Goal: Task Accomplishment & Management: Use online tool/utility

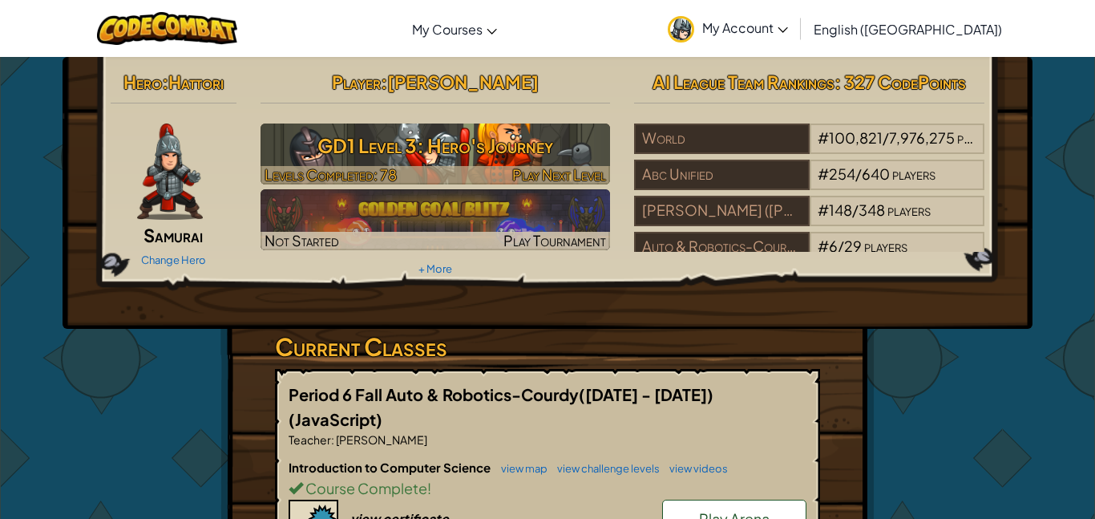
click at [510, 149] on h3 "GD1 Level 3: Hero's Journey" at bounding box center [436, 145] width 350 height 36
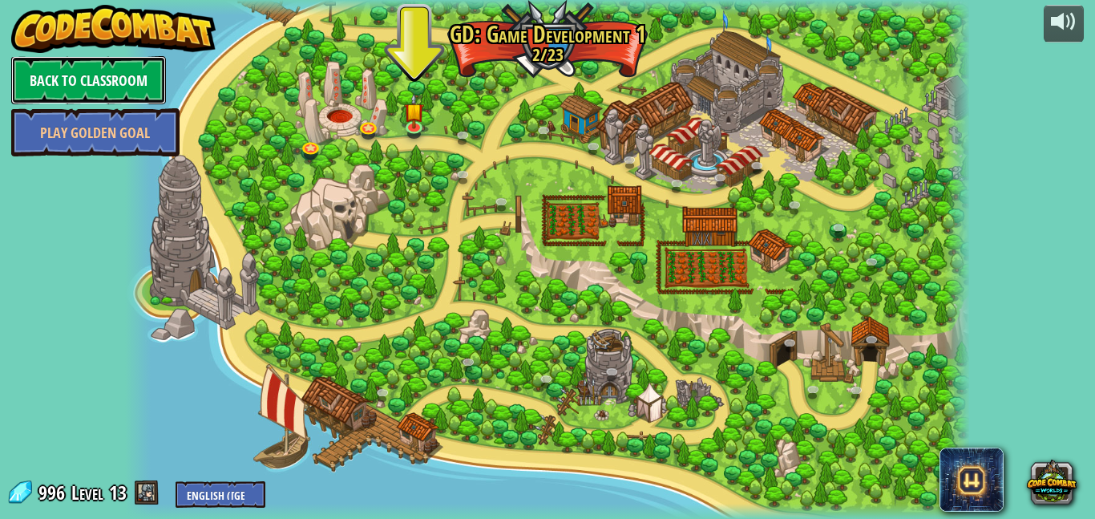
click at [67, 60] on link "Back to Classroom" at bounding box center [88, 80] width 155 height 48
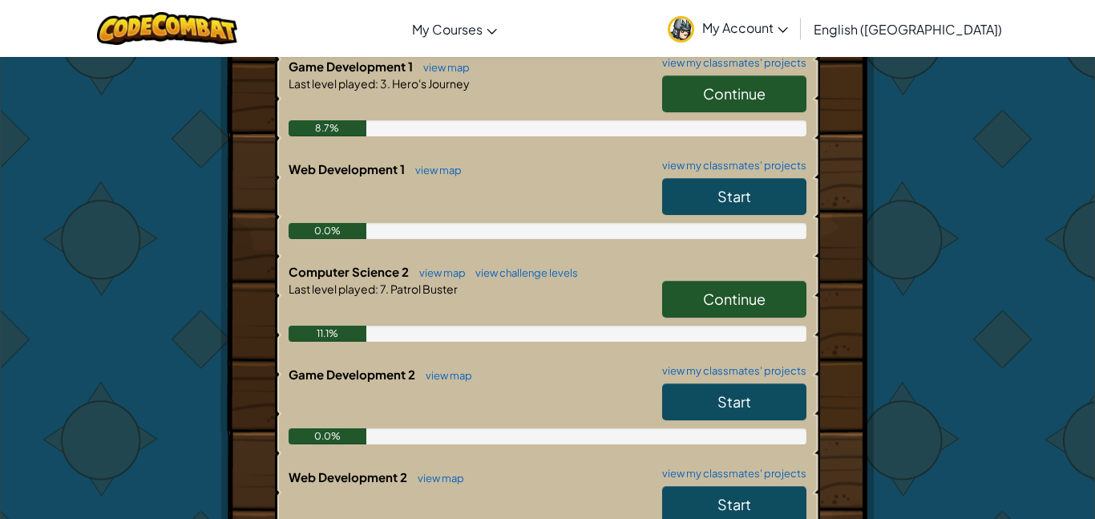
scroll to position [504, 0]
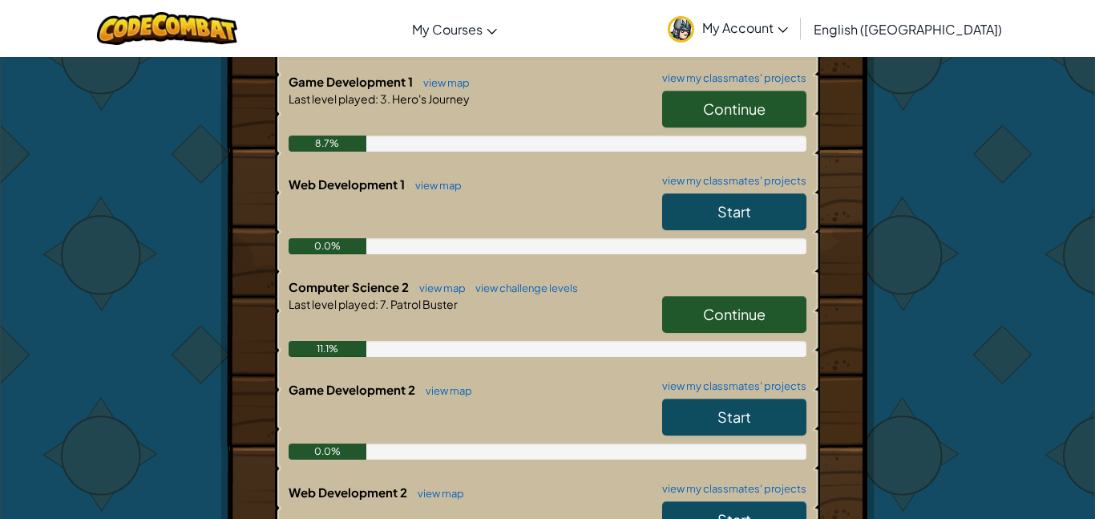
click at [723, 305] on span "Continue" at bounding box center [734, 314] width 63 height 18
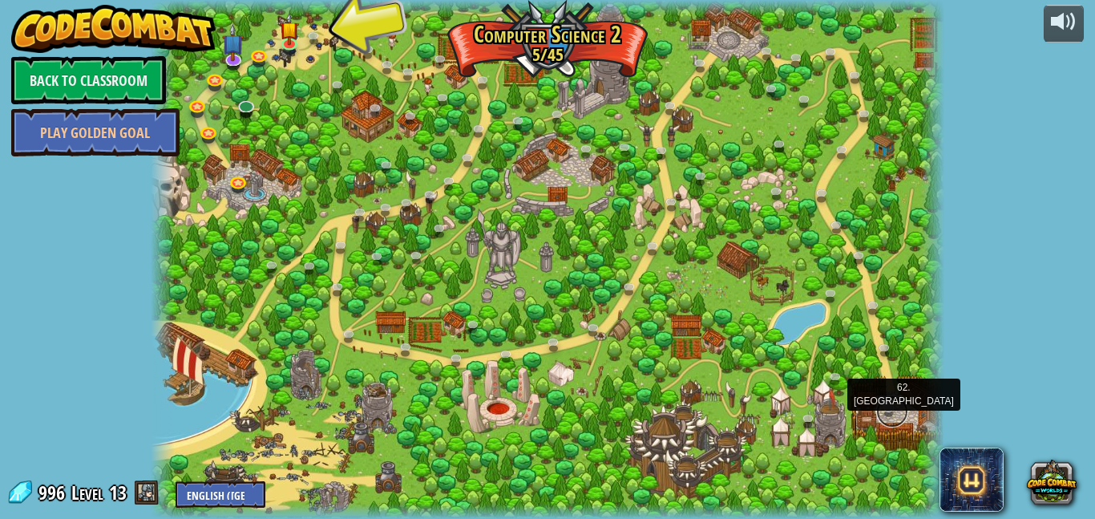
click at [891, 415] on link at bounding box center [892, 411] width 32 height 32
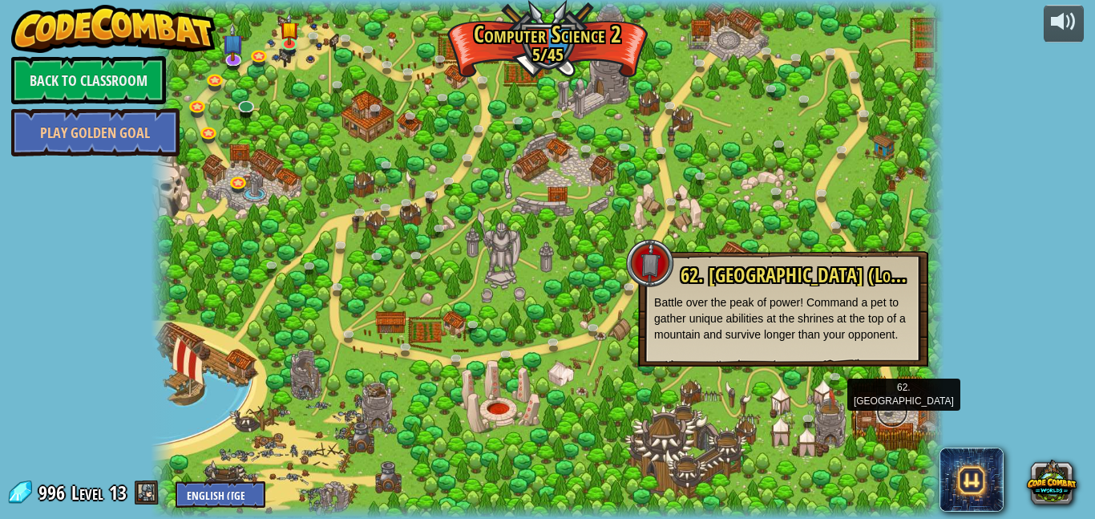
click at [891, 415] on link at bounding box center [892, 411] width 32 height 32
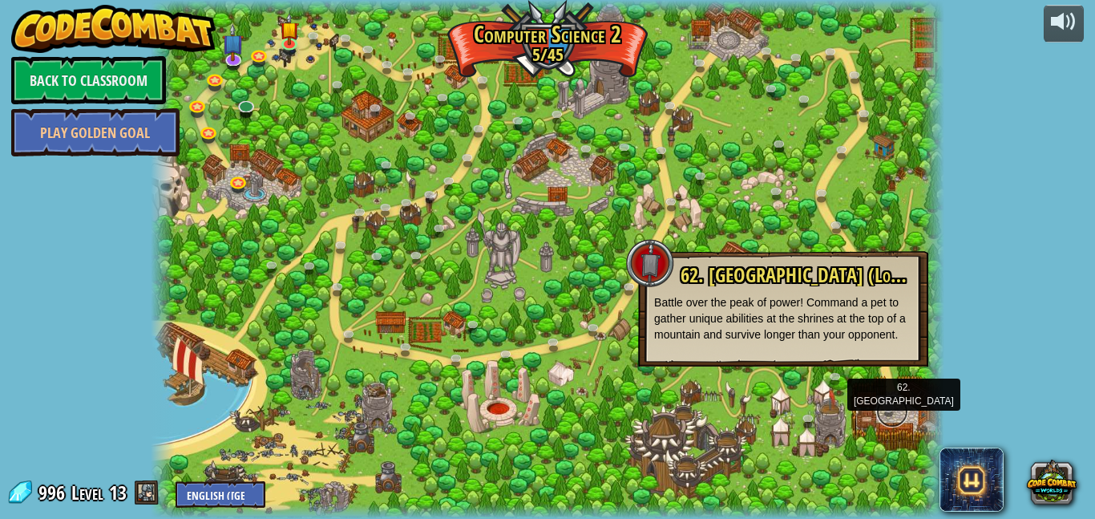
click at [891, 415] on link at bounding box center [892, 411] width 32 height 32
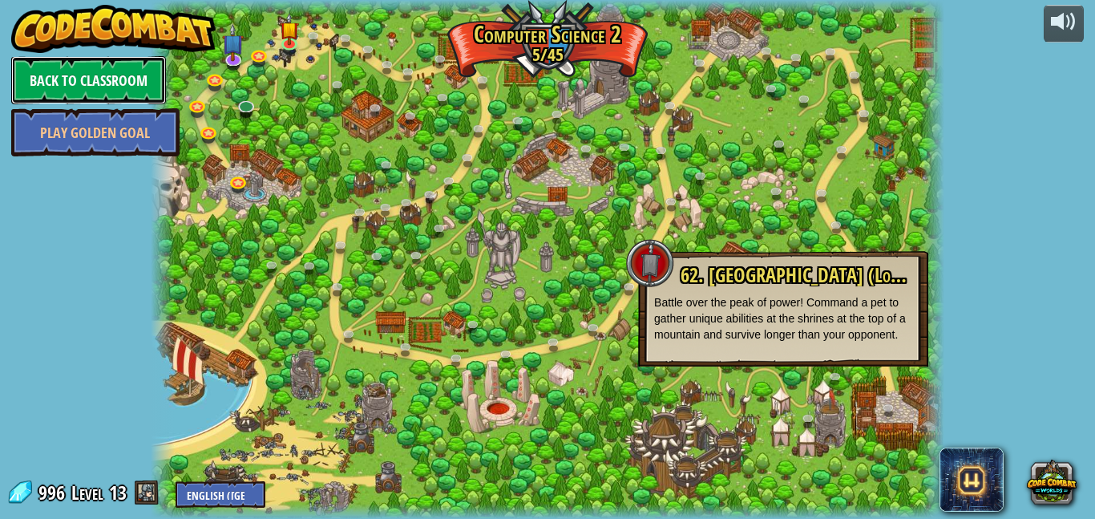
click at [96, 68] on link "Back to Classroom" at bounding box center [88, 80] width 155 height 48
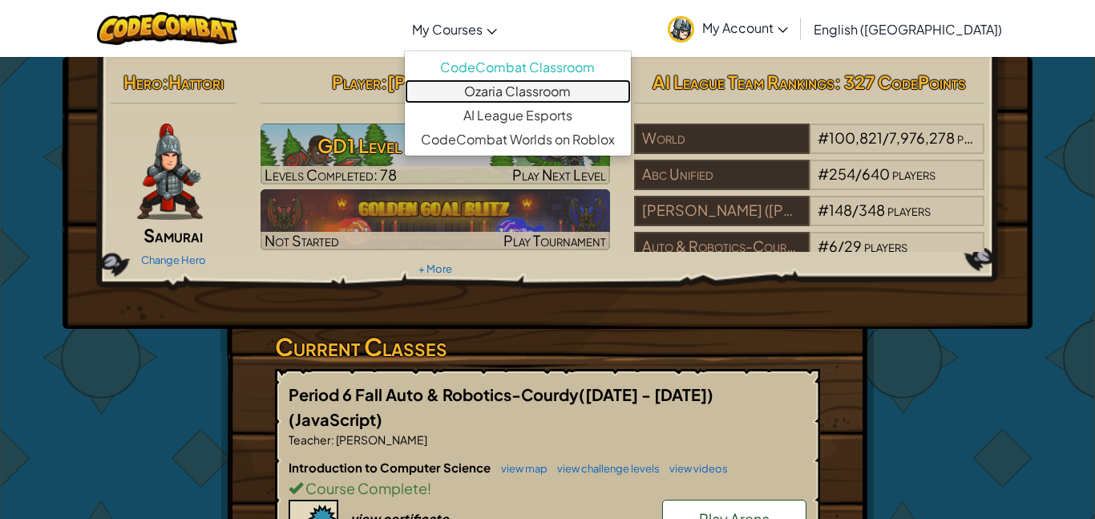
click at [565, 97] on link "Ozaria Classroom" at bounding box center [518, 91] width 226 height 24
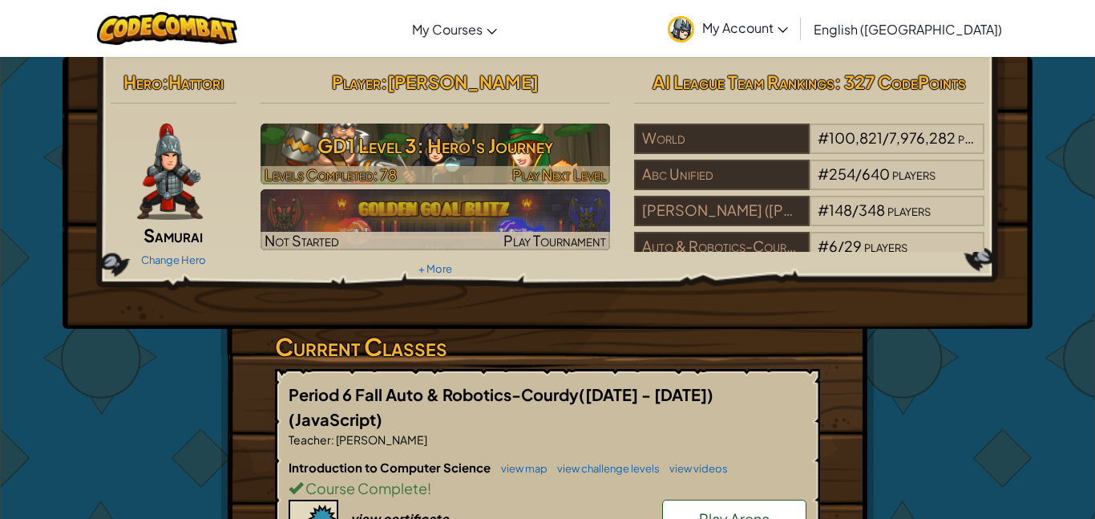
click at [532, 148] on h3 "GD1 Level 3: Hero's Journey" at bounding box center [436, 145] width 350 height 36
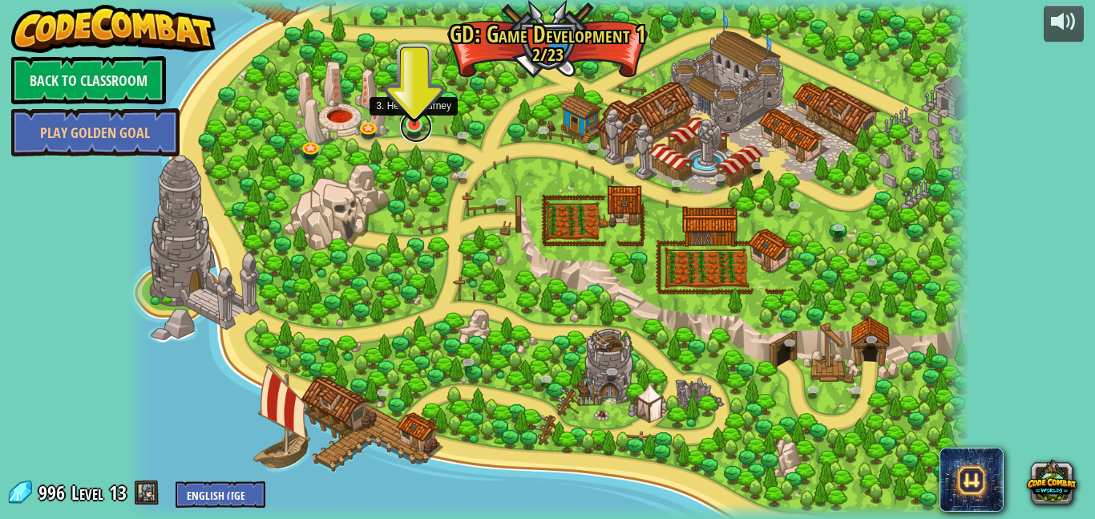
click at [408, 127] on link at bounding box center [416, 127] width 32 height 32
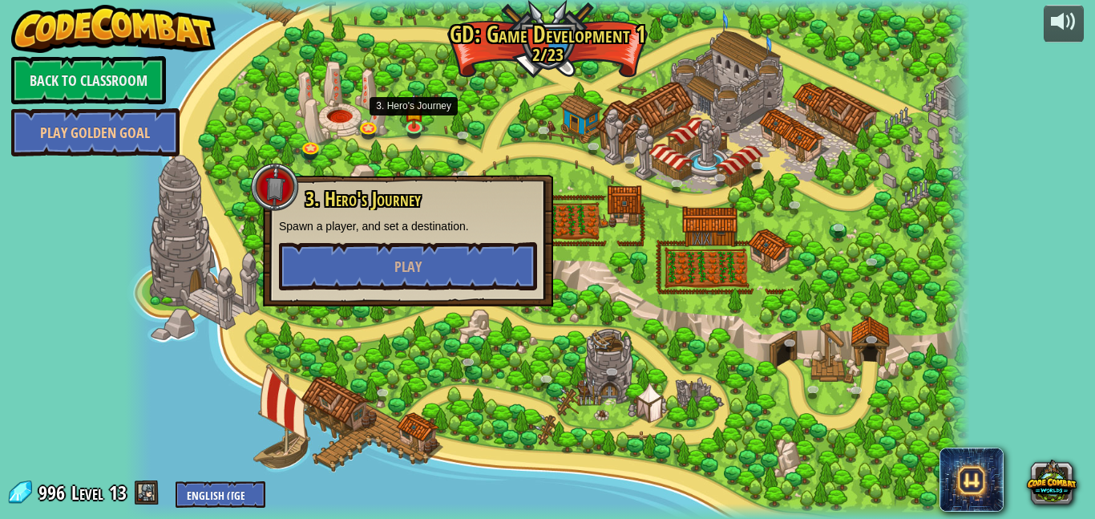
click at [451, 148] on div at bounding box center [547, 259] width 844 height 519
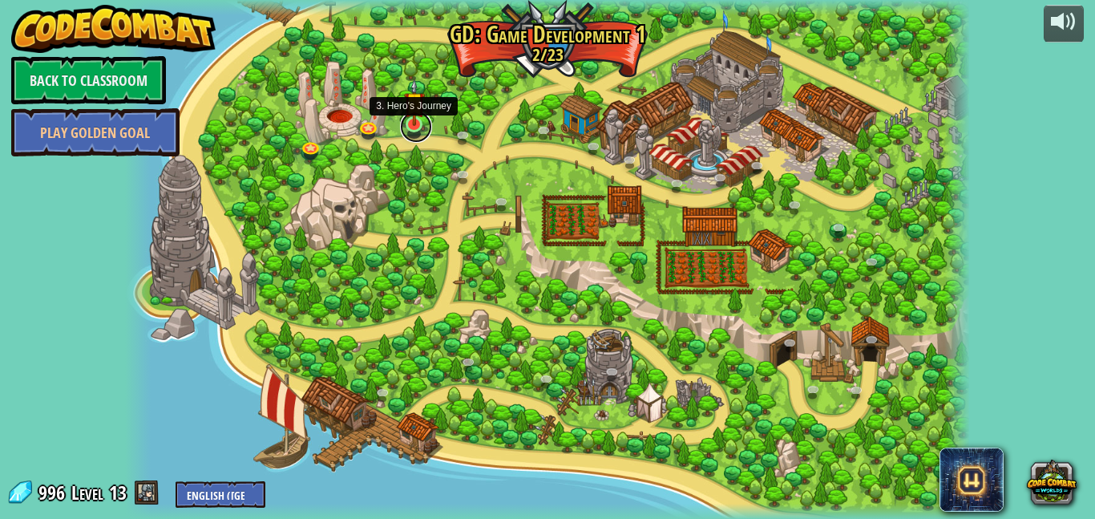
click at [419, 129] on link at bounding box center [416, 127] width 32 height 32
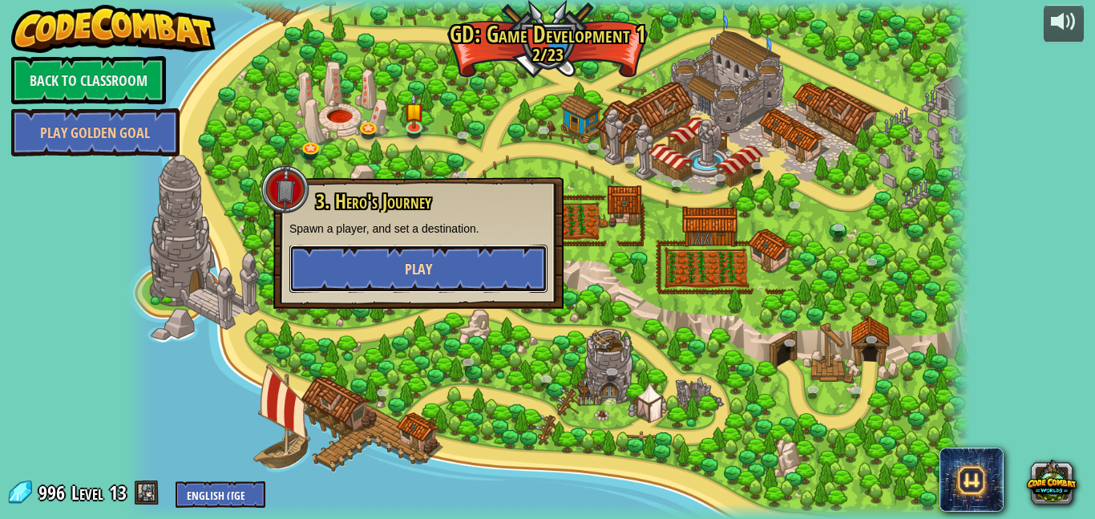
click at [447, 250] on button "Play" at bounding box center [418, 269] width 258 height 48
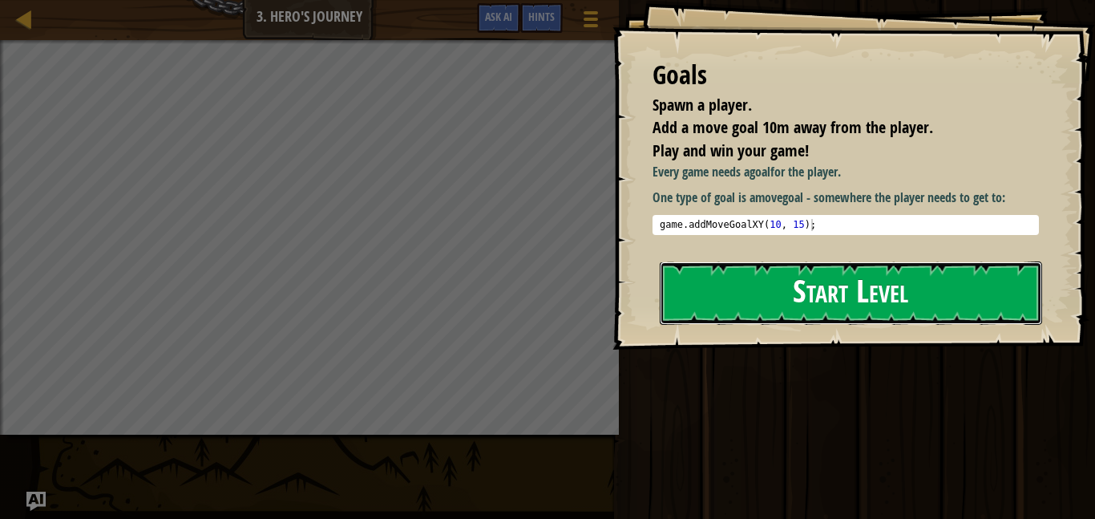
click at [682, 308] on button "Start Level" at bounding box center [851, 292] width 382 height 63
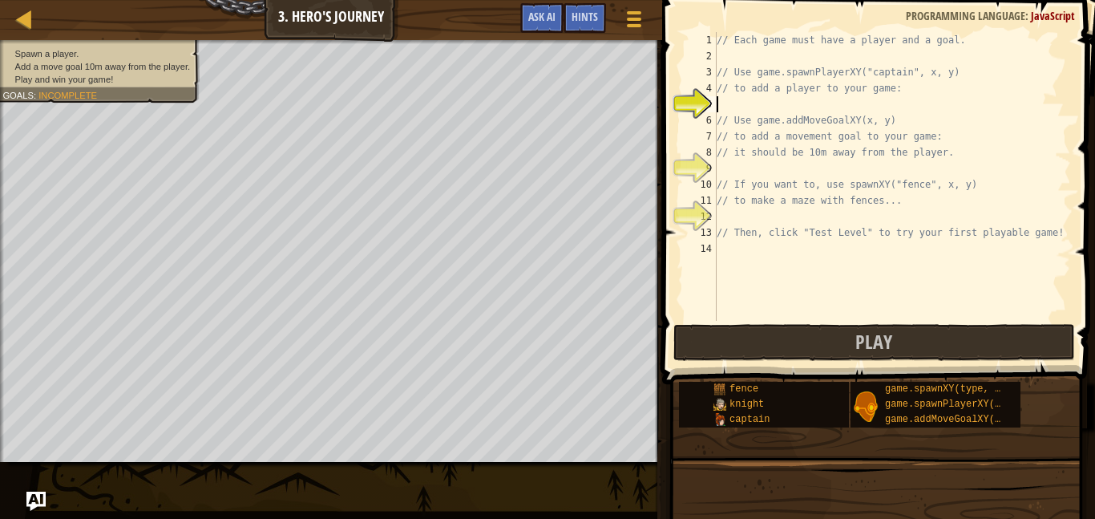
click at [695, 356] on button "Play" at bounding box center [875, 342] width 402 height 37
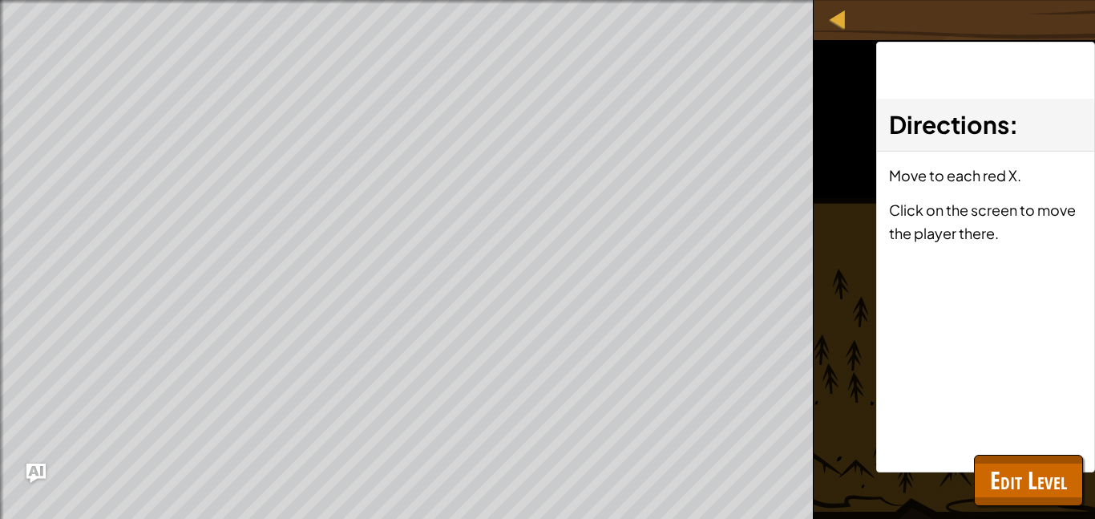
click at [836, 25] on div at bounding box center [838, 19] width 20 height 20
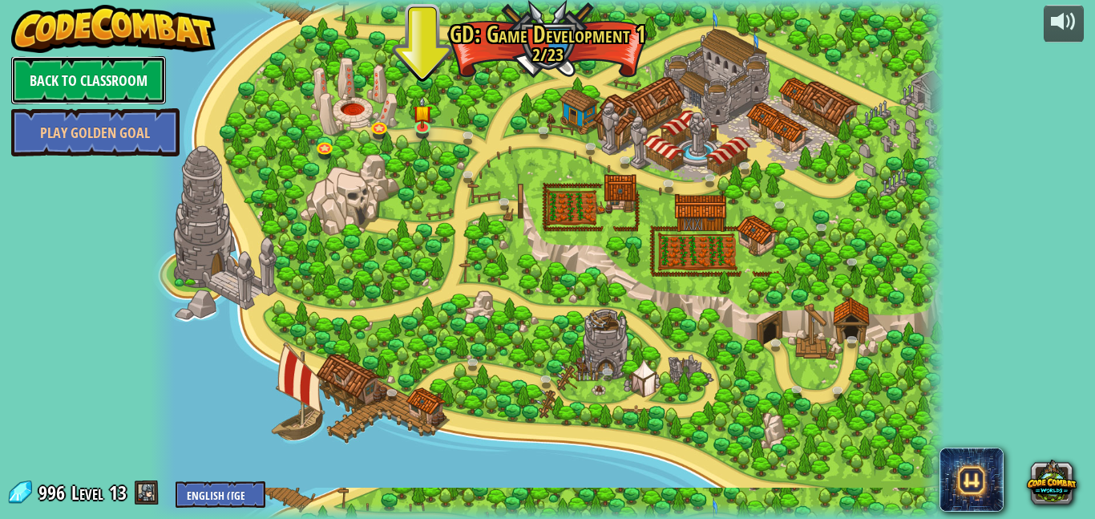
click at [115, 72] on link "Back to Classroom" at bounding box center [88, 80] width 155 height 48
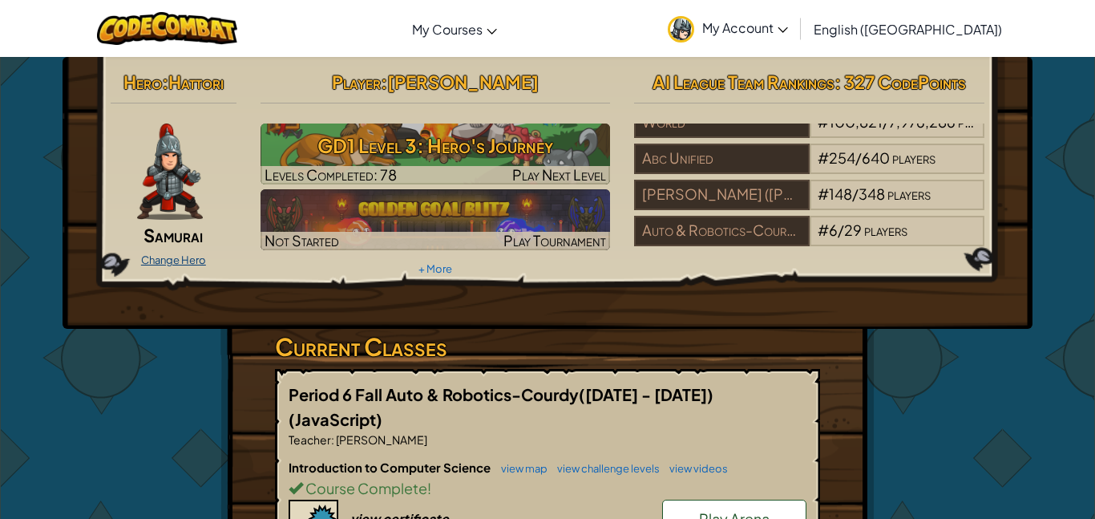
click at [202, 258] on link "Change Hero" at bounding box center [173, 259] width 65 height 13
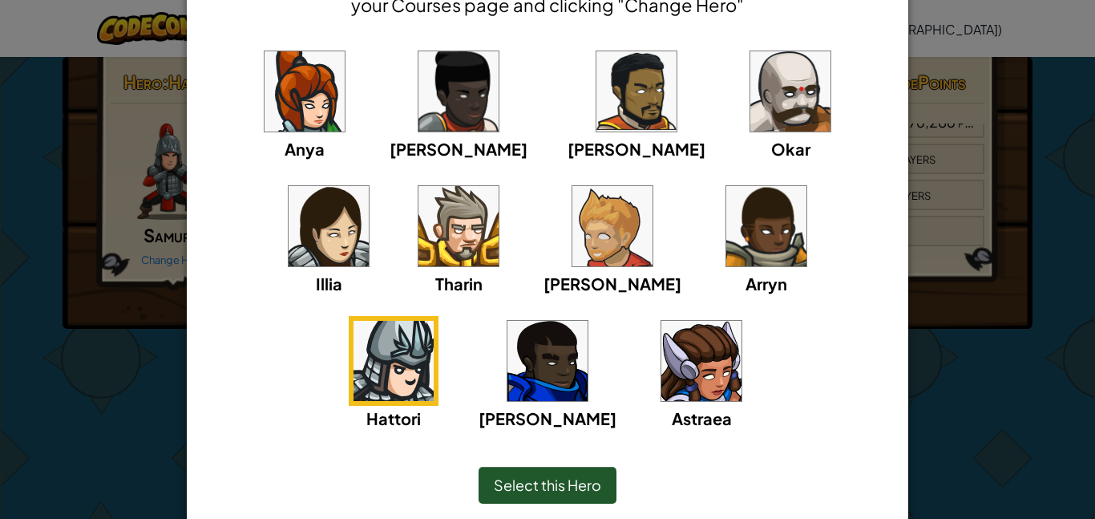
scroll to position [172, 0]
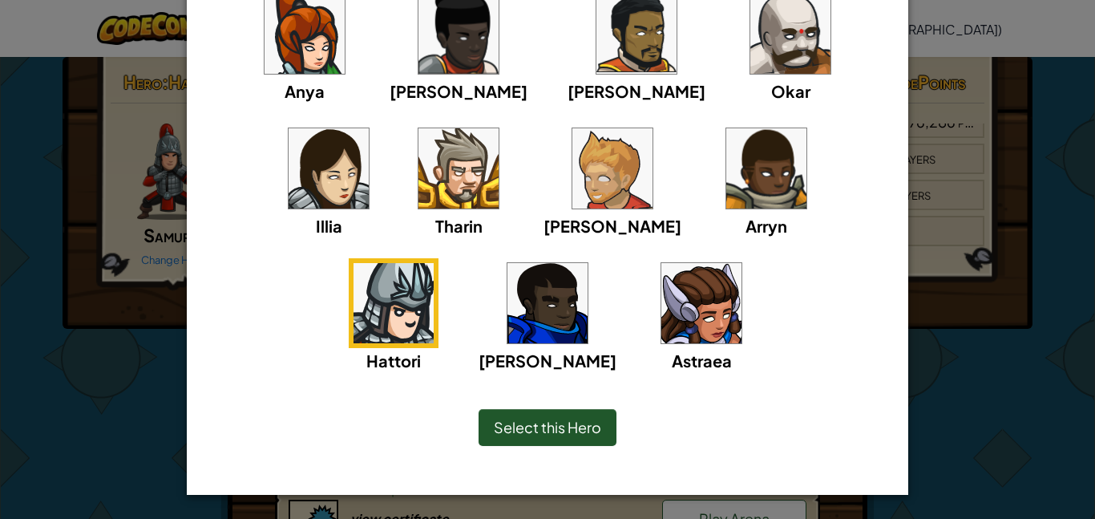
click at [504, 423] on span "Select this Hero" at bounding box center [547, 427] width 107 height 18
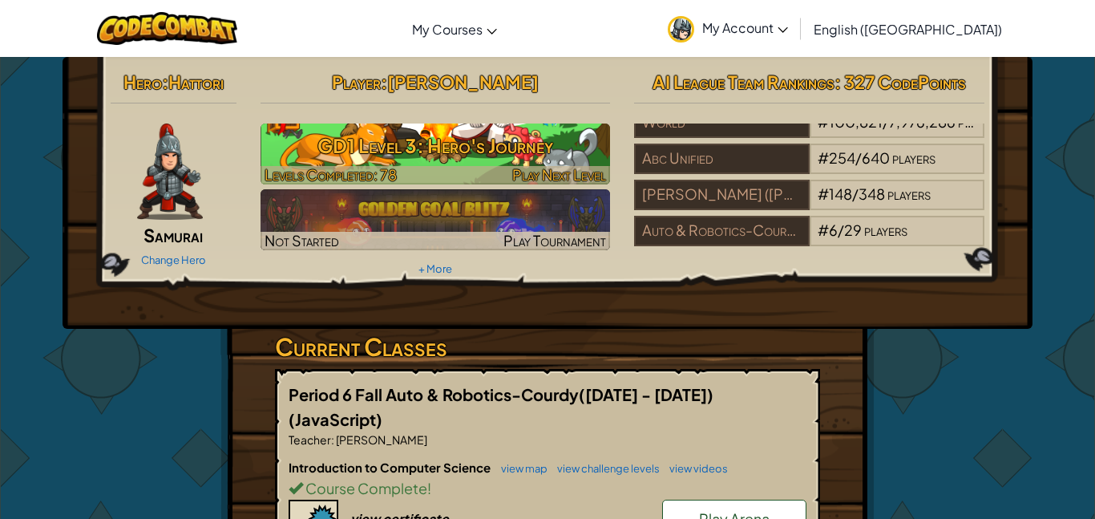
click at [540, 162] on h3 "GD1 Level 3: Hero's Journey" at bounding box center [436, 145] width 350 height 36
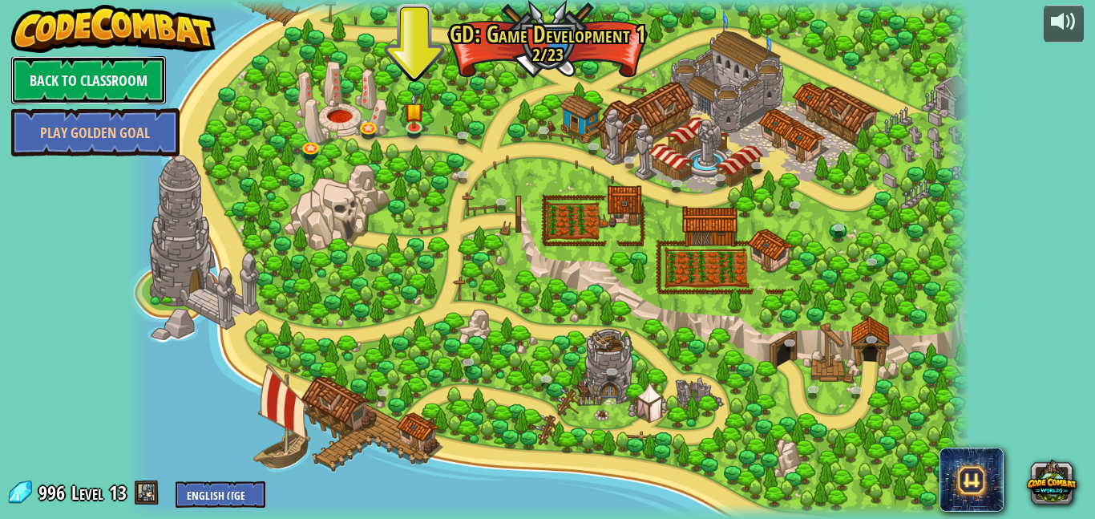
click at [110, 89] on link "Back to Classroom" at bounding box center [88, 80] width 155 height 48
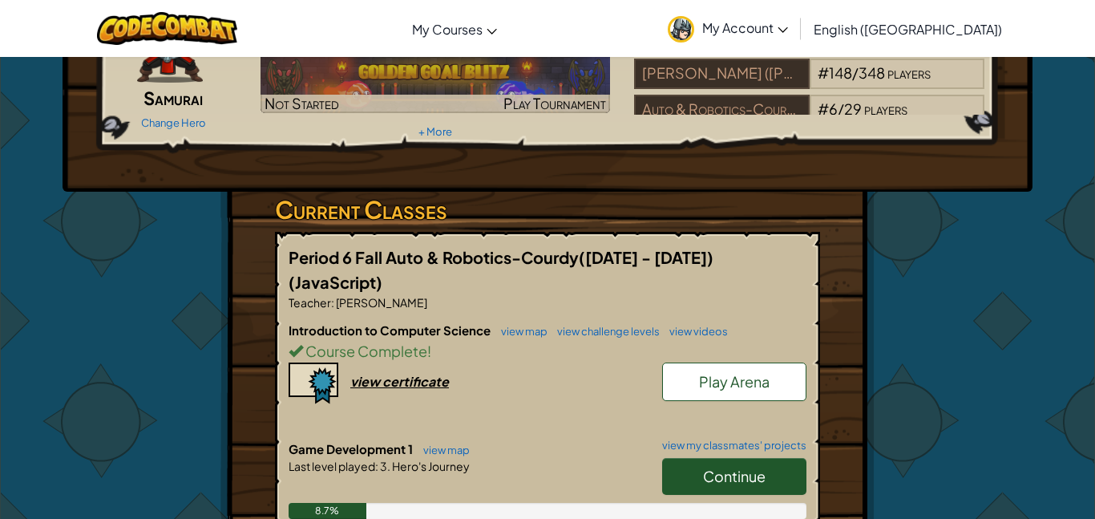
scroll to position [151, 0]
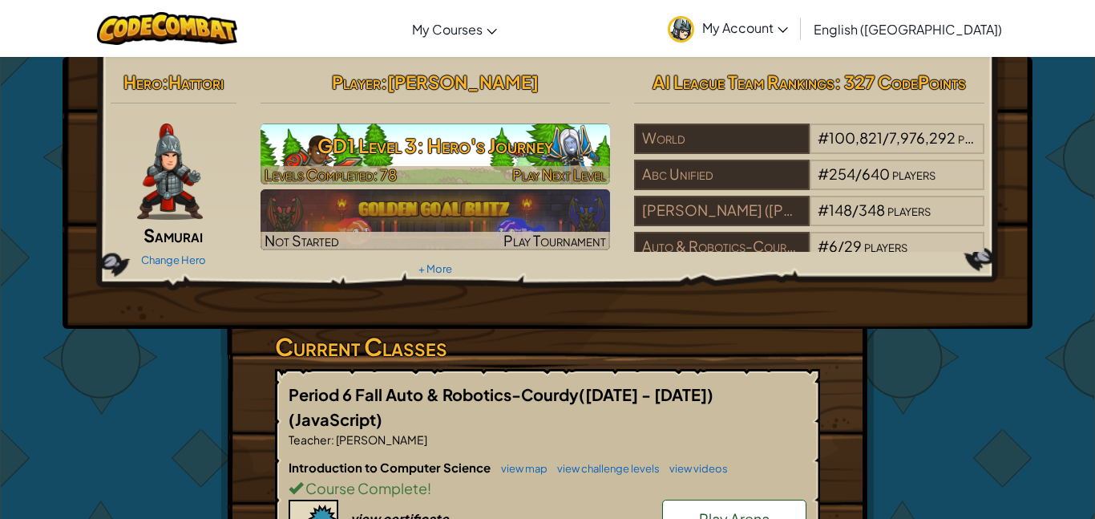
click at [435, 161] on h3 "GD1 Level 3: Hero's Journey" at bounding box center [436, 145] width 350 height 36
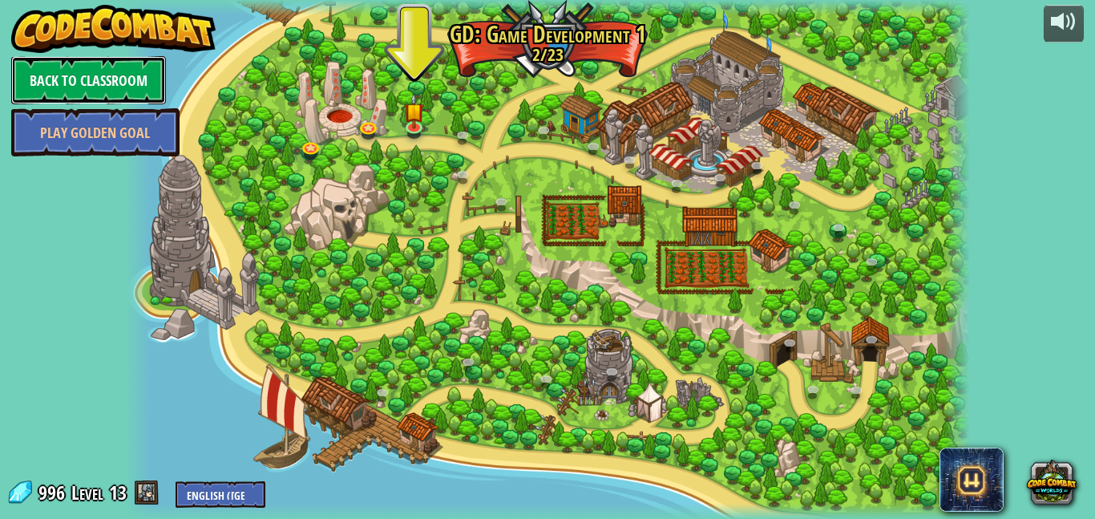
click at [152, 63] on link "Back to Classroom" at bounding box center [88, 80] width 155 height 48
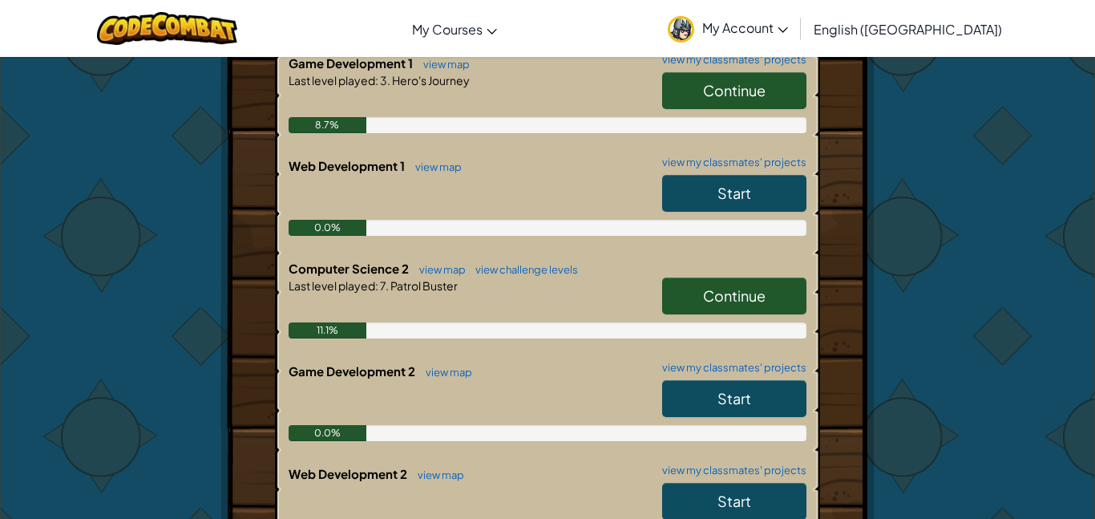
scroll to position [524, 0]
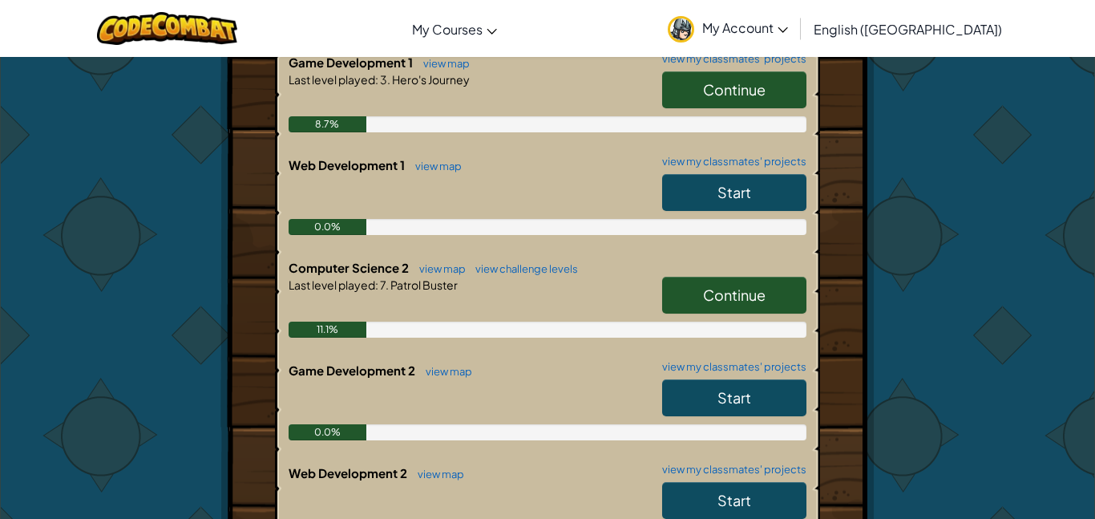
click at [683, 277] on link "Continue" at bounding box center [734, 295] width 144 height 37
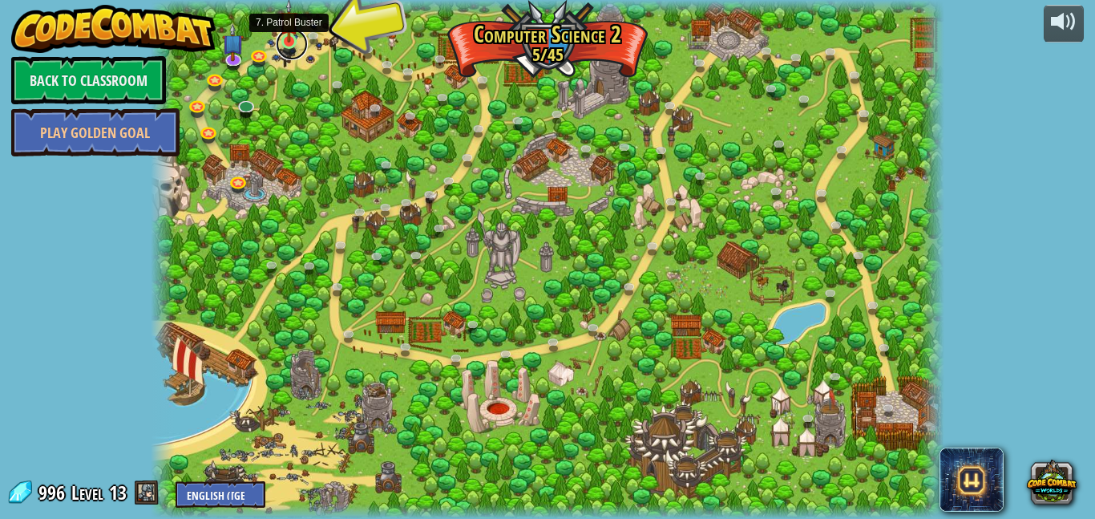
click at [293, 44] on link at bounding box center [292, 44] width 32 height 32
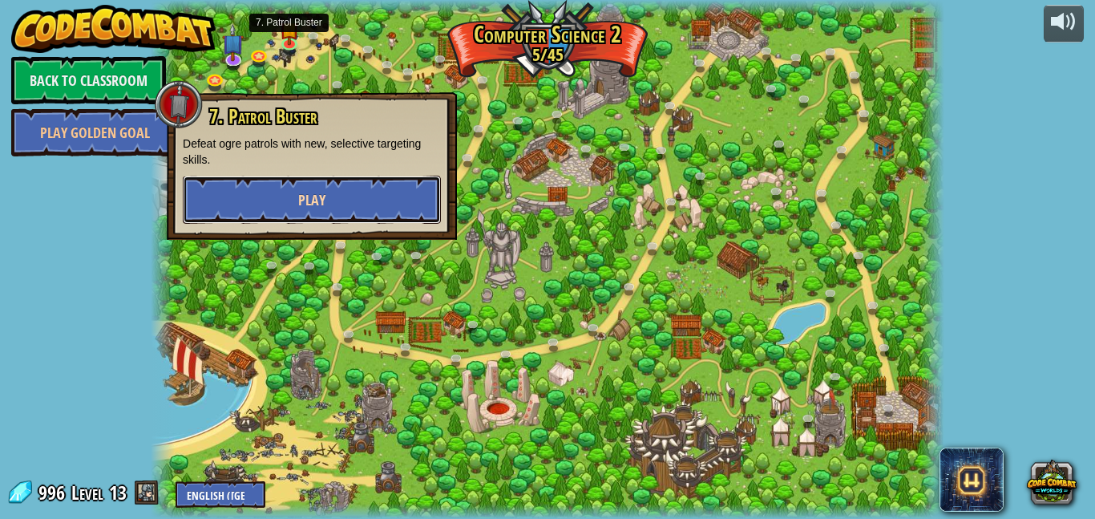
click at [323, 182] on button "Play" at bounding box center [312, 200] width 258 height 48
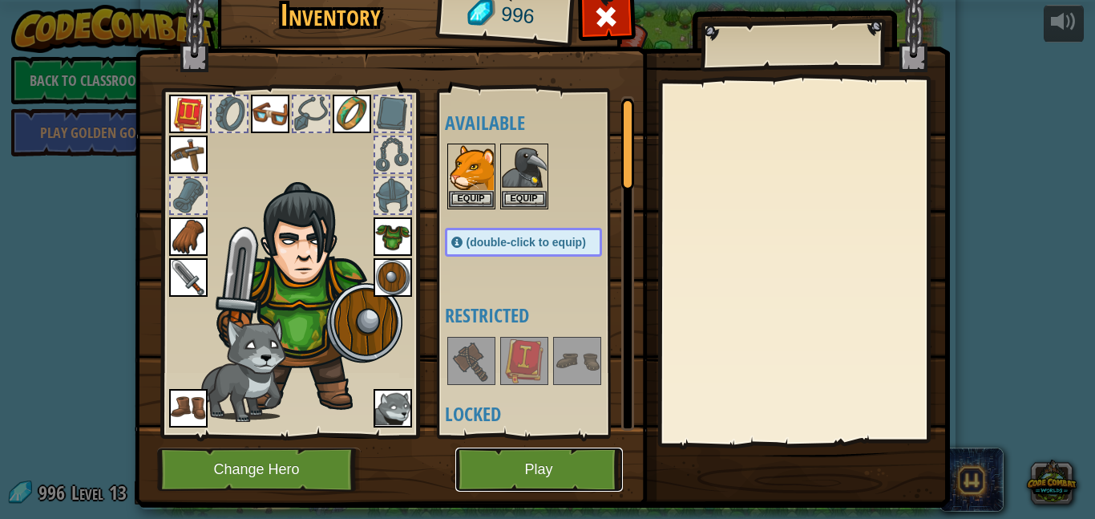
click at [516, 458] on button "Play" at bounding box center [539, 469] width 168 height 44
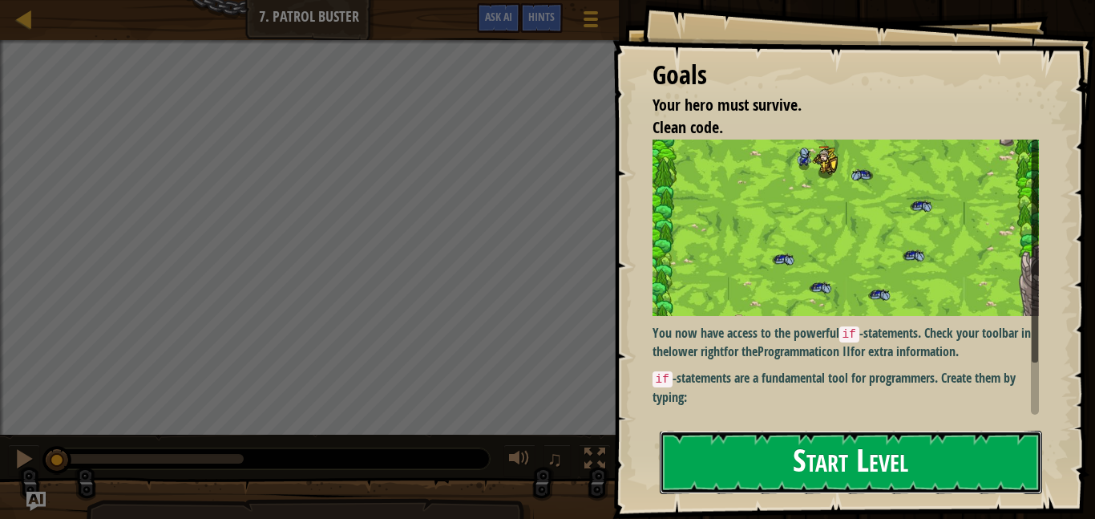
click at [778, 448] on button "Start Level" at bounding box center [851, 462] width 382 height 63
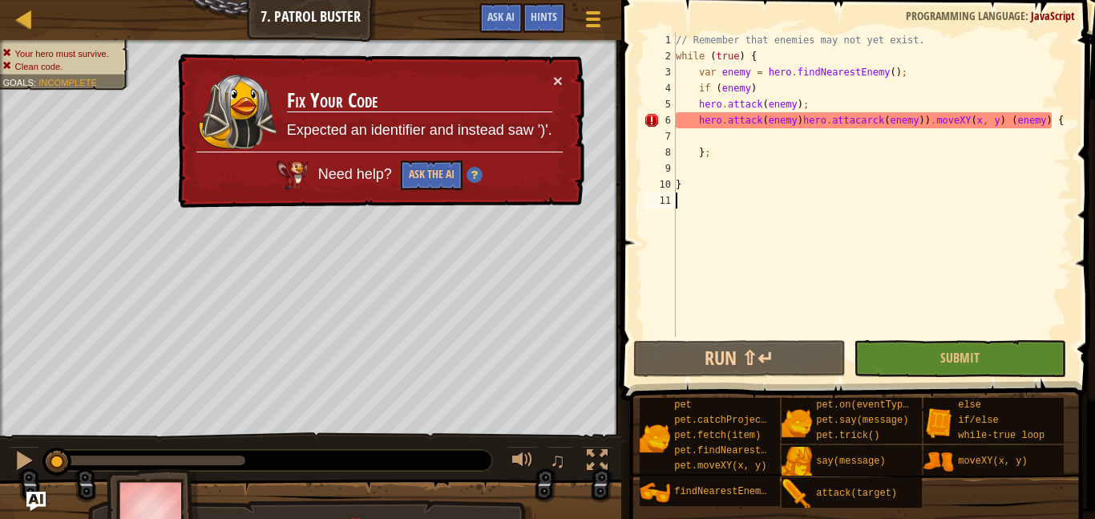
click at [569, 83] on div "× Fix Your Code Expected an identifier and instead saw ')'. Need help? Ask the …" at bounding box center [380, 131] width 410 height 155
click at [561, 80] on button "×" at bounding box center [558, 80] width 10 height 17
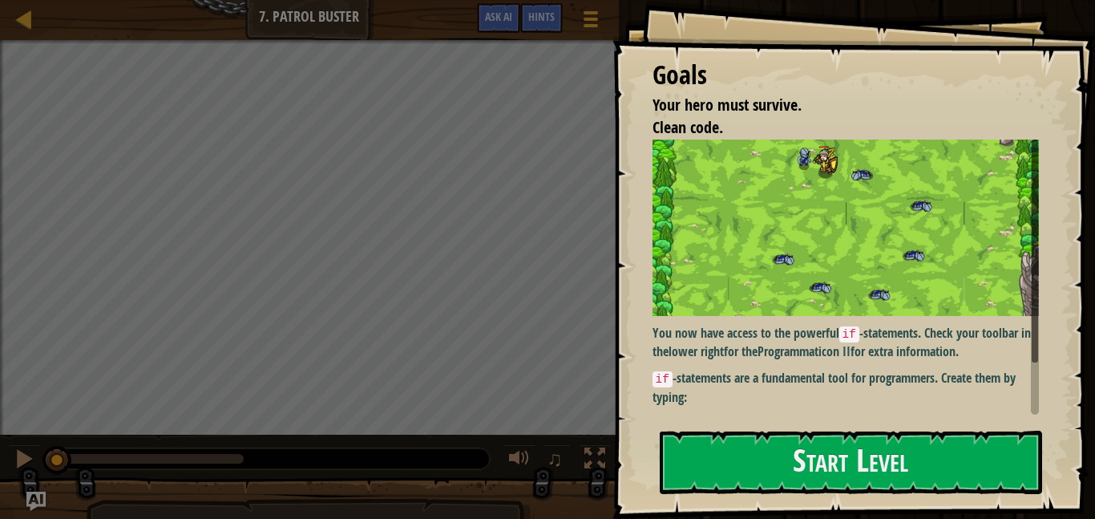
click at [826, 402] on p "if -statements are a fundamental tool for programmers. Create them by typing:" at bounding box center [846, 387] width 387 height 37
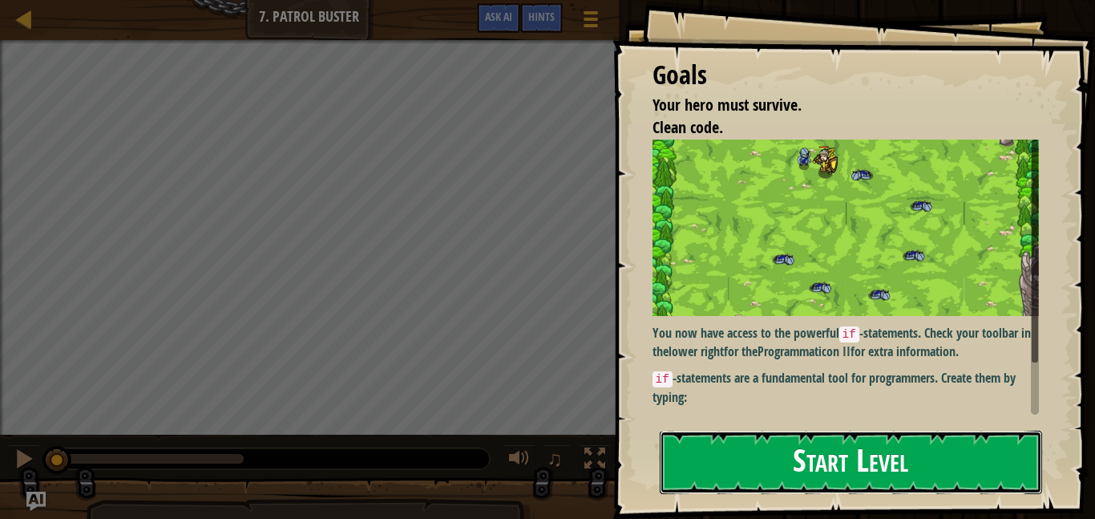
click at [828, 431] on button "Start Level" at bounding box center [851, 462] width 382 height 63
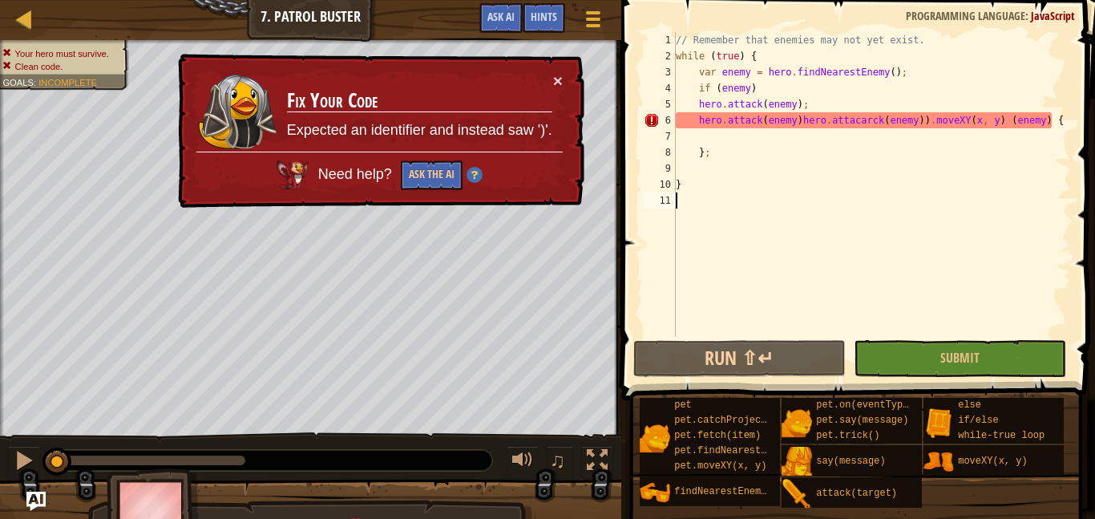
click at [851, 144] on div "// Remember that enemies may not yet exist. while ( true ) { var enemy = hero .…" at bounding box center [872, 200] width 399 height 337
type textarea "};"
click at [843, 136] on div "// Remember that enemies may not yet exist. while ( true ) { var enemy = hero .…" at bounding box center [872, 200] width 399 height 337
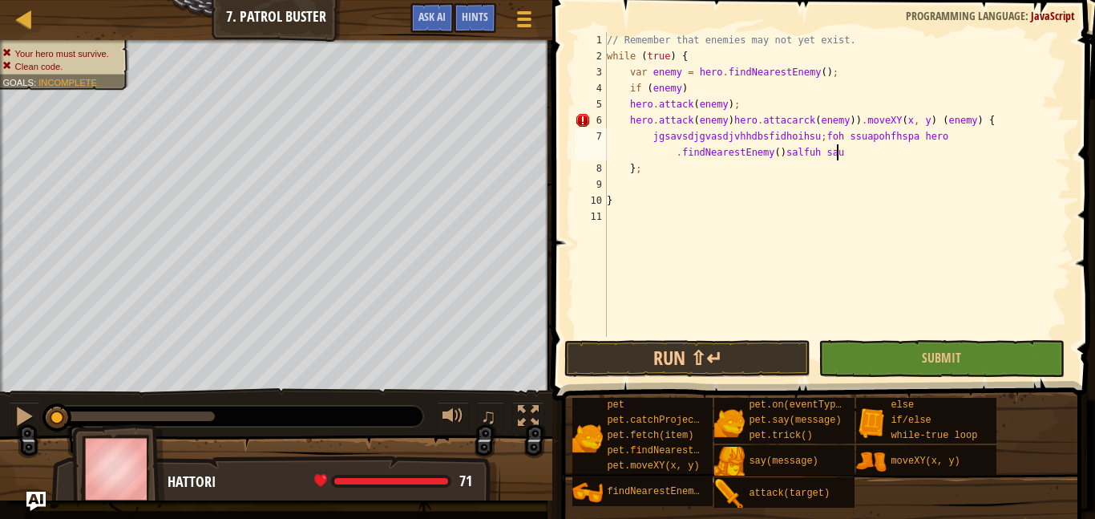
type textarea "jgsavsdjgvasdjvhhdbsfidhoihsu;foh ssuapohfhspa hero.findNearestEnemy()salfuh sa…"
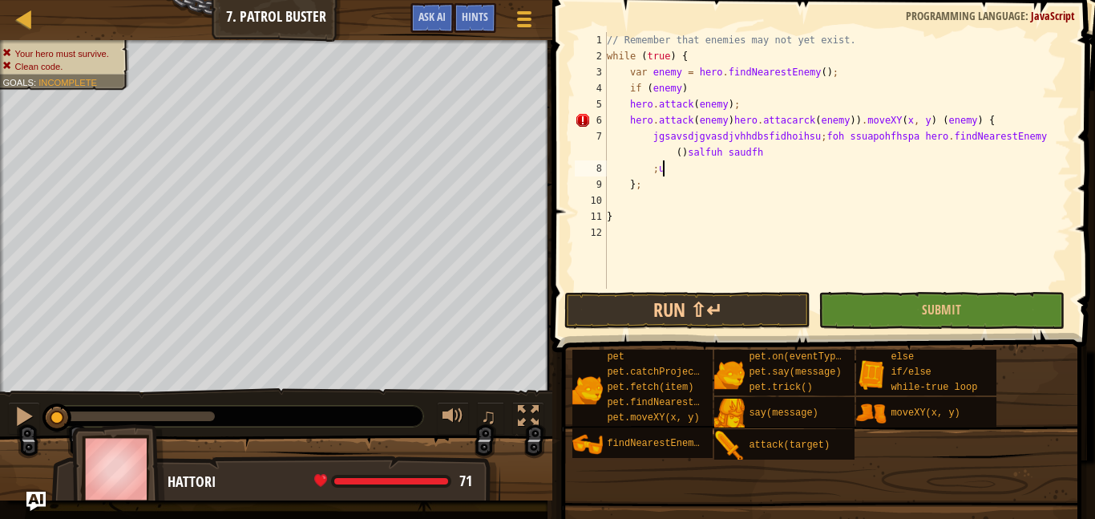
type textarea ";"
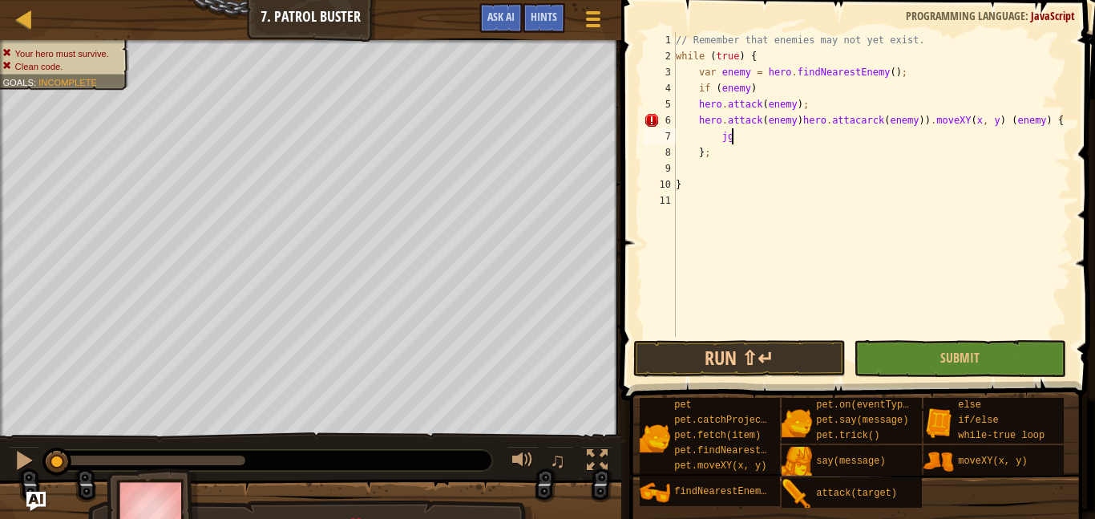
type textarea "j"
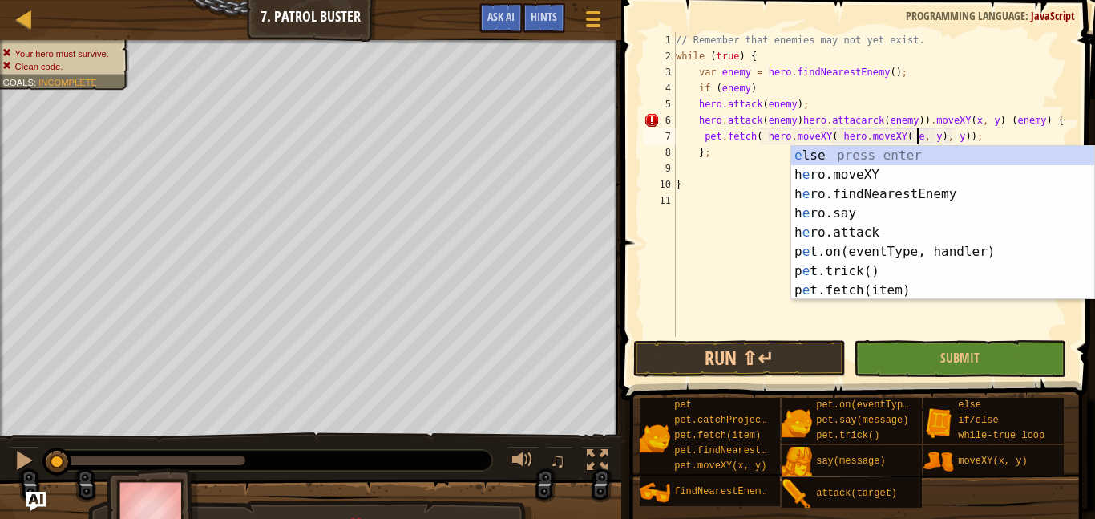
scroll to position [7, 35]
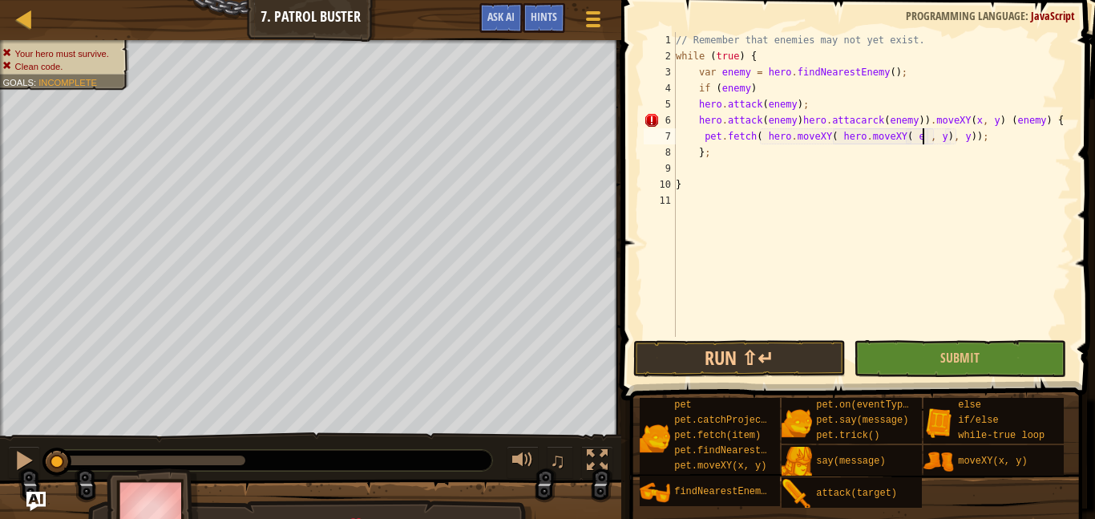
type textarea "pet.fetch( hero.moveXY( hero.moveXY( e, y), y));"
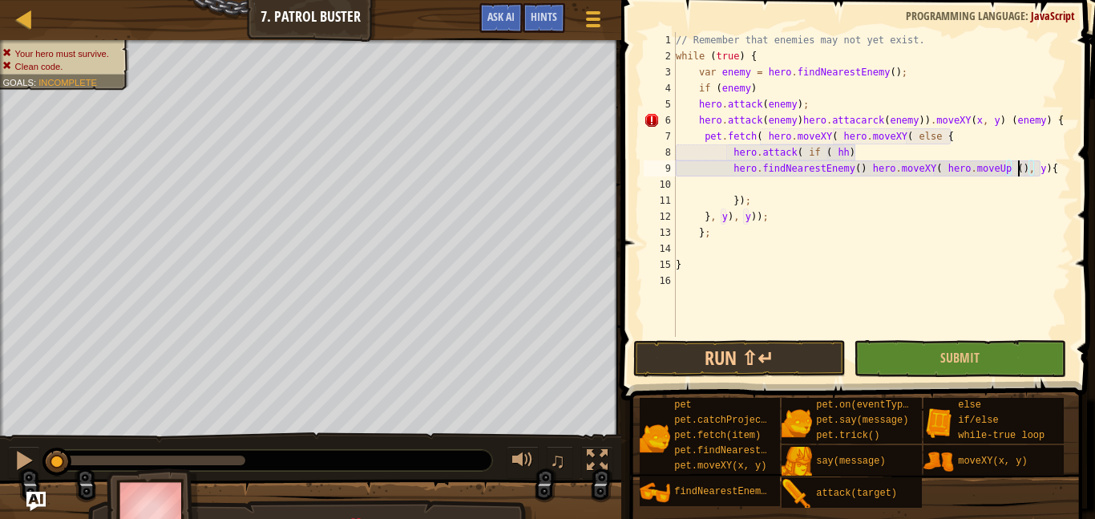
scroll to position [7, 50]
click at [824, 361] on button "Run ⇧↵" at bounding box center [739, 358] width 212 height 37
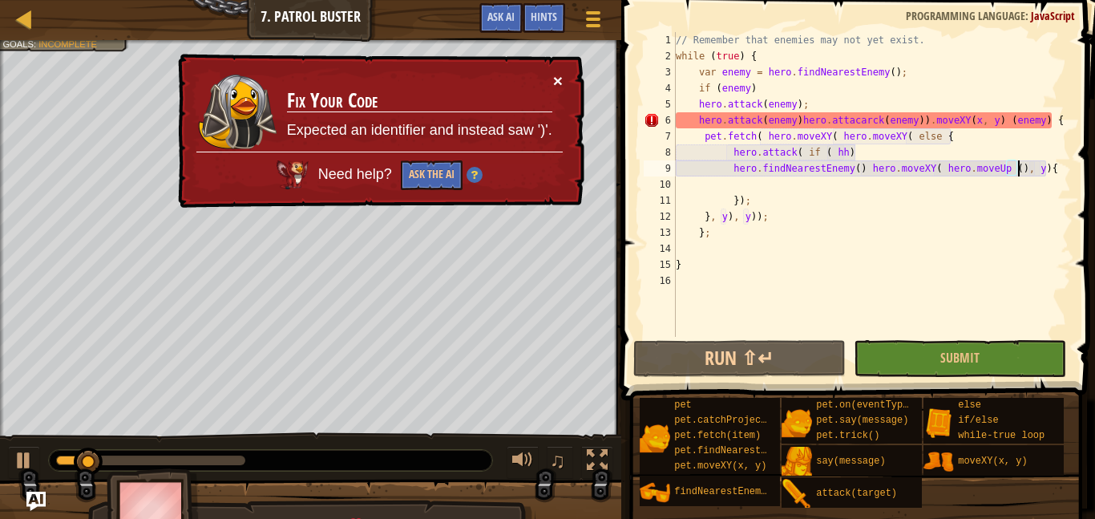
click at [557, 79] on button "×" at bounding box center [558, 80] width 10 height 17
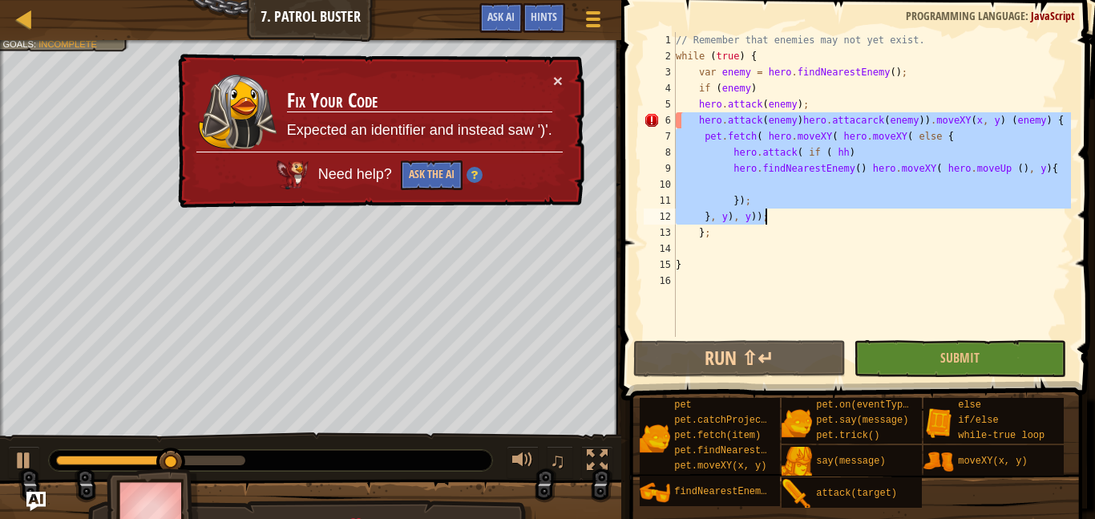
drag, startPoint x: 680, startPoint y: 117, endPoint x: 897, endPoint y: 217, distance: 238.6
click at [897, 217] on div "// Remember that enemies may not yet exist. while ( true ) { var enemy = hero .…" at bounding box center [872, 200] width 399 height 337
type textarea "}); }, y), y));"
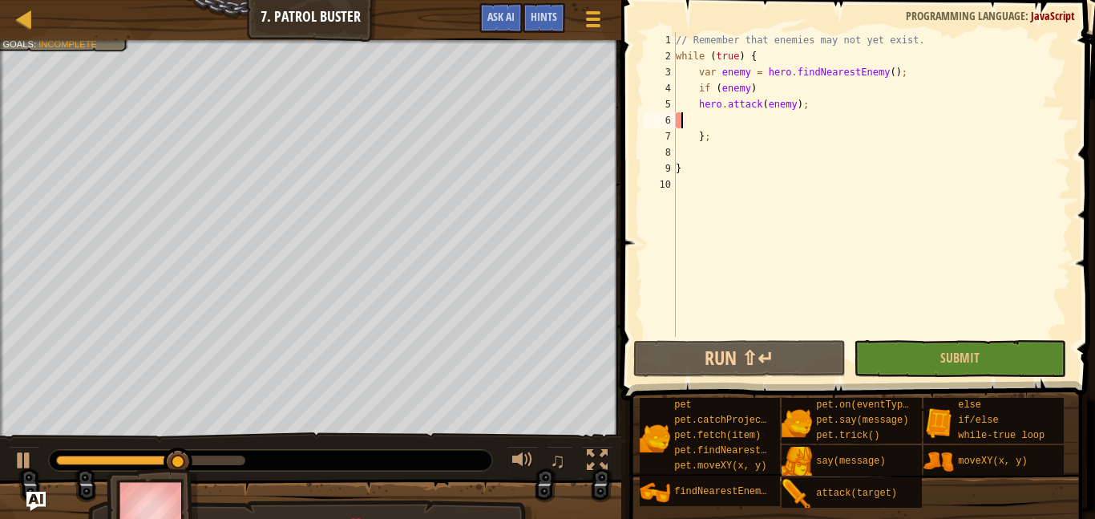
scroll to position [7, 0]
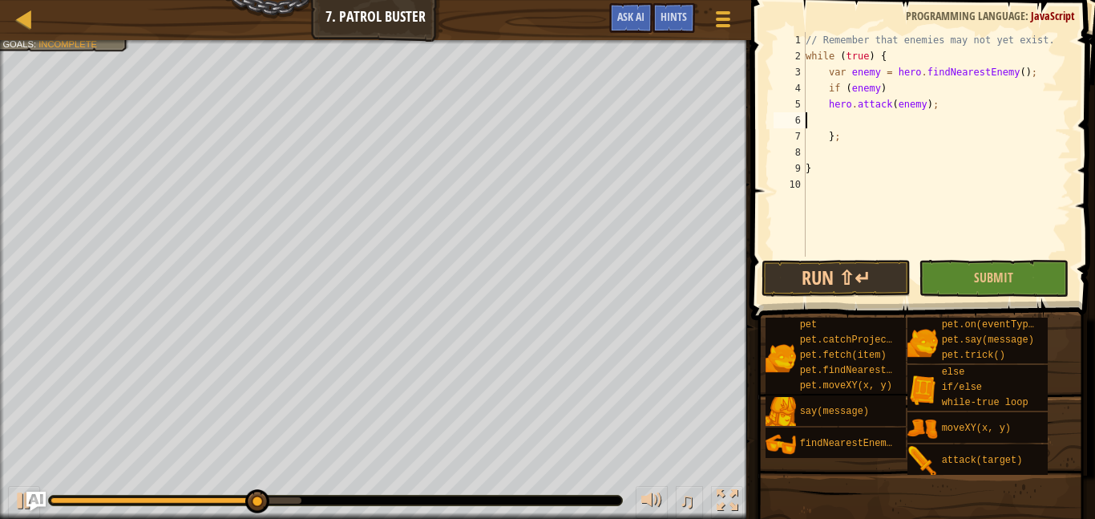
click at [884, 115] on div "// Remember that enemies may not yet exist. while ( true ) { var enemy = hero .…" at bounding box center [937, 160] width 269 height 257
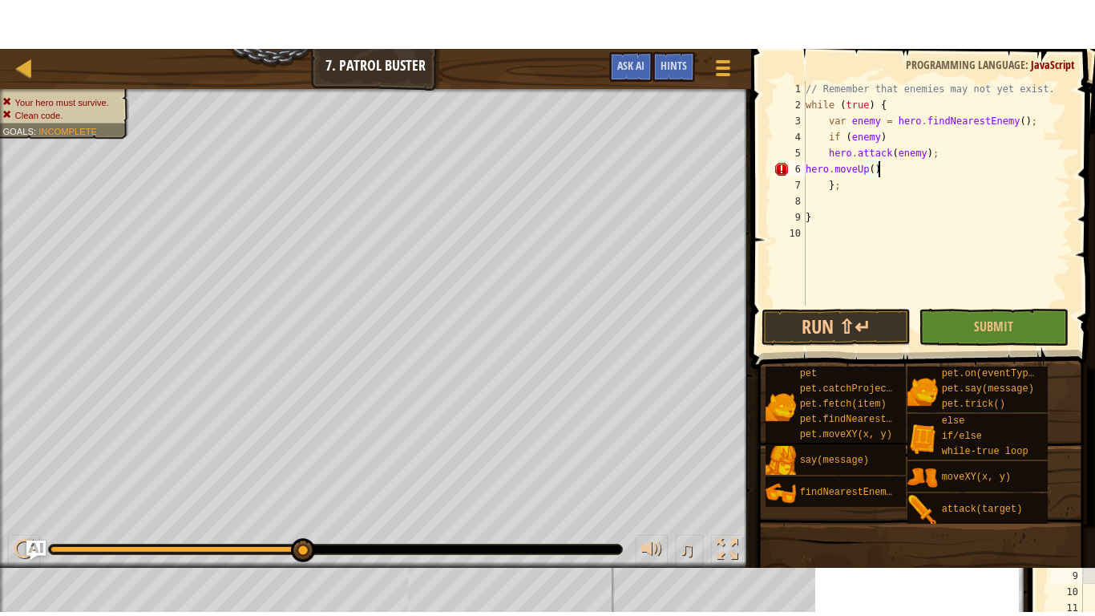
scroll to position [7, 10]
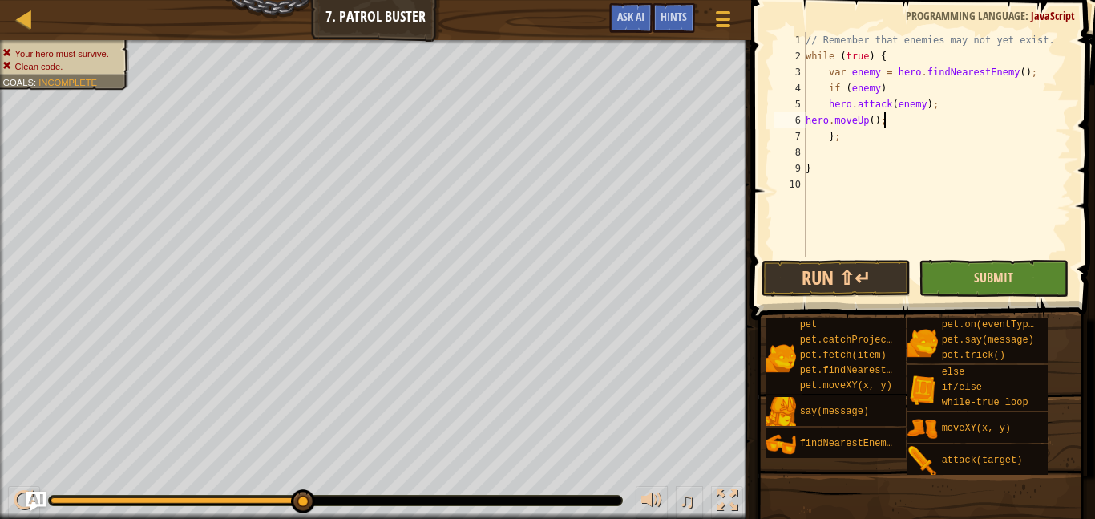
type textarea "hero.moveUp();"
click at [979, 277] on span "Submit" at bounding box center [993, 278] width 39 height 18
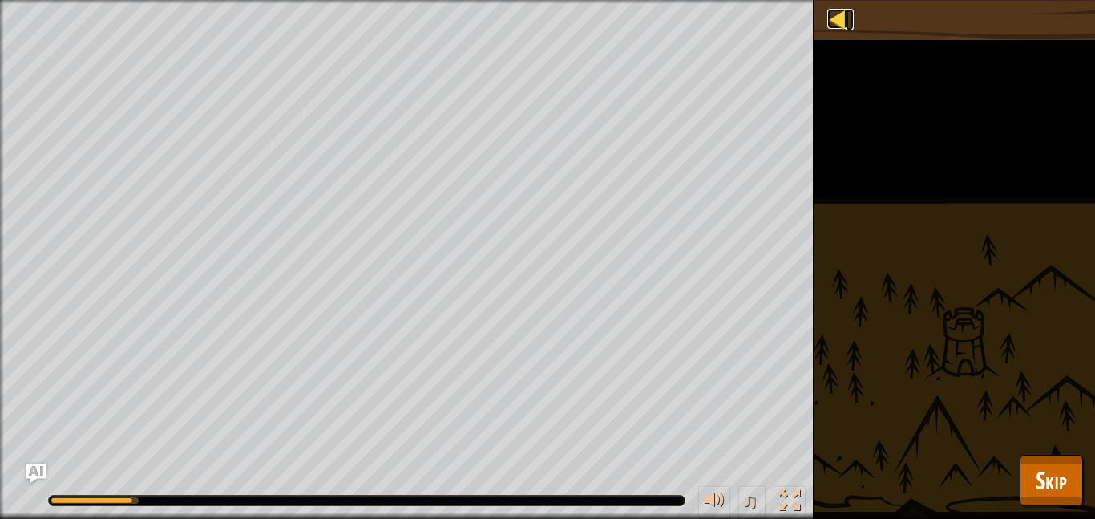
click at [842, 21] on div at bounding box center [838, 19] width 20 height 20
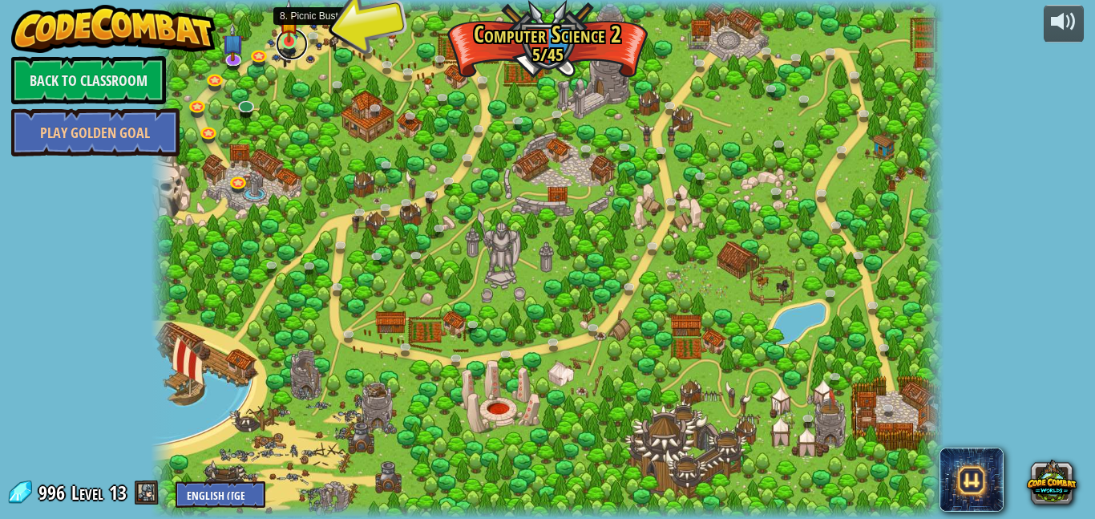
click at [292, 47] on link at bounding box center [292, 44] width 32 height 32
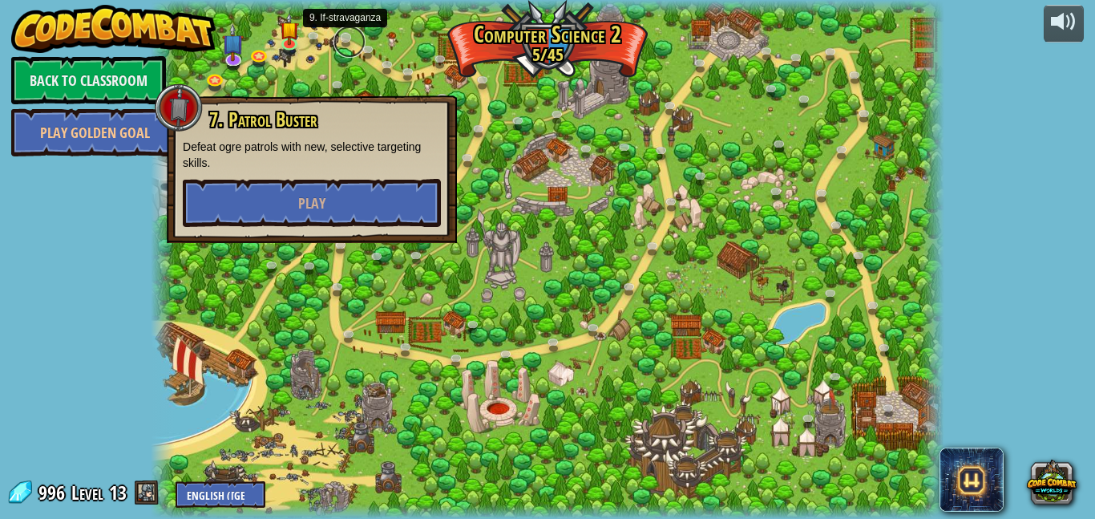
click at [353, 29] on link at bounding box center [350, 42] width 32 height 32
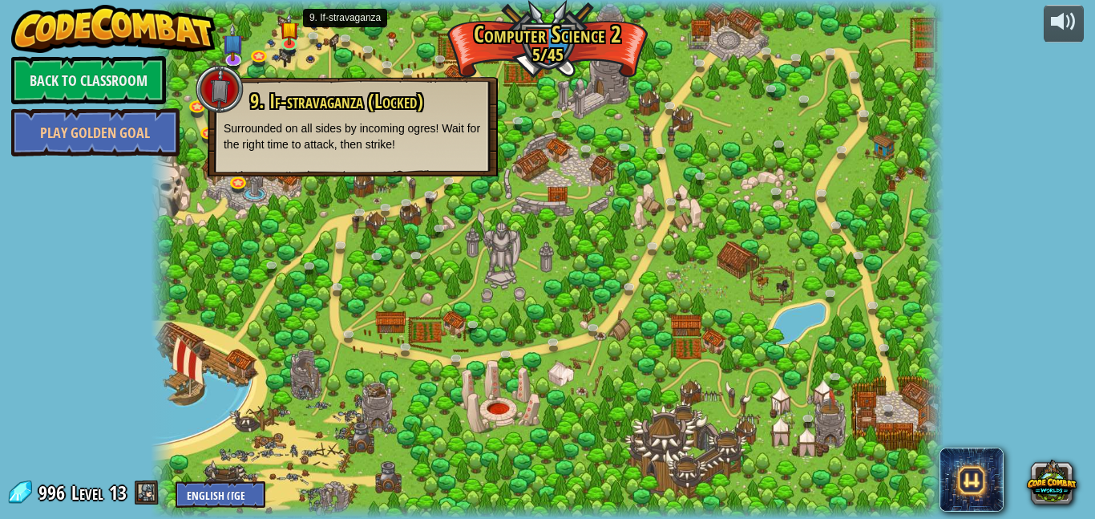
click at [359, 63] on div at bounding box center [548, 259] width 794 height 519
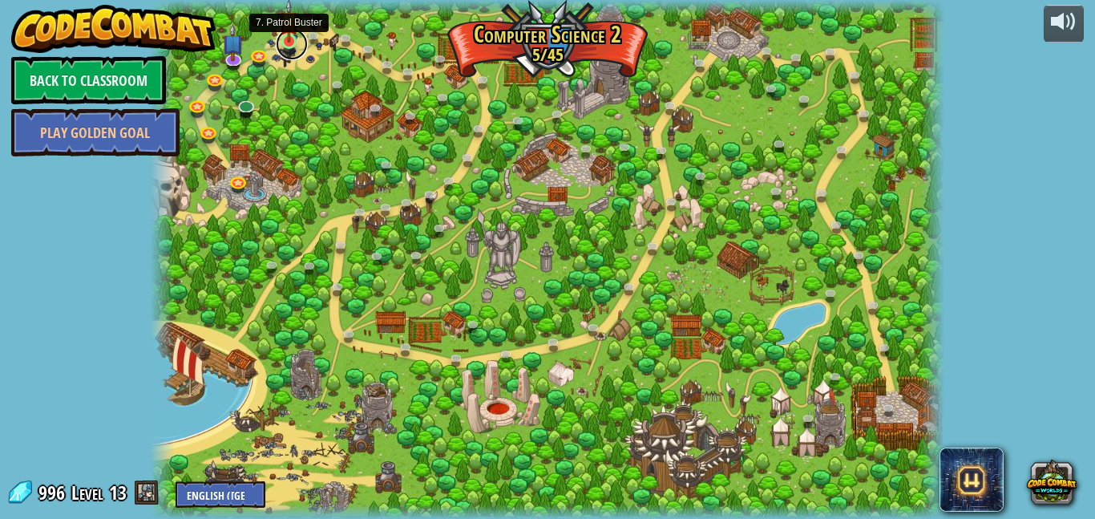
click at [289, 53] on link at bounding box center [292, 44] width 32 height 32
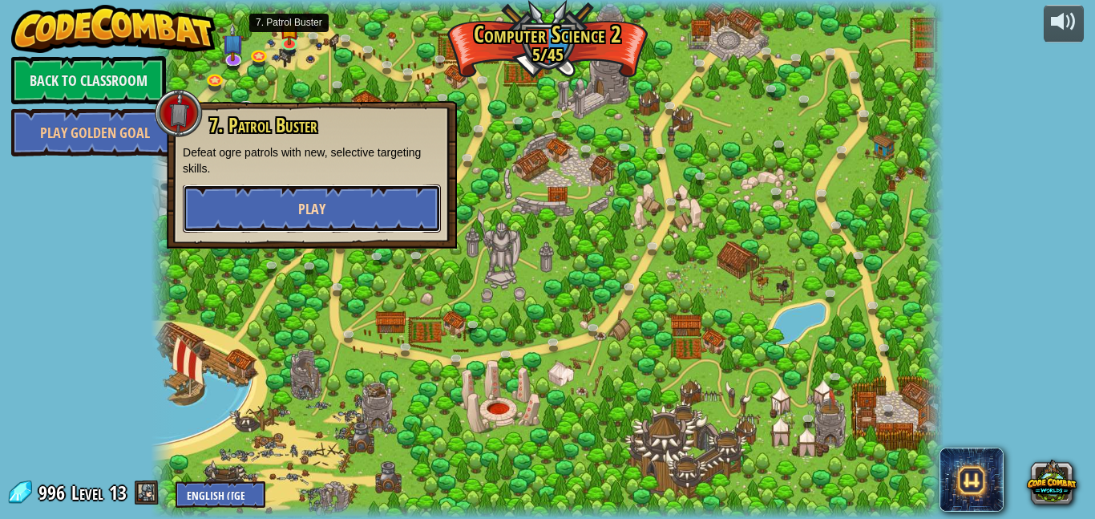
click at [346, 221] on button "Play" at bounding box center [312, 208] width 258 height 48
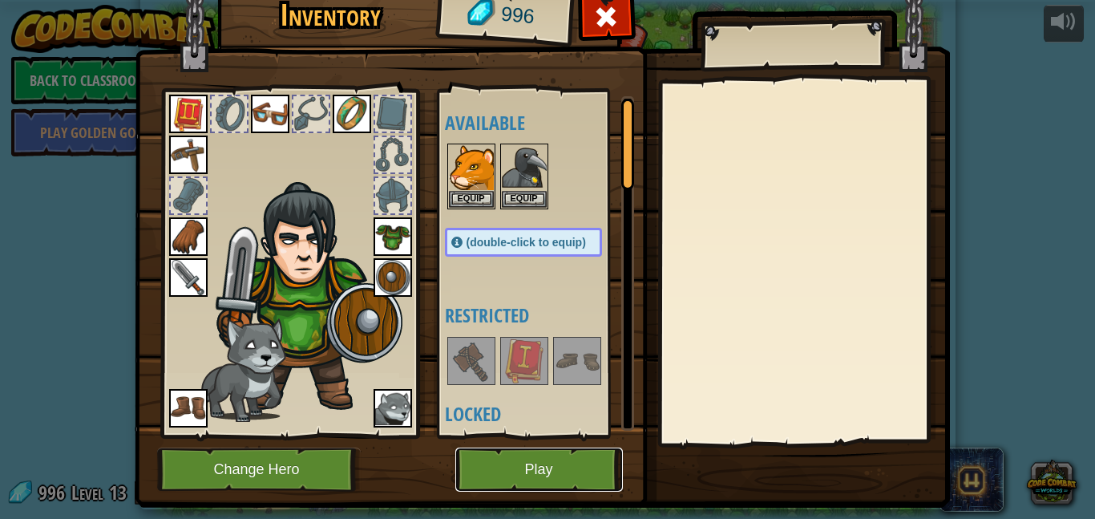
click at [509, 475] on button "Play" at bounding box center [539, 469] width 168 height 44
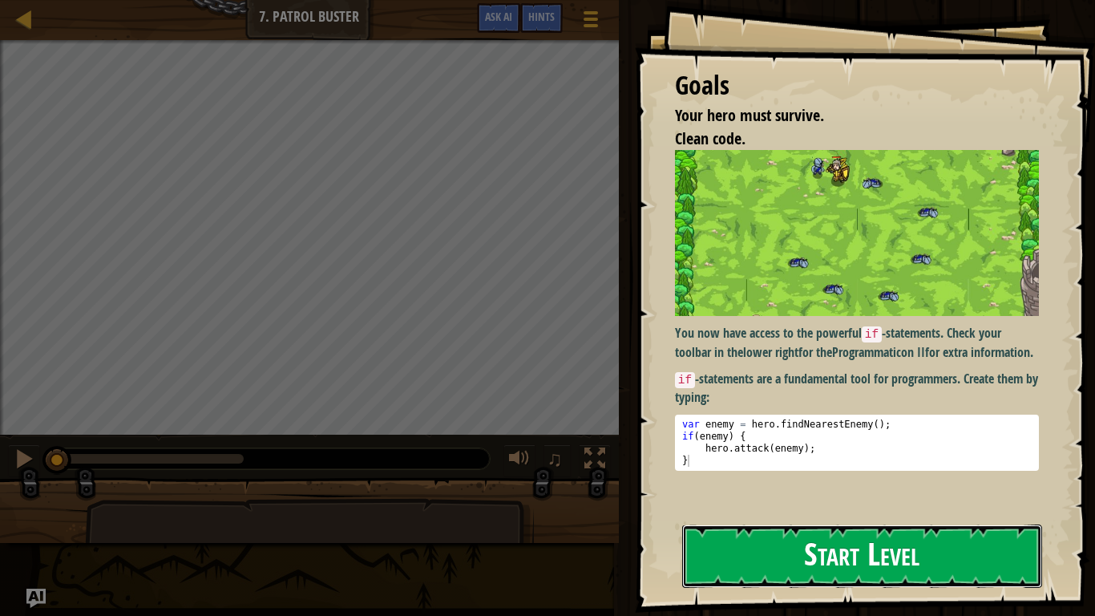
click at [850, 518] on button "Start Level" at bounding box center [862, 555] width 360 height 63
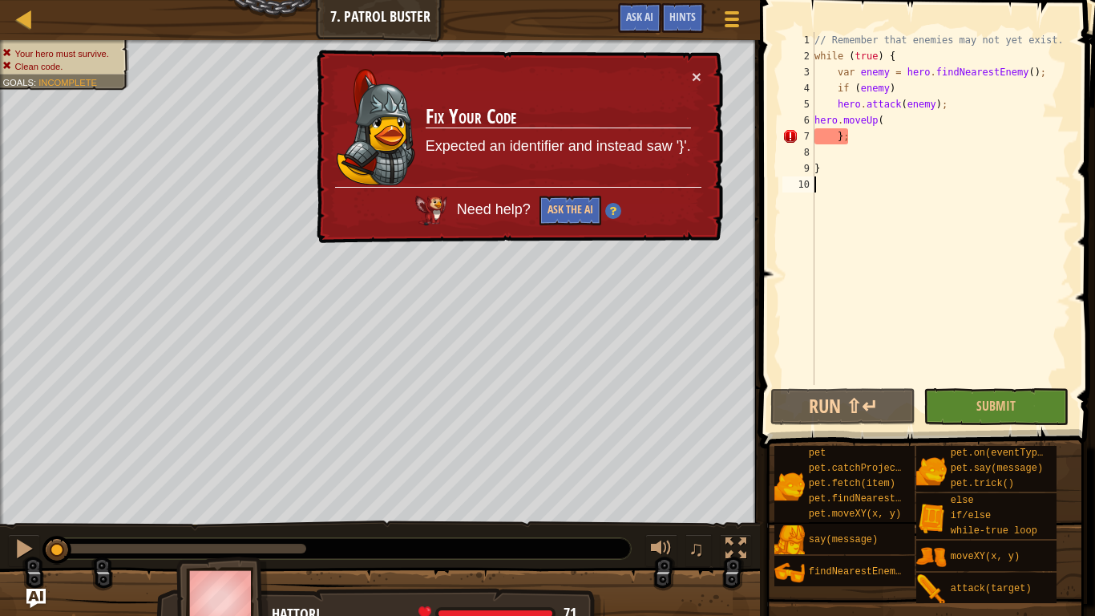
click at [864, 134] on div "// Remember that enemies may not yet exist. while ( true ) { var enemy = hero .…" at bounding box center [942, 224] width 260 height 385
type textarea "}"
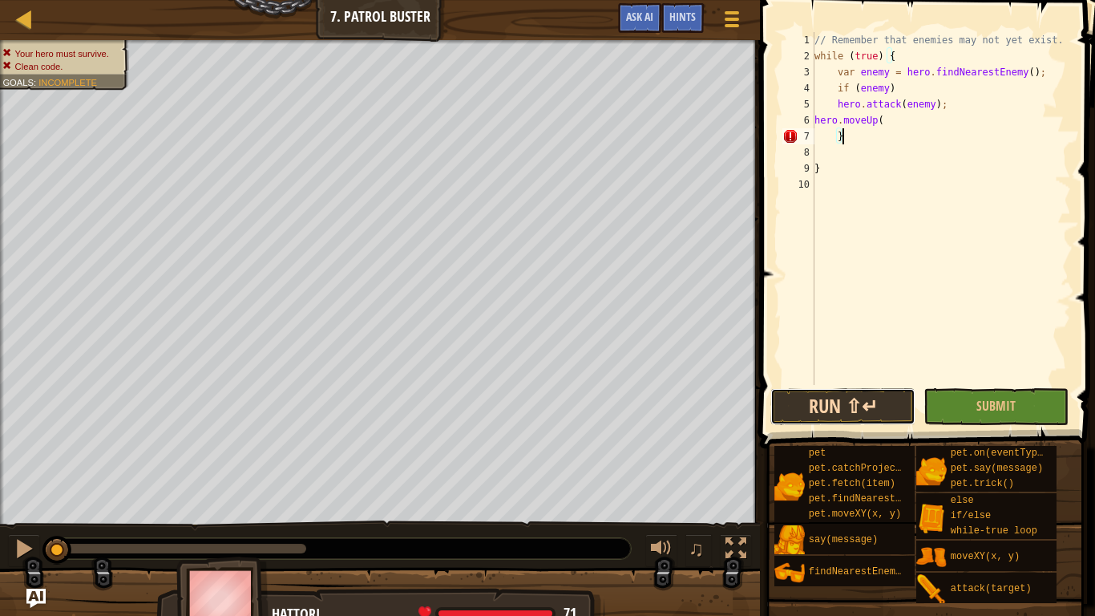
click at [802, 399] on button "Run ⇧↵" at bounding box center [843, 406] width 145 height 37
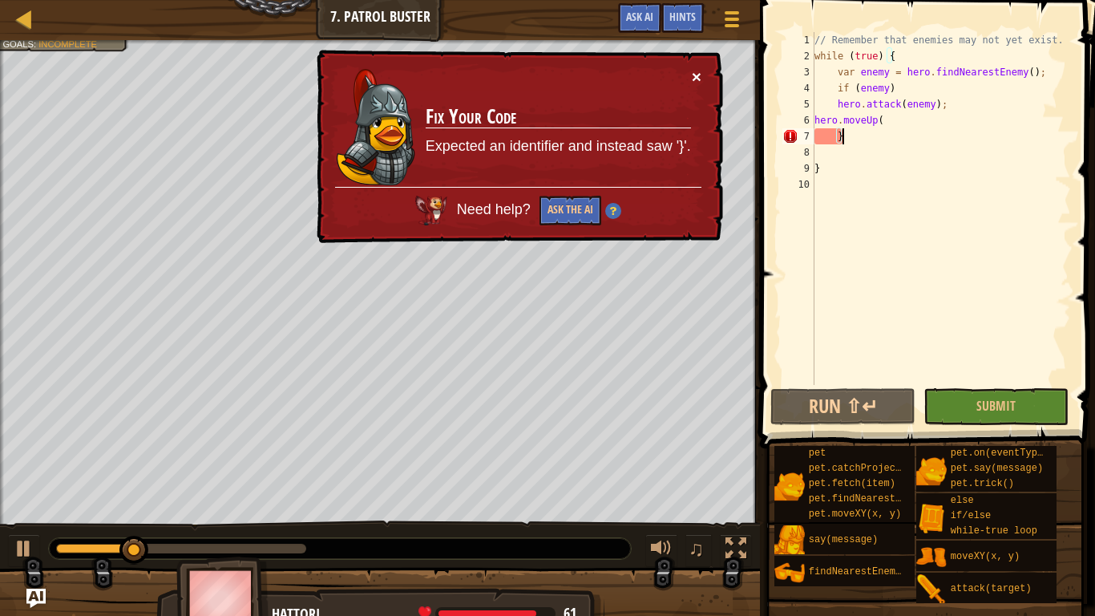
click at [695, 68] on button "×" at bounding box center [697, 76] width 10 height 17
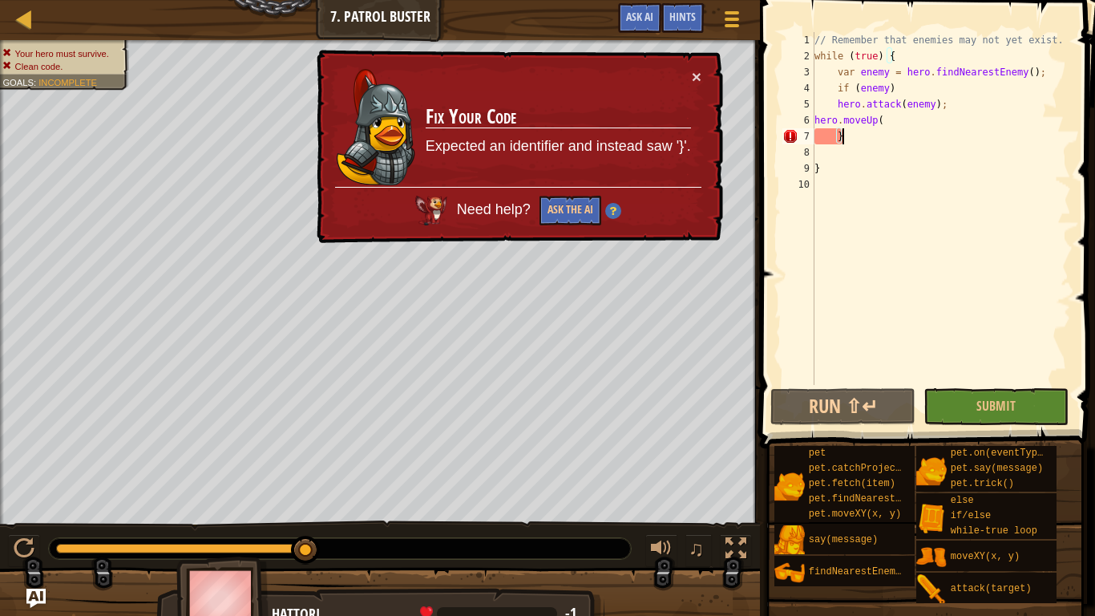
click at [27, 31] on div "Map Computer Science 2 7. Patrol Buster Game Menu Done Hints Ask AI" at bounding box center [380, 20] width 760 height 40
click at [26, 25] on div at bounding box center [24, 19] width 20 height 20
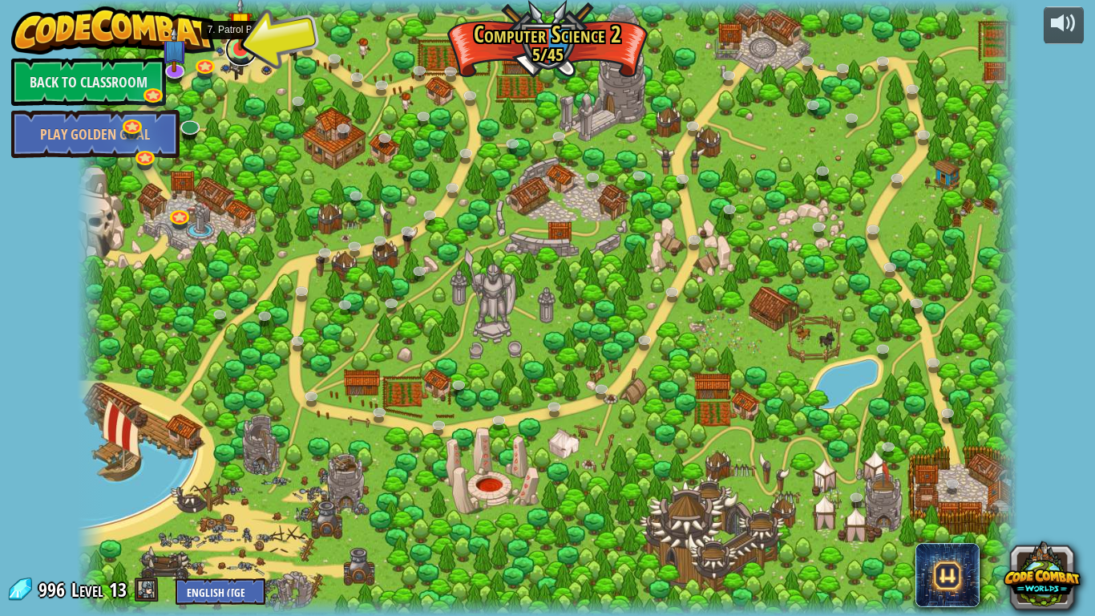
click at [245, 55] on link at bounding box center [241, 50] width 32 height 32
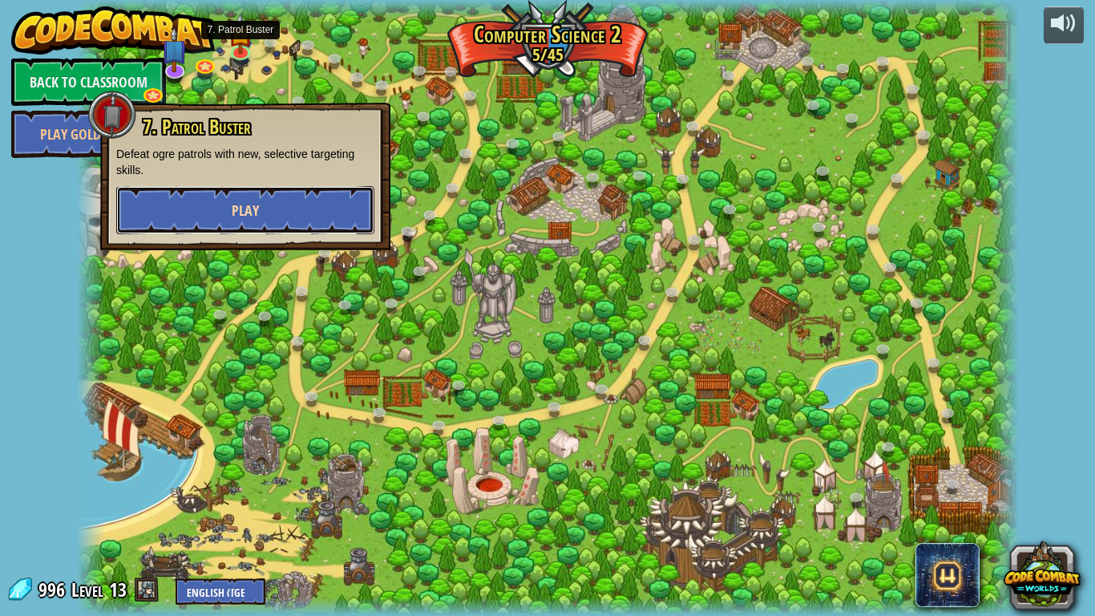
click at [236, 210] on span "Play" at bounding box center [245, 210] width 27 height 20
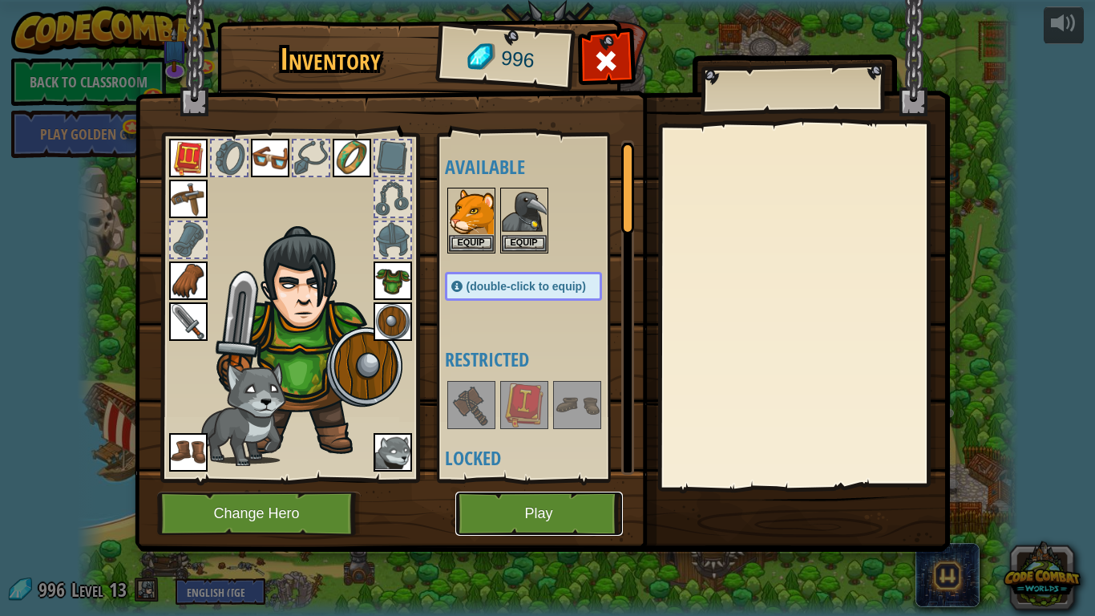
click at [482, 518] on button "Play" at bounding box center [539, 514] width 168 height 44
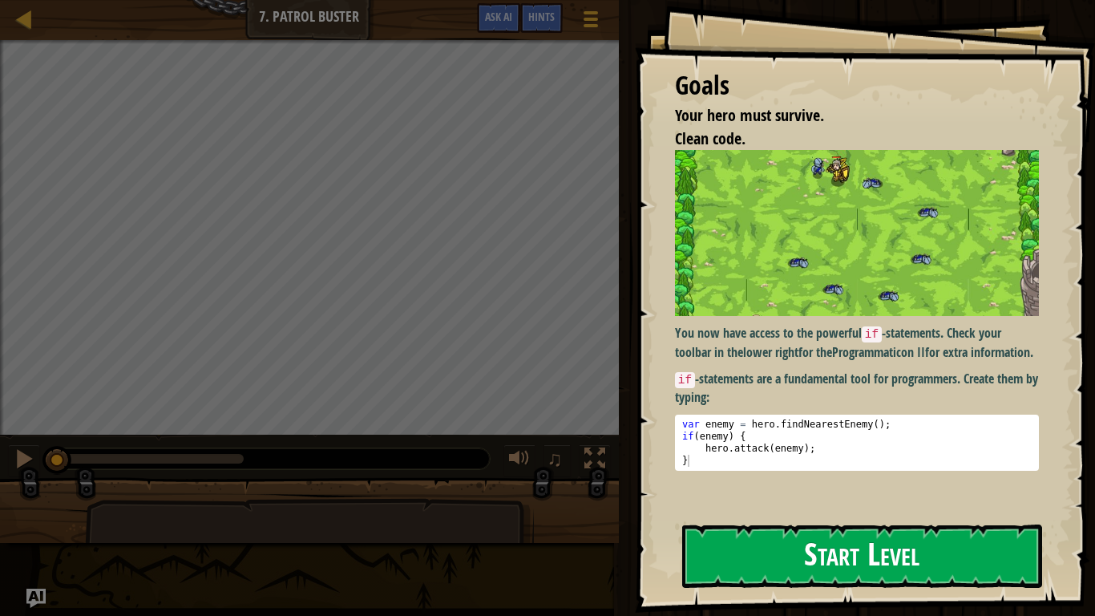
click at [703, 277] on img at bounding box center [857, 233] width 364 height 166
click at [751, 518] on div "Goals Your hero must survive. Clean code. You now have access to the powerful i…" at bounding box center [865, 306] width 460 height 613
click at [756, 518] on button "Start Level" at bounding box center [862, 555] width 360 height 63
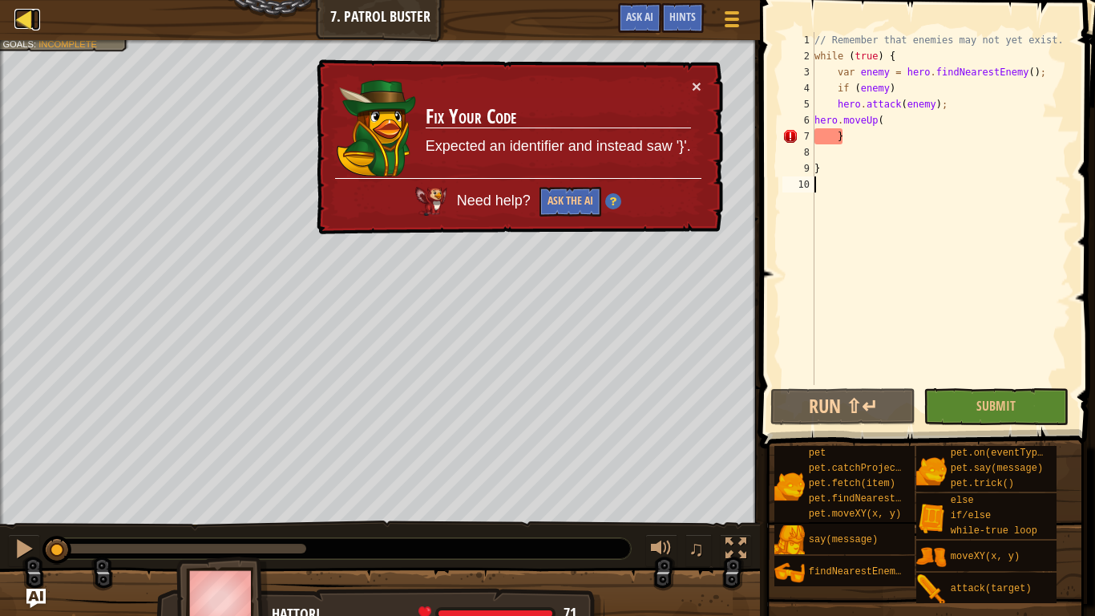
click at [22, 24] on div at bounding box center [24, 19] width 20 height 20
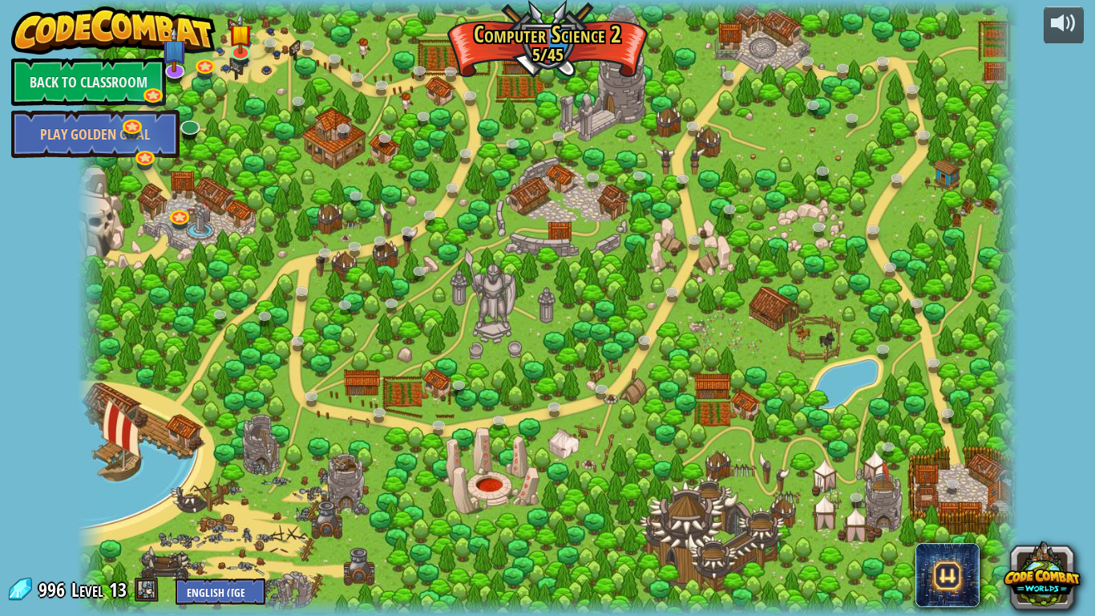
click at [847, 472] on div at bounding box center [548, 308] width 942 height 616
click at [253, 46] on link at bounding box center [241, 50] width 32 height 32
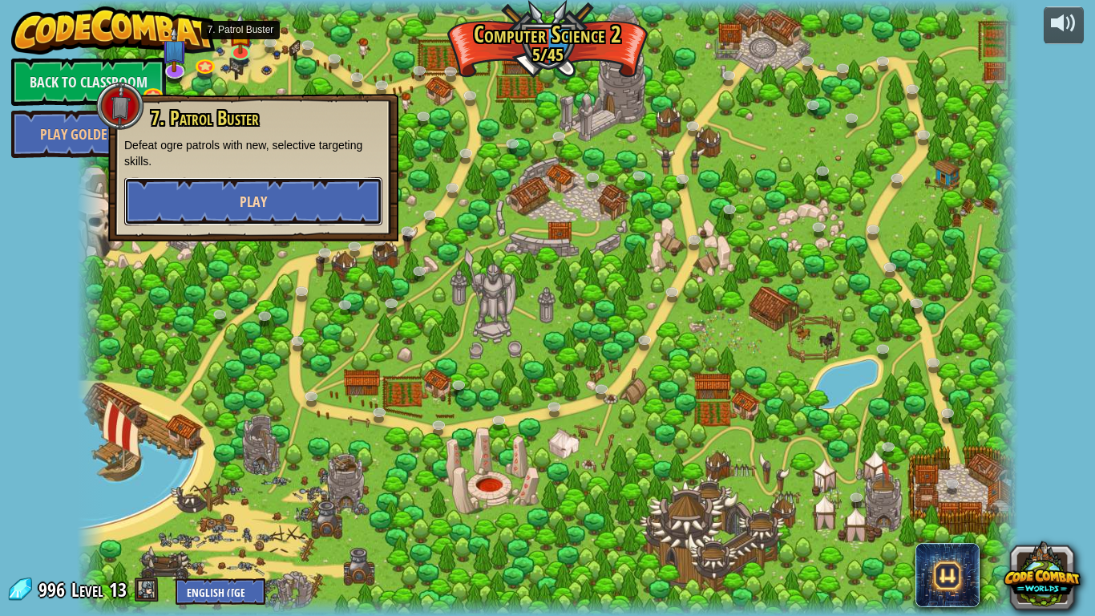
click at [278, 177] on button "Play" at bounding box center [253, 201] width 258 height 48
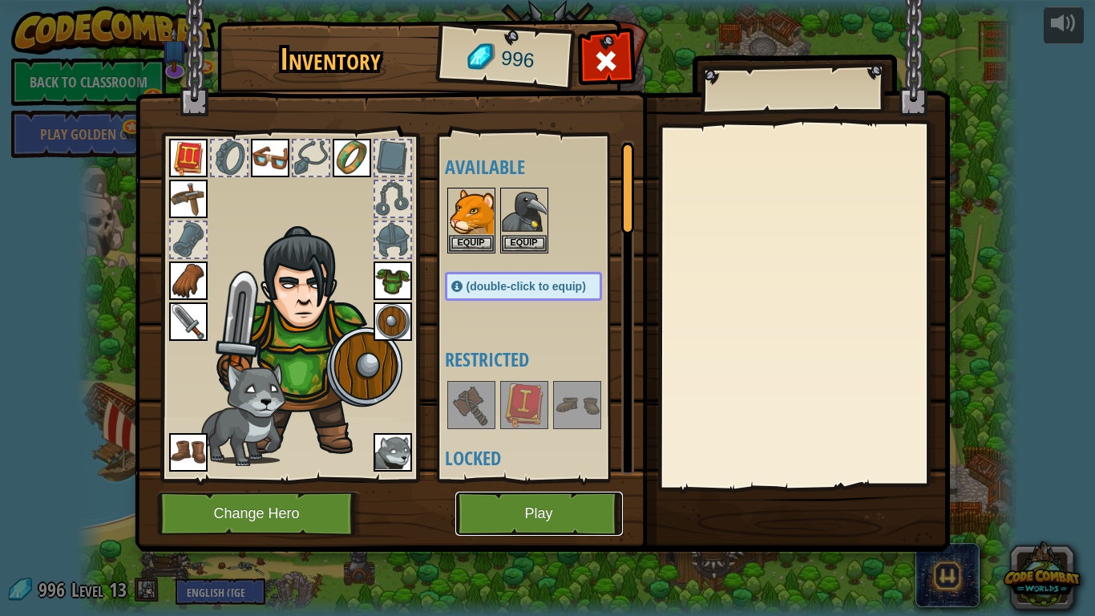
click at [597, 516] on button "Play" at bounding box center [539, 514] width 168 height 44
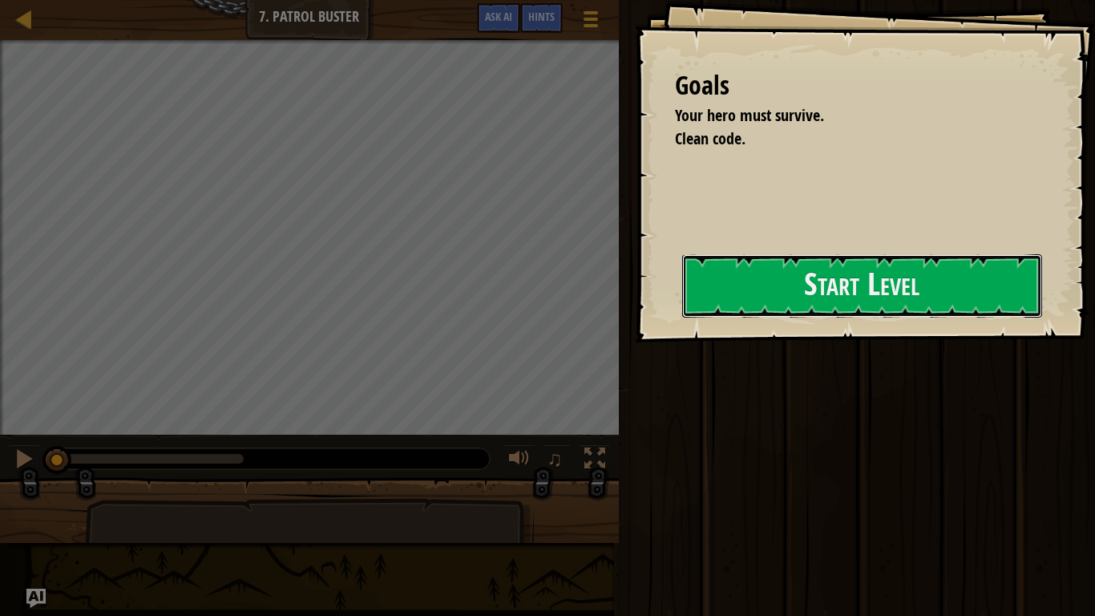
click at [747, 268] on button "Start Level" at bounding box center [862, 285] width 360 height 63
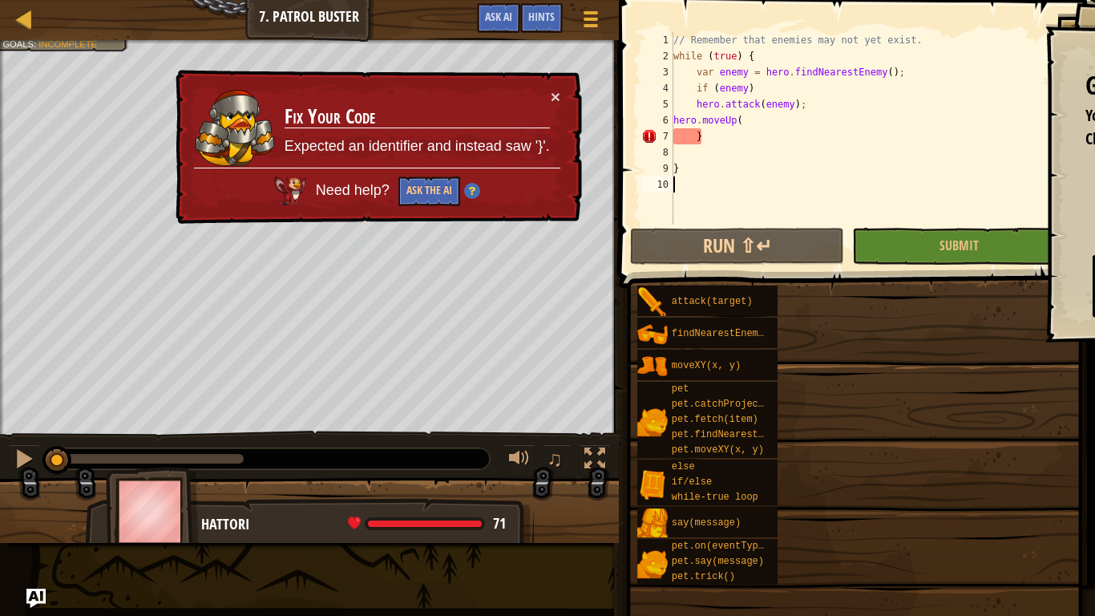
click at [26, 30] on div "Map Computer Science 2 7. Patrol Buster Game Menu Done Hints Ask AI" at bounding box center [309, 20] width 619 height 40
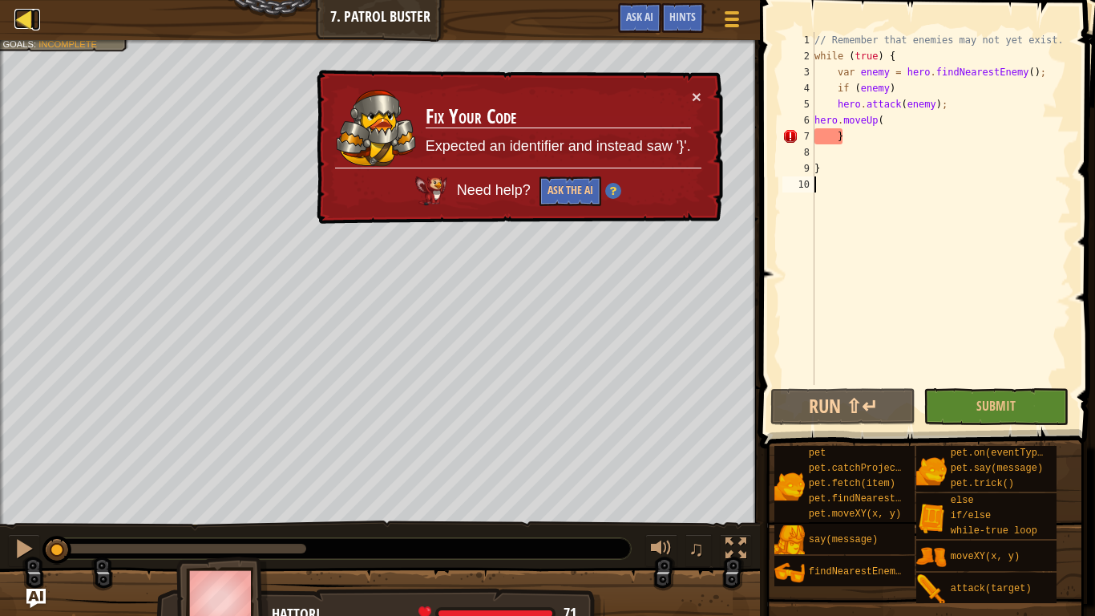
click at [30, 11] on div at bounding box center [24, 19] width 20 height 20
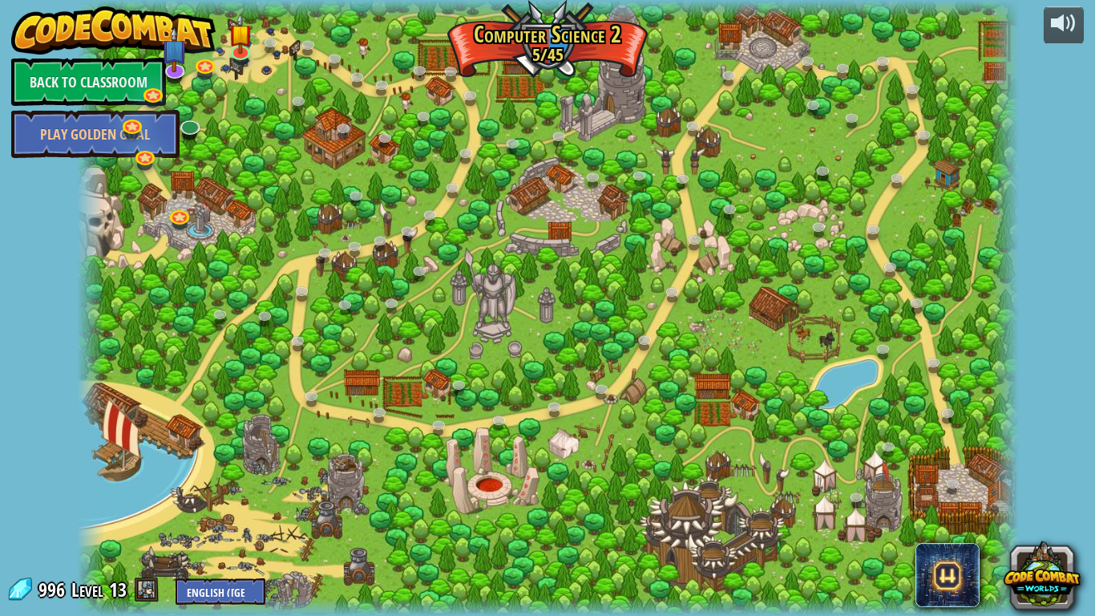
click at [938, 466] on div at bounding box center [548, 308] width 942 height 616
click at [245, 55] on link at bounding box center [241, 50] width 32 height 32
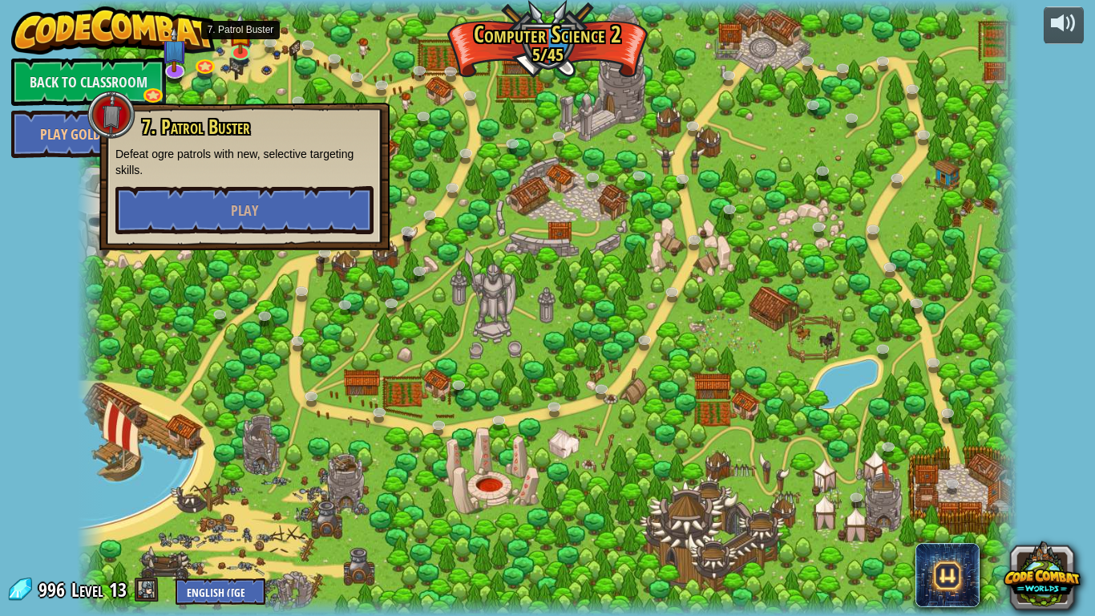
click at [333, 183] on div "7. Patrol Buster Defeat ogre patrols with new, selective targeting skills. Play" at bounding box center [244, 175] width 258 height 118
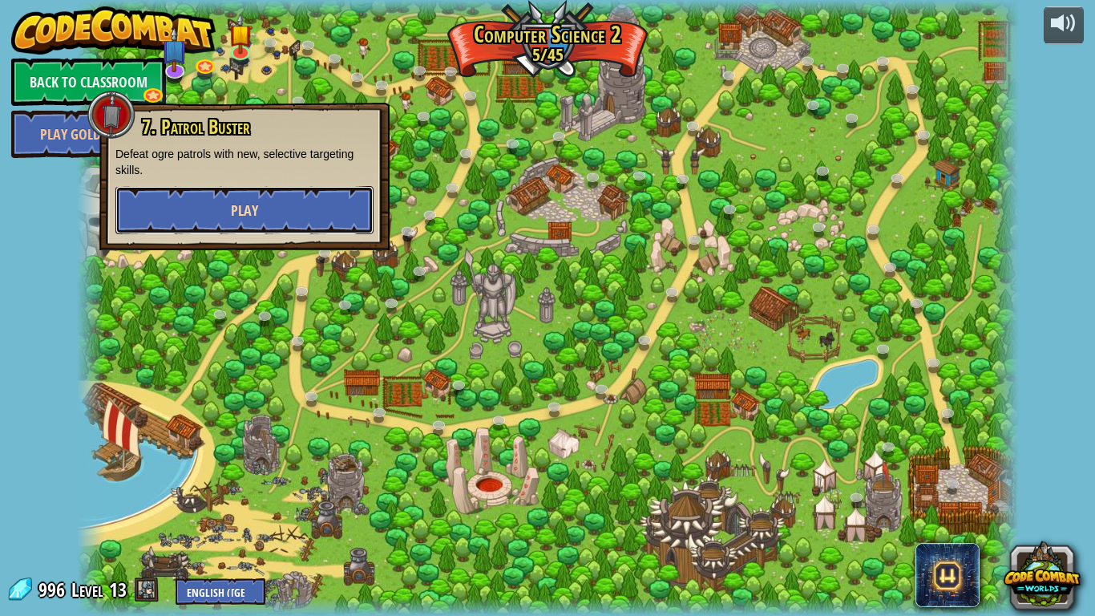
click at [358, 223] on button "Play" at bounding box center [244, 210] width 258 height 48
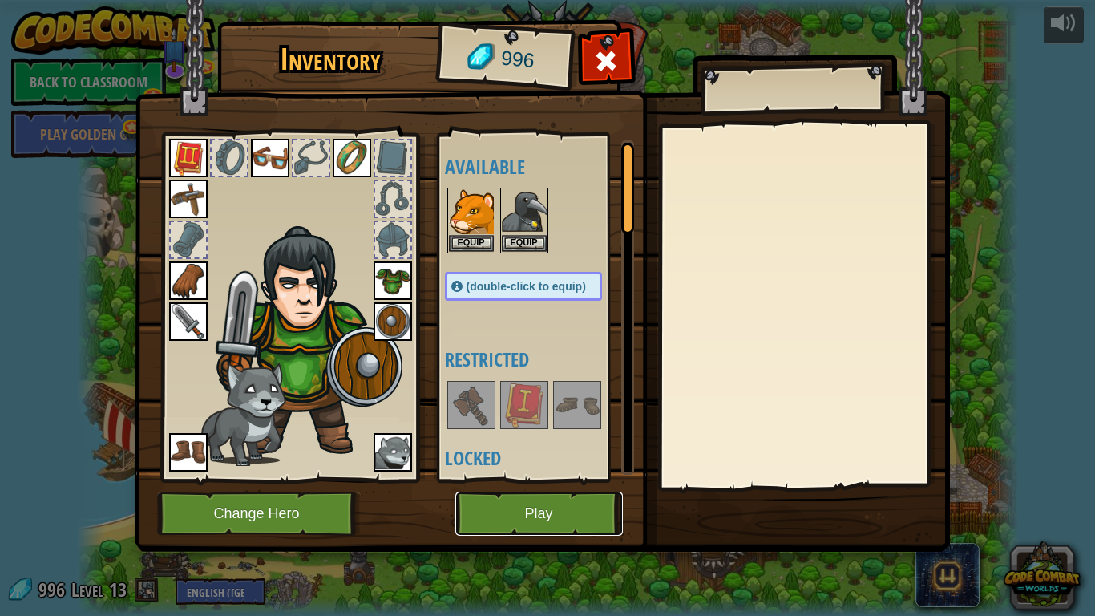
click at [539, 496] on button "Play" at bounding box center [539, 514] width 168 height 44
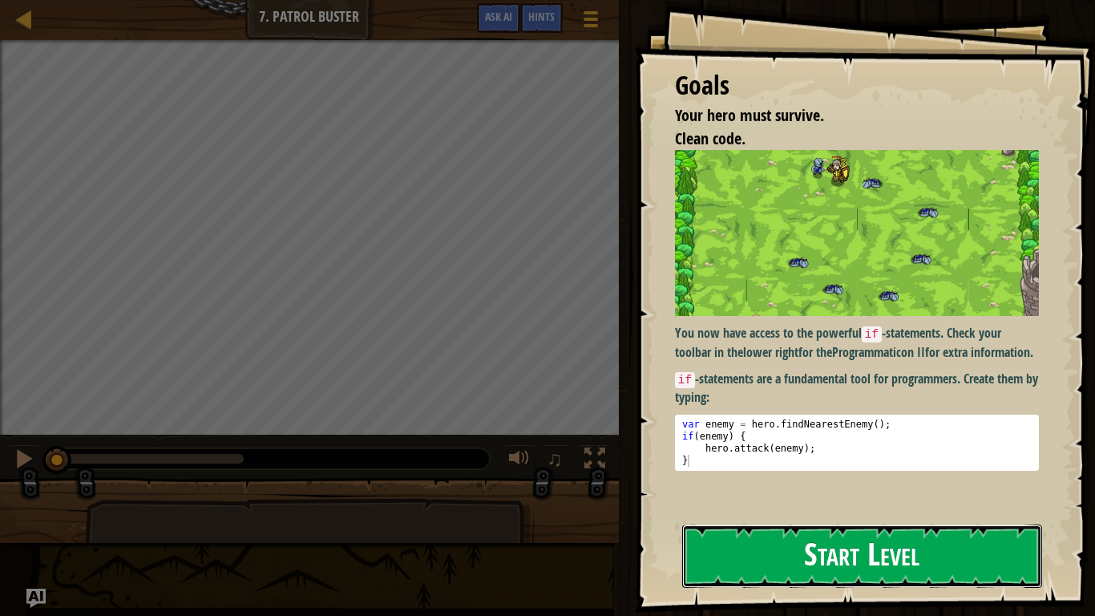
click at [797, 518] on button "Start Level" at bounding box center [862, 555] width 360 height 63
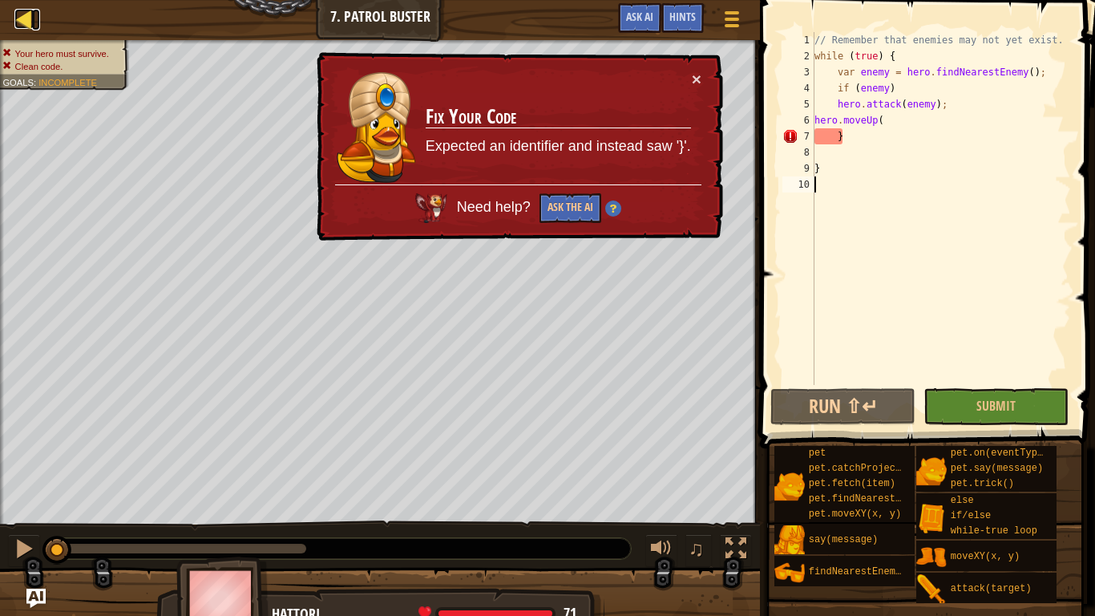
click at [39, 19] on link "Map" at bounding box center [36, 20] width 8 height 22
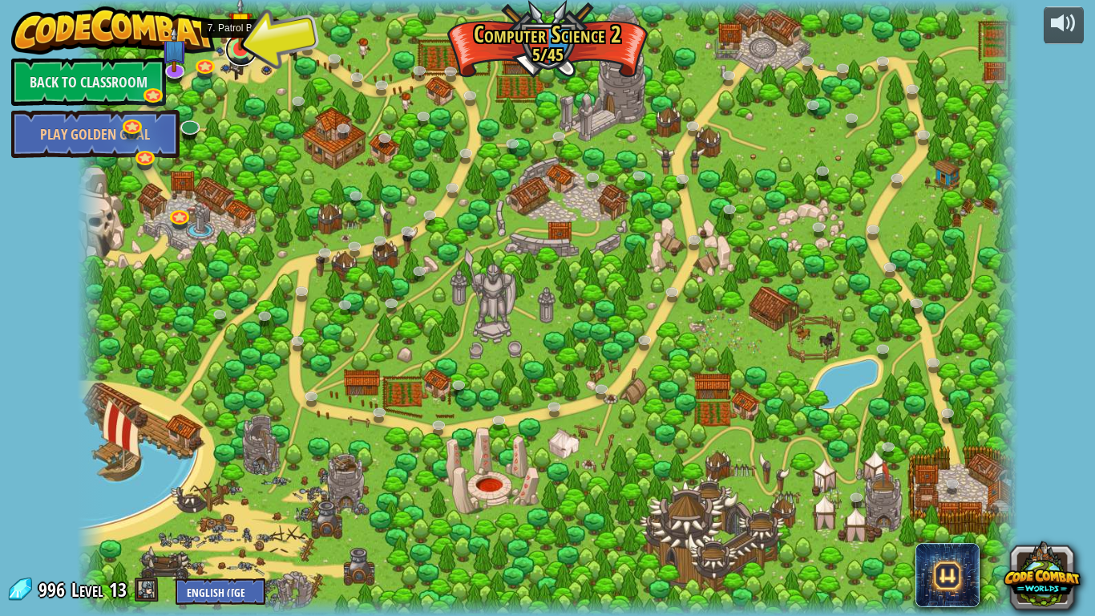
click at [236, 51] on link at bounding box center [241, 50] width 32 height 32
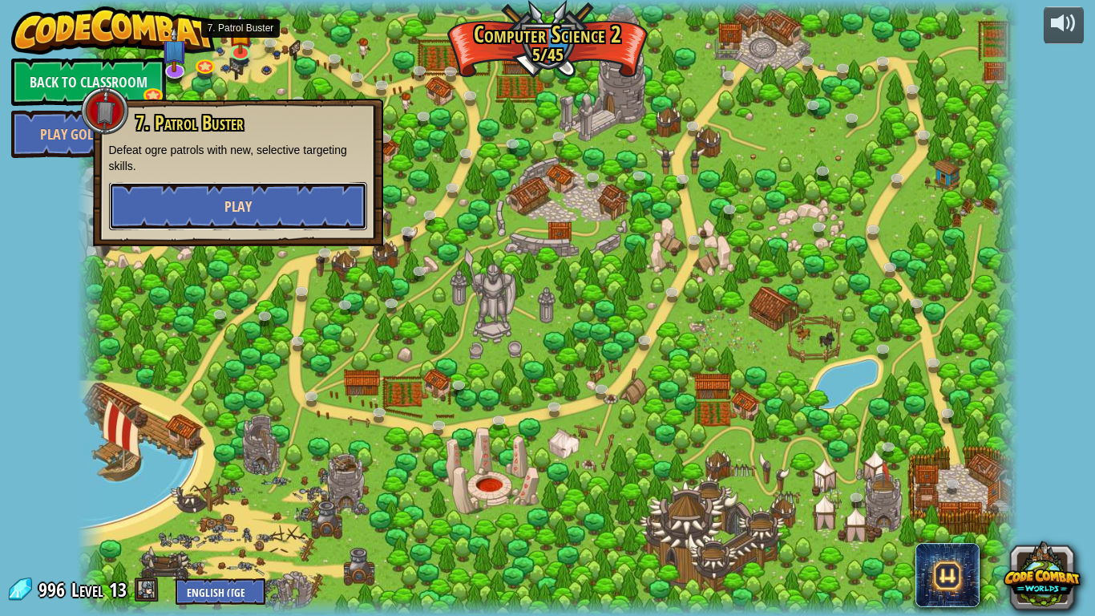
click at [245, 213] on span "Play" at bounding box center [238, 206] width 27 height 20
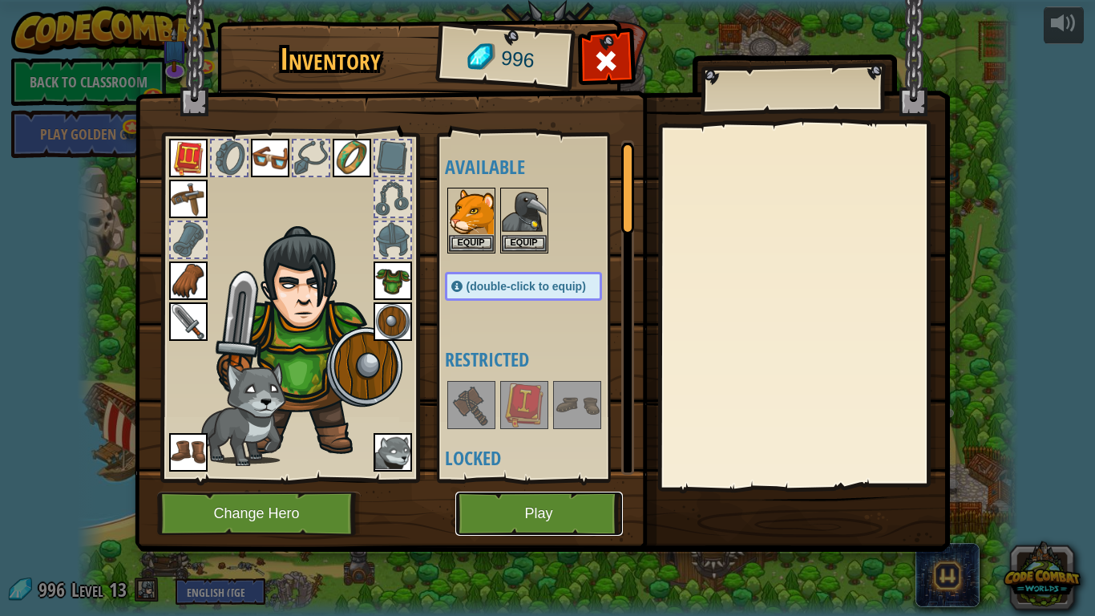
click at [561, 518] on button "Play" at bounding box center [539, 514] width 168 height 44
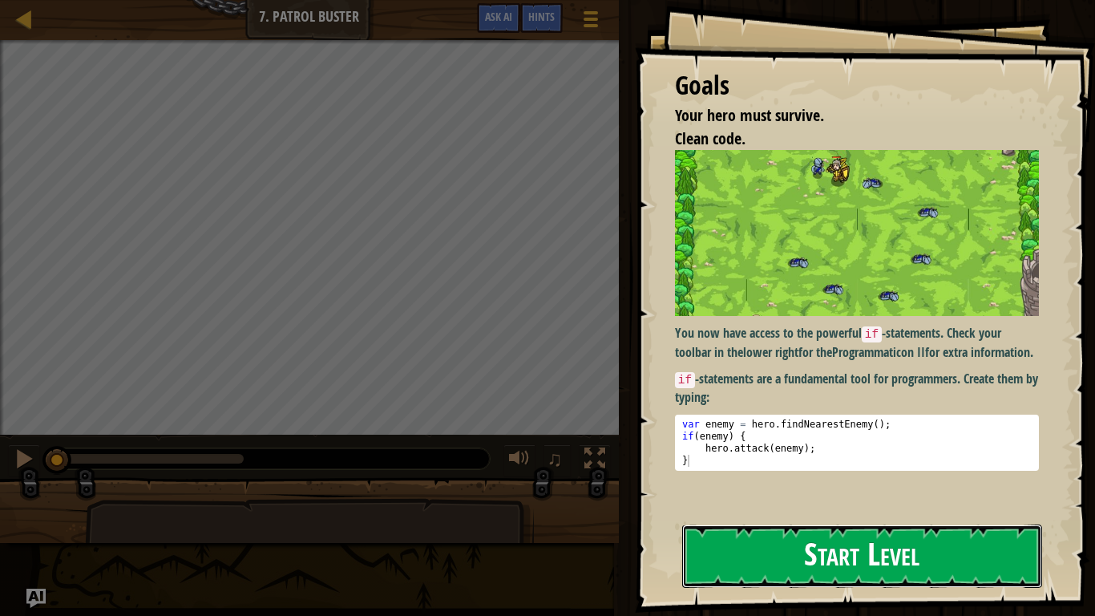
click at [756, 518] on button "Start Level" at bounding box center [862, 555] width 360 height 63
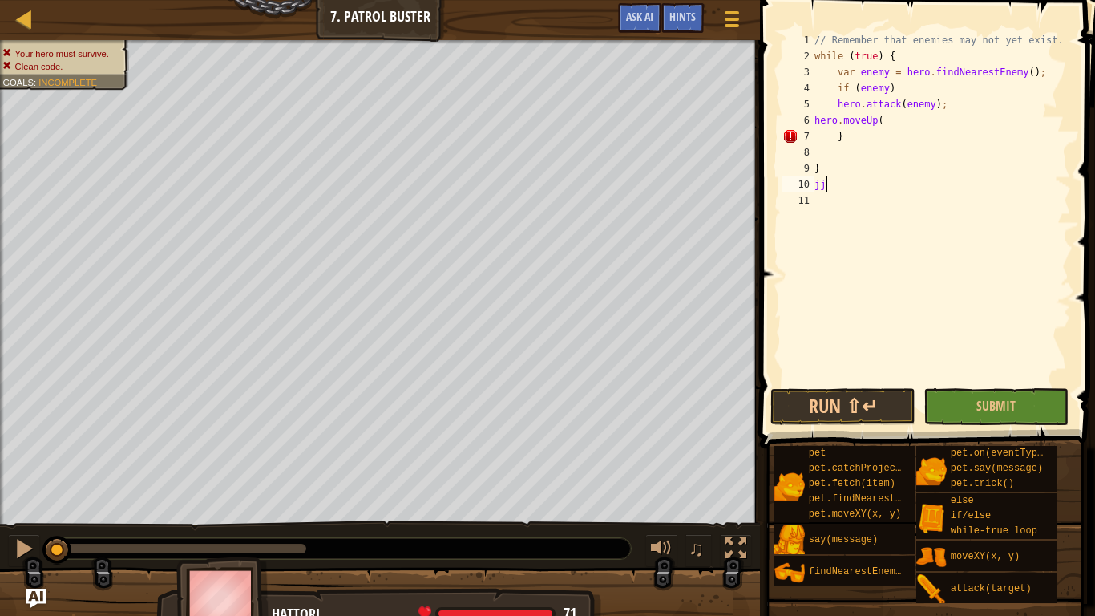
scroll to position [7, 1]
type textarea "j"
click at [872, 401] on button "Run ⇧↵" at bounding box center [843, 406] width 145 height 37
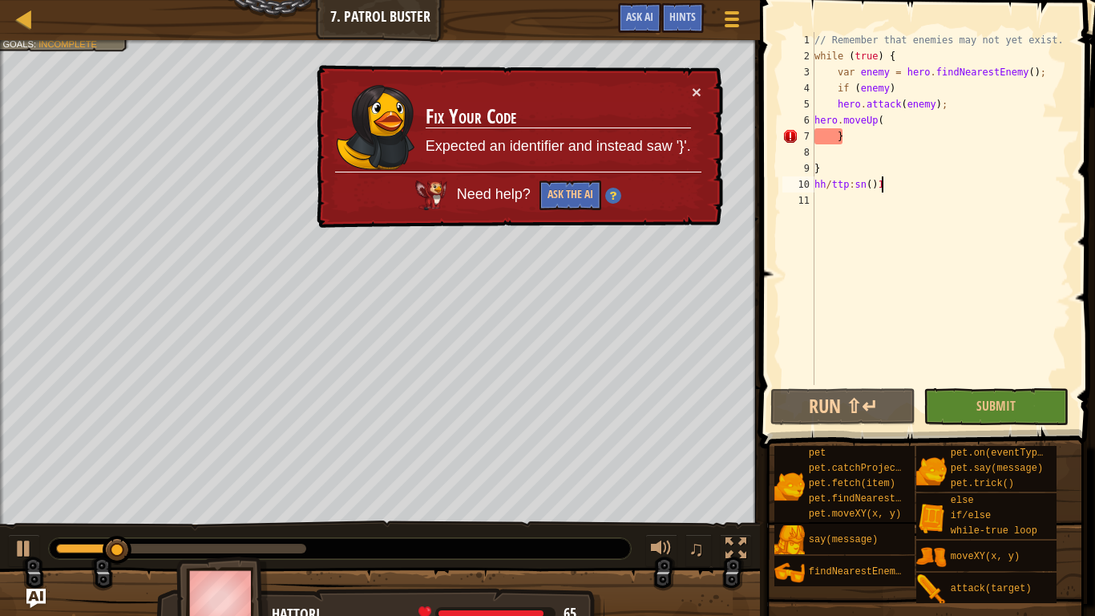
click at [828, 176] on div "// Remember that enemies may not yet exist. while ( true ) { var enemy = hero .…" at bounding box center [942, 224] width 260 height 385
type textarea "hh//ttp:sn()1"
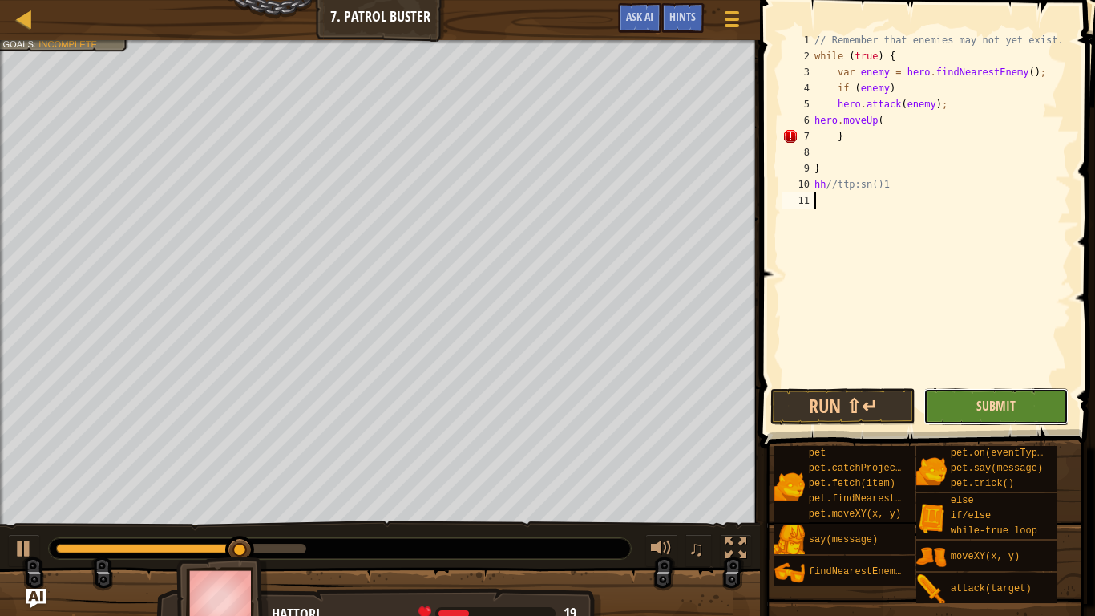
click at [983, 402] on span "Submit" at bounding box center [996, 406] width 39 height 18
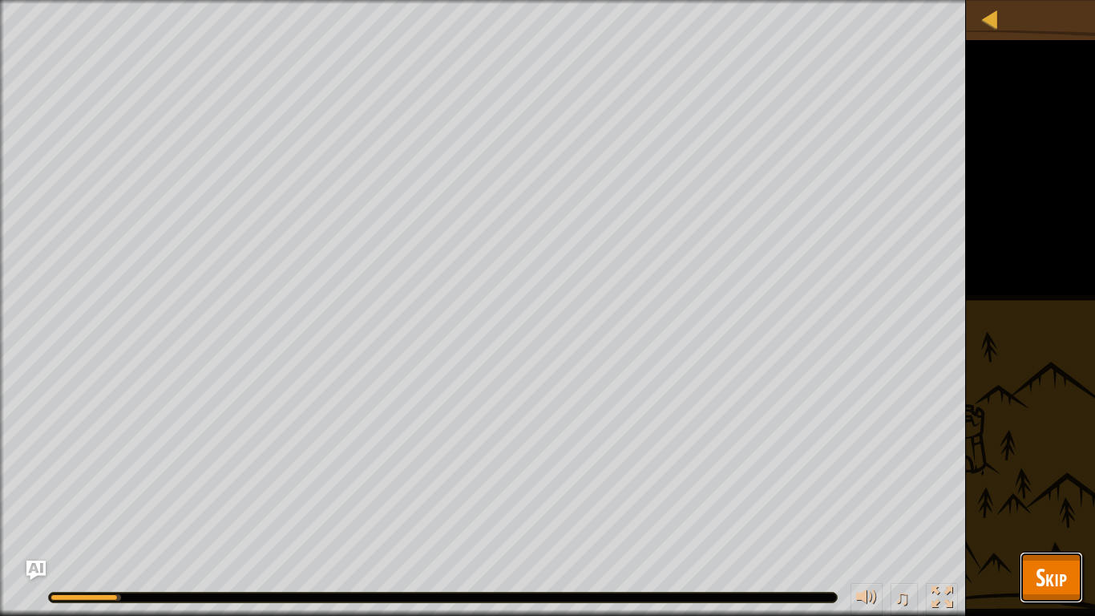
click at [1038, 518] on button "Skip" at bounding box center [1051, 577] width 63 height 51
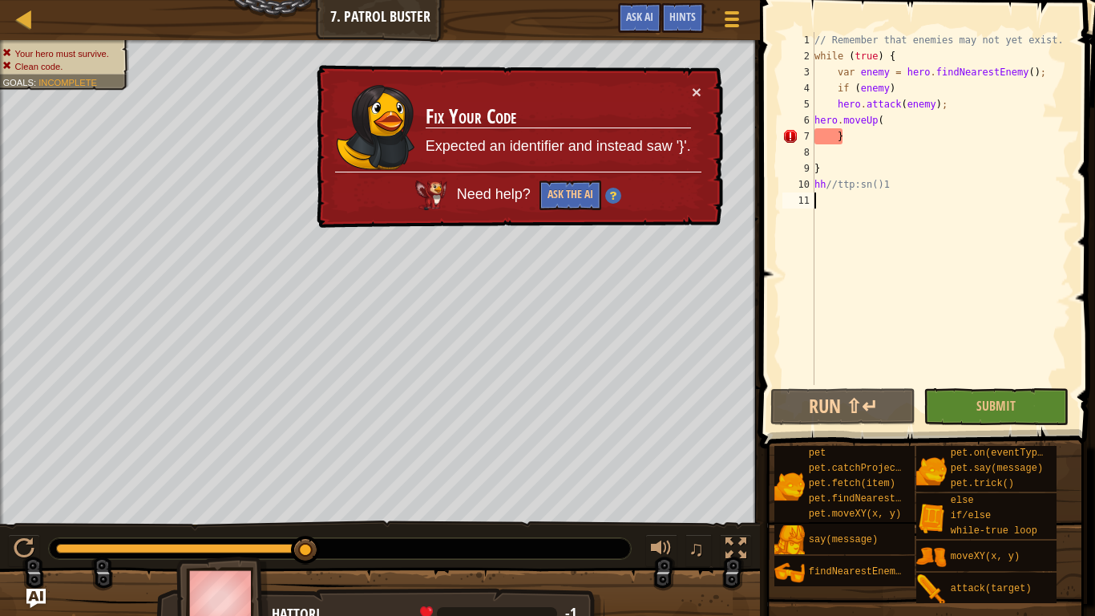
click at [948, 208] on div "// Remember that enemies may not yet exist. while ( true ) { var enemy = hero .…" at bounding box center [942, 224] width 260 height 385
click at [939, 192] on div "// Remember that enemies may not yet exist. while ( true ) { var enemy = hero .…" at bounding box center [942, 224] width 260 height 385
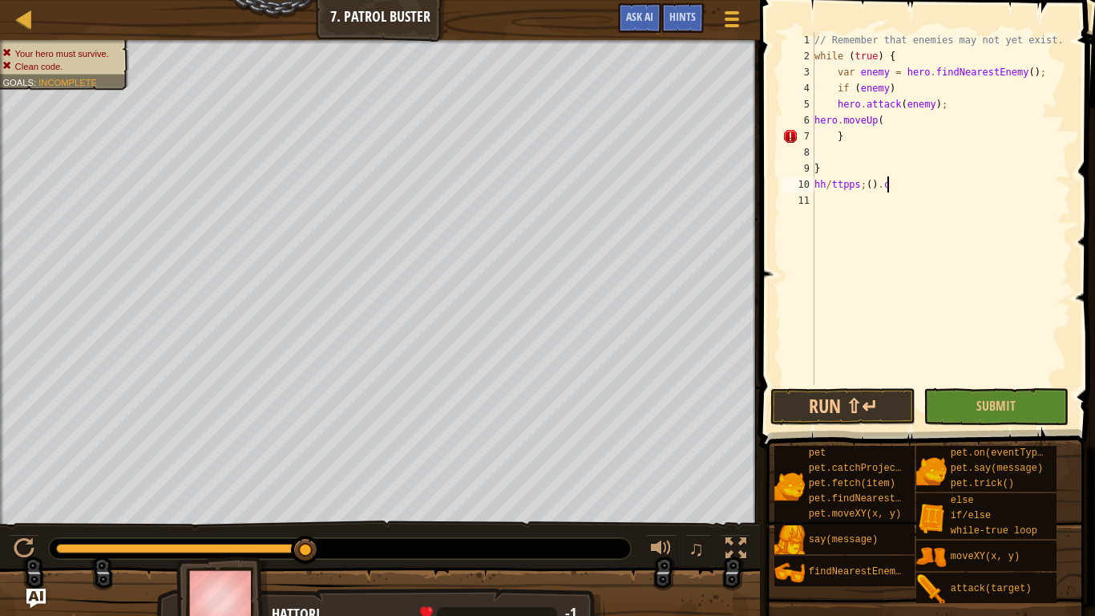
scroll to position [7, 11]
click at [837, 409] on button "Run ⇧↵" at bounding box center [843, 406] width 145 height 37
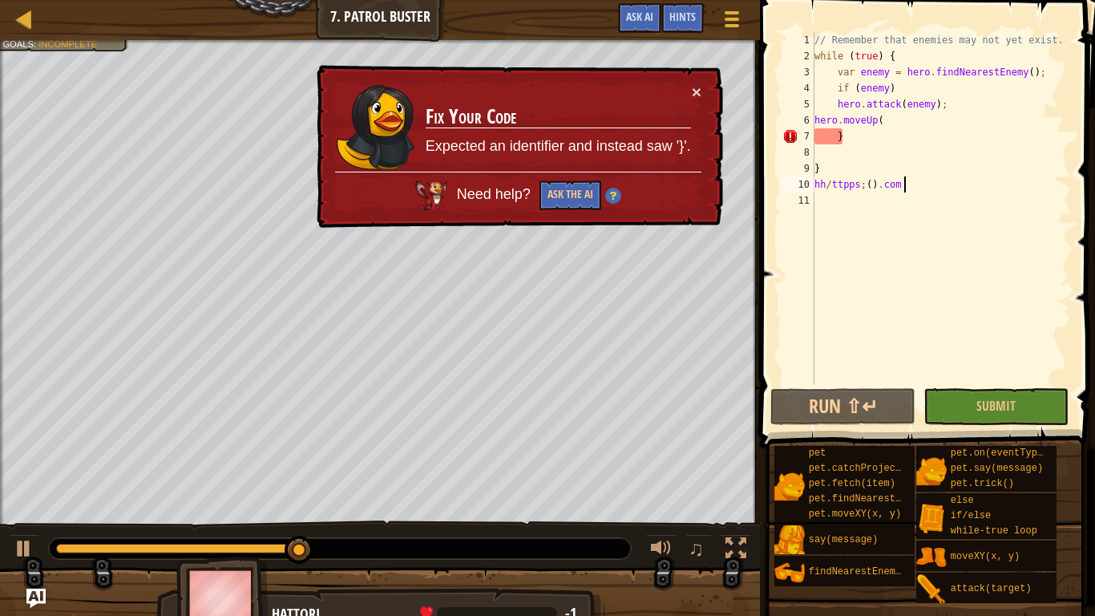
click at [703, 95] on div "× Fix Your Code Expected an identifier and instead saw '}'. Need help? Ask the …" at bounding box center [518, 147] width 412 height 169
click at [698, 94] on button "×" at bounding box center [697, 94] width 10 height 17
click at [860, 141] on div "// Remember that enemies may not yet exist. while ( true ) { var enemy = hero .…" at bounding box center [942, 224] width 260 height 385
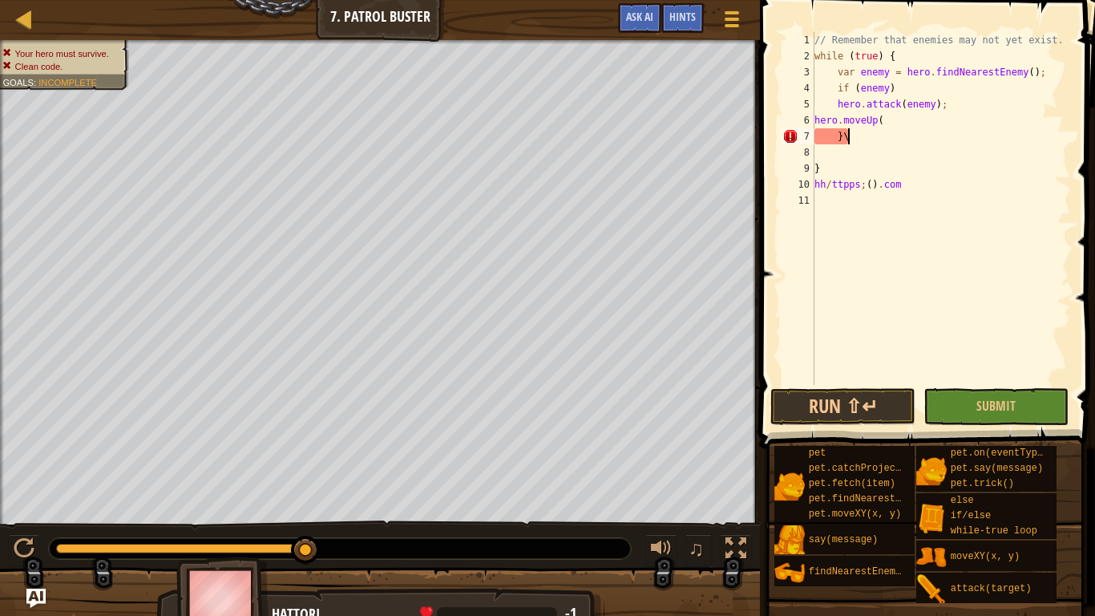
type textarea "}"
click at [820, 421] on button "Run ⇧↵" at bounding box center [843, 406] width 145 height 37
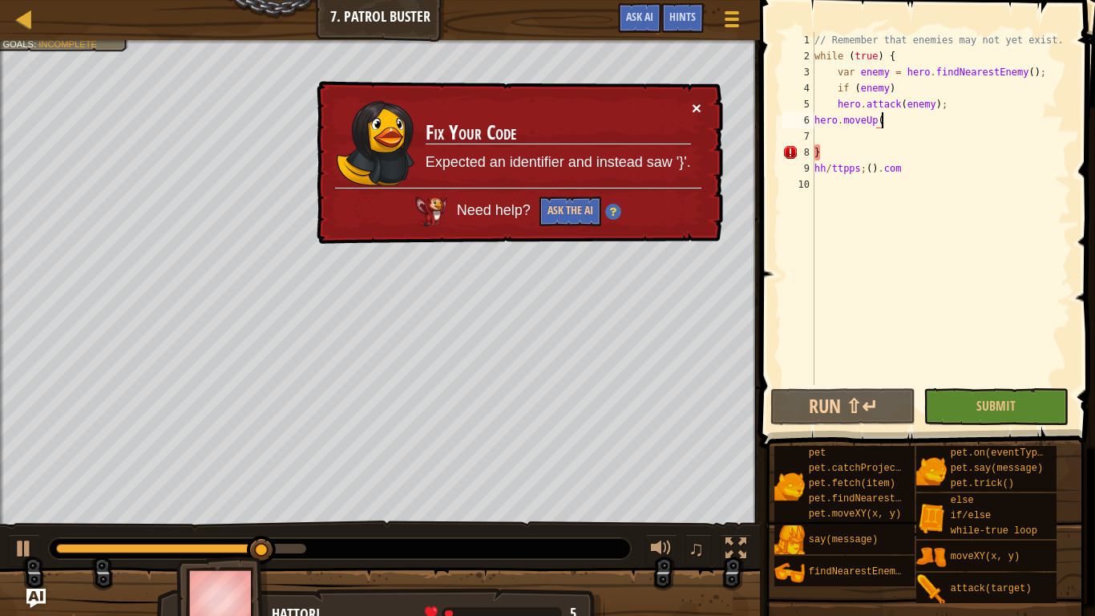
click at [695, 109] on button "×" at bounding box center [697, 110] width 10 height 17
click at [962, 173] on div "// Remember that enemies may not yet exist. while ( true ) { var enemy = hero .…" at bounding box center [942, 224] width 260 height 385
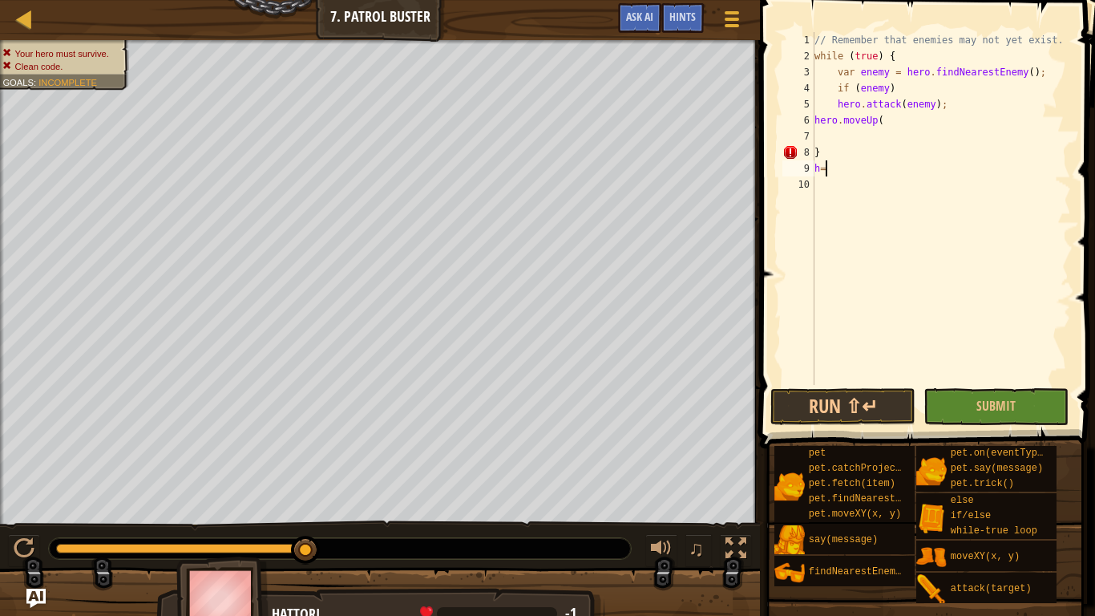
scroll to position [7, 1]
type textarea "h"
click at [826, 391] on button "Run ⇧↵" at bounding box center [843, 406] width 145 height 37
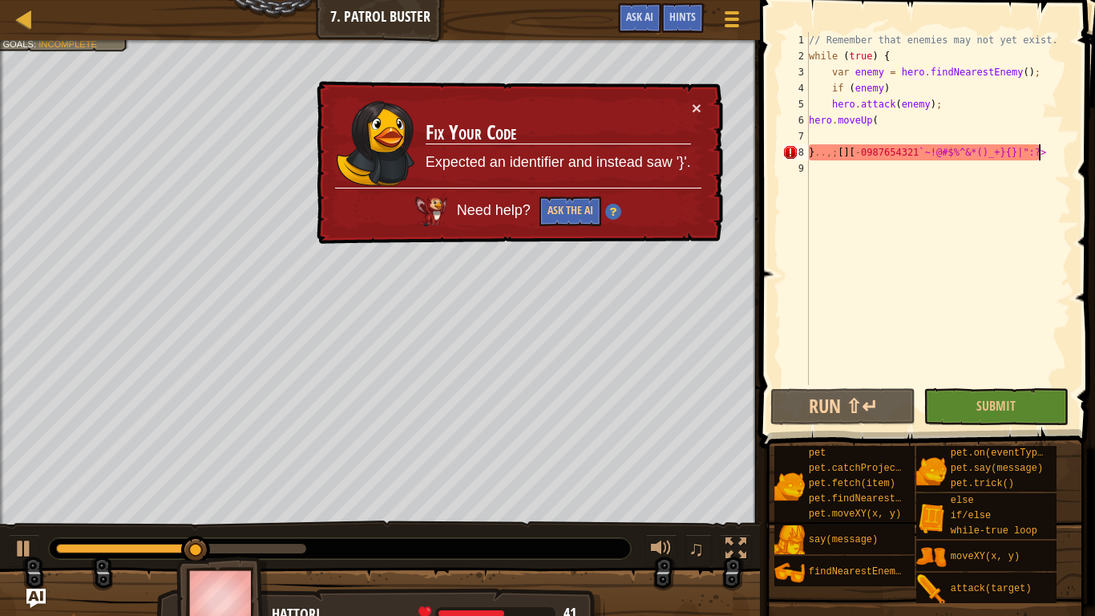
click at [708, 97] on div "× Fix Your Code Expected an identifier and instead saw '}'. Need help? Ask the …" at bounding box center [518, 163] width 413 height 170
click at [694, 111] on button "×" at bounding box center [698, 111] width 10 height 17
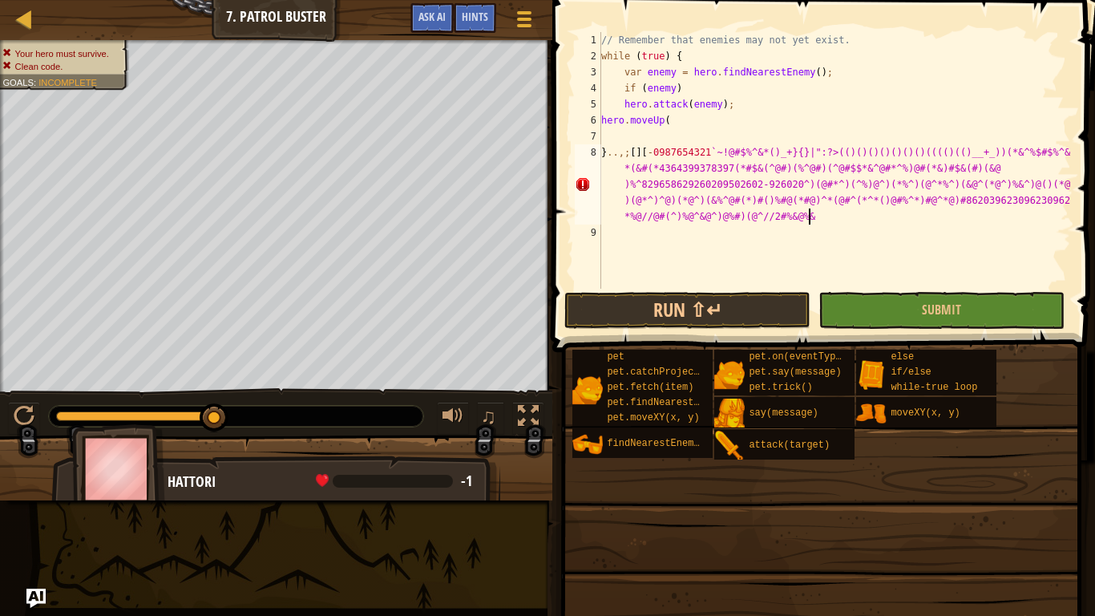
scroll to position [7, 269]
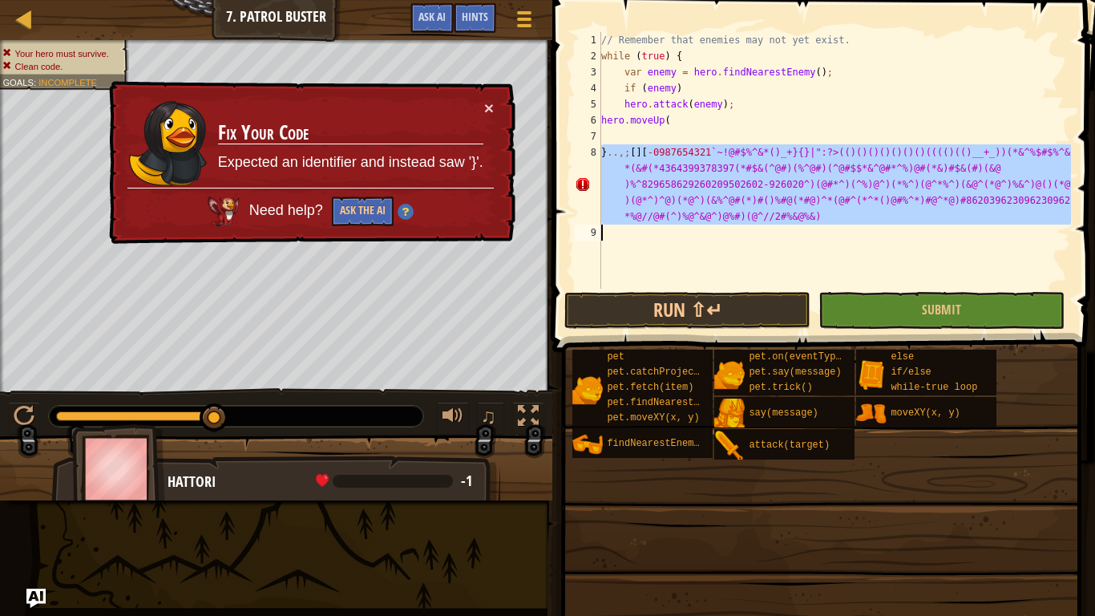
drag, startPoint x: 599, startPoint y: 149, endPoint x: 682, endPoint y: 184, distance: 89.5
click at [682, 184] on div "}..,;[][-0987654321`~!@#$%^&*()_+}{}|":?>(()()()()()()()(((()(()__+_))(*&^%$#$%…" at bounding box center [822, 160] width 500 height 257
type textarea "}..,;[][-0987654321`~!@#$%^&*()_+}{}|":?>(()()()()()()()(((()(()__+_))(*&^%$#$%…"
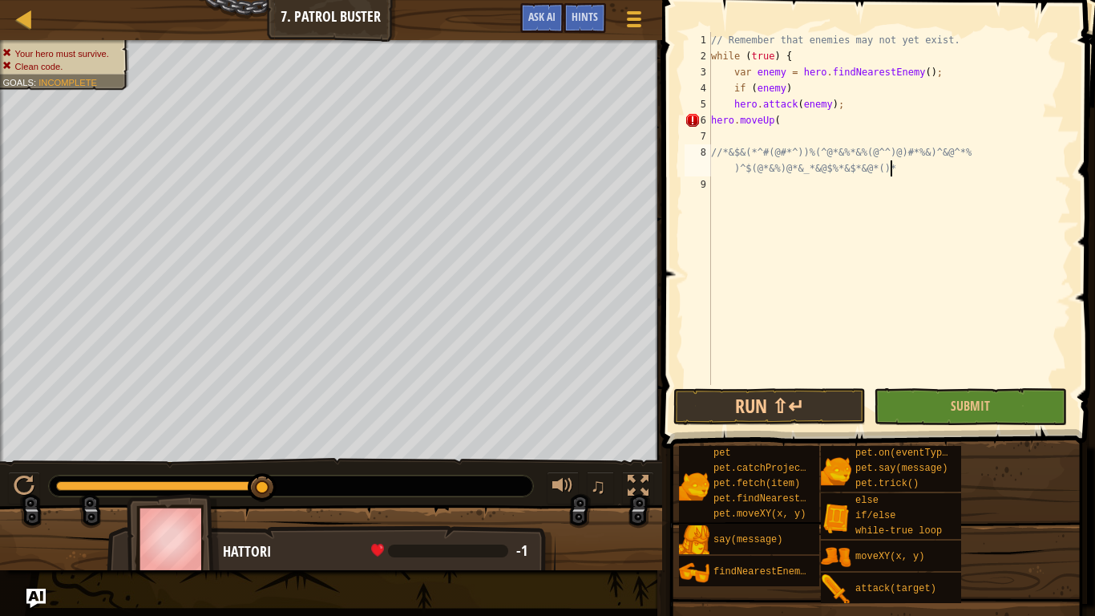
scroll to position [7, 61]
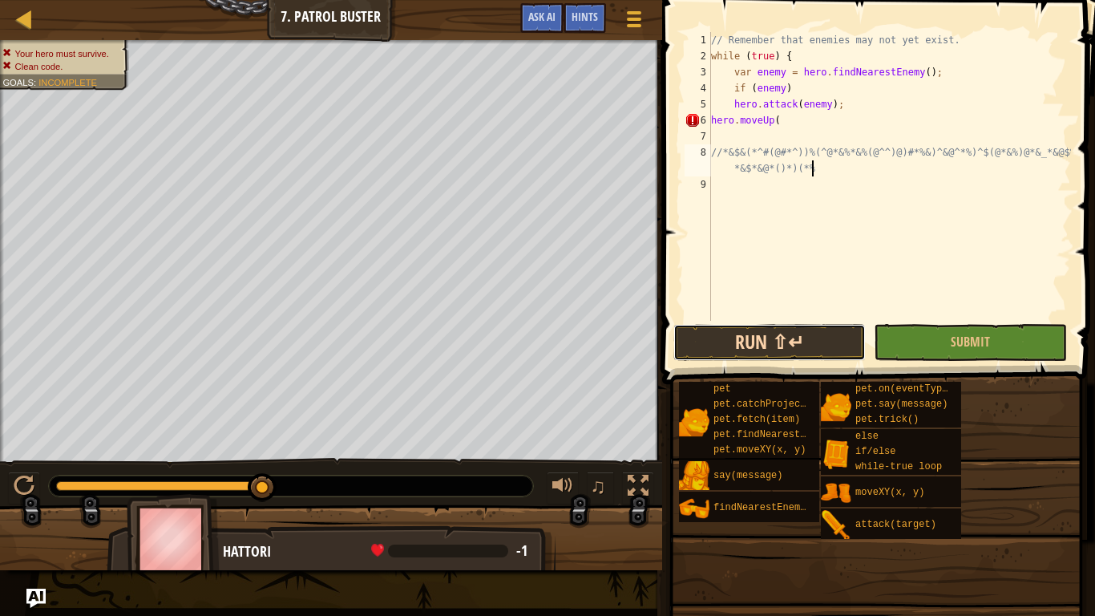
click at [758, 354] on button "Run ⇧↵" at bounding box center [770, 342] width 192 height 37
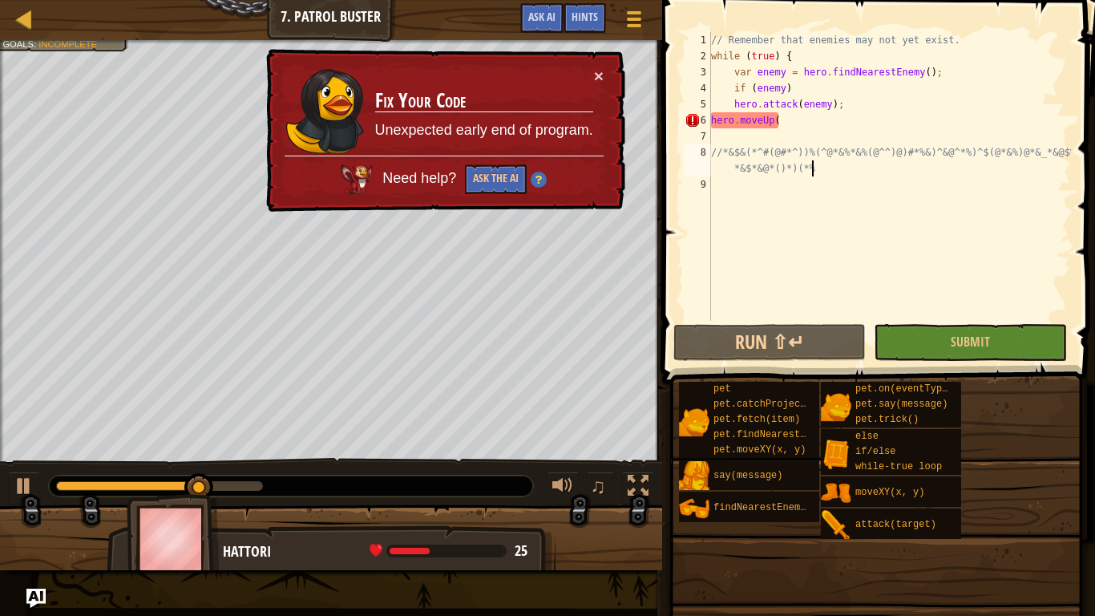
click at [803, 124] on div "// Remember that enemies may not yet exist. while ( true ) { var enemy = hero .…" at bounding box center [889, 192] width 363 height 321
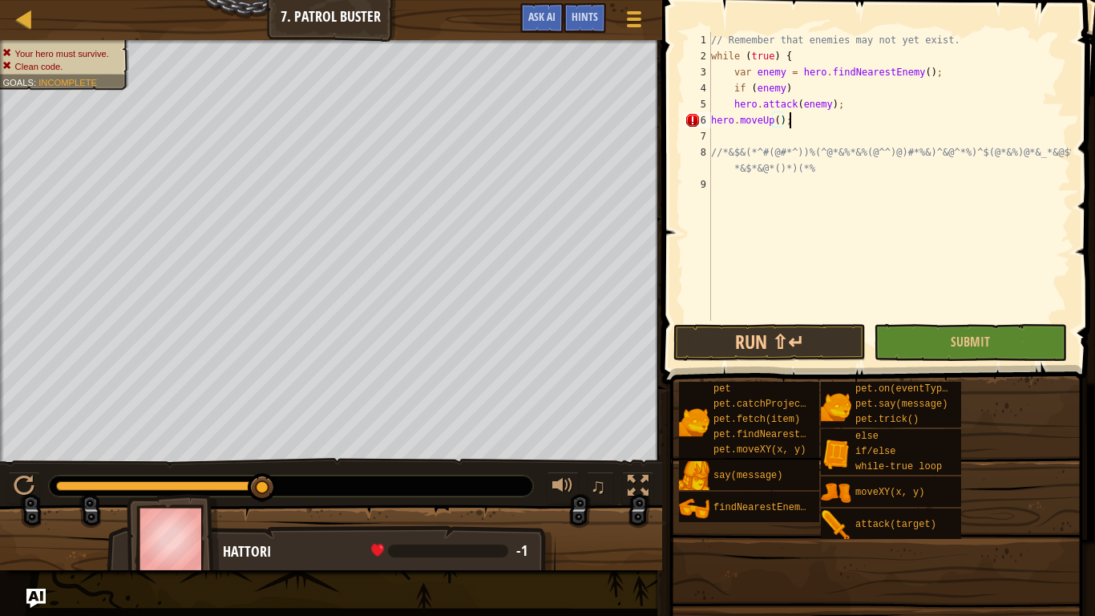
scroll to position [7, 10]
click at [812, 340] on button "Run ⇧↵" at bounding box center [770, 342] width 192 height 37
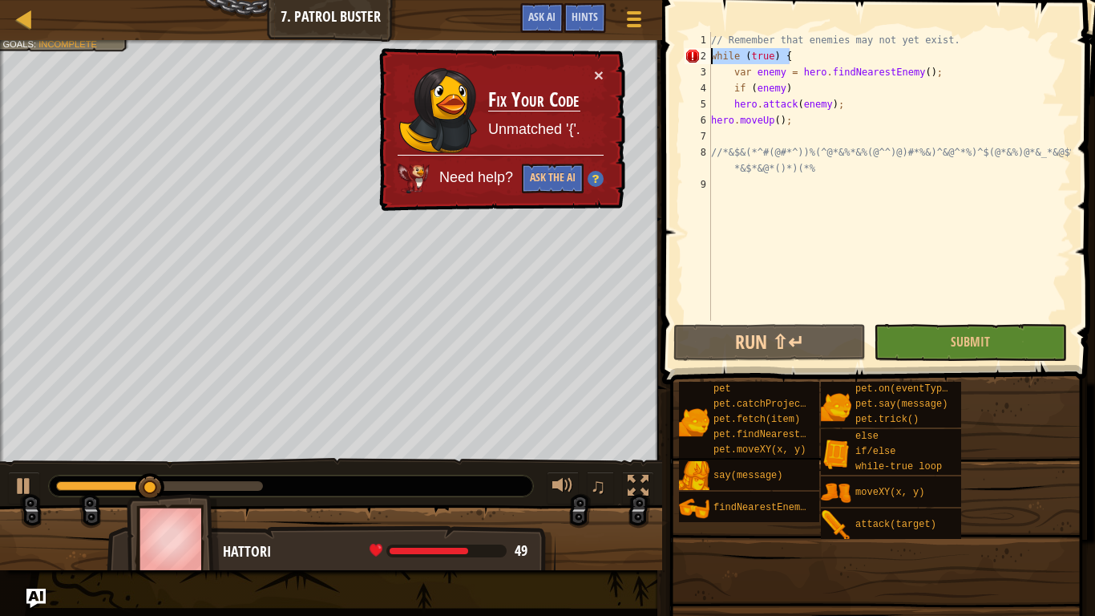
drag, startPoint x: 823, startPoint y: 53, endPoint x: 697, endPoint y: 60, distance: 126.1
click at [697, 60] on div "hero.moveUp(); 1 2 3 4 5 6 7 8 9 // Remember that enemies may not yet exist. wh…" at bounding box center [877, 176] width 390 height 289
type textarea "while (true) {"
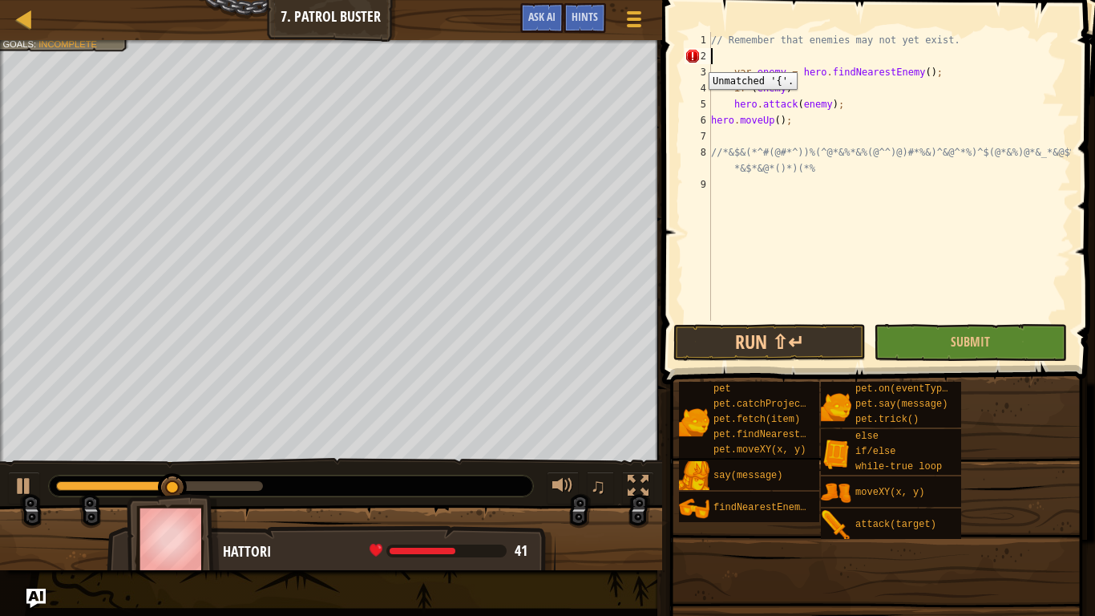
scroll to position [7, 0]
click at [720, 347] on button "Run ⇧↵" at bounding box center [770, 342] width 192 height 37
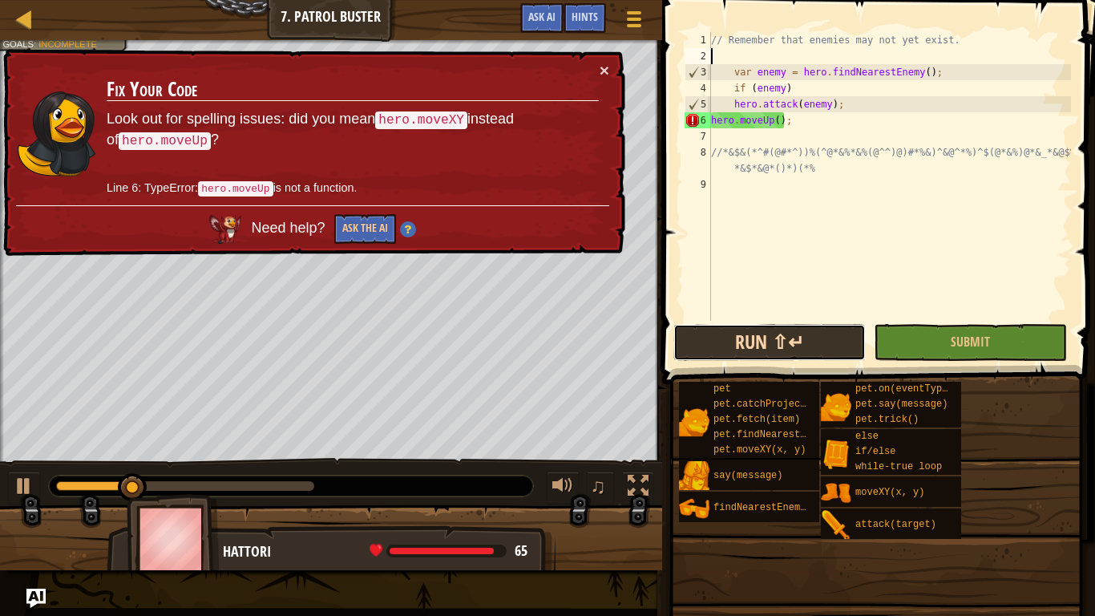
click at [718, 347] on button "Run ⇧↵" at bounding box center [770, 342] width 192 height 37
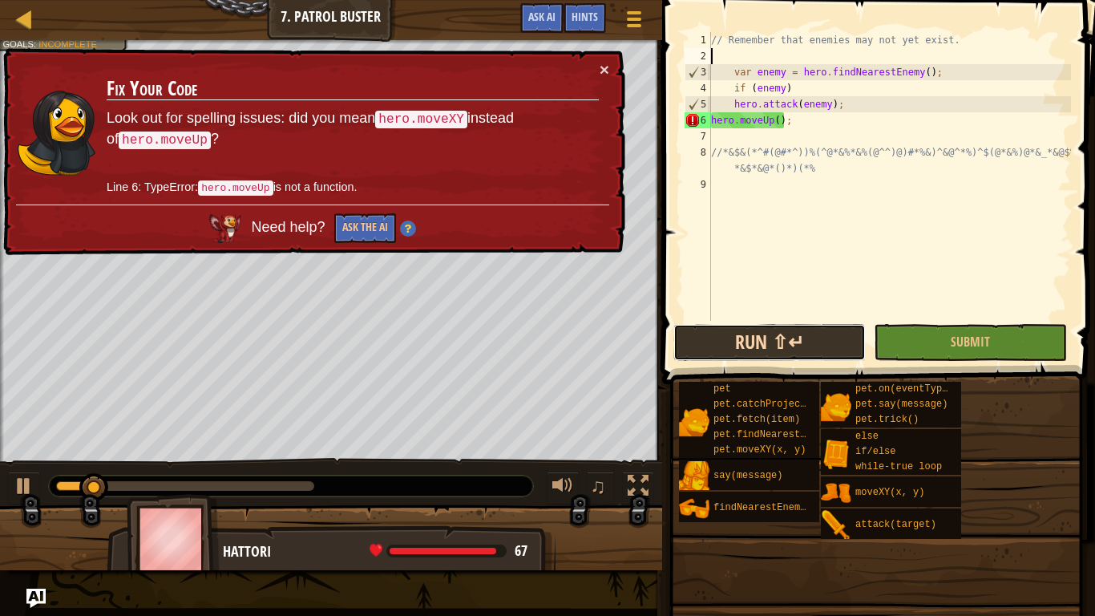
click at [720, 338] on button "Run ⇧↵" at bounding box center [770, 342] width 192 height 37
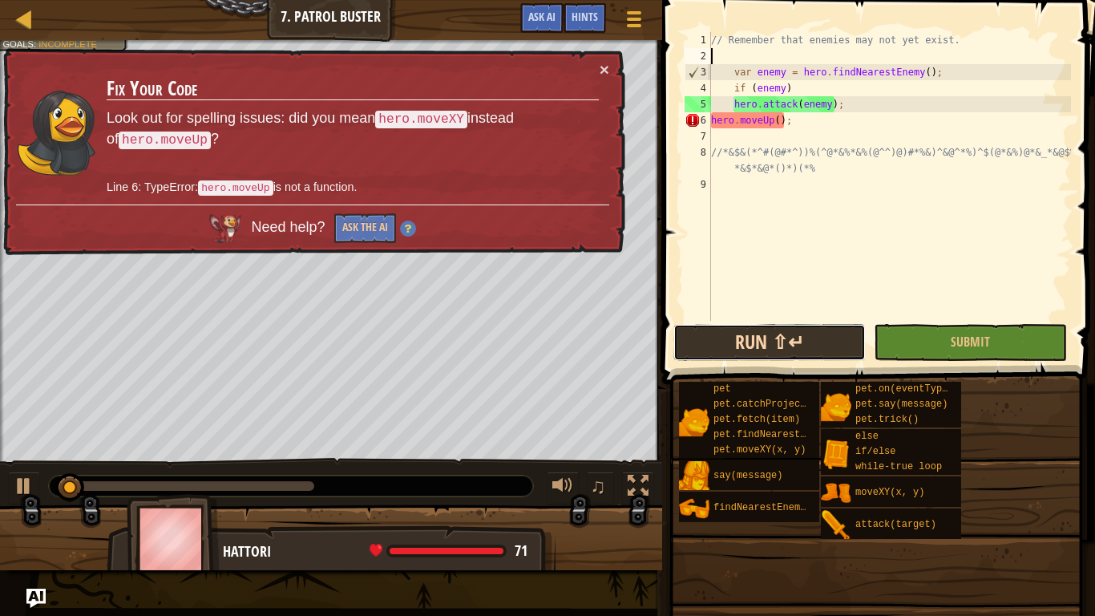
click at [720, 338] on button "Run ⇧↵" at bounding box center [770, 342] width 192 height 37
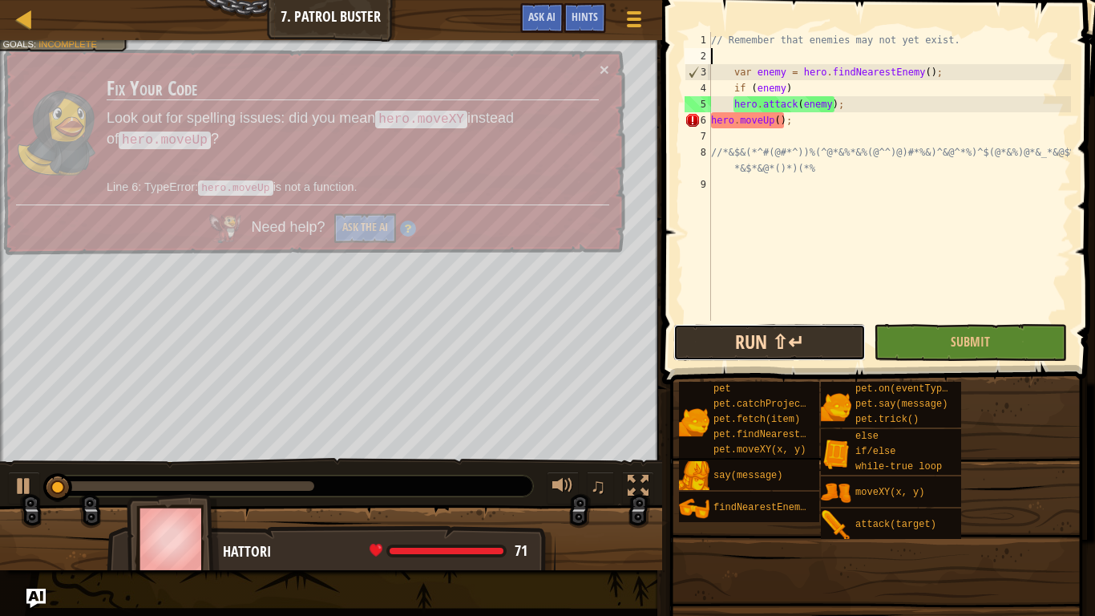
click at [720, 340] on button "Run ⇧↵" at bounding box center [770, 342] width 192 height 37
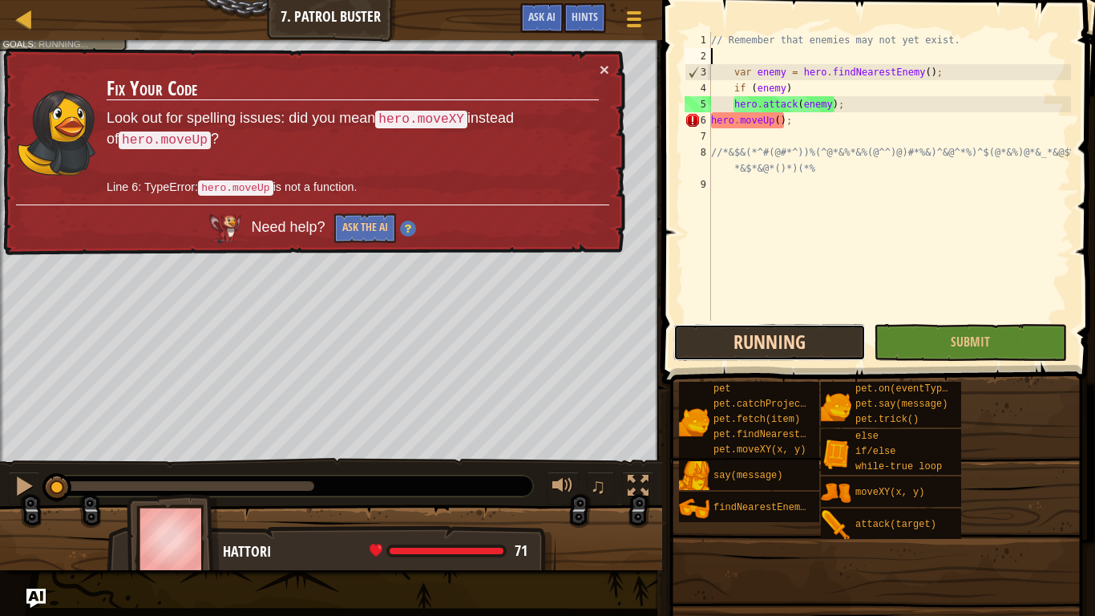
click at [720, 340] on button "Running" at bounding box center [770, 342] width 192 height 37
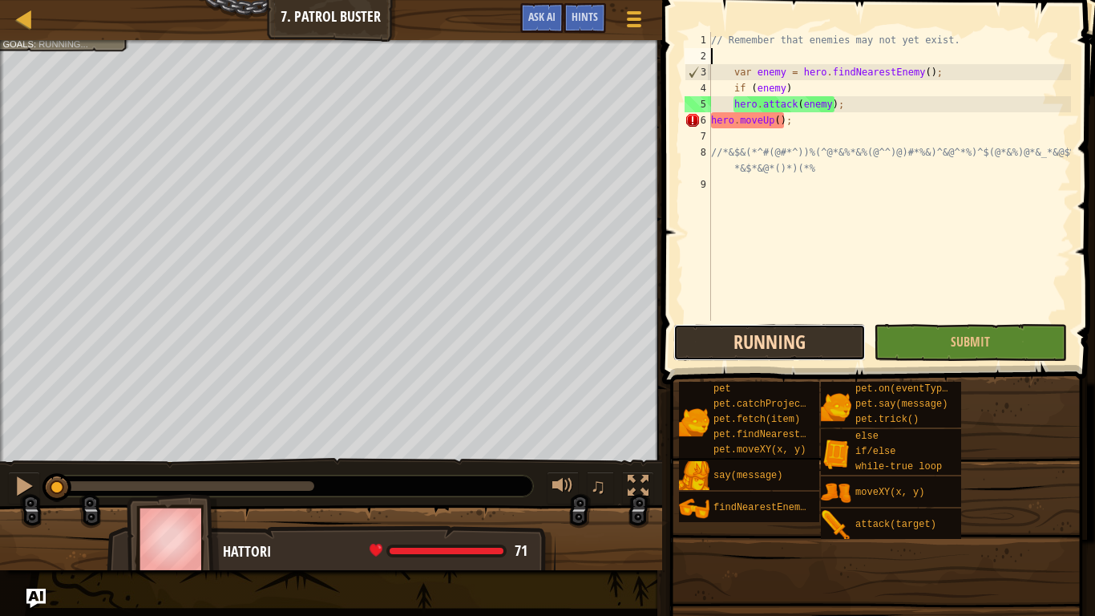
click at [720, 340] on button "Running" at bounding box center [770, 342] width 192 height 37
click at [720, 340] on button "Run ⇧↵" at bounding box center [770, 342] width 192 height 37
click at [720, 340] on button "Running" at bounding box center [770, 342] width 192 height 37
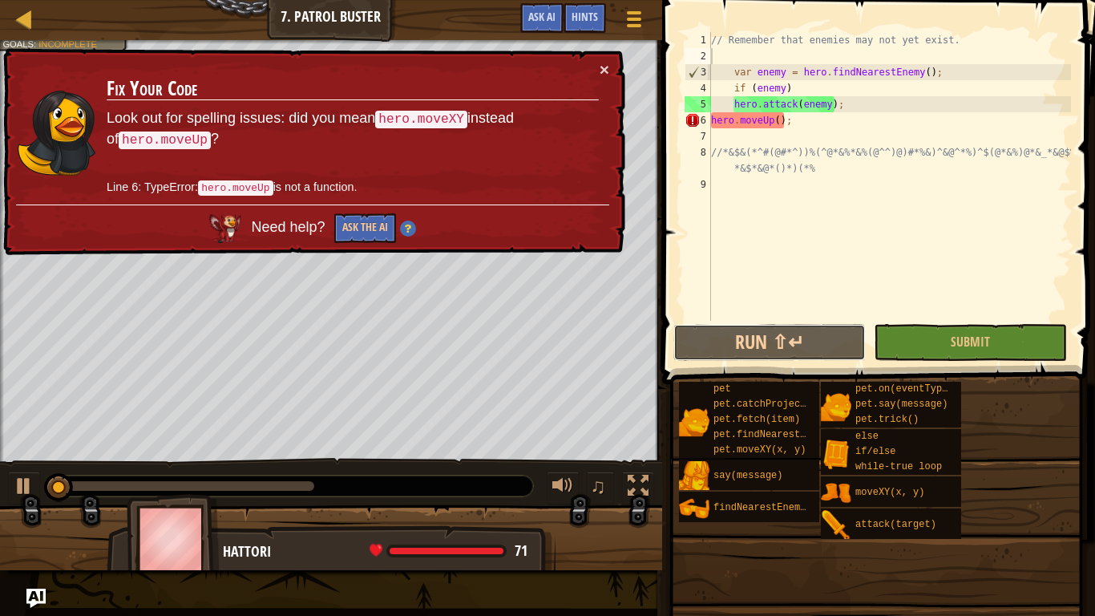
click at [653, 170] on div "Map Computer Science 2 7. Patrol Buster Game Menu Done Hints Ask AI 1 ההההההההה…" at bounding box center [547, 308] width 1095 height 616
click at [606, 68] on button "×" at bounding box center [605, 71] width 10 height 17
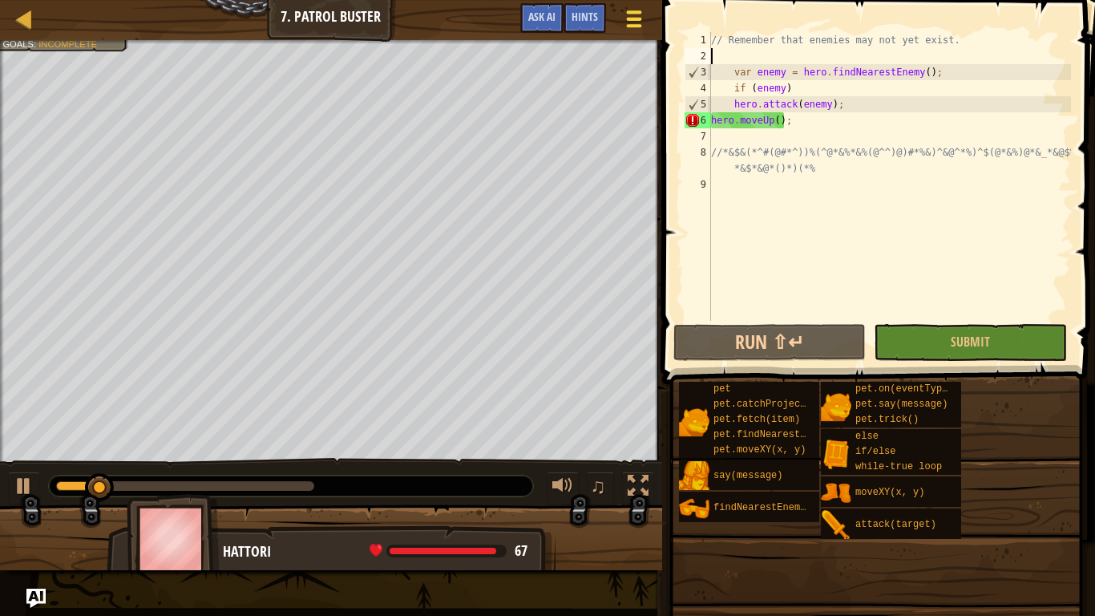
click at [639, 26] on span at bounding box center [633, 25] width 15 height 3
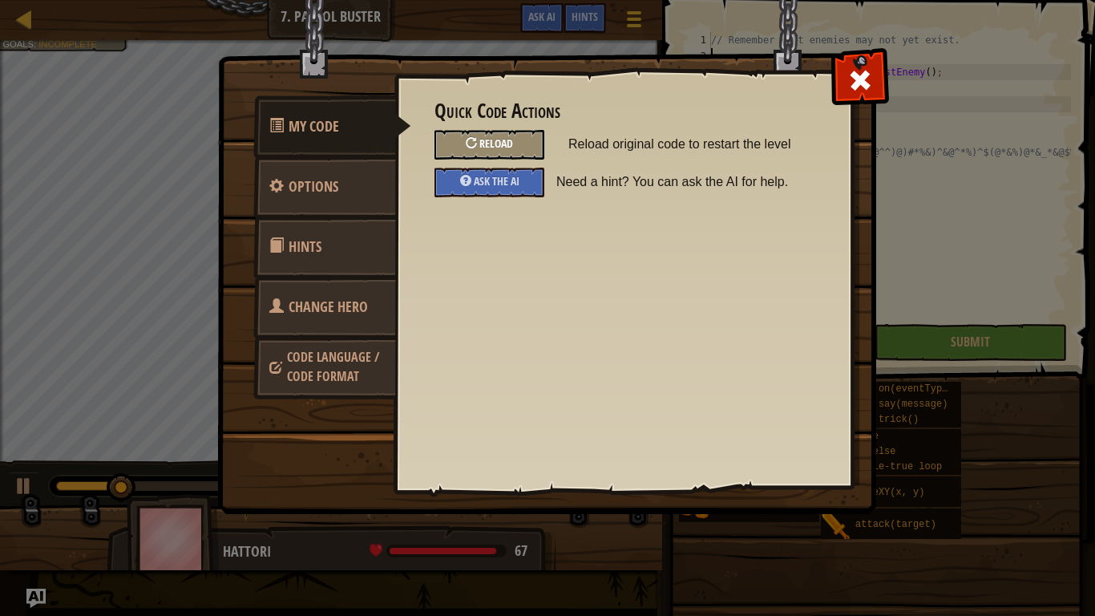
click at [490, 146] on span "Reload" at bounding box center [497, 143] width 34 height 15
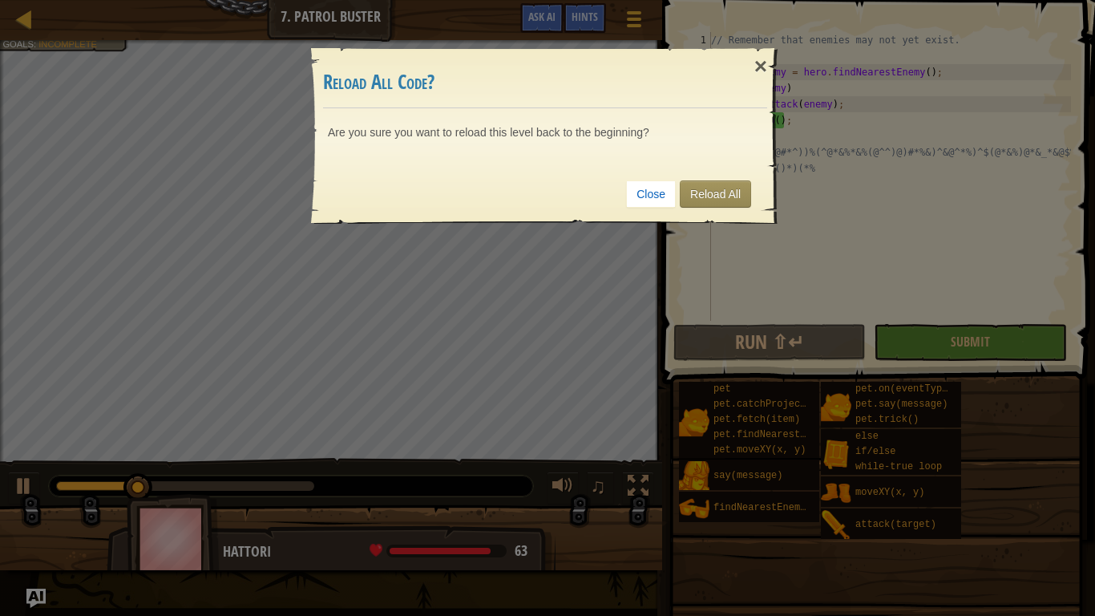
click at [721, 222] on div "Close Reload All" at bounding box center [545, 193] width 444 height 59
click at [706, 203] on link "Reload All" at bounding box center [715, 193] width 71 height 27
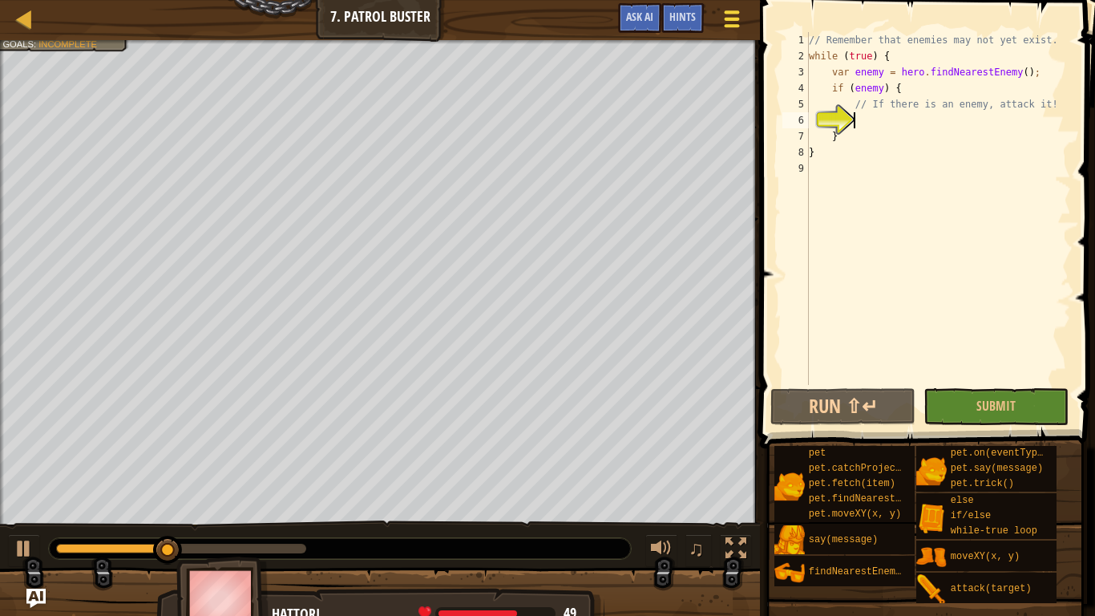
click at [745, 25] on button "Game Menu" at bounding box center [732, 21] width 42 height 39
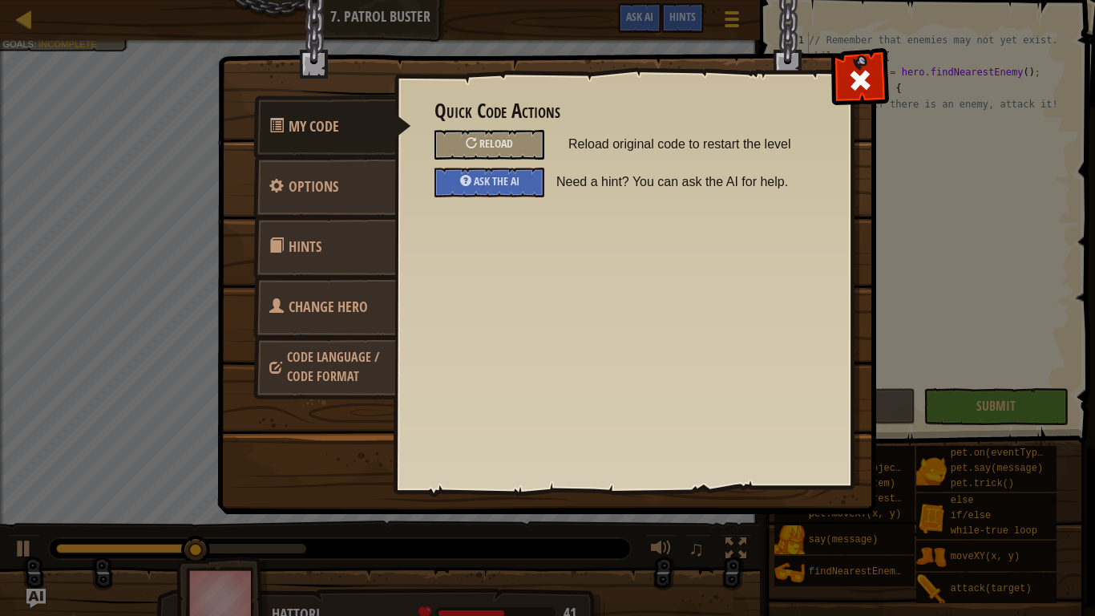
click at [337, 318] on link "Change Hero" at bounding box center [324, 307] width 143 height 63
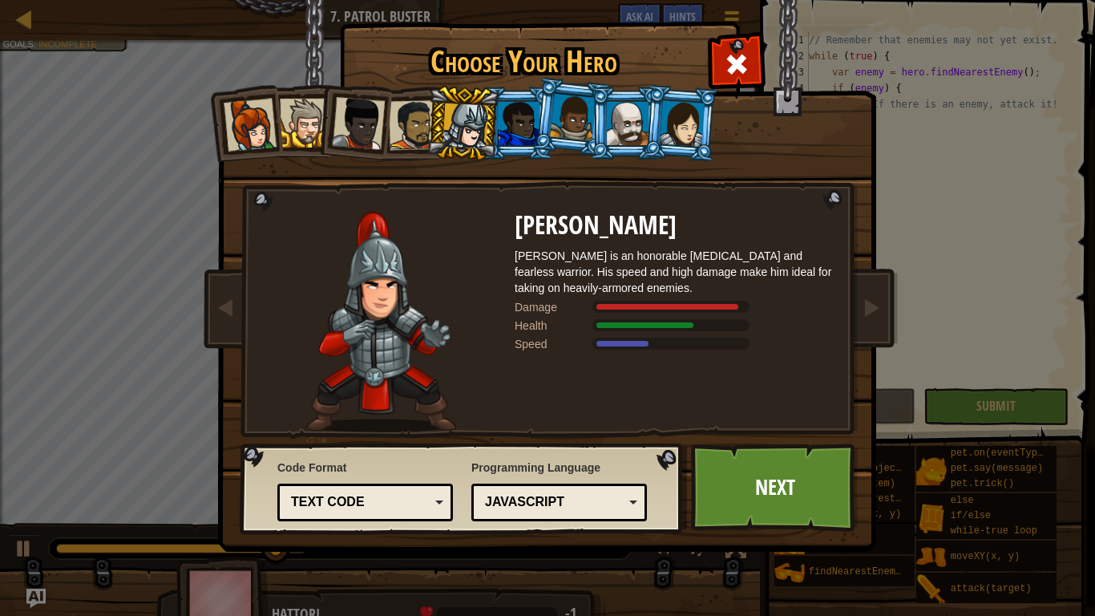
click at [507, 496] on div "JavaScript" at bounding box center [554, 502] width 139 height 18
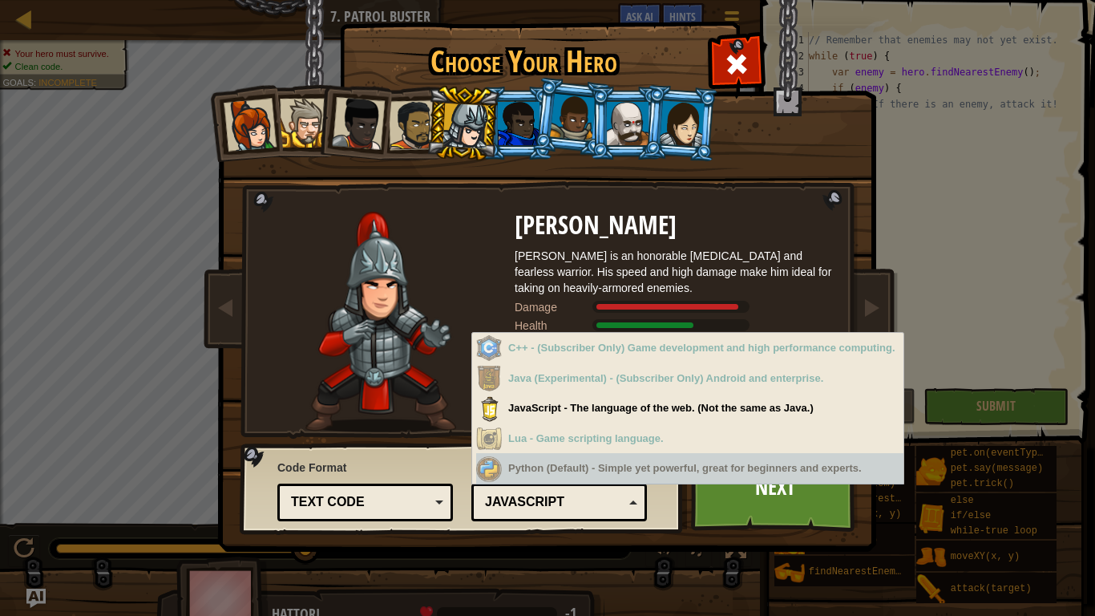
click at [571, 496] on div "JavaScript" at bounding box center [554, 502] width 139 height 18
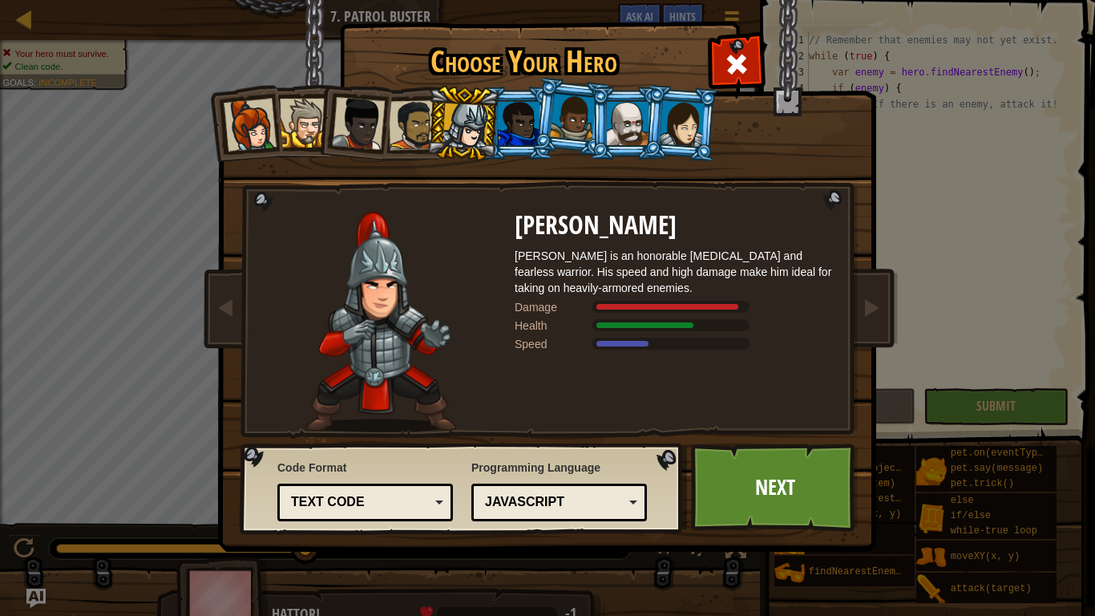
click at [391, 496] on div "Text code" at bounding box center [360, 502] width 139 height 18
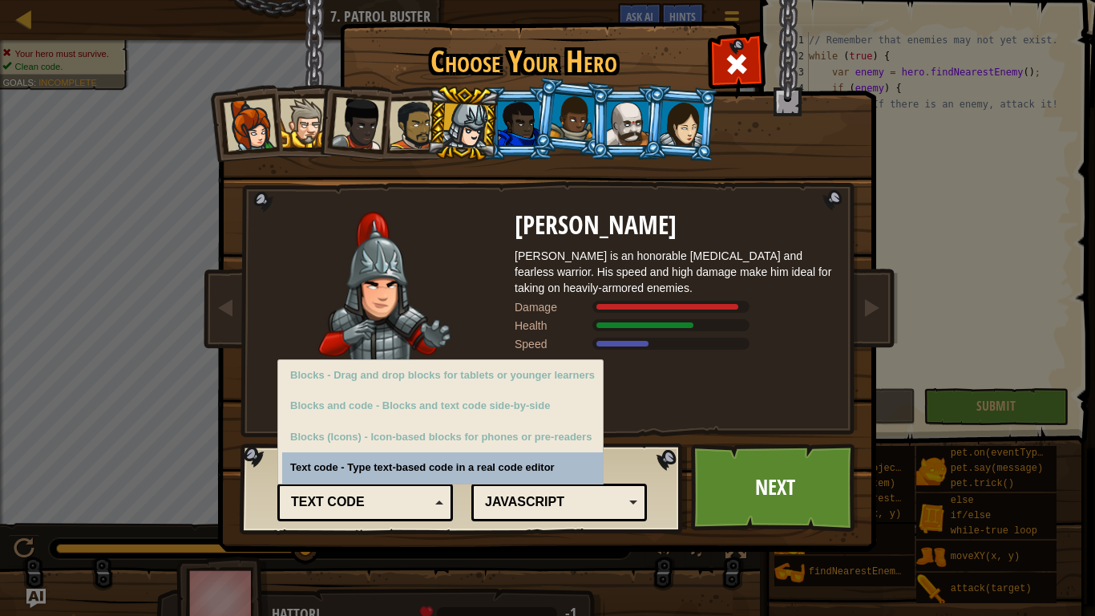
click at [373, 494] on div "Text code" at bounding box center [360, 502] width 139 height 18
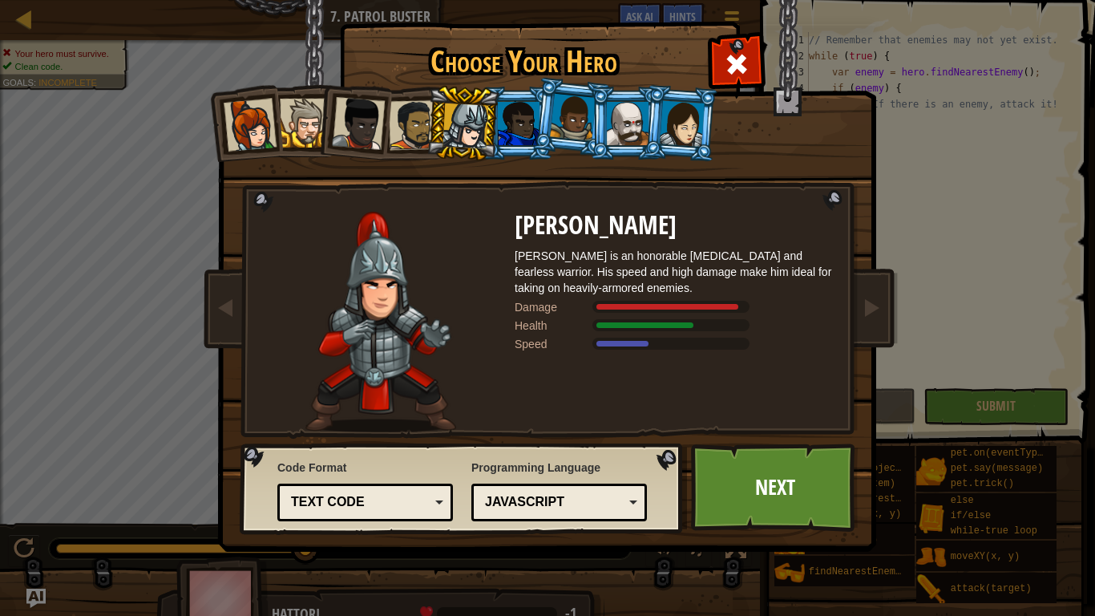
click at [688, 111] on div at bounding box center [682, 123] width 45 height 46
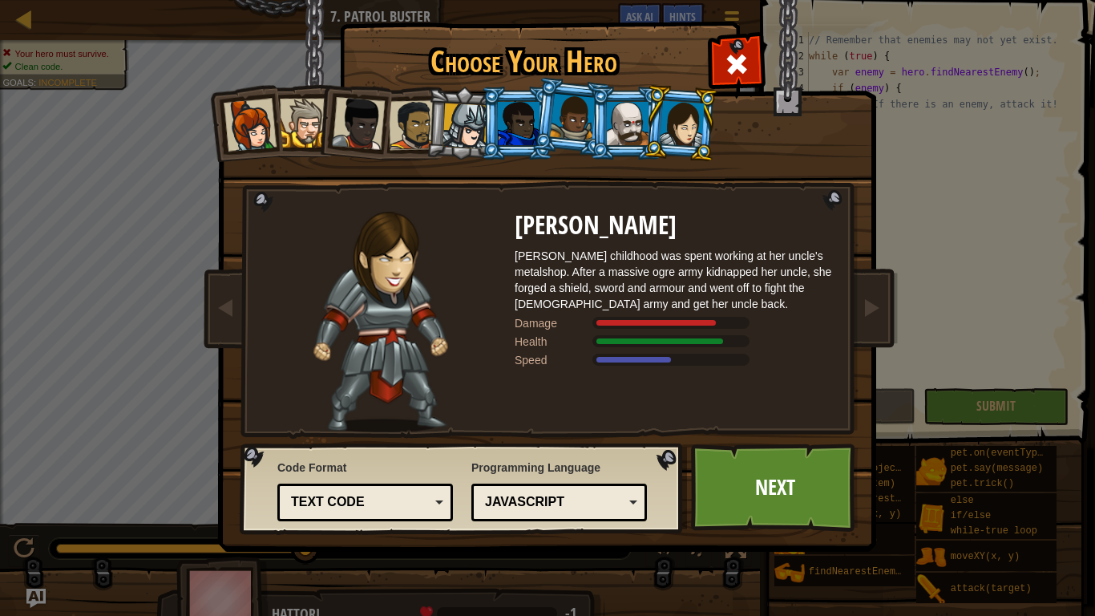
click at [625, 115] on div at bounding box center [628, 123] width 42 height 43
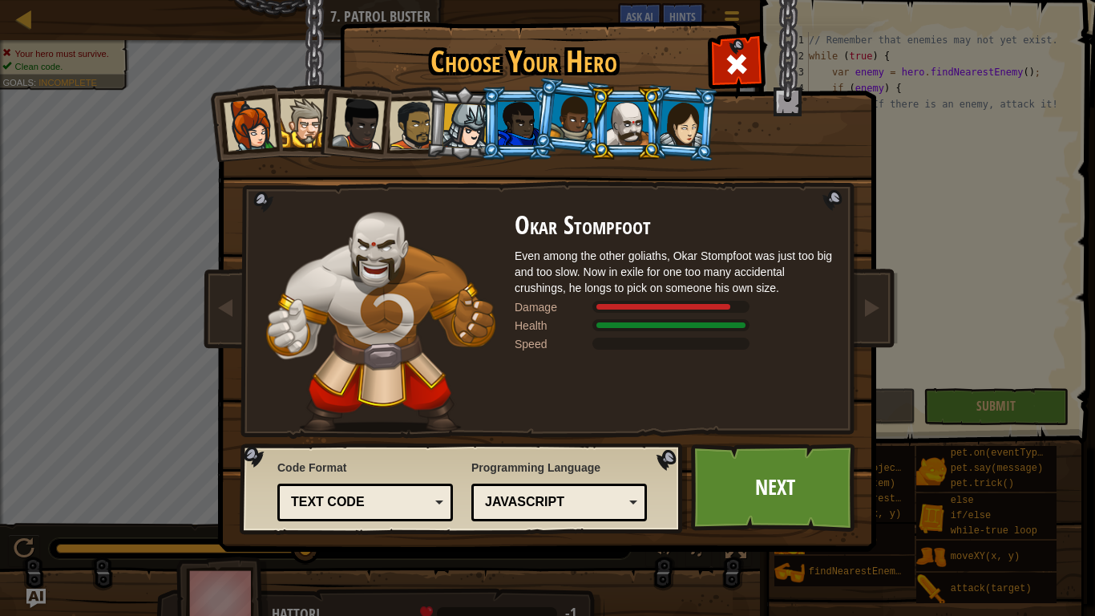
click at [553, 132] on div at bounding box center [573, 117] width 46 height 47
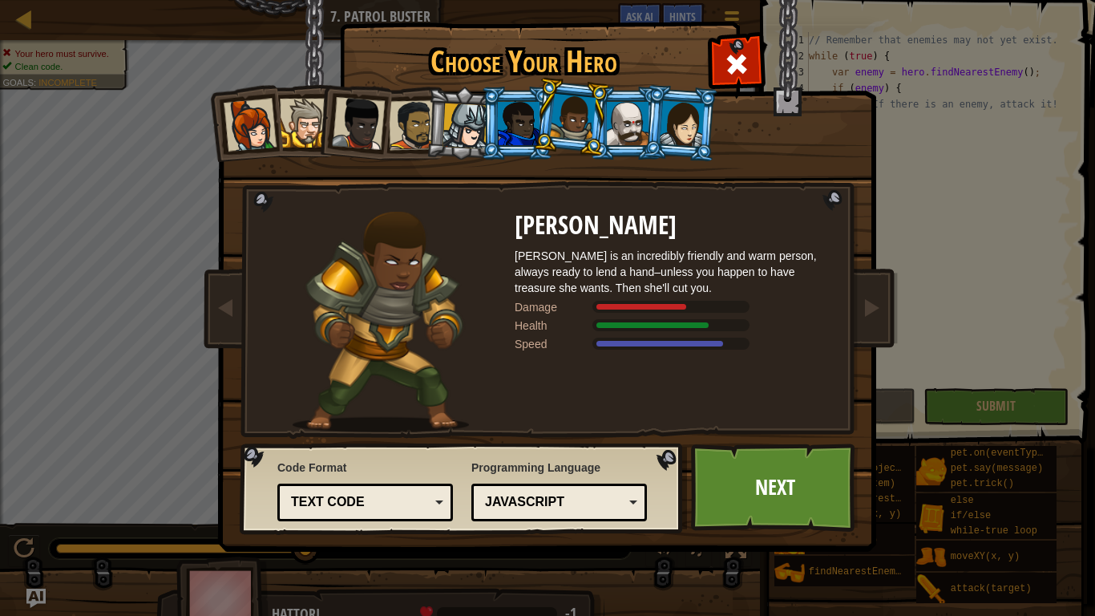
click at [492, 126] on li at bounding box center [517, 123] width 72 height 73
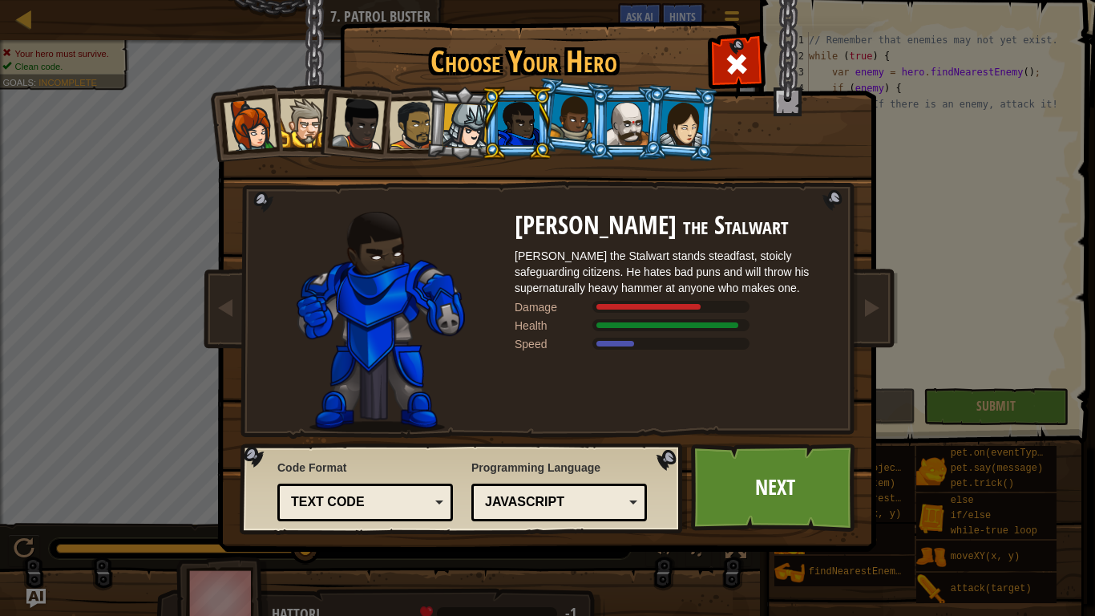
click at [468, 128] on div at bounding box center [466, 126] width 46 height 46
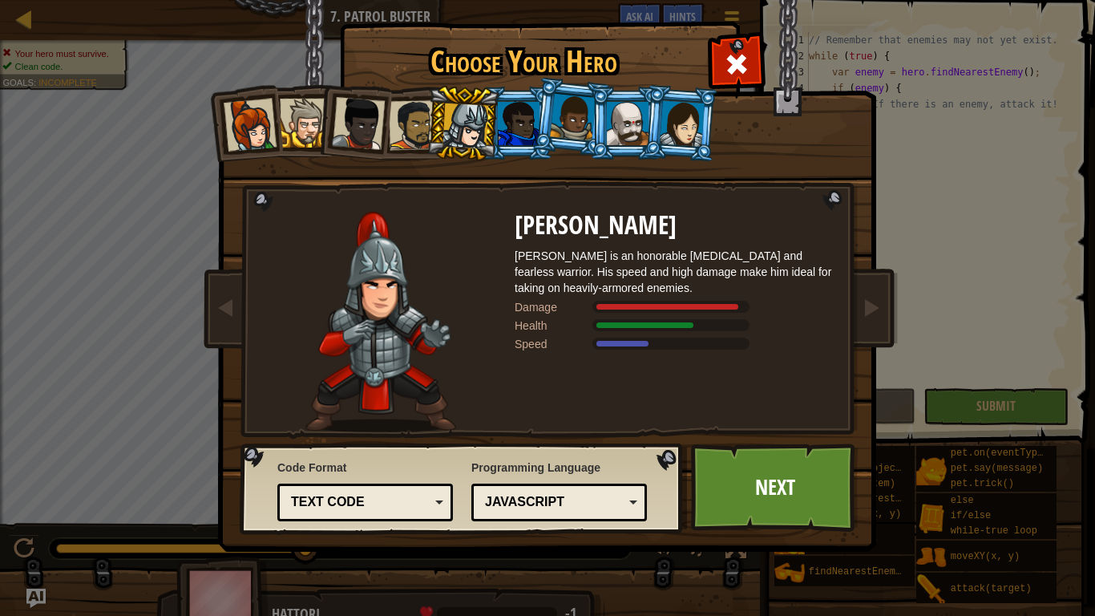
click at [632, 111] on div at bounding box center [628, 123] width 42 height 43
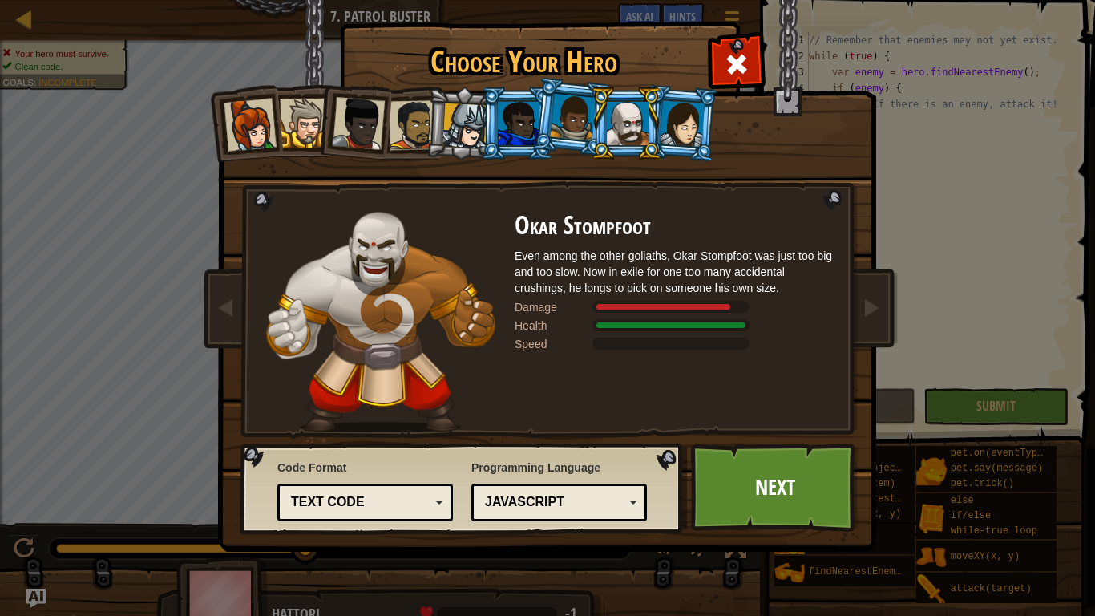
click at [466, 122] on div at bounding box center [466, 126] width 46 height 46
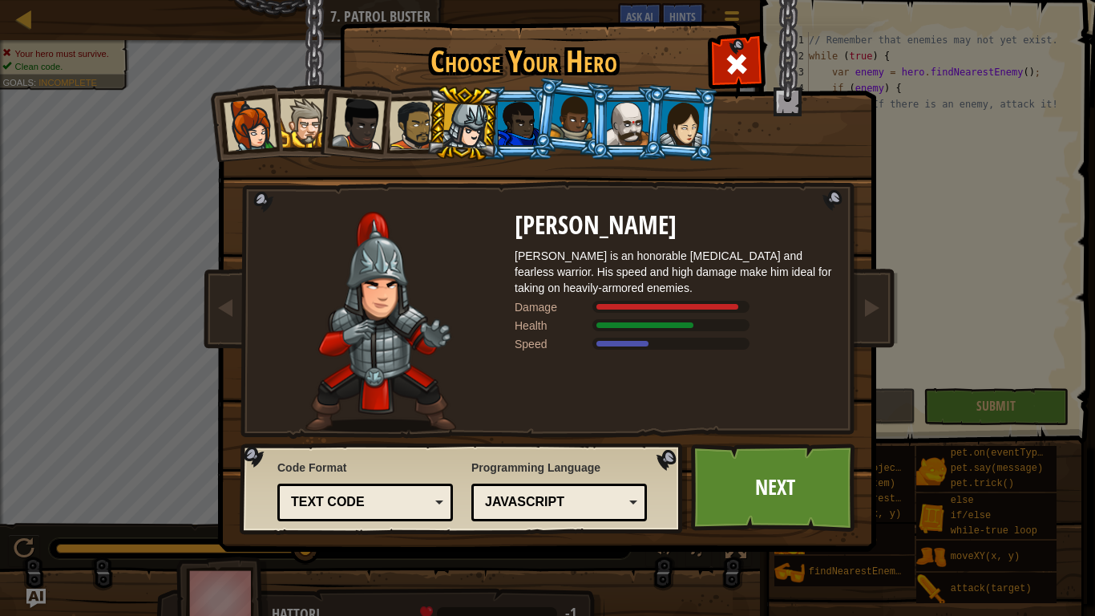
click at [643, 118] on div at bounding box center [628, 123] width 42 height 43
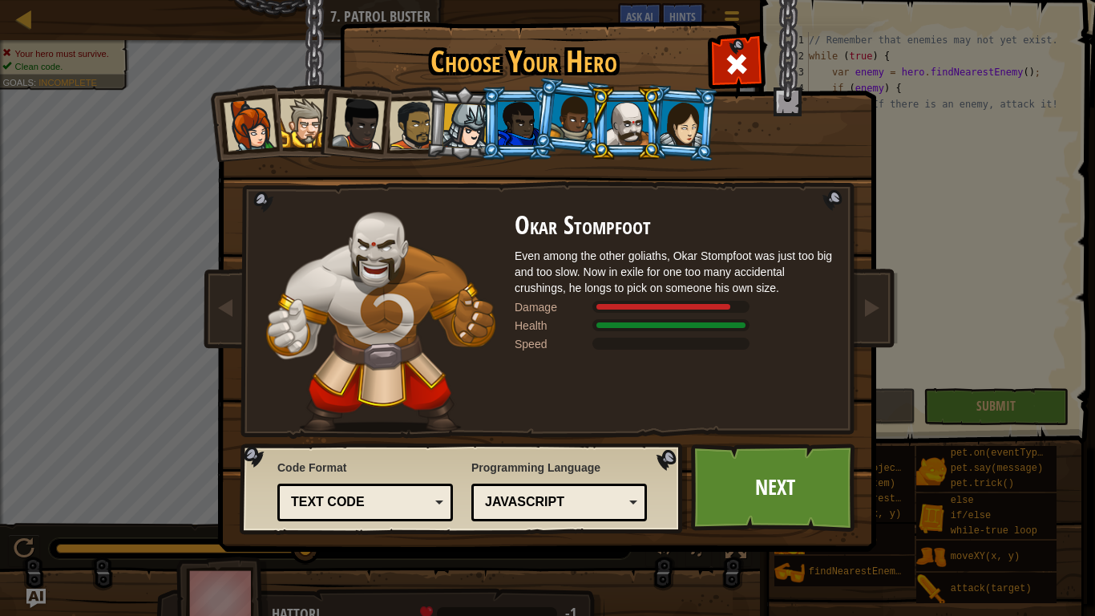
click at [684, 144] on div at bounding box center [682, 123] width 45 height 46
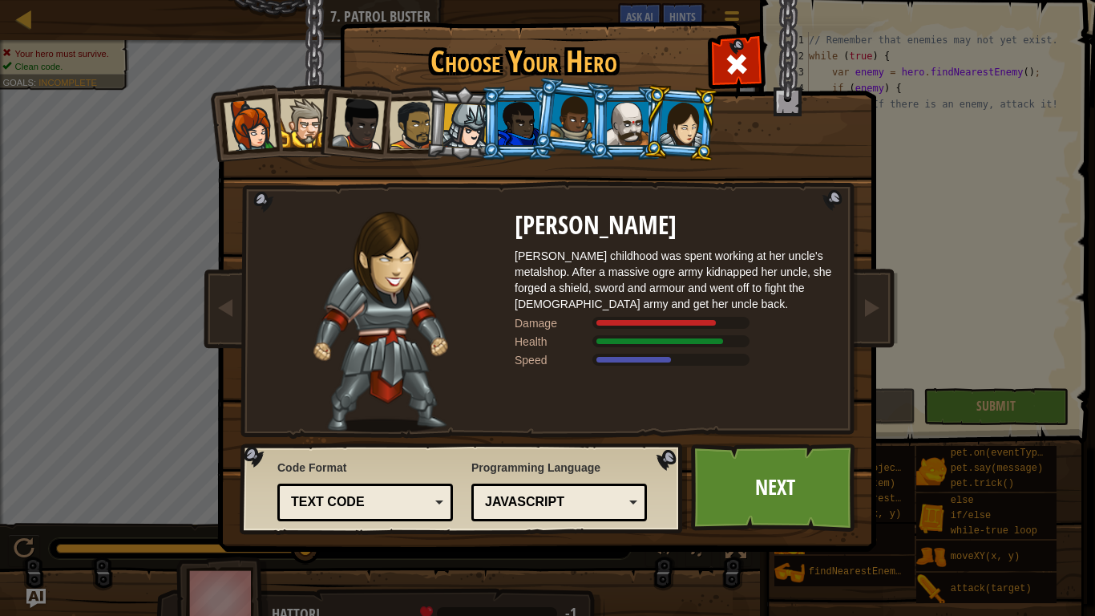
click at [535, 110] on li at bounding box center [571, 117] width 79 height 80
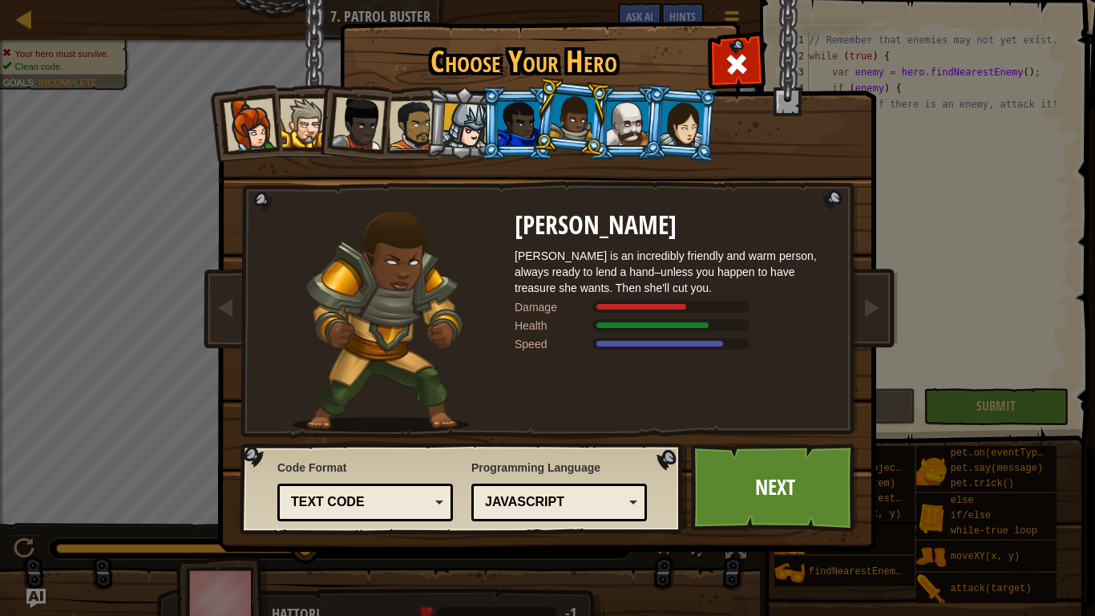
click at [488, 126] on li at bounding box center [517, 123] width 72 height 73
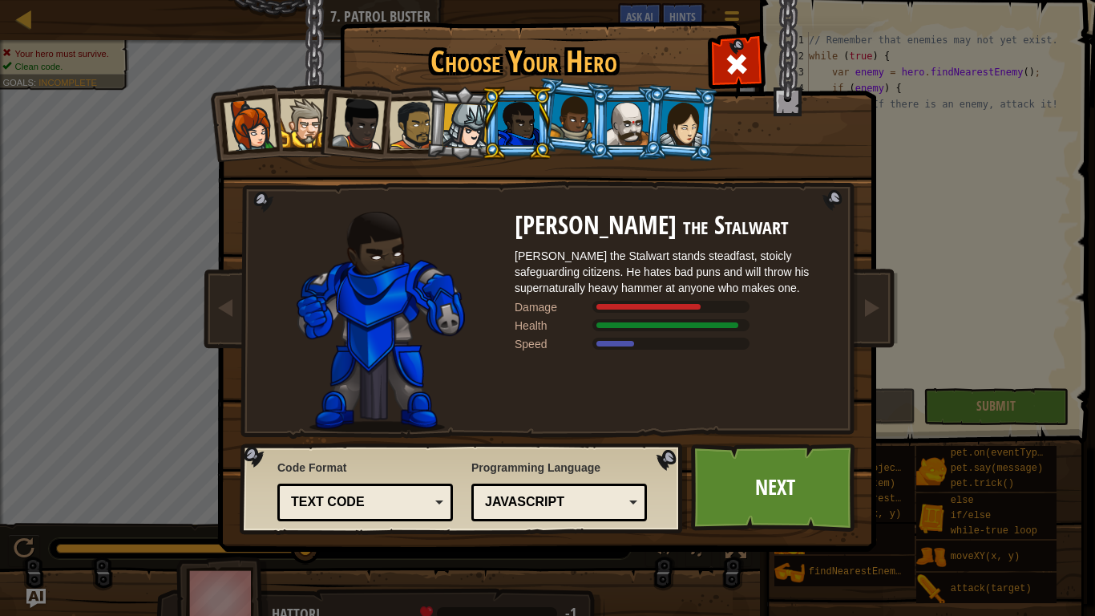
click at [559, 132] on div at bounding box center [573, 117] width 46 height 47
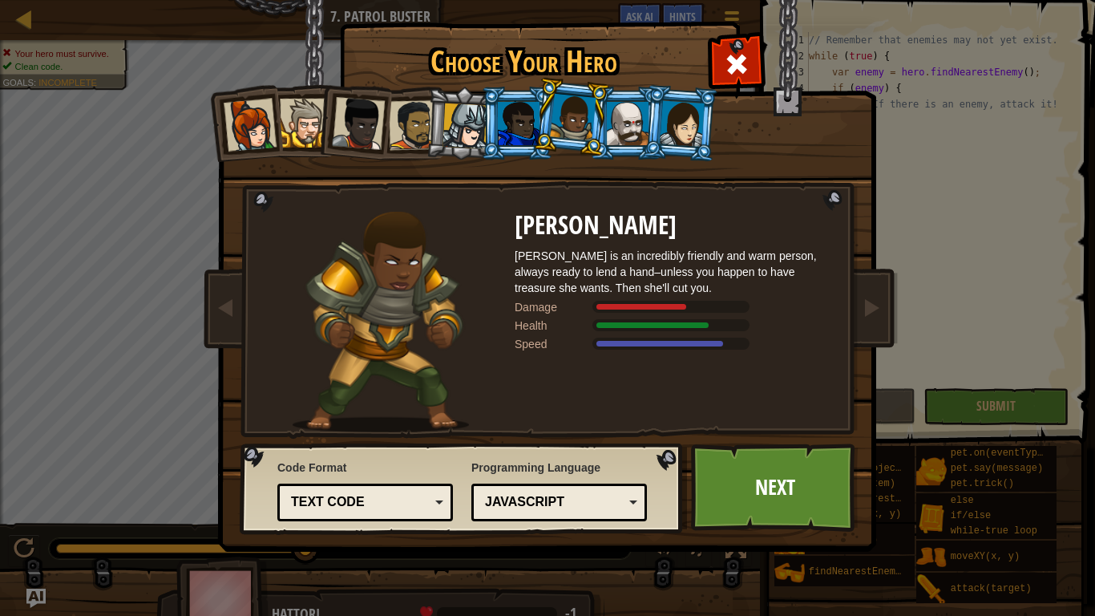
click at [505, 121] on div at bounding box center [519, 123] width 42 height 43
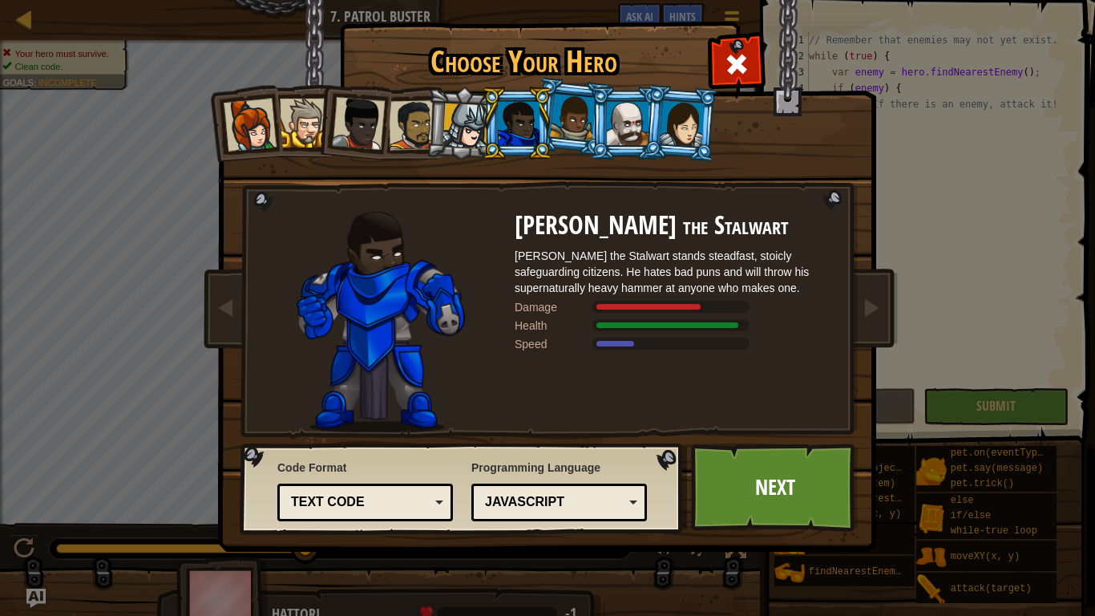
click at [471, 114] on div at bounding box center [466, 126] width 46 height 46
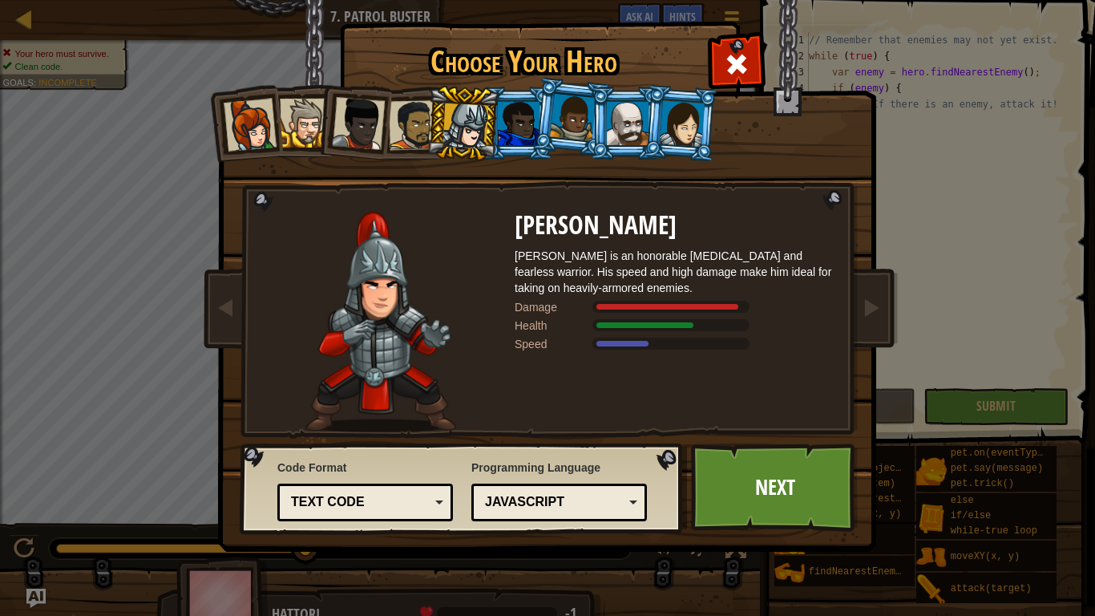
click at [572, 125] on div at bounding box center [573, 117] width 46 height 47
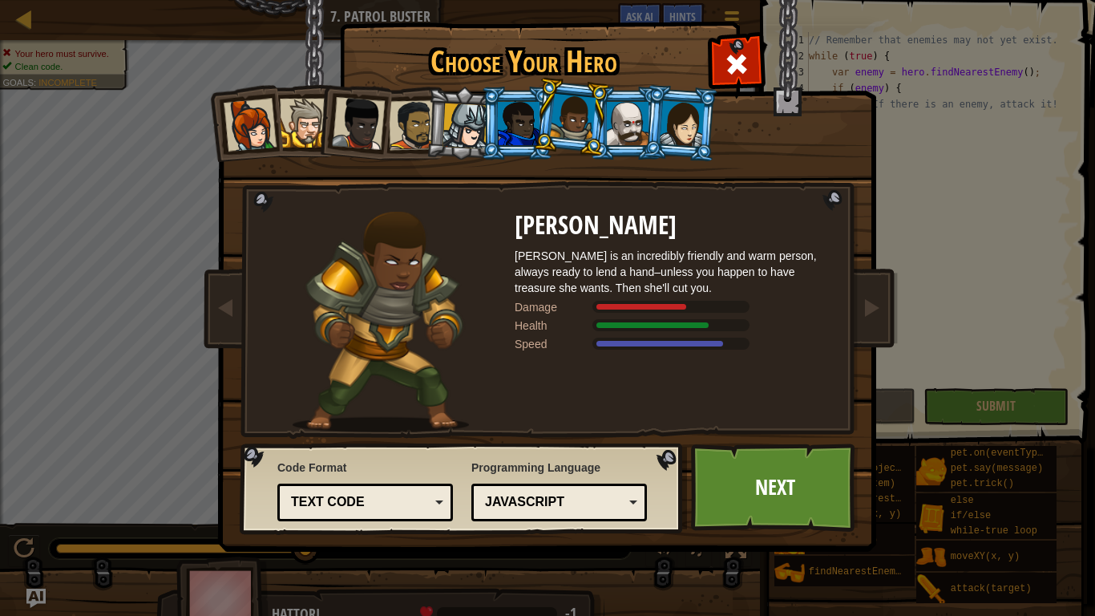
click at [639, 136] on div at bounding box center [628, 123] width 42 height 43
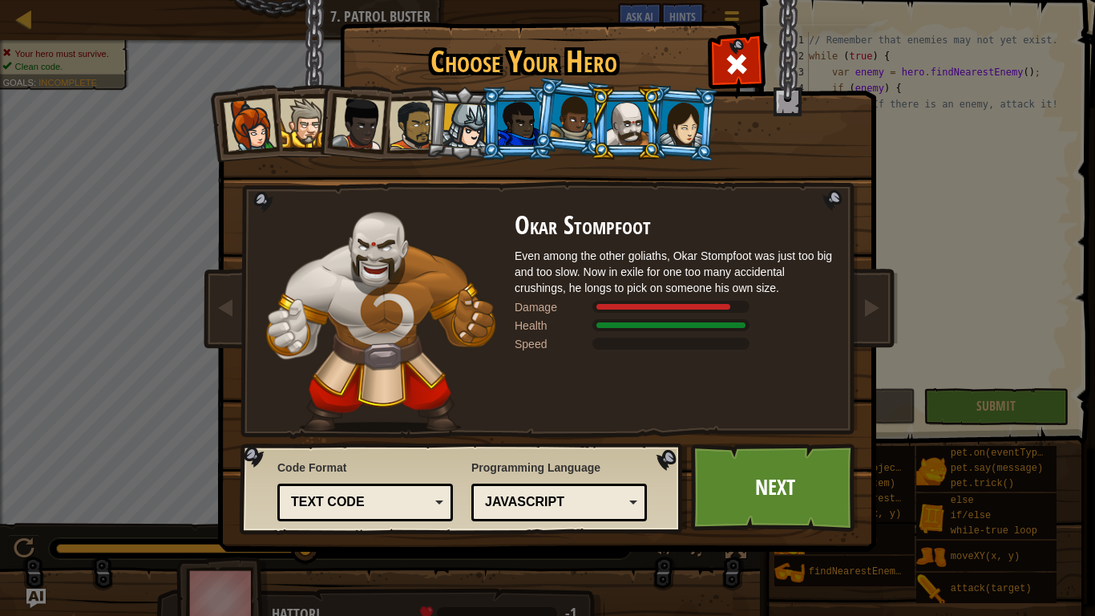
click at [460, 112] on div at bounding box center [466, 126] width 46 height 46
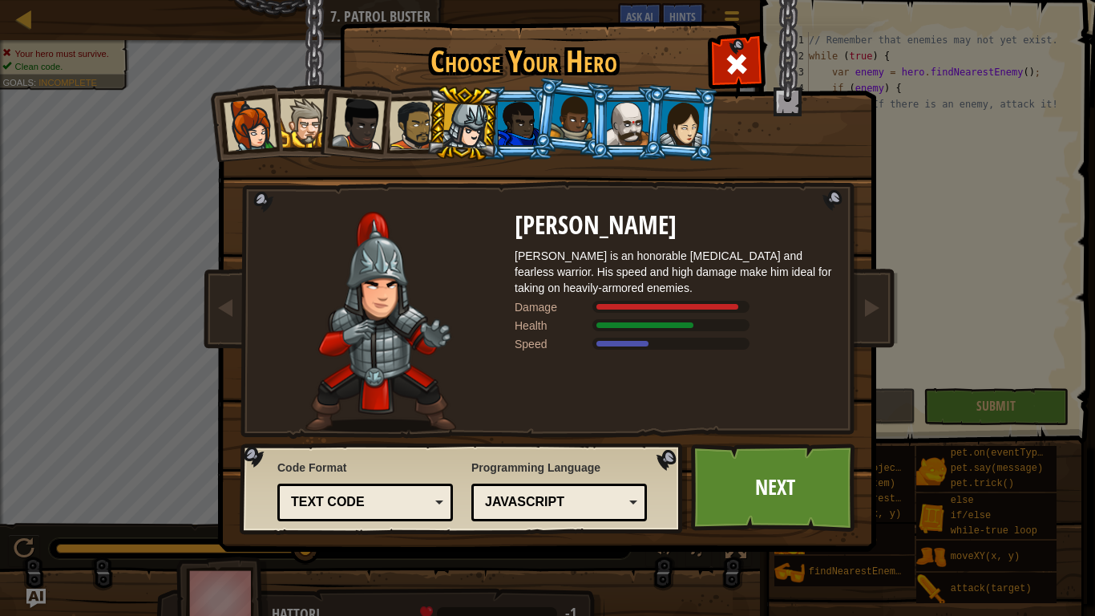
click at [506, 128] on div at bounding box center [519, 123] width 42 height 43
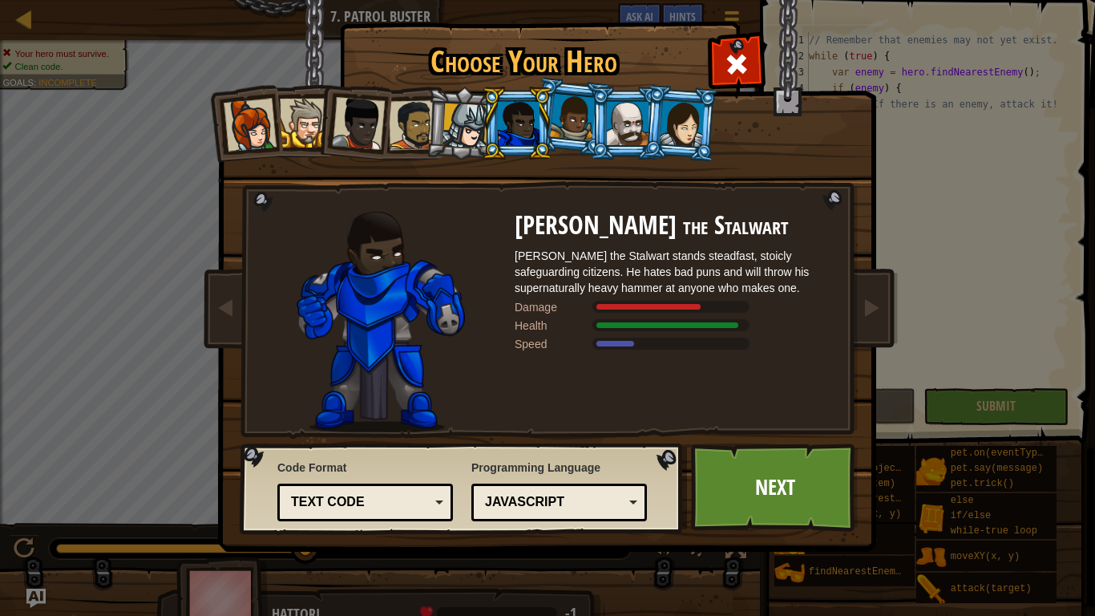
click at [569, 134] on div at bounding box center [573, 117] width 46 height 47
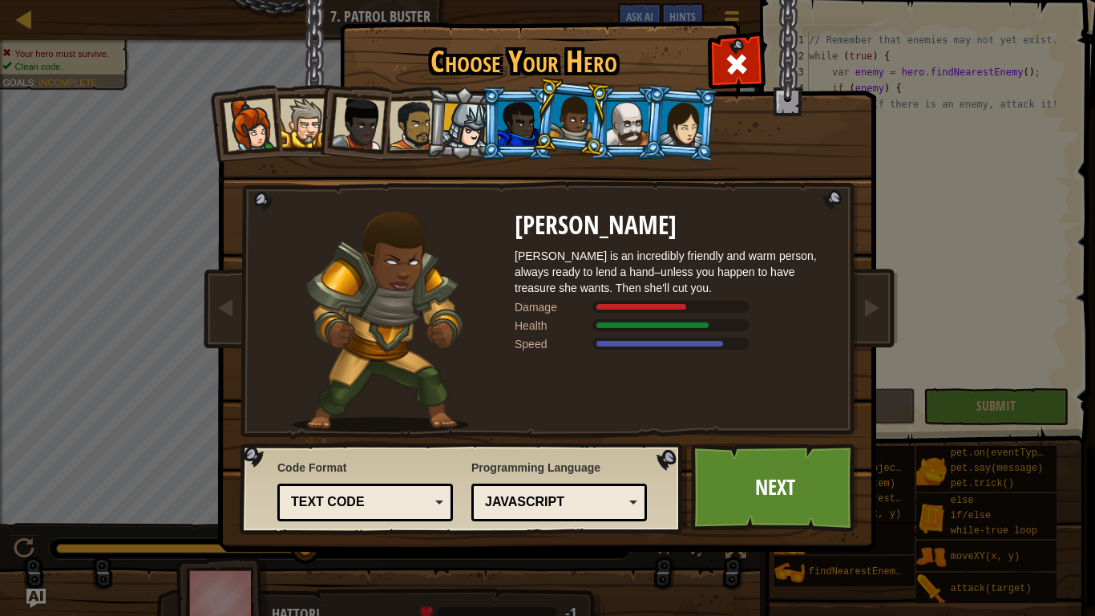
click at [486, 126] on li at bounding box center [517, 123] width 72 height 73
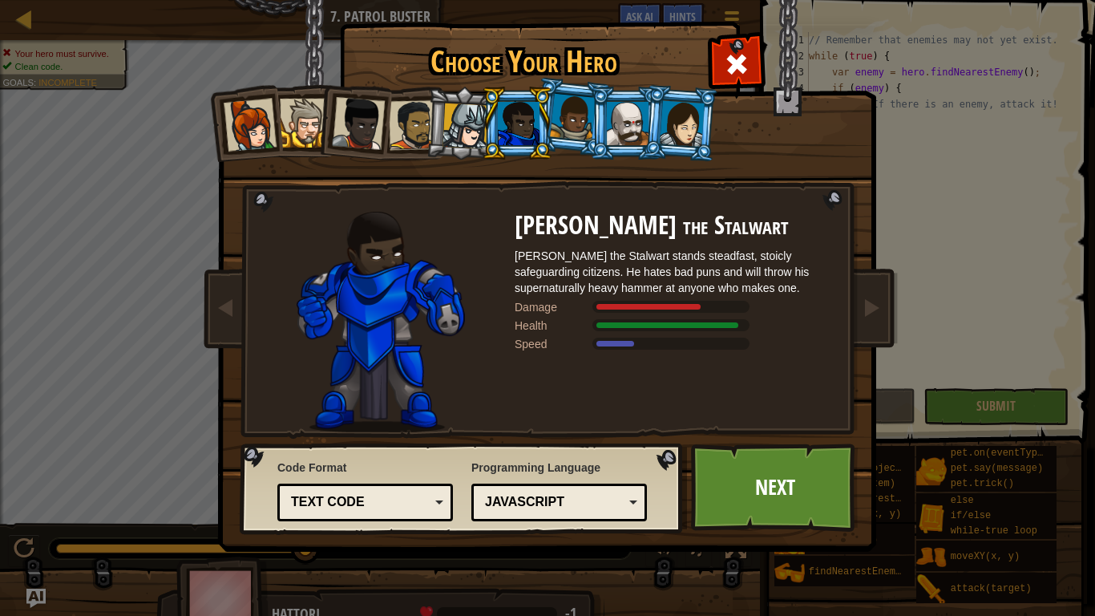
click at [466, 127] on div at bounding box center [466, 126] width 46 height 46
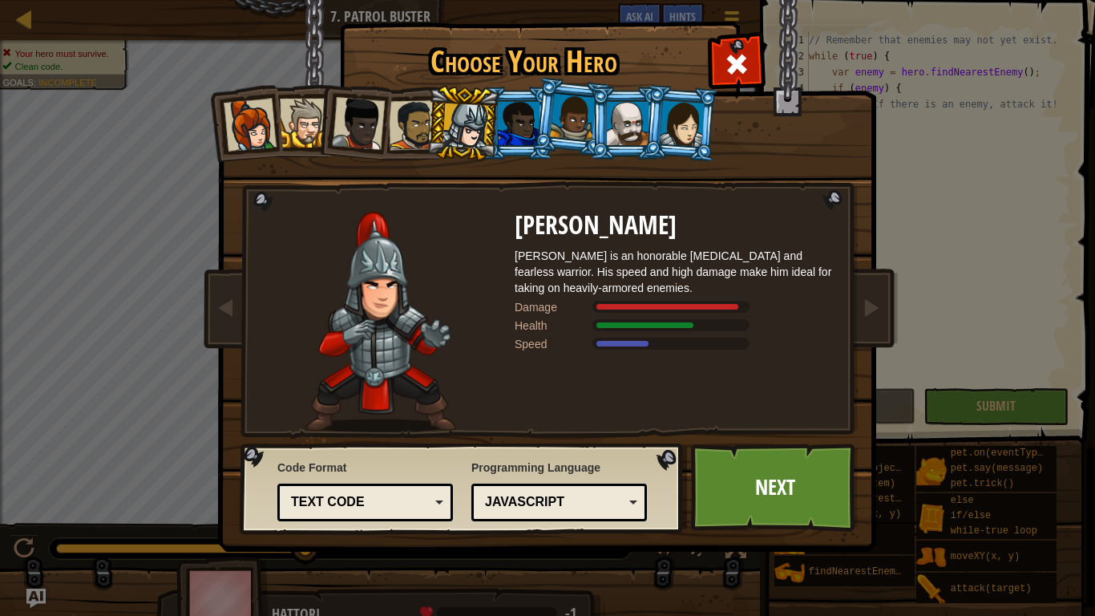
click at [466, 127] on div at bounding box center [466, 126] width 46 height 46
click at [411, 123] on div at bounding box center [414, 125] width 50 height 50
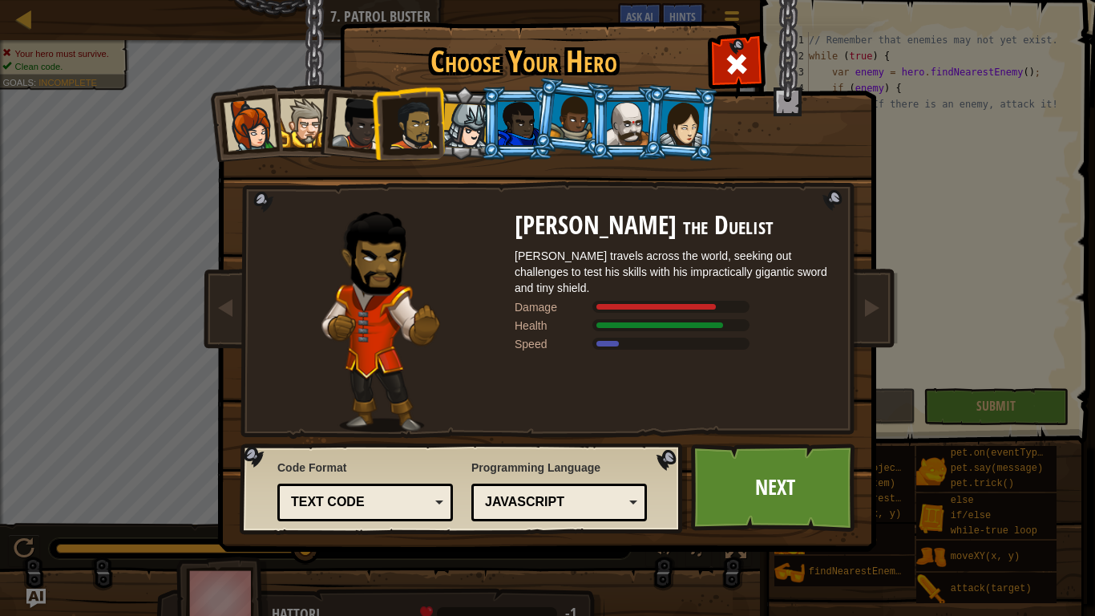
click at [368, 119] on div at bounding box center [358, 123] width 53 height 53
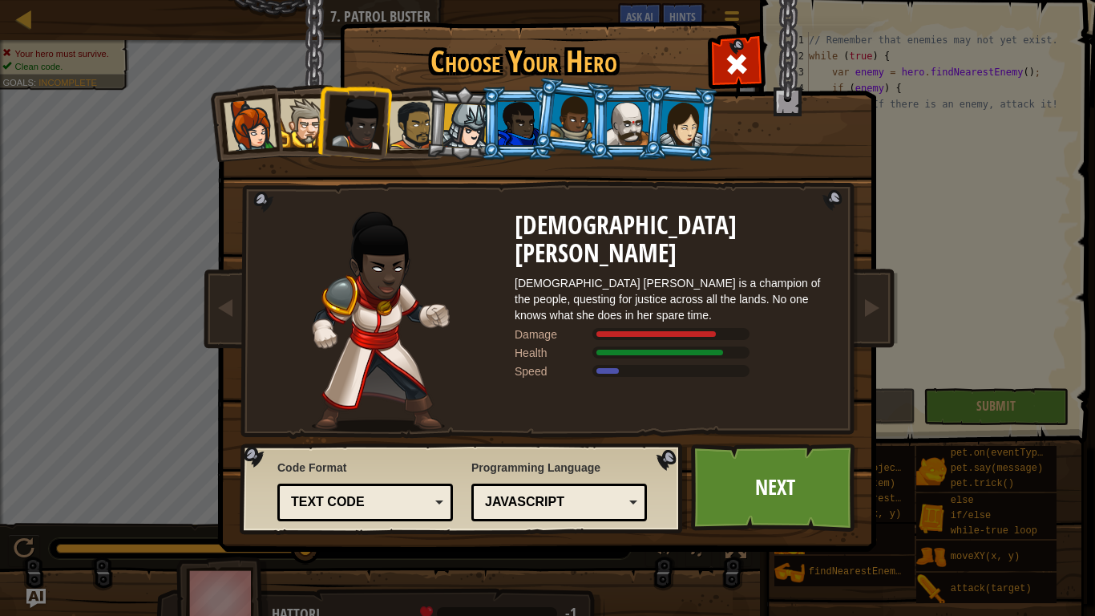
click at [298, 128] on div at bounding box center [304, 123] width 49 height 49
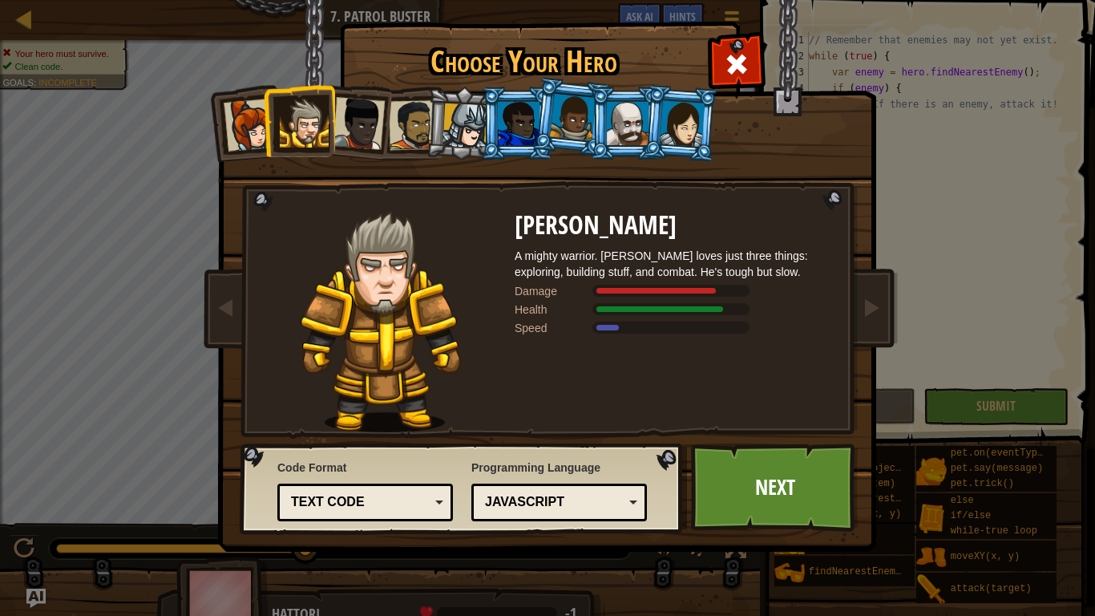
click at [245, 130] on div at bounding box center [250, 125] width 53 height 53
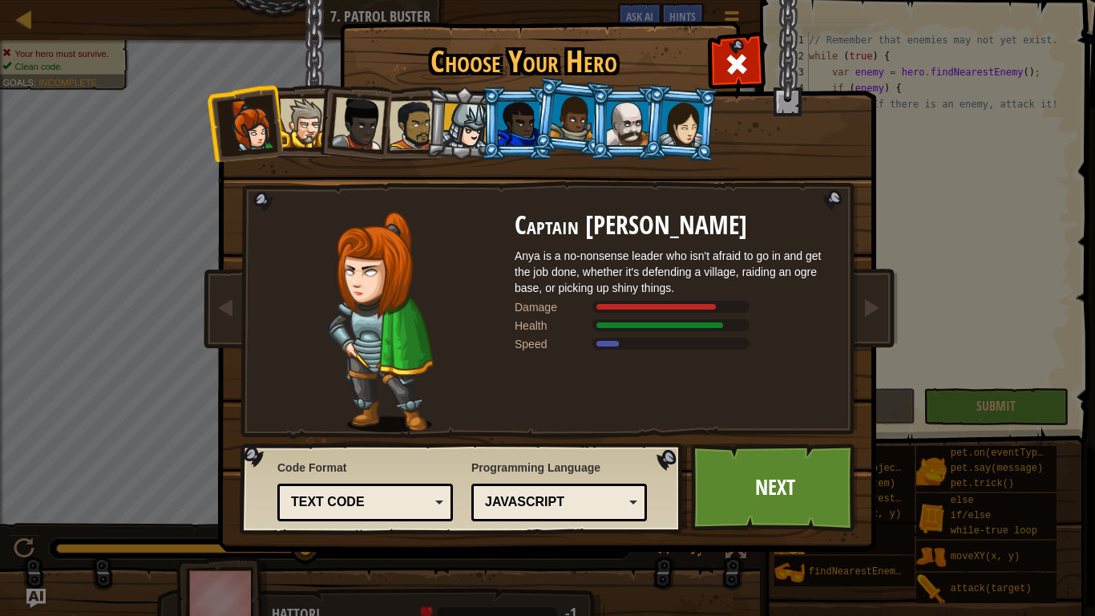
click at [312, 139] on div at bounding box center [304, 123] width 49 height 49
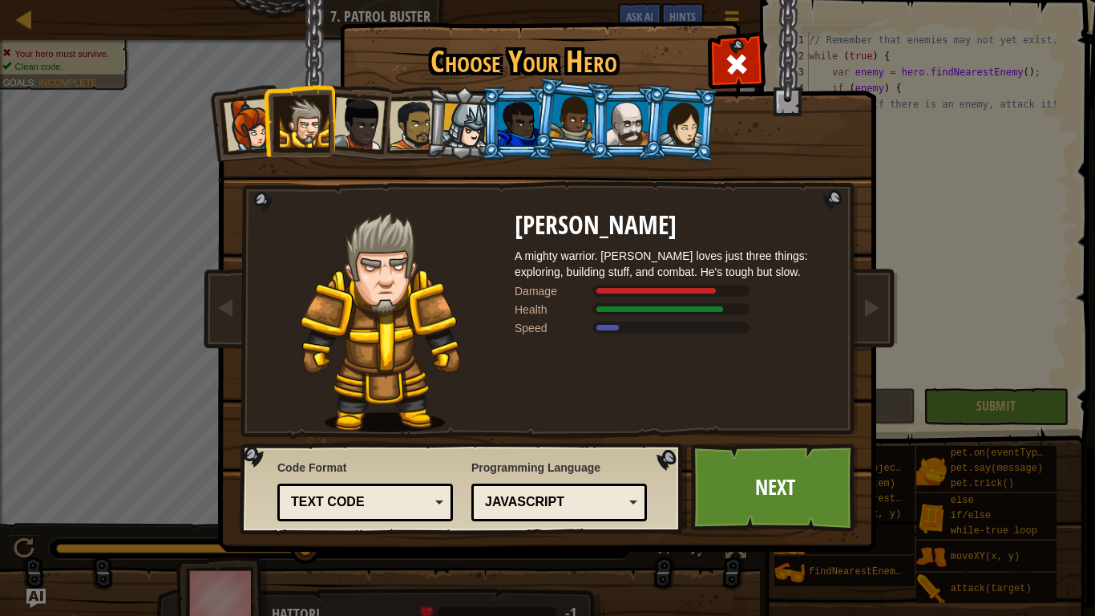
click at [387, 136] on li at bounding box center [353, 120] width 79 height 79
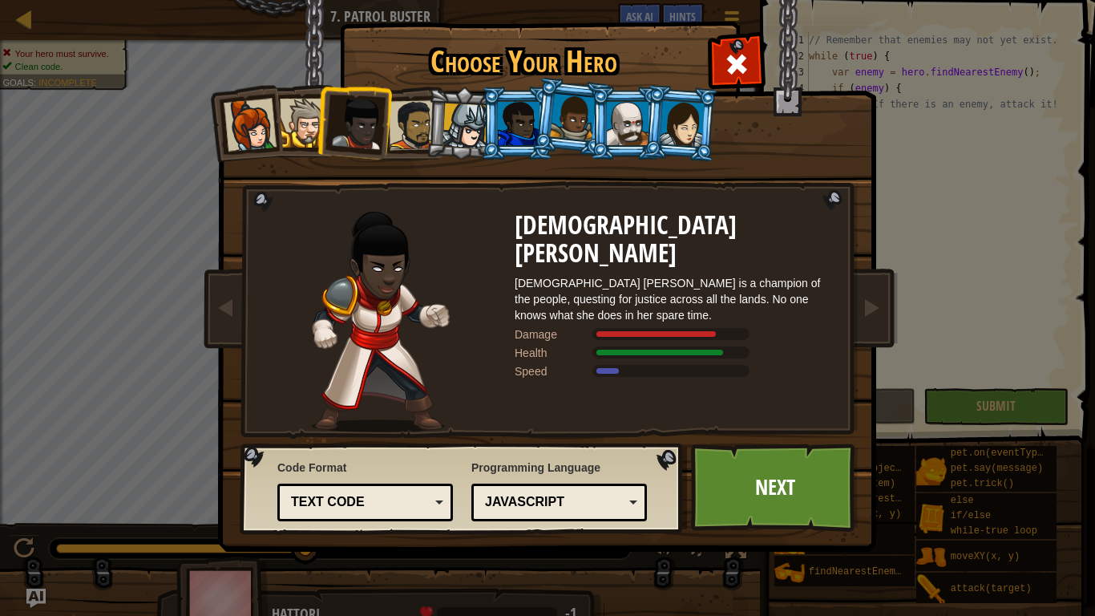
click at [405, 139] on div at bounding box center [414, 125] width 50 height 50
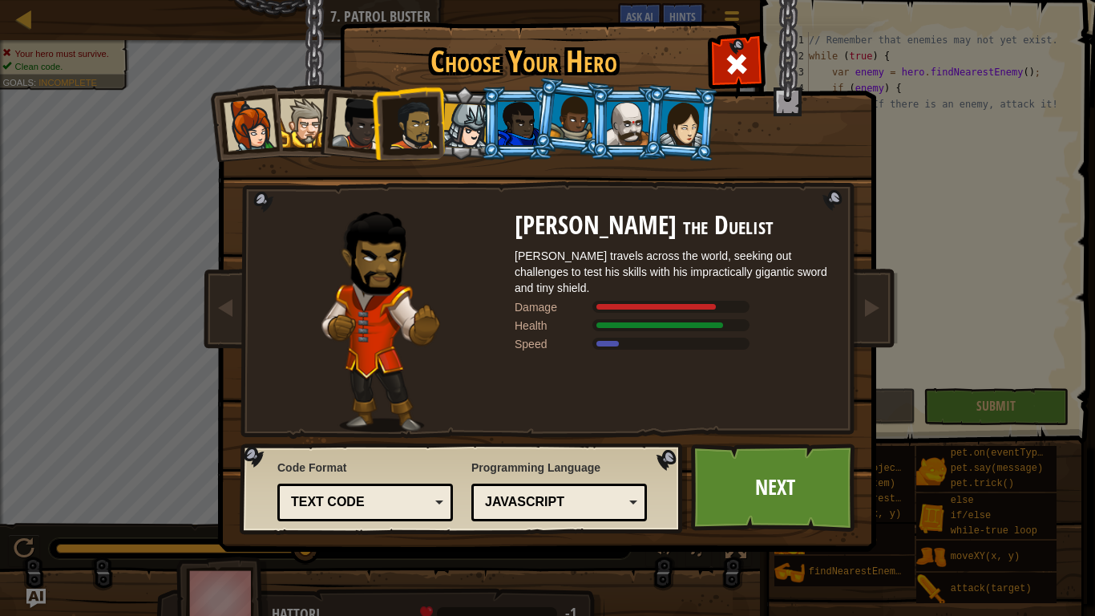
click at [451, 139] on div at bounding box center [466, 126] width 46 height 46
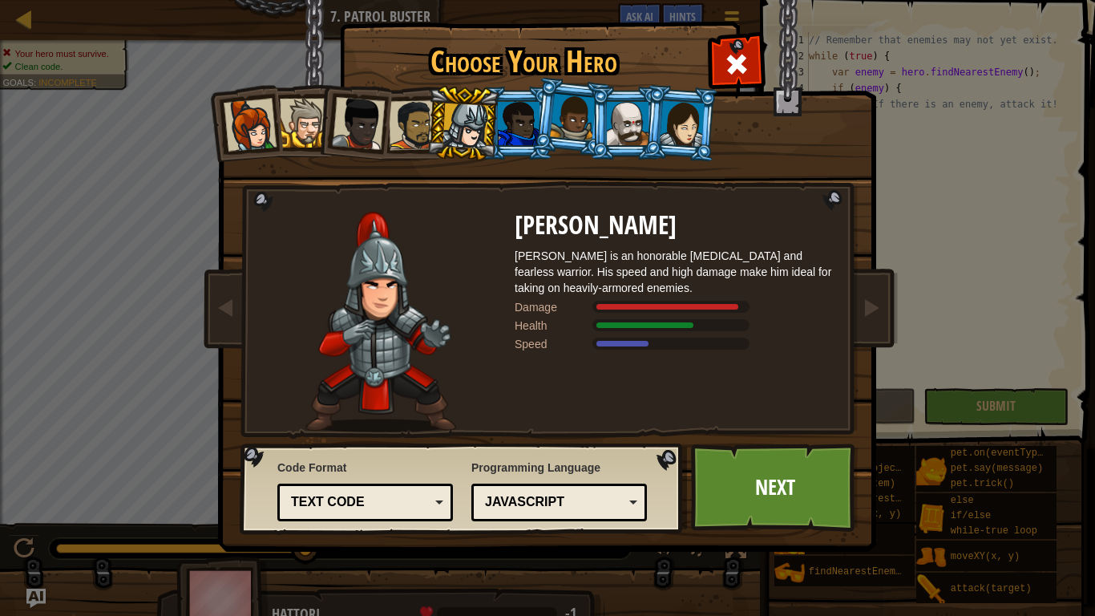
click at [535, 132] on li at bounding box center [571, 117] width 79 height 80
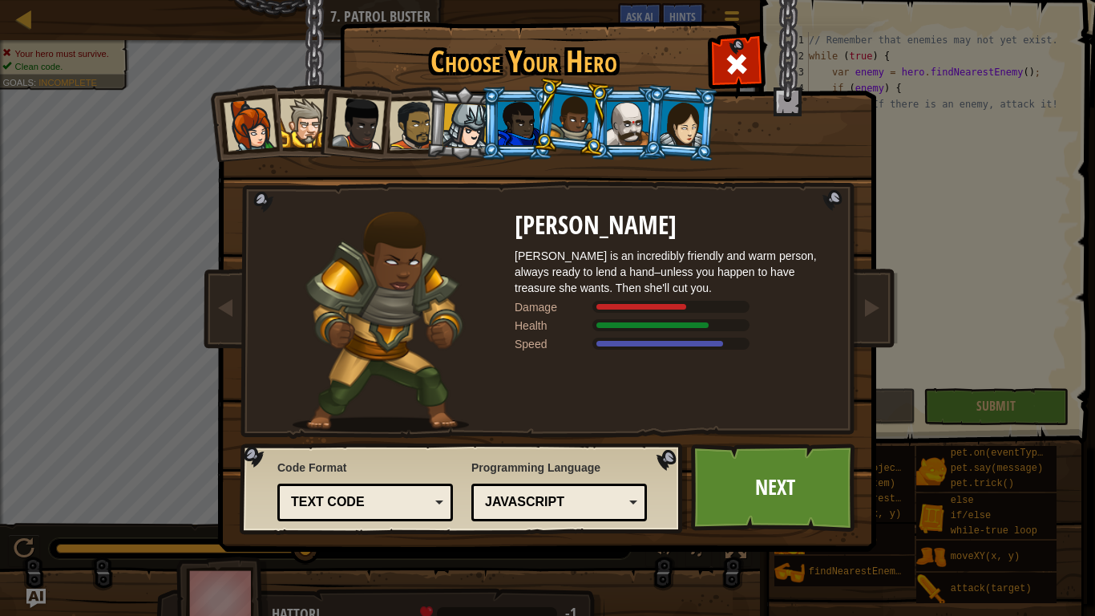
click at [675, 132] on div at bounding box center [682, 123] width 45 height 46
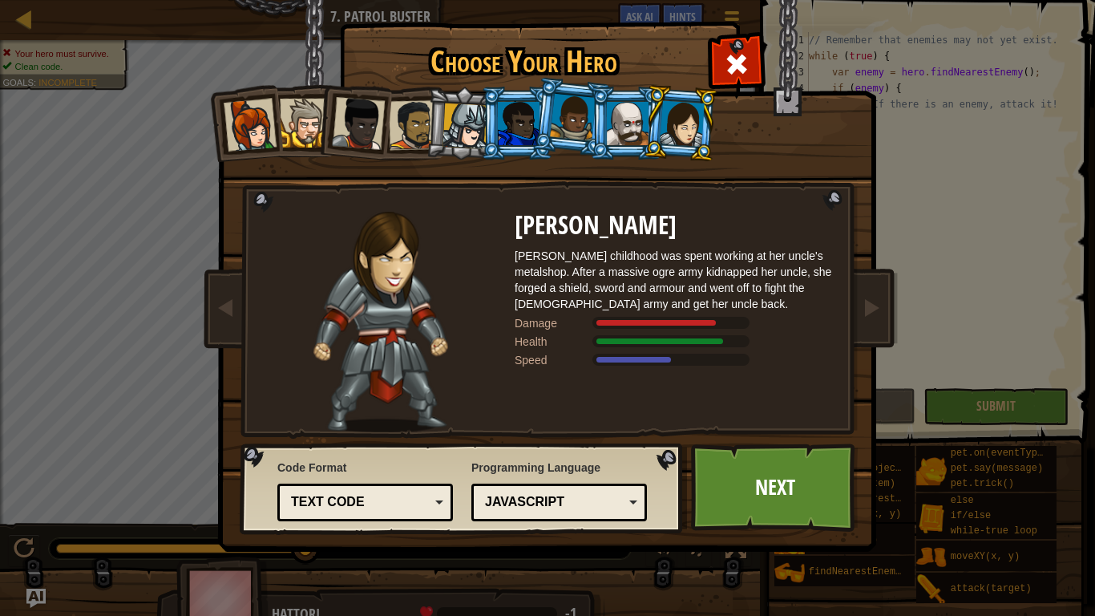
click at [475, 149] on li at bounding box center [463, 123] width 76 height 77
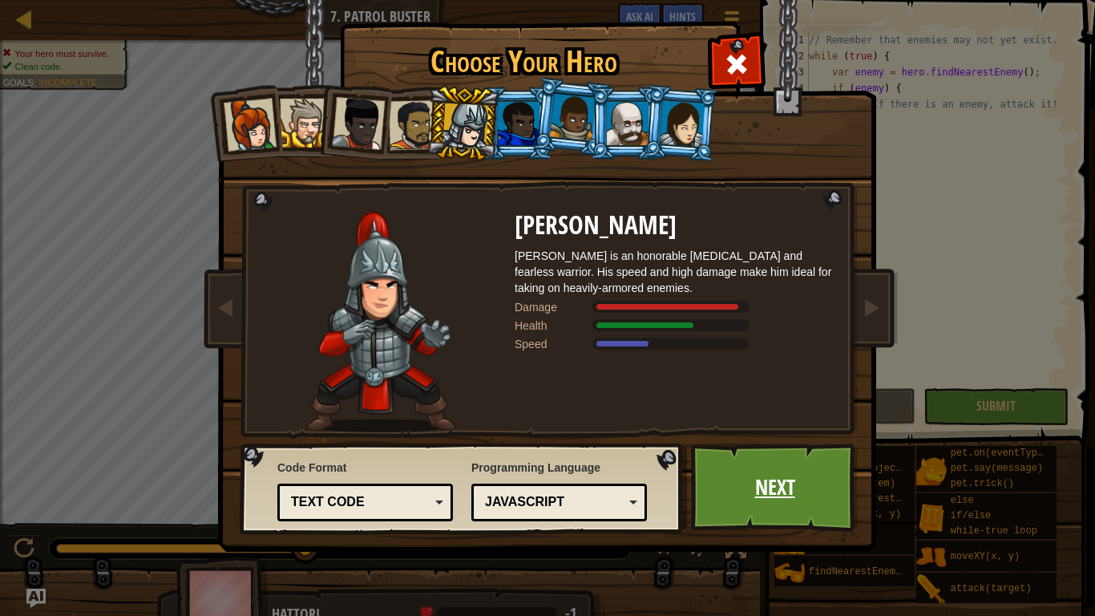
click at [710, 456] on link "Next" at bounding box center [775, 487] width 168 height 88
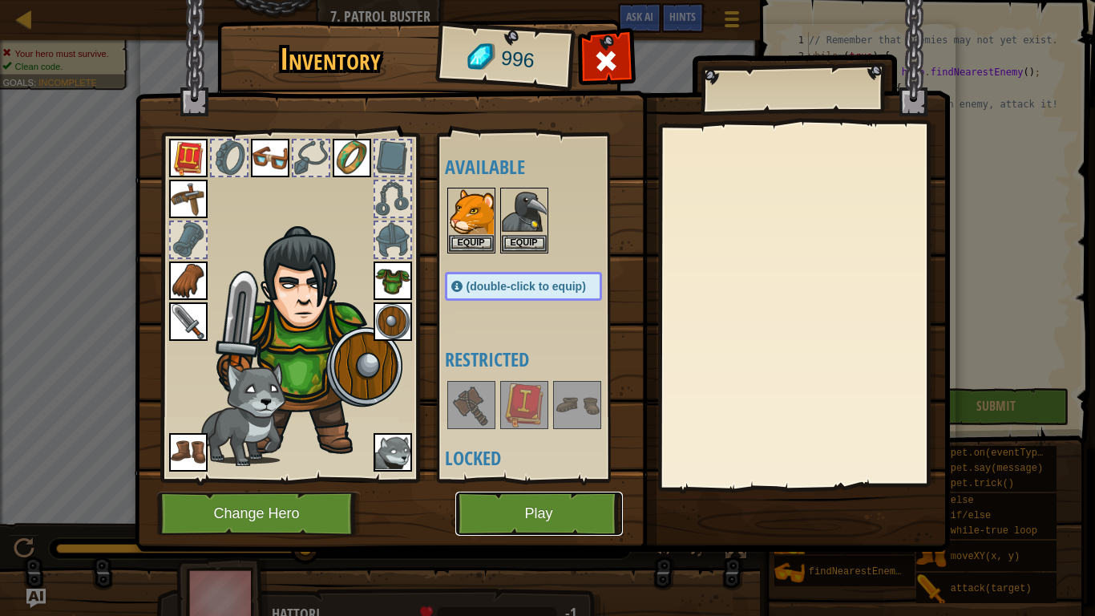
click at [513, 493] on button "Play" at bounding box center [539, 514] width 168 height 44
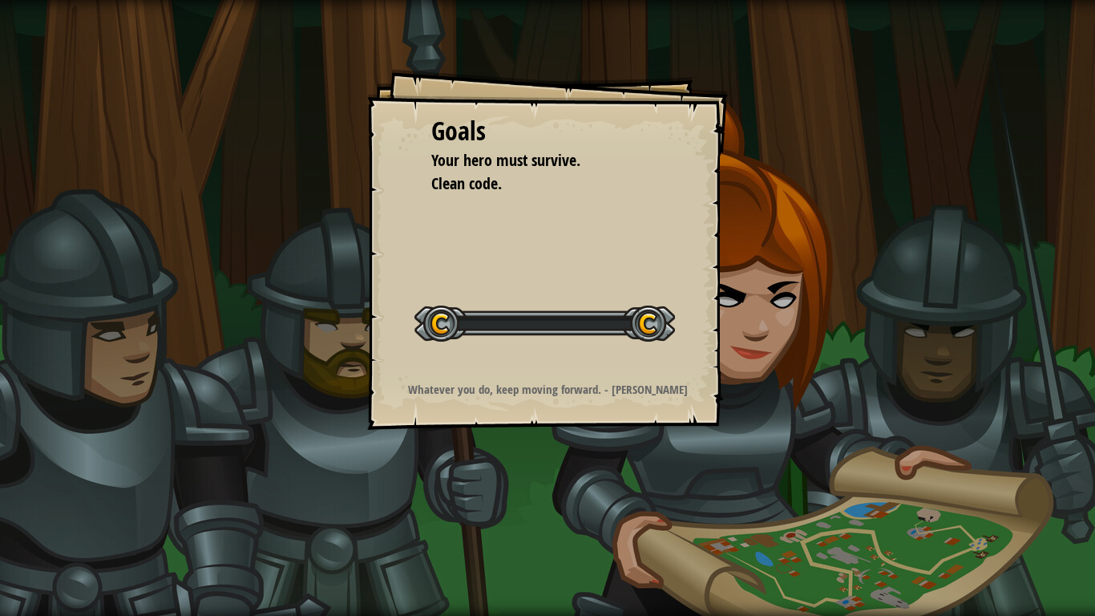
click at [519, 494] on div "Goals Your hero must survive. Clean code. Start Level Error loading from server…" at bounding box center [547, 308] width 1095 height 616
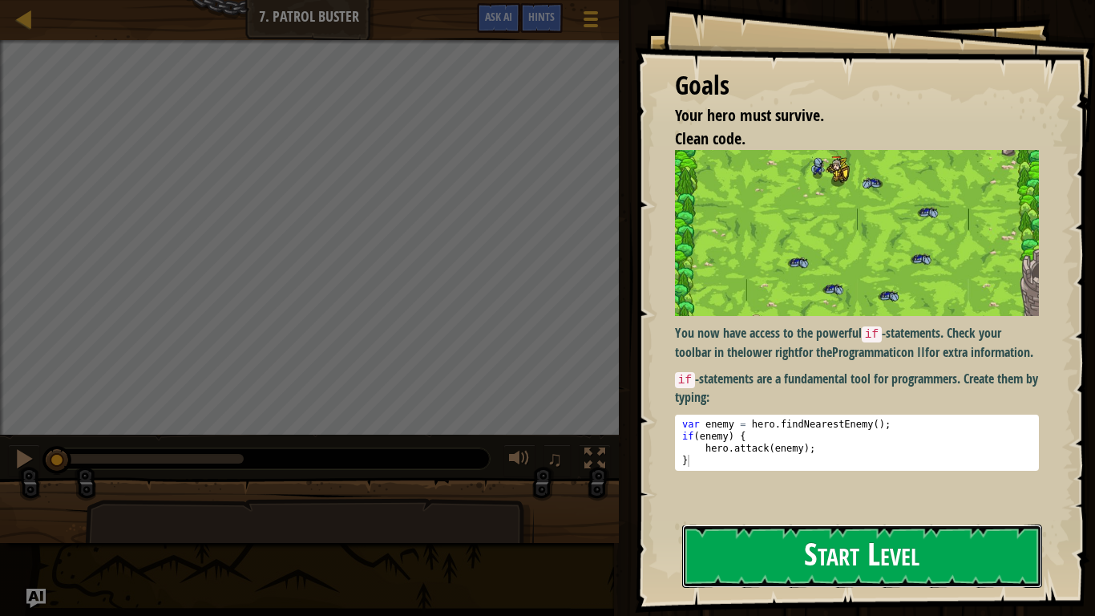
click at [759, 518] on button "Start Level" at bounding box center [862, 555] width 360 height 63
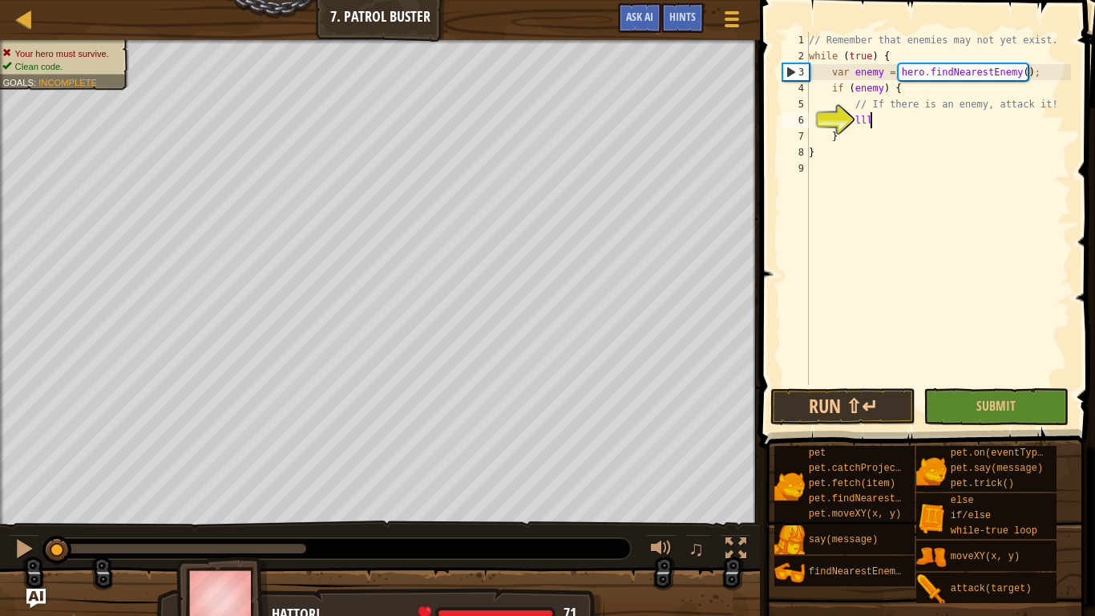
type textarea "l"
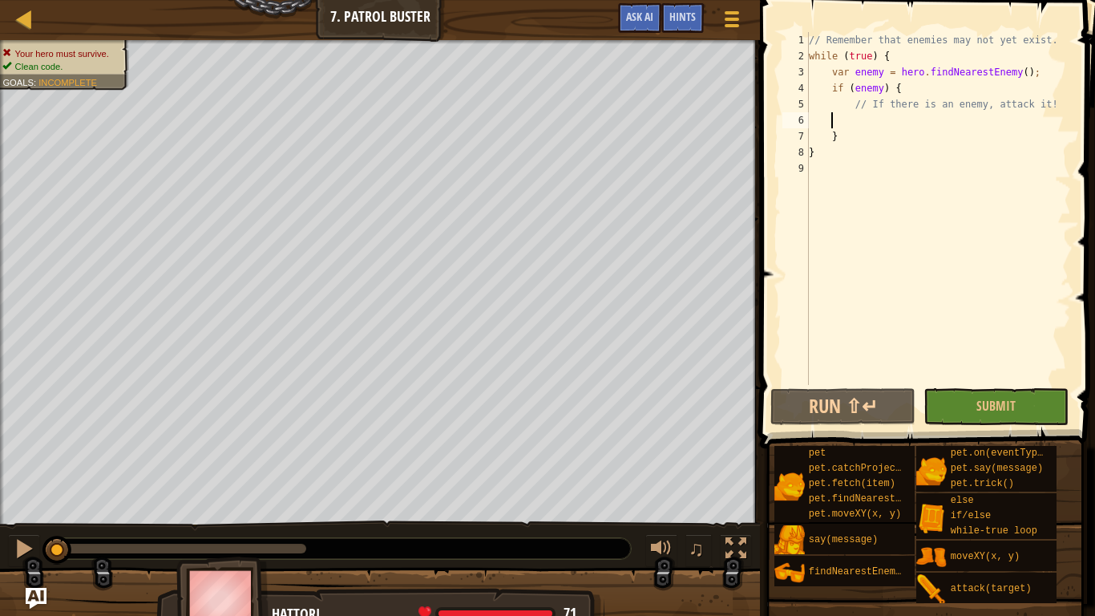
click at [34, 518] on img "Ask AI" at bounding box center [36, 598] width 21 height 21
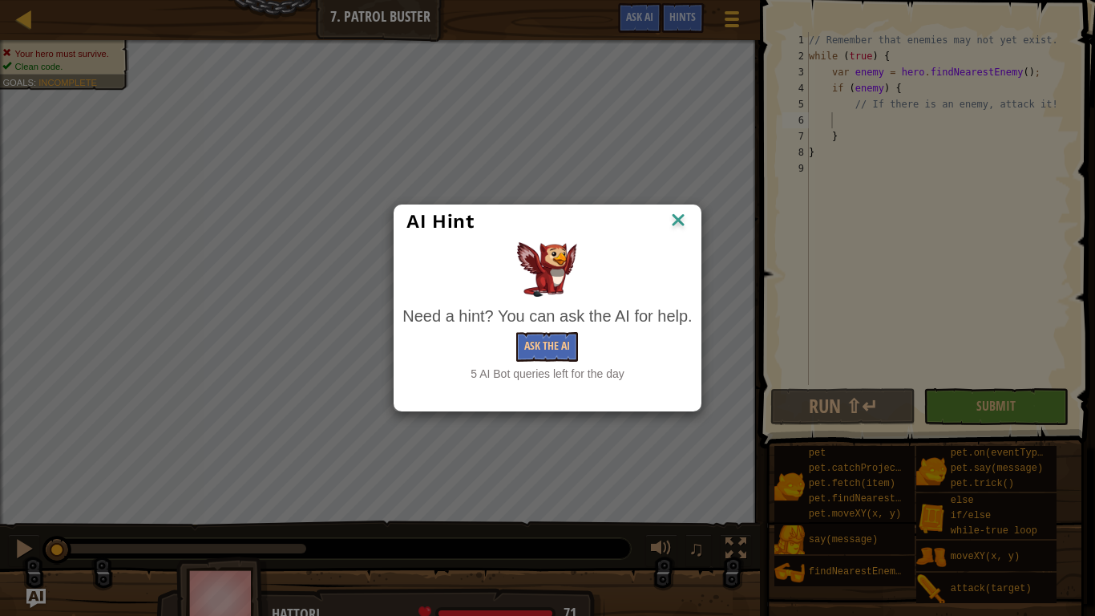
click at [679, 226] on img at bounding box center [678, 221] width 21 height 24
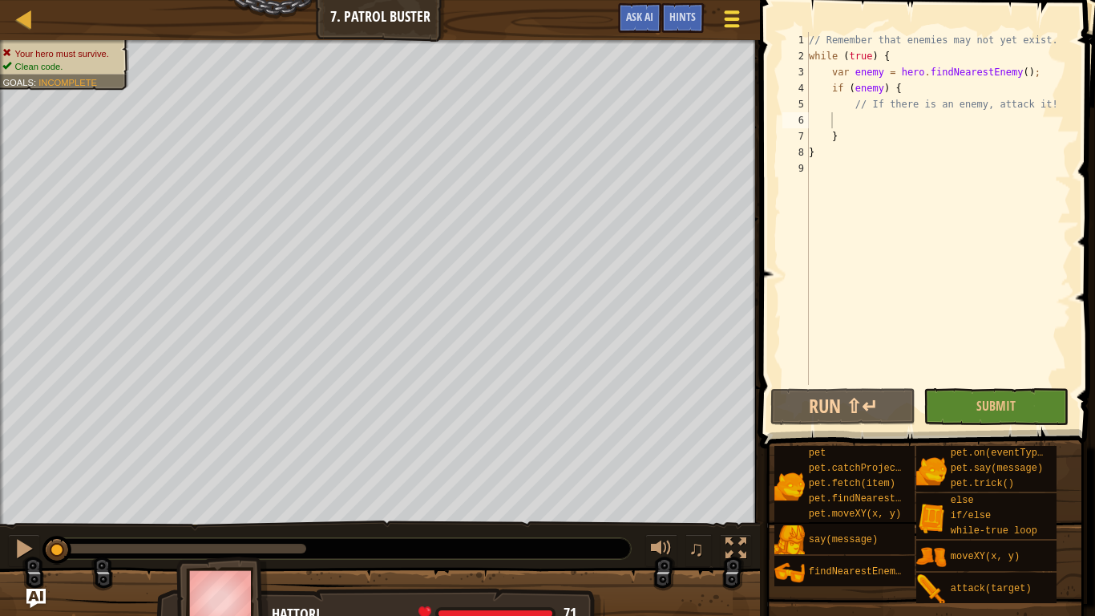
click at [730, 10] on span at bounding box center [732, 11] width 15 height 3
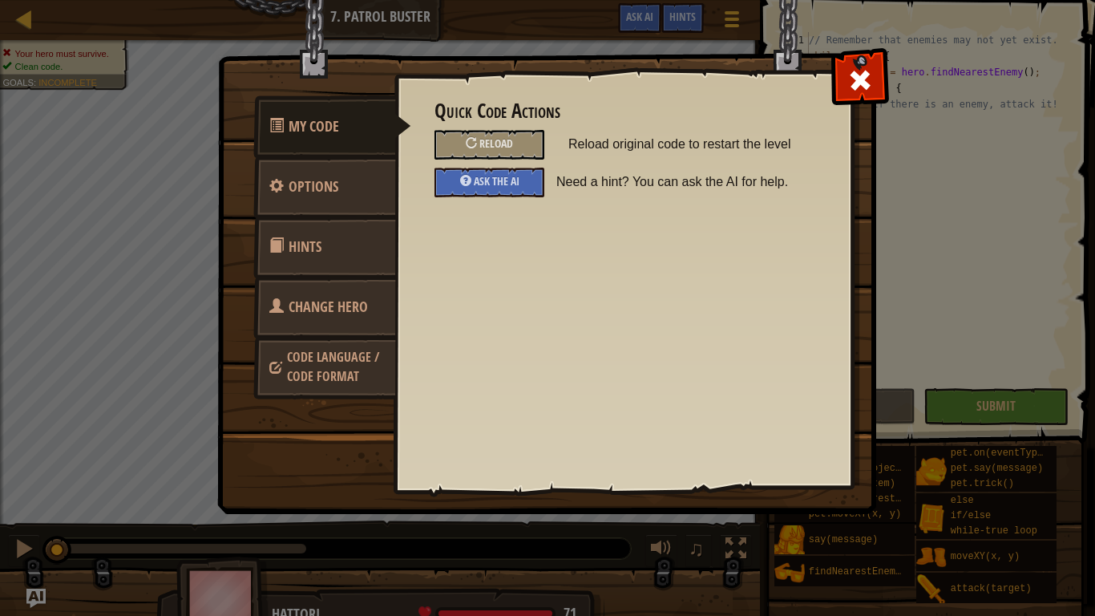
click at [373, 363] on span "Code Language / Code Format" at bounding box center [333, 366] width 92 height 37
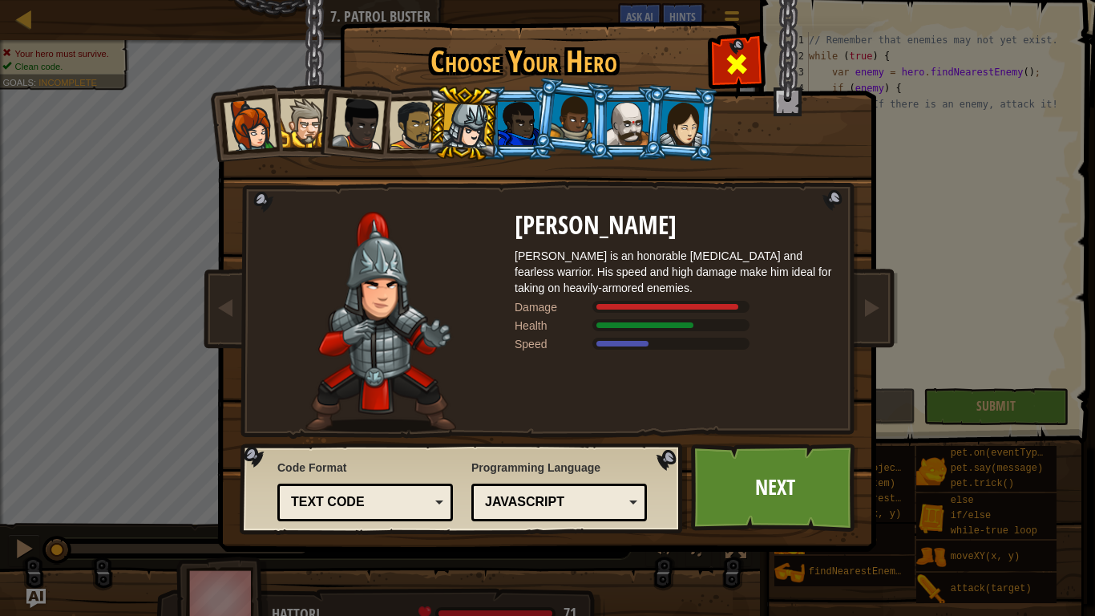
click at [744, 44] on div at bounding box center [736, 62] width 51 height 51
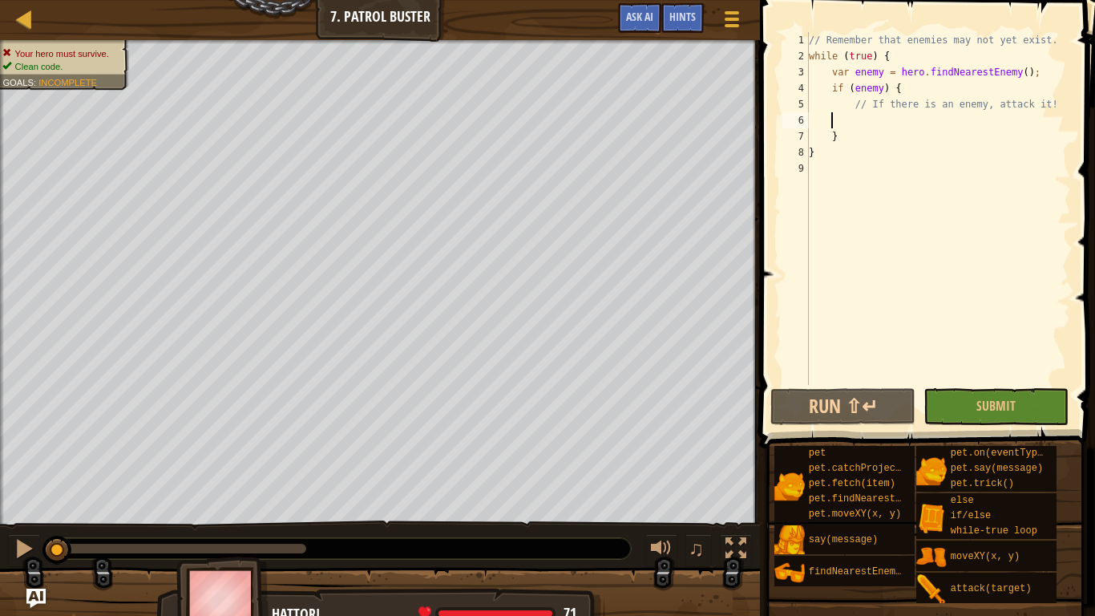
scroll to position [7, 4]
type textarea "b"
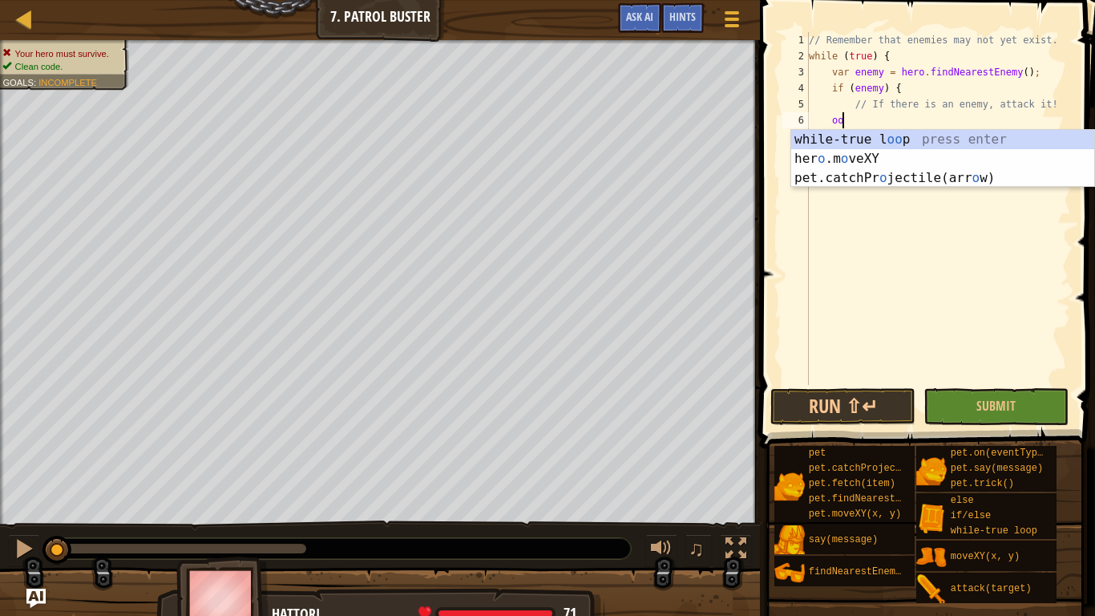
type textarea "o"
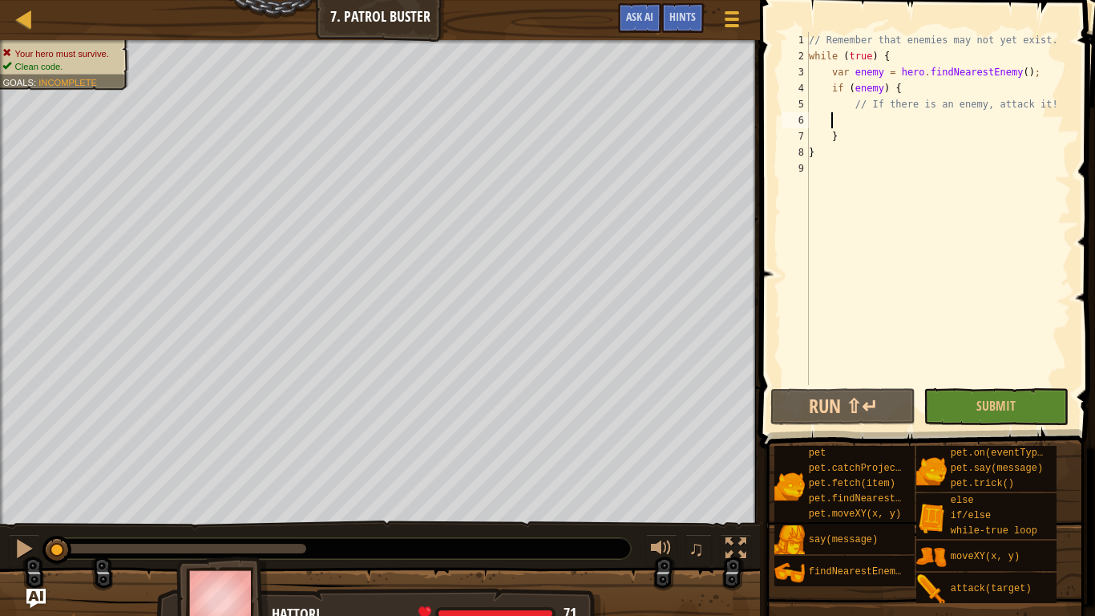
type textarea "["
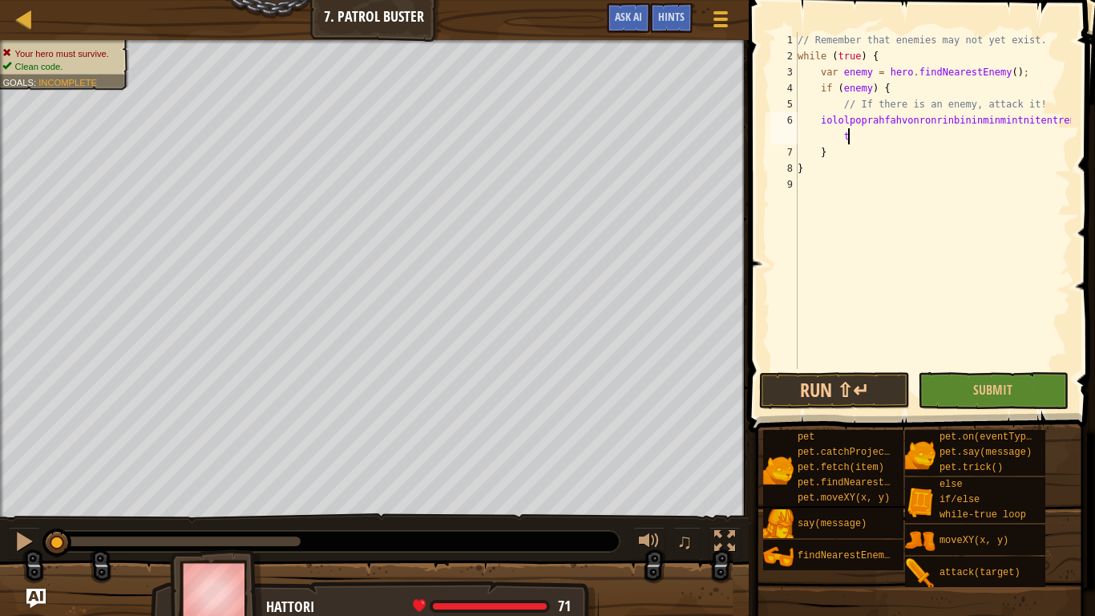
scroll to position [7, 38]
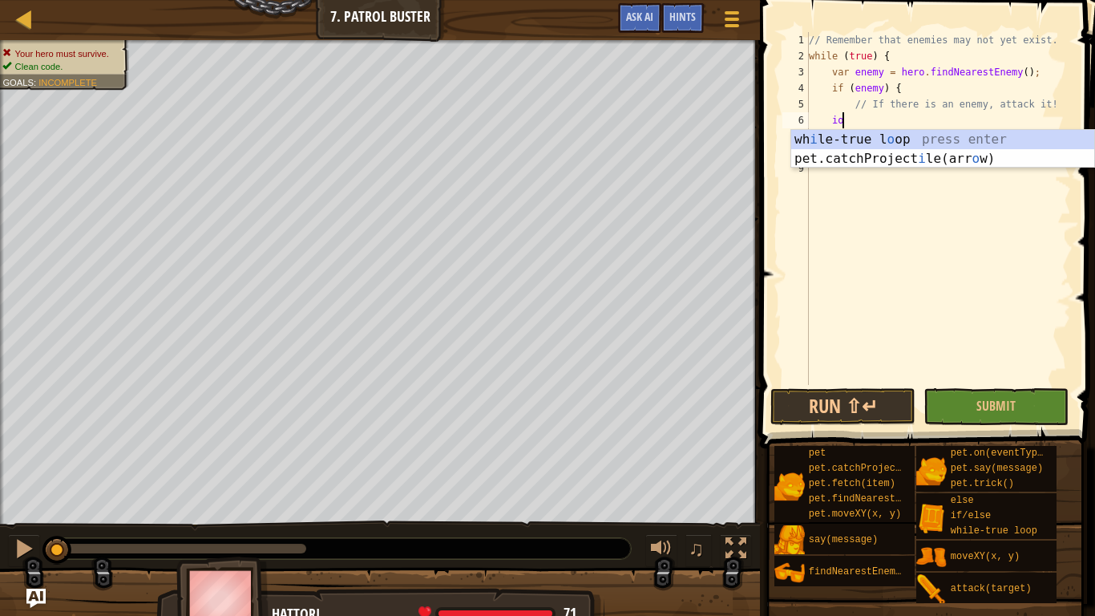
type textarea "i"
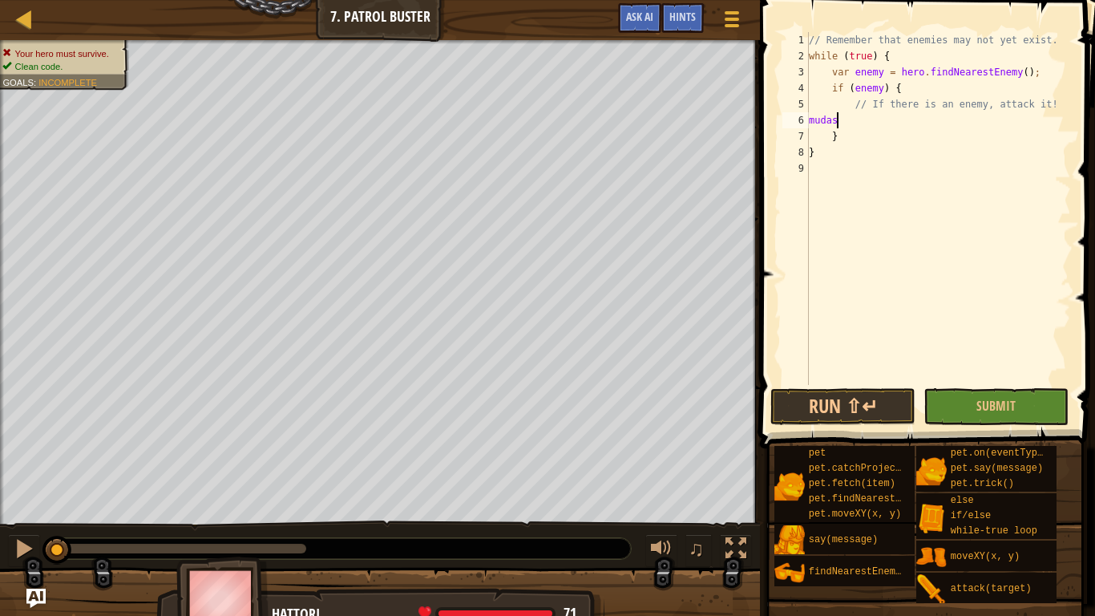
scroll to position [7, 1]
type textarea "m"
type textarea "pet.catchProjectile(hero.attack(d));"
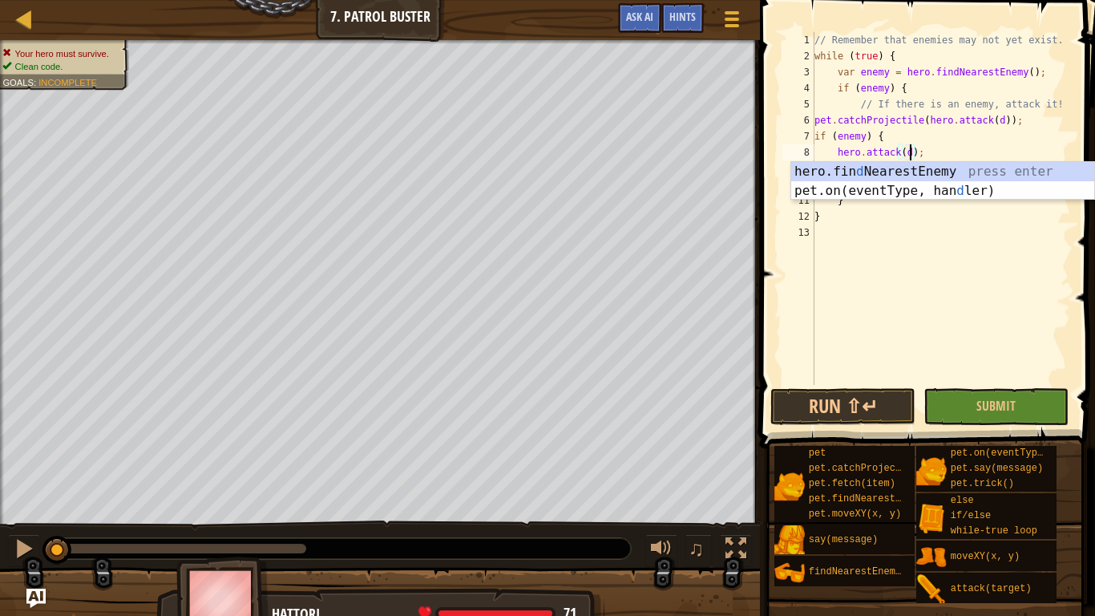
type textarea "hero.attack(hero.findNearestEnemy());"
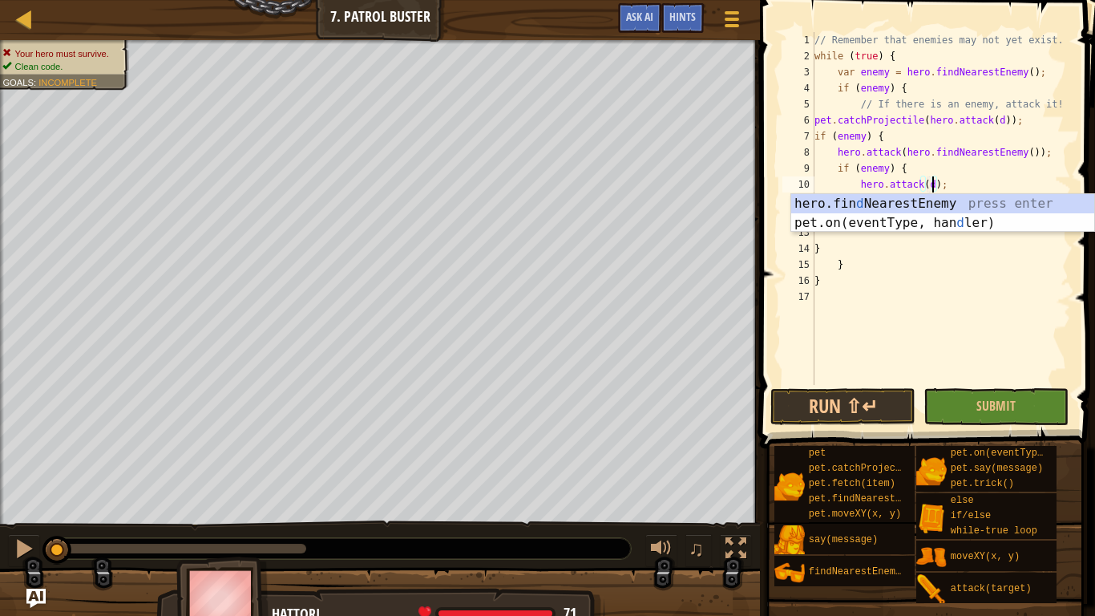
scroll to position [7, 18]
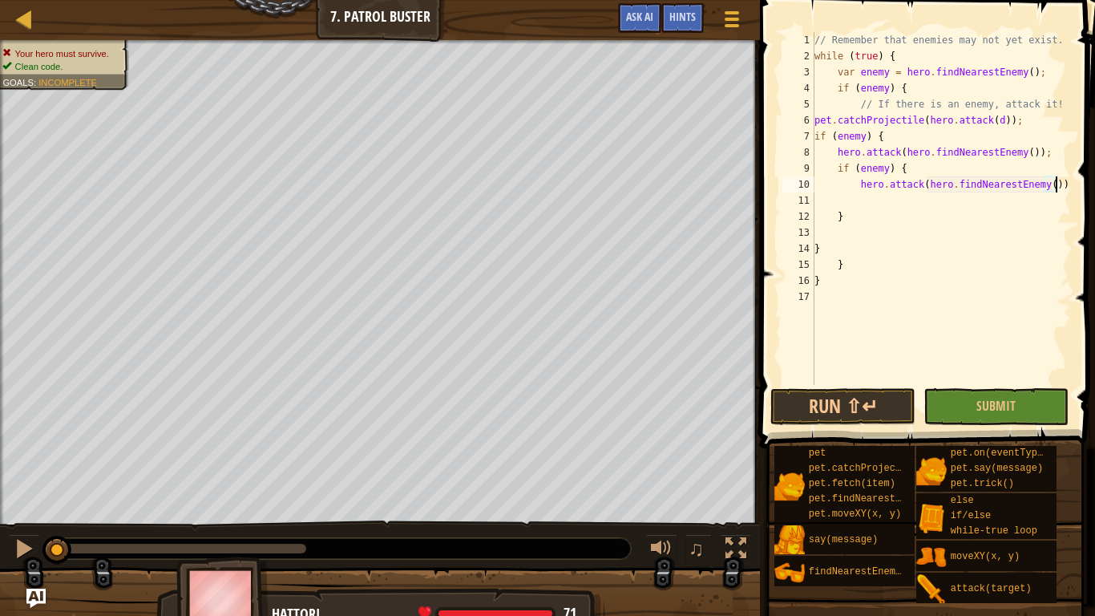
type textarea "hero.attack(hero.findNearestEnemy()a);"
type textarea "s"
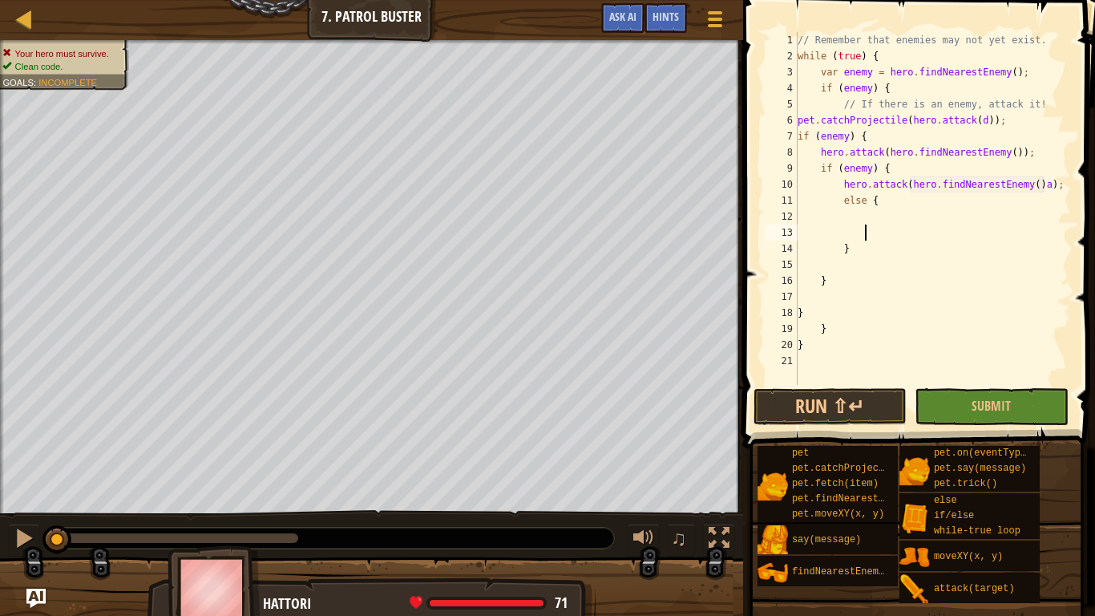
type textarea "d"
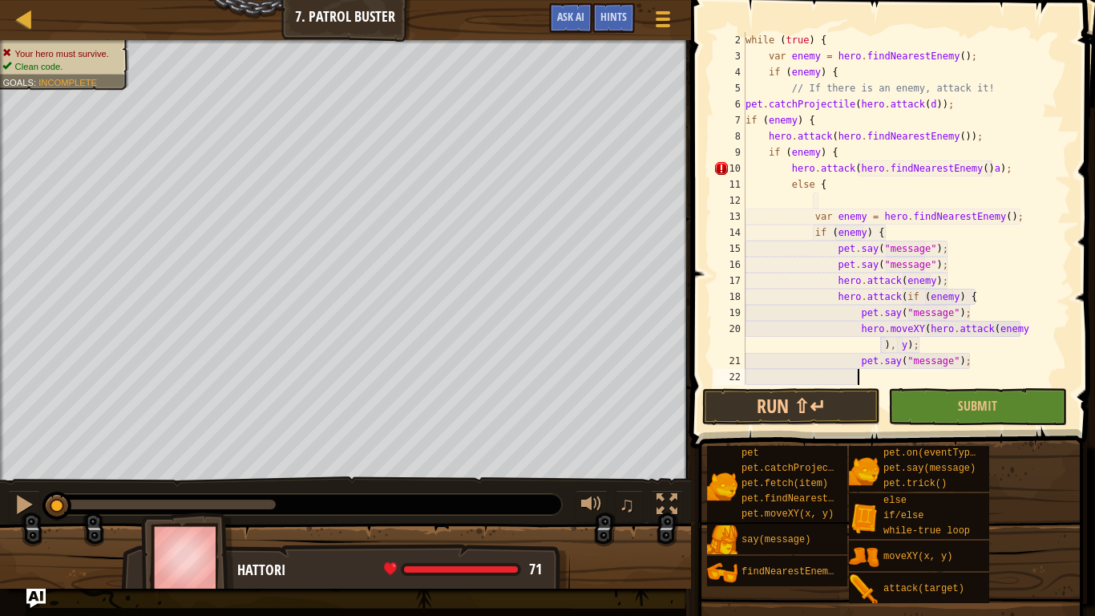
scroll to position [16, 0]
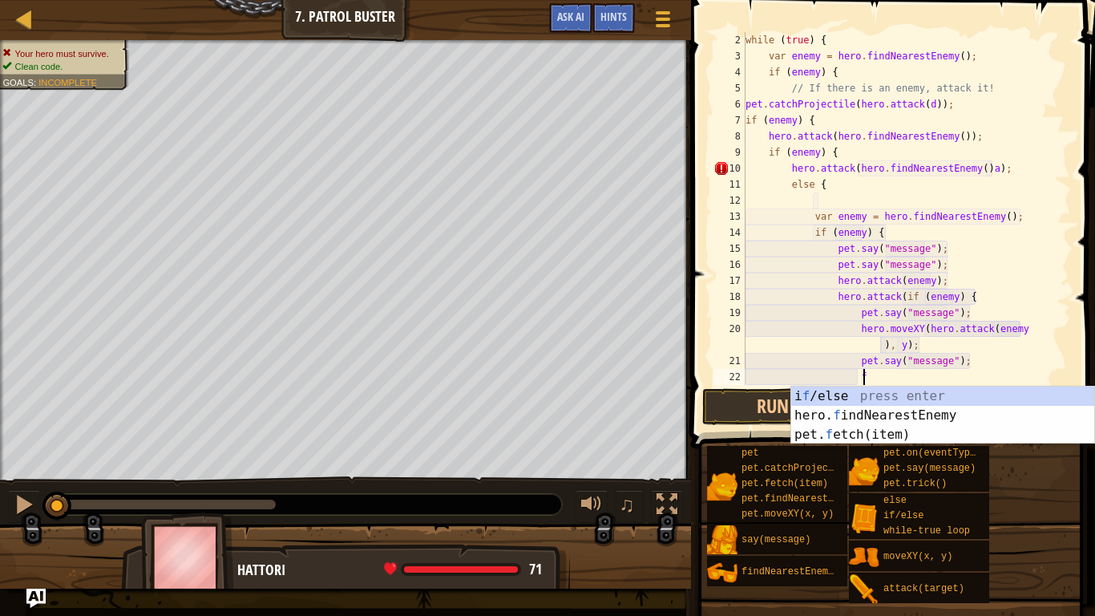
type textarea "if (enemy) {"
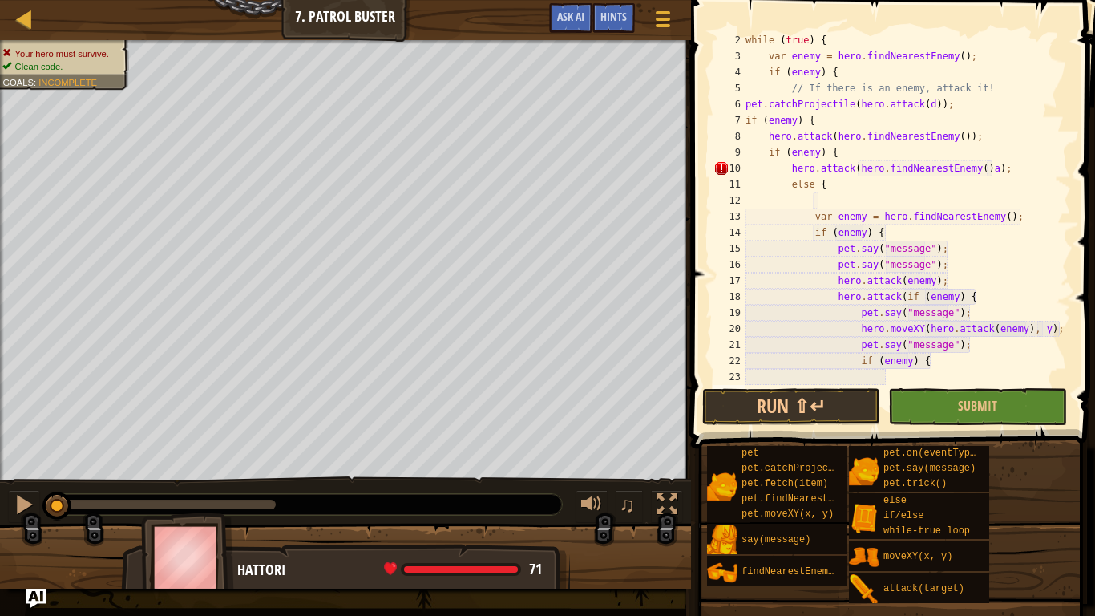
scroll to position [32, 0]
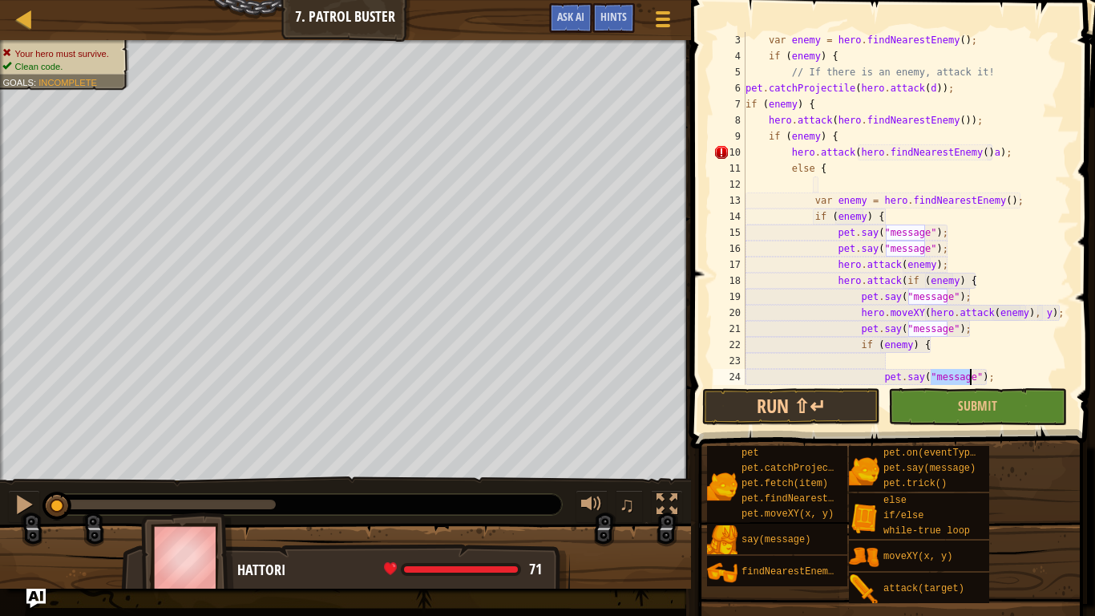
type textarea "pet.say("d");"
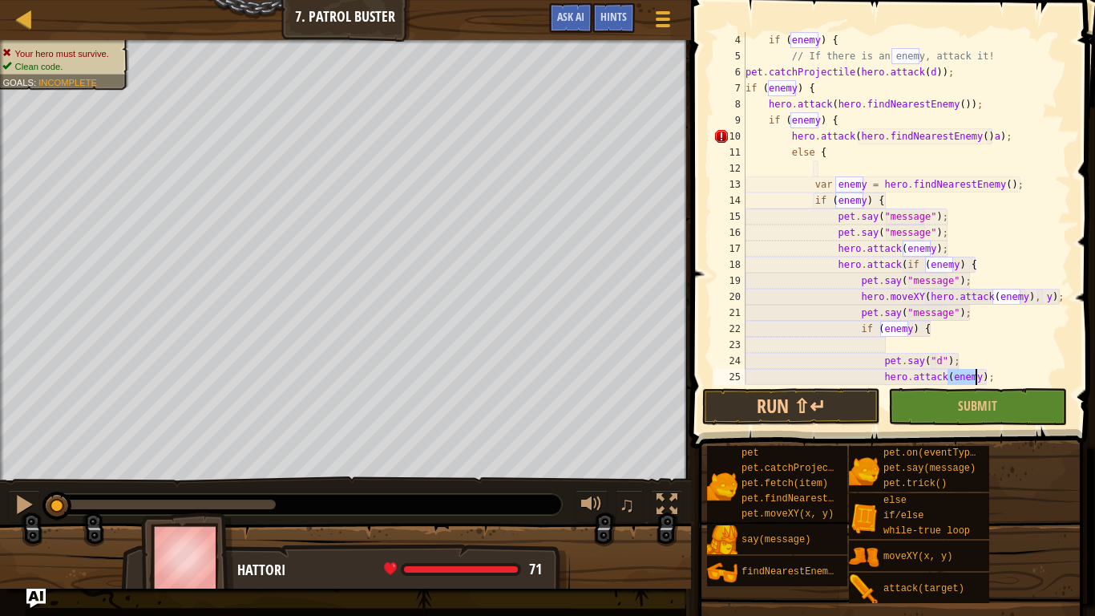
type textarea "hero.attack(s);"
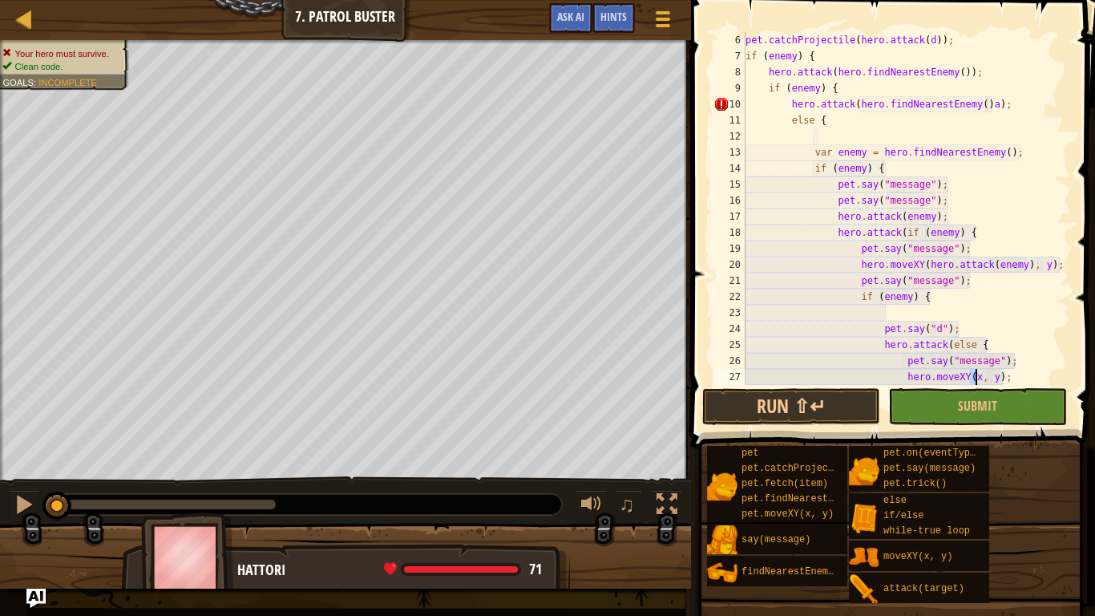
scroll to position [96, 0]
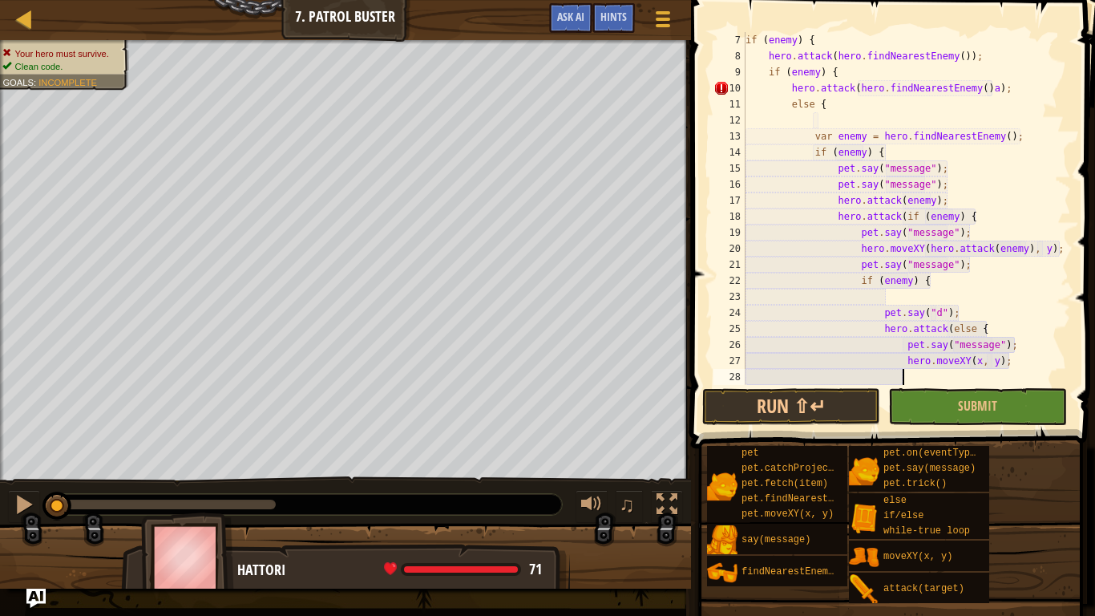
type textarea "hero.moveXY(x, y);e"
type textarea "s"
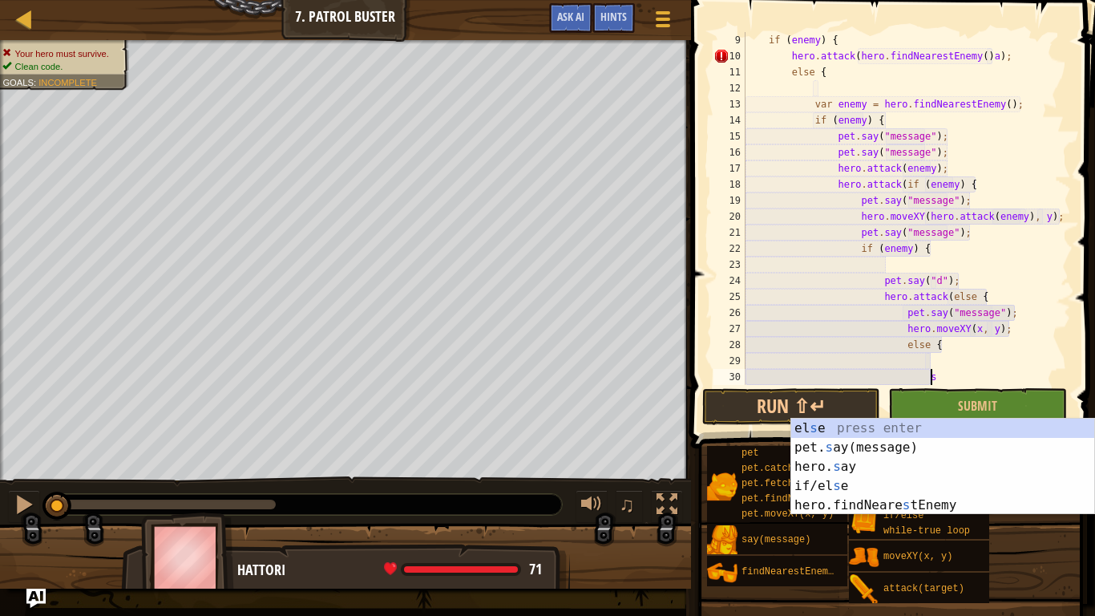
scroll to position [128, 0]
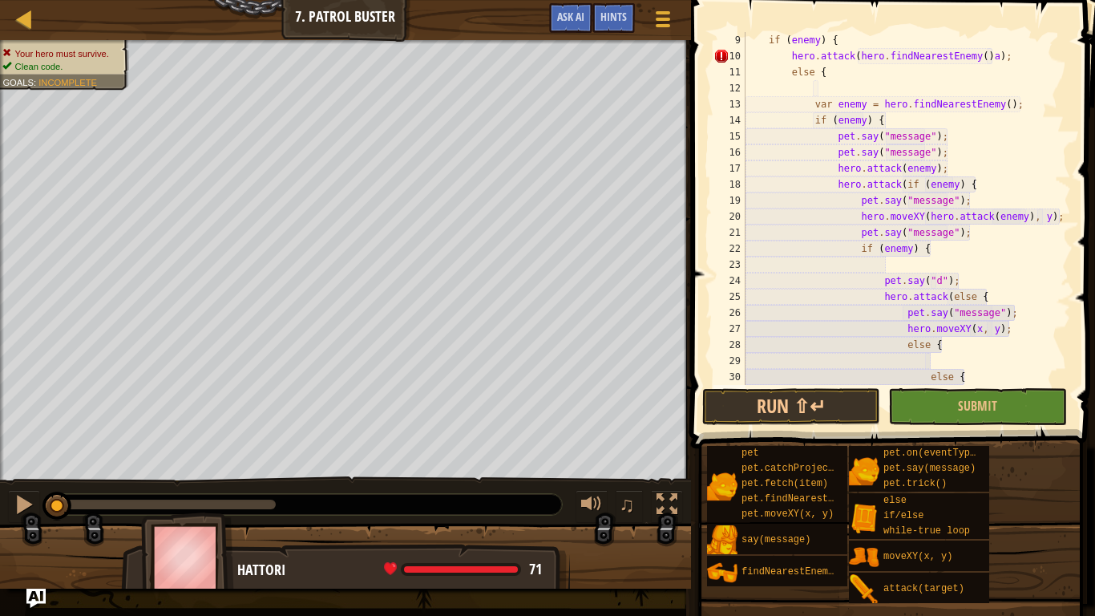
type textarea "e"
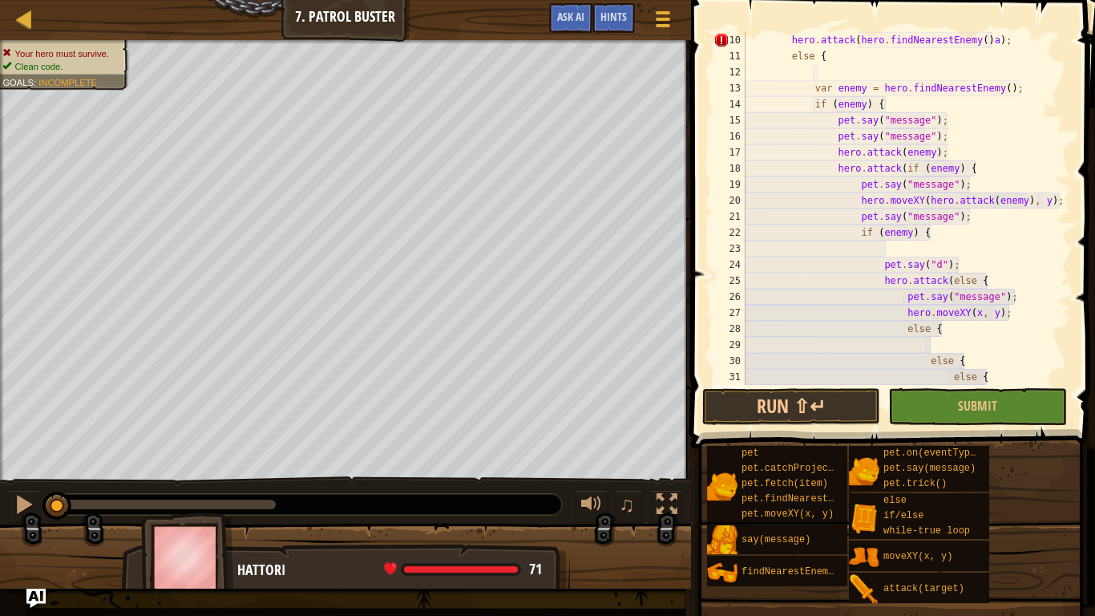
scroll to position [0, 0]
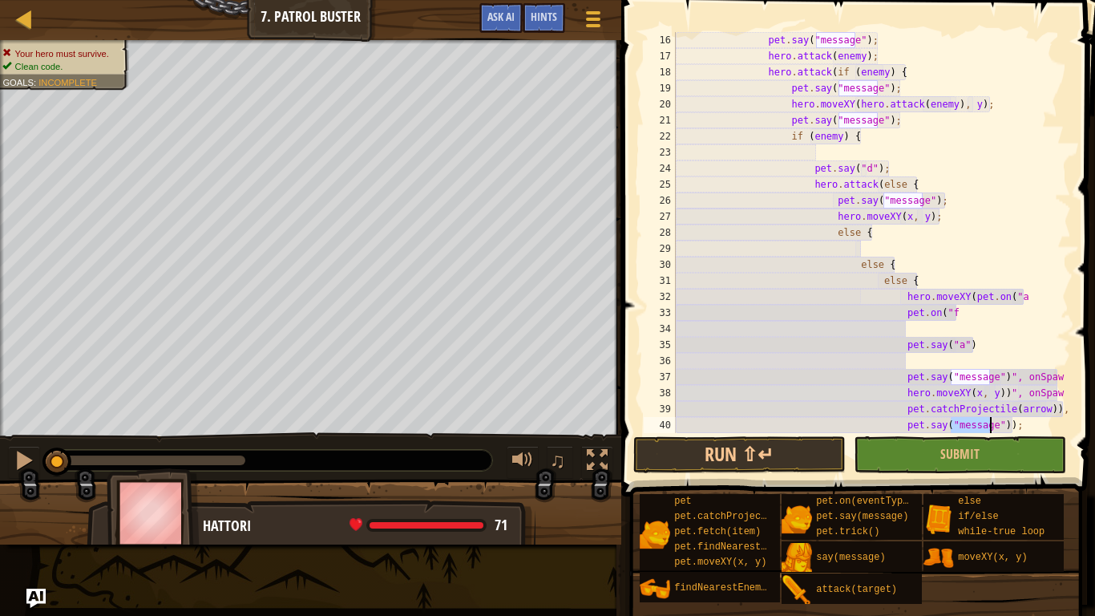
type textarea "pet.say("f"));"
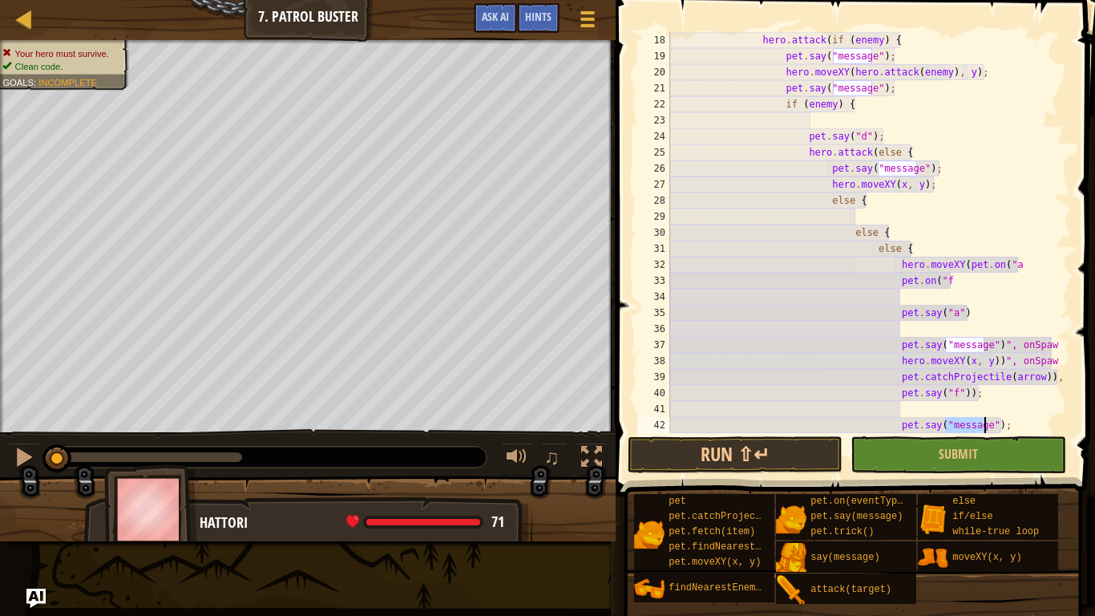
type textarea "pet.say("h");"
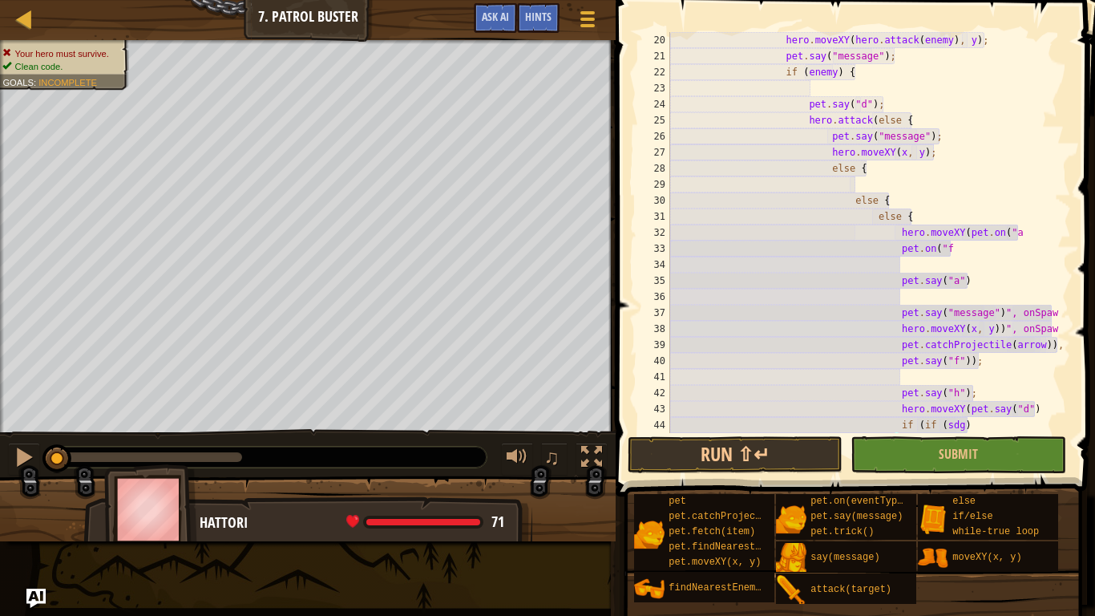
type textarea "s{"
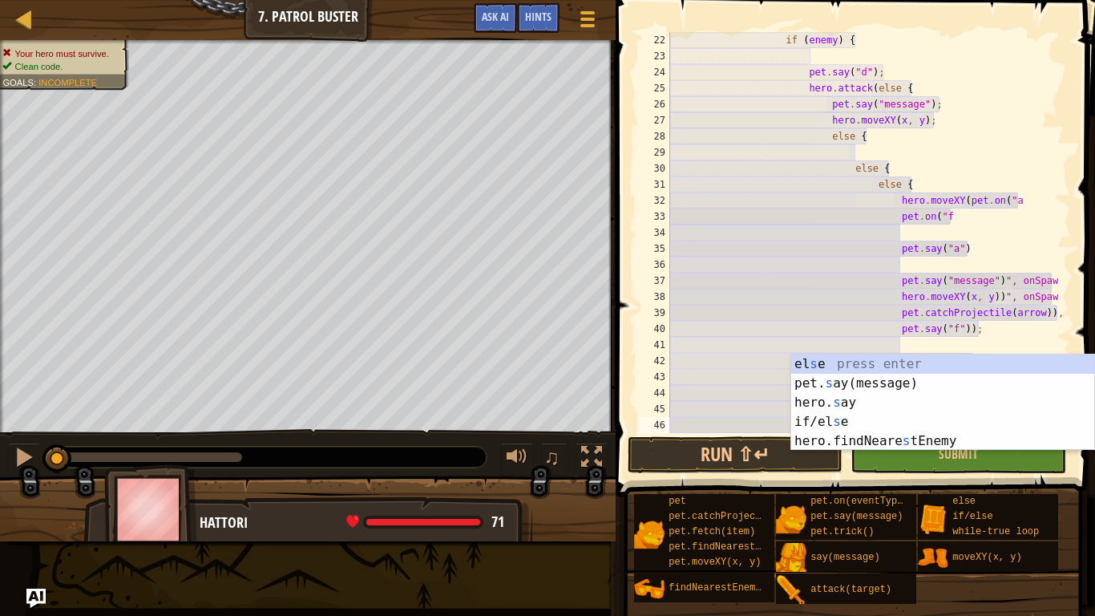
type textarea "d"
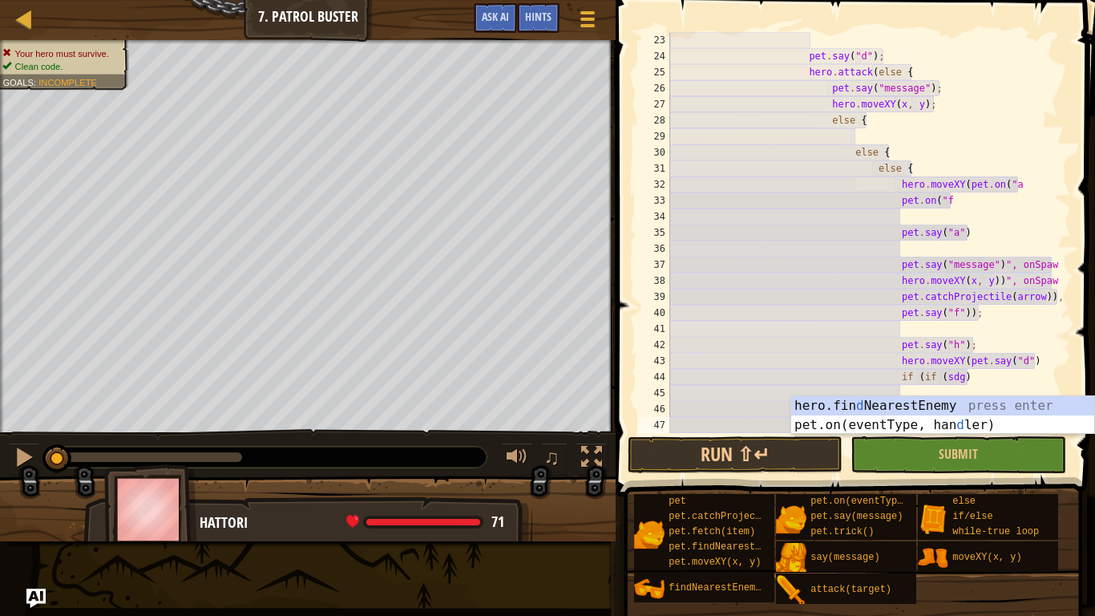
type textarea "d"
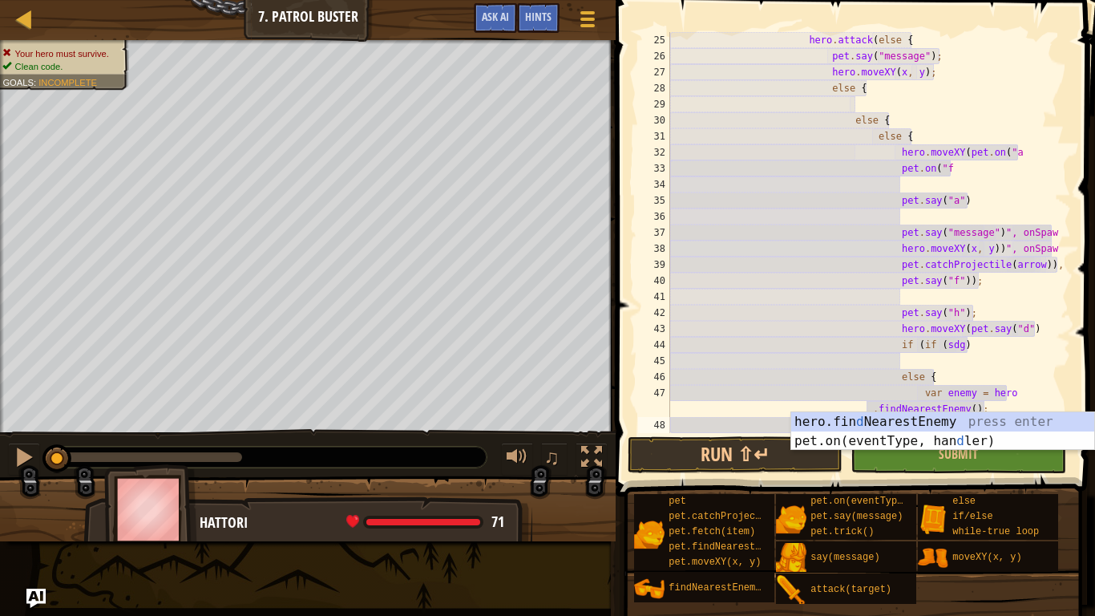
type textarea "d"
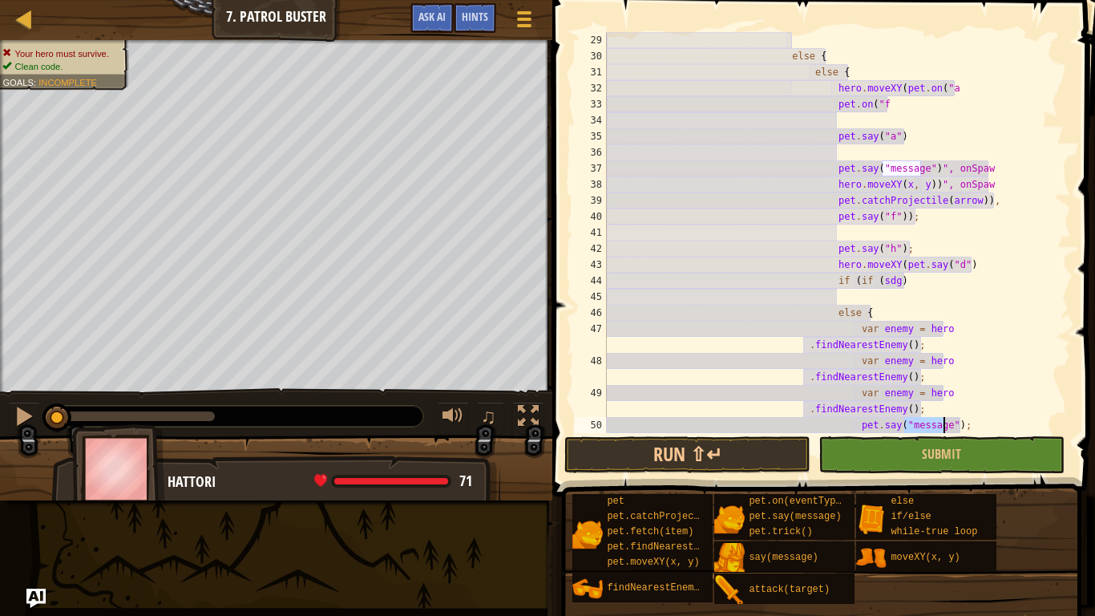
type textarea "pet.say("g");"
type textarea "s"
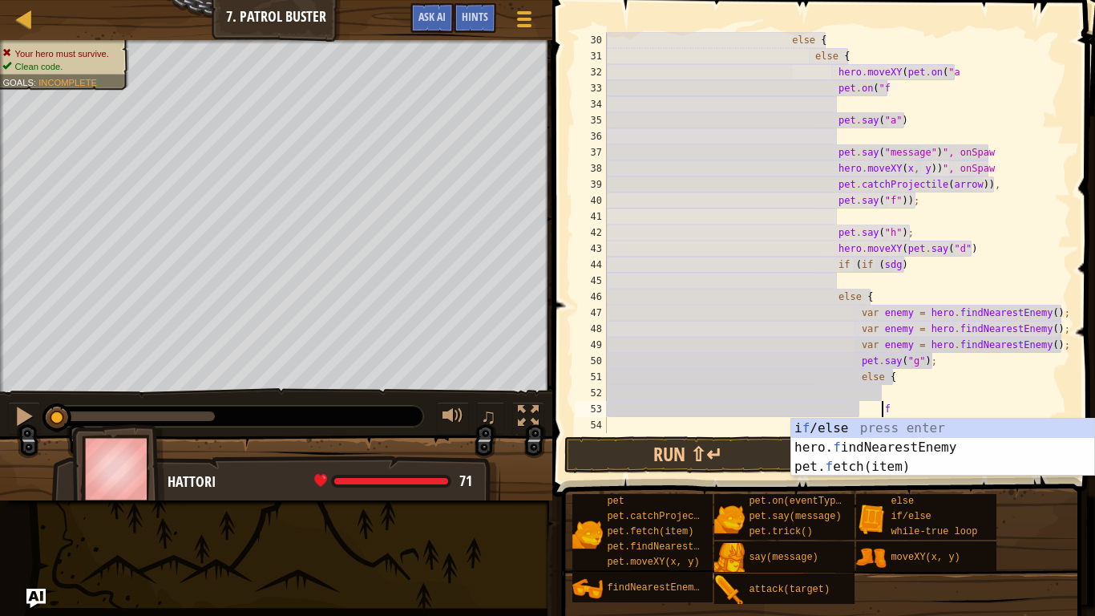
type textarea "if (s) {"
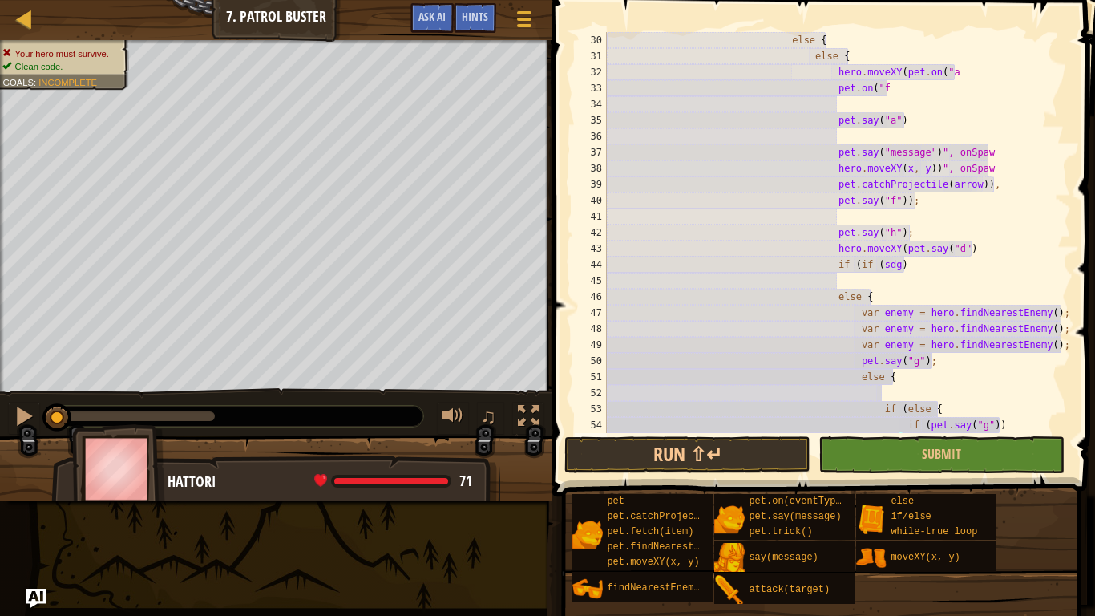
type textarea "s{"
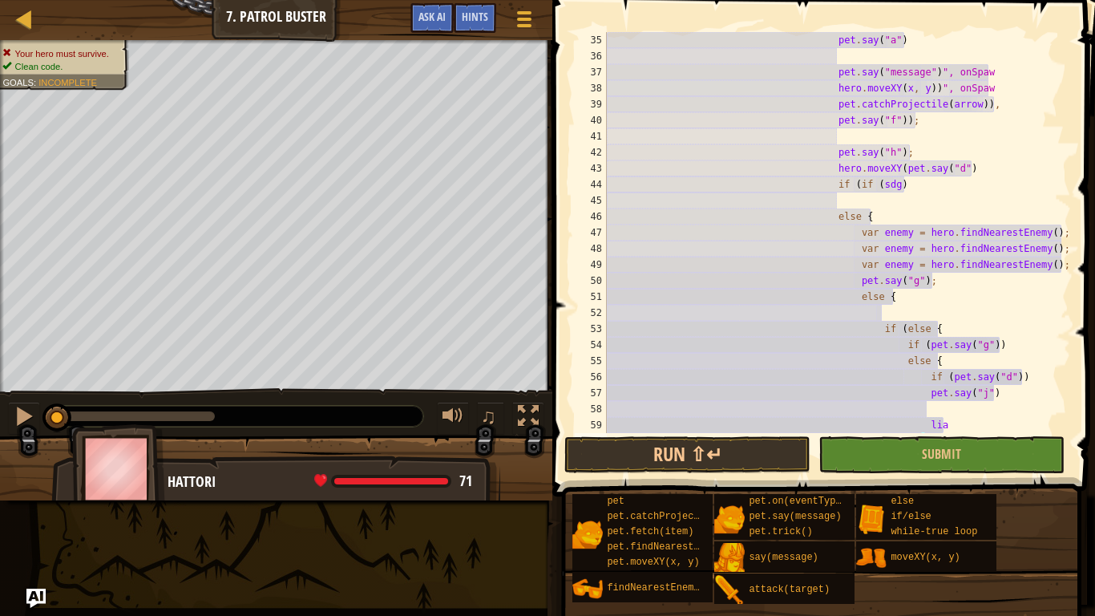
type textarea "s{"
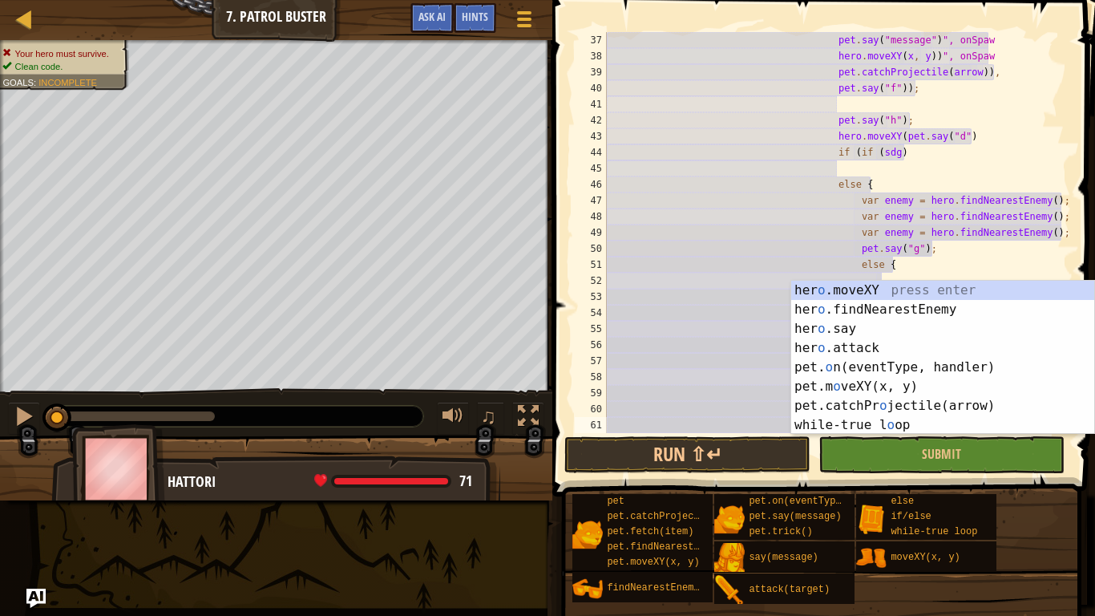
type textarea "of"
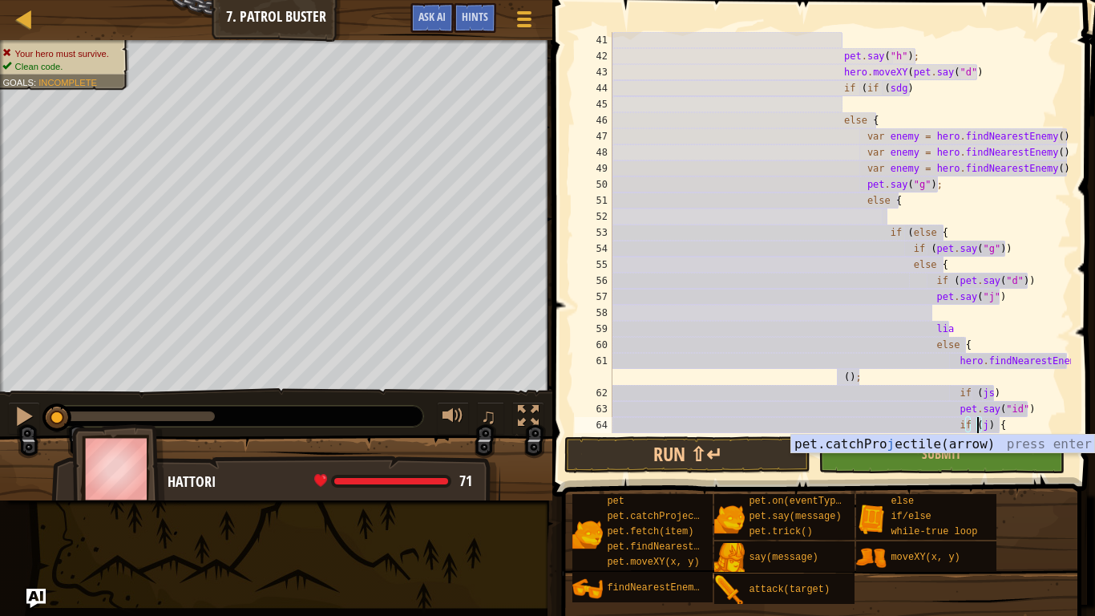
type textarea "{"
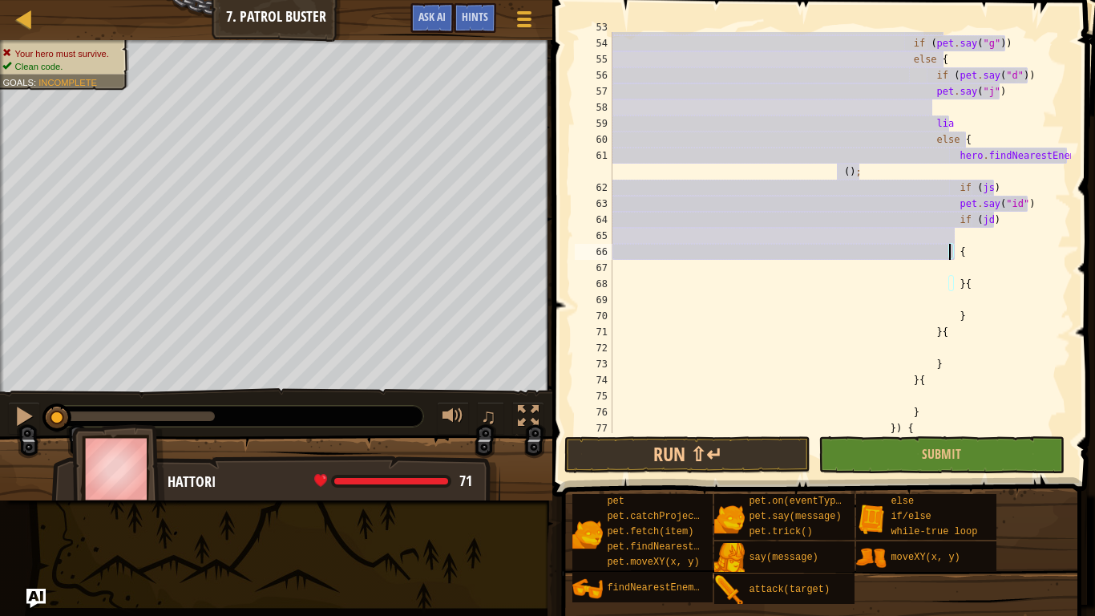
click at [977, 231] on div "if ( else { if ( pet . say ( "g" )) else { if ( pet . say ( "d" )) pet . say ( …" at bounding box center [840, 235] width 462 height 433
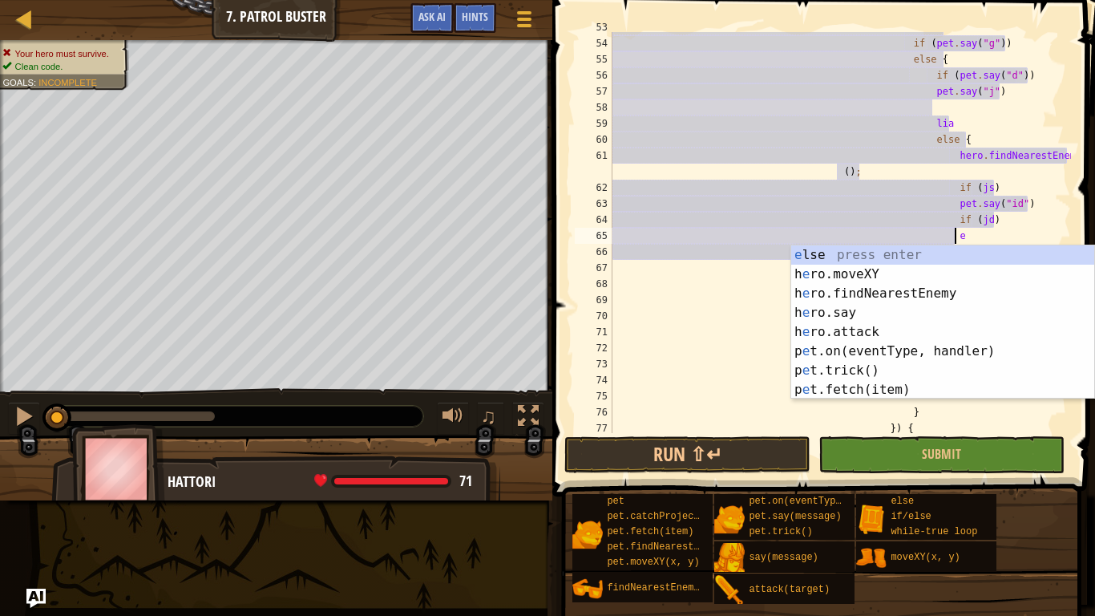
type textarea "ele"
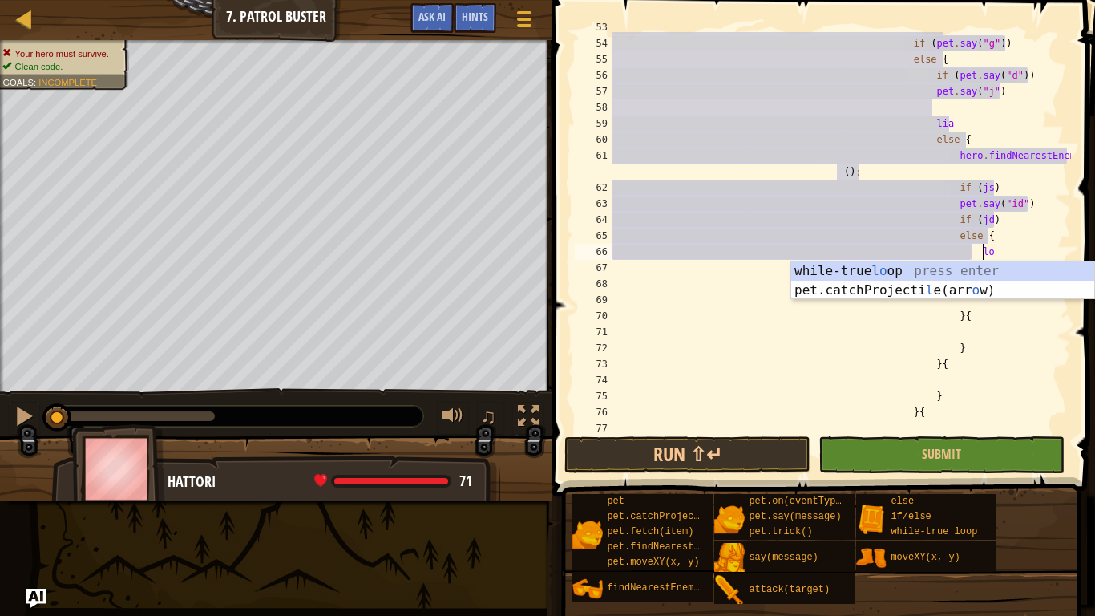
type textarea "loop"
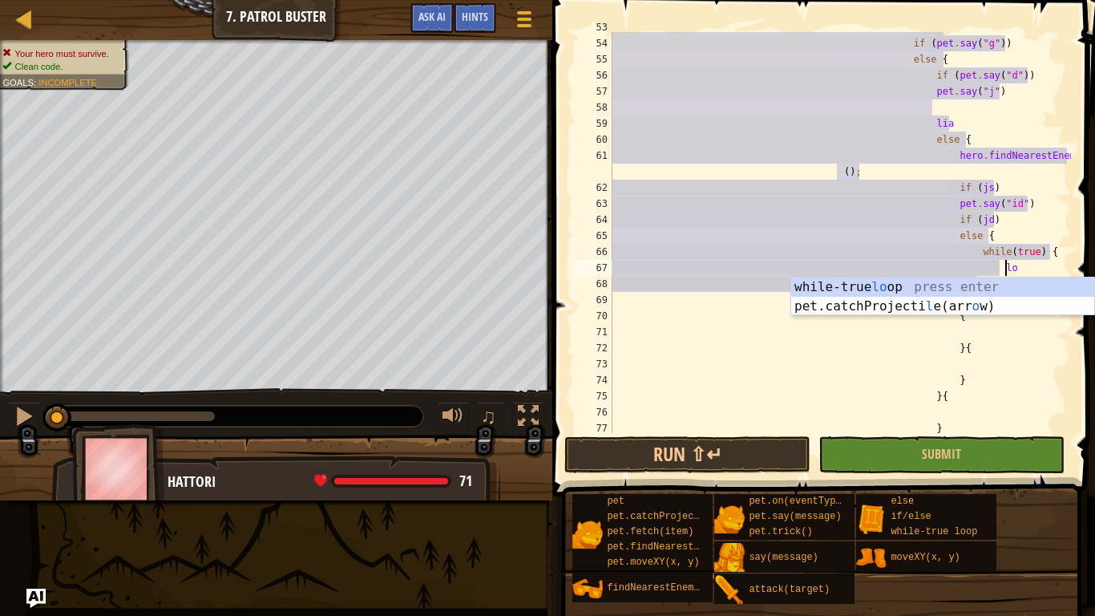
type textarea "loo[p"
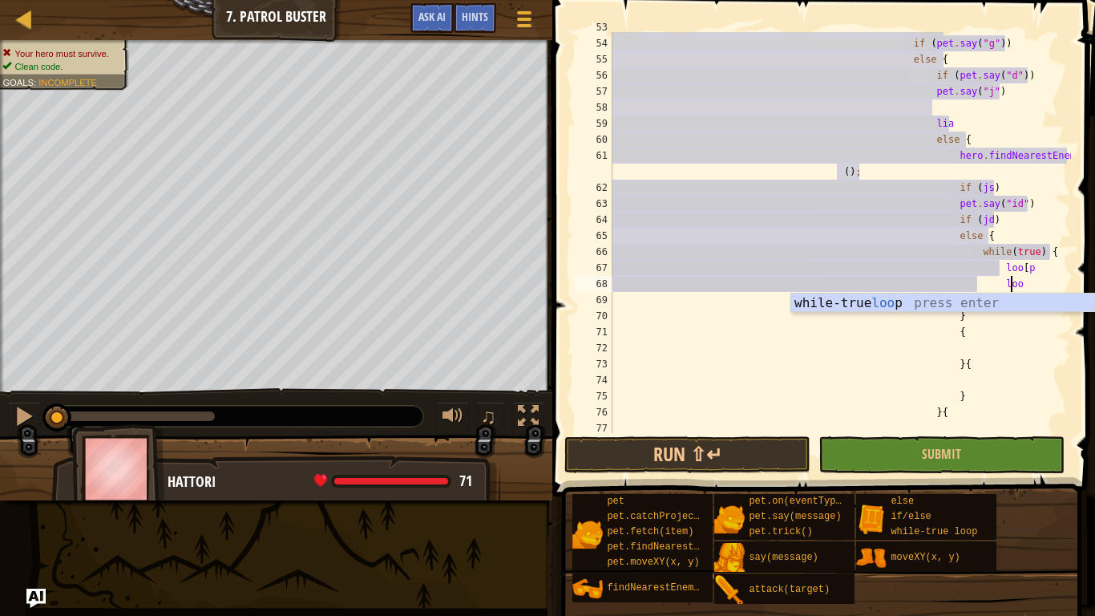
scroll to position [7, 57]
type textarea "loop"
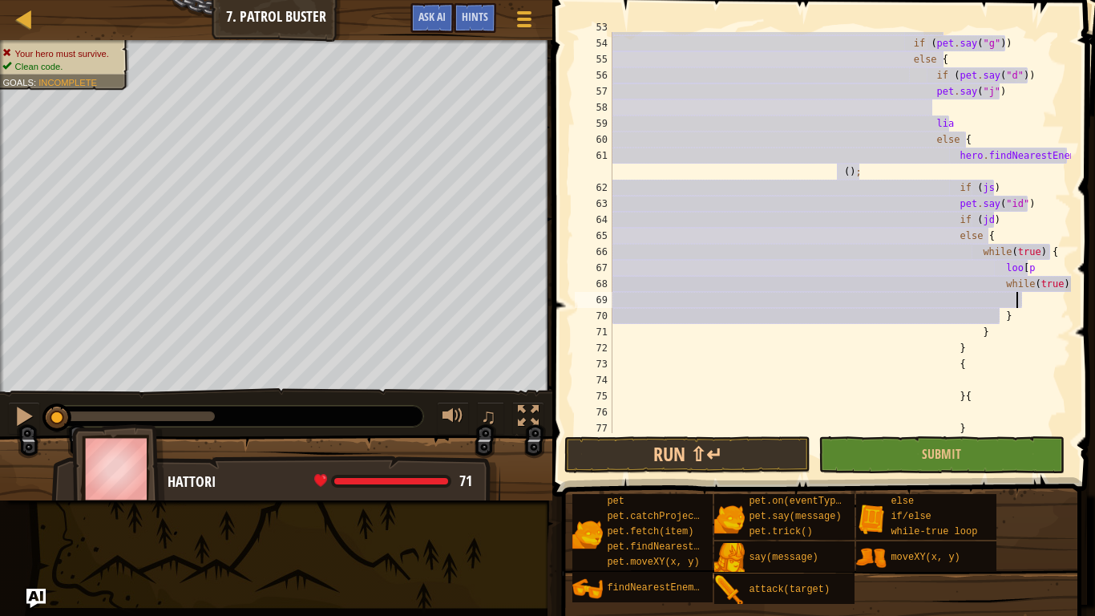
type textarea "o"
type textarea "loop"
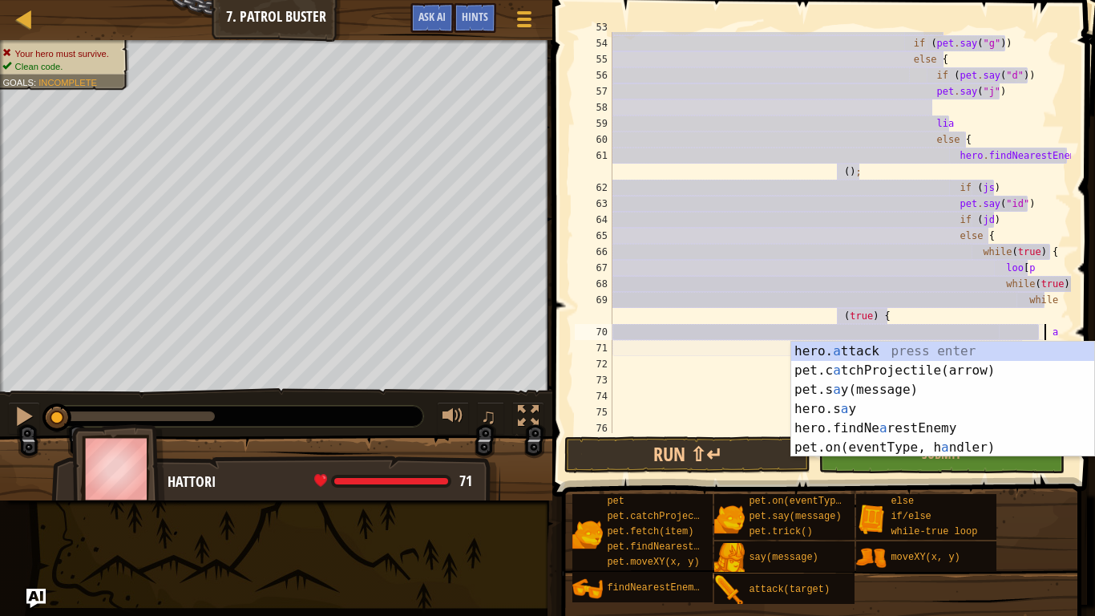
type textarea "awd"
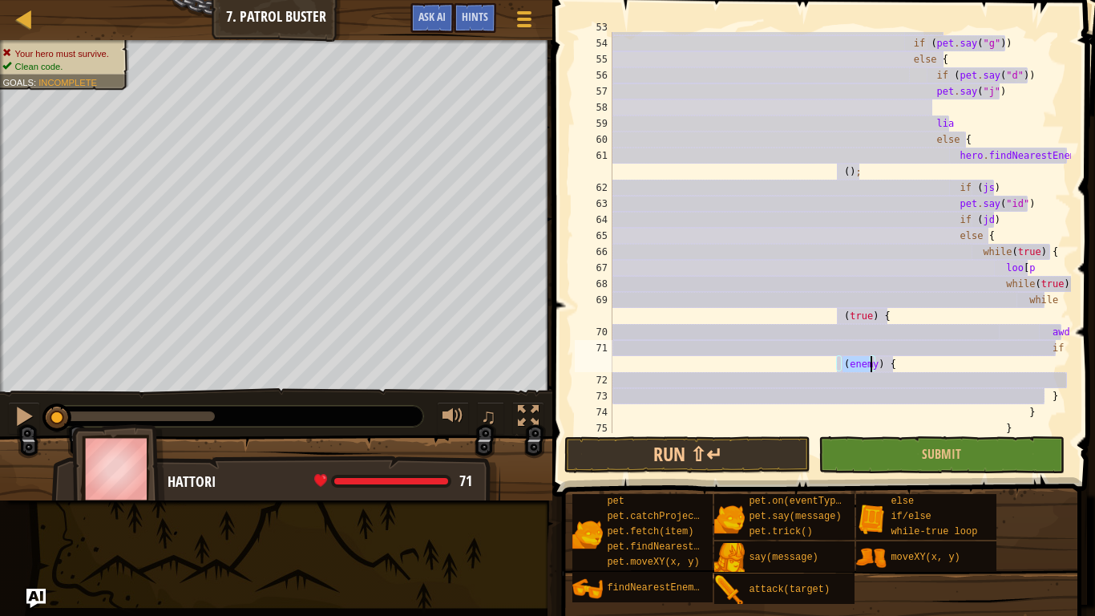
type textarea "if (enemy) {d"
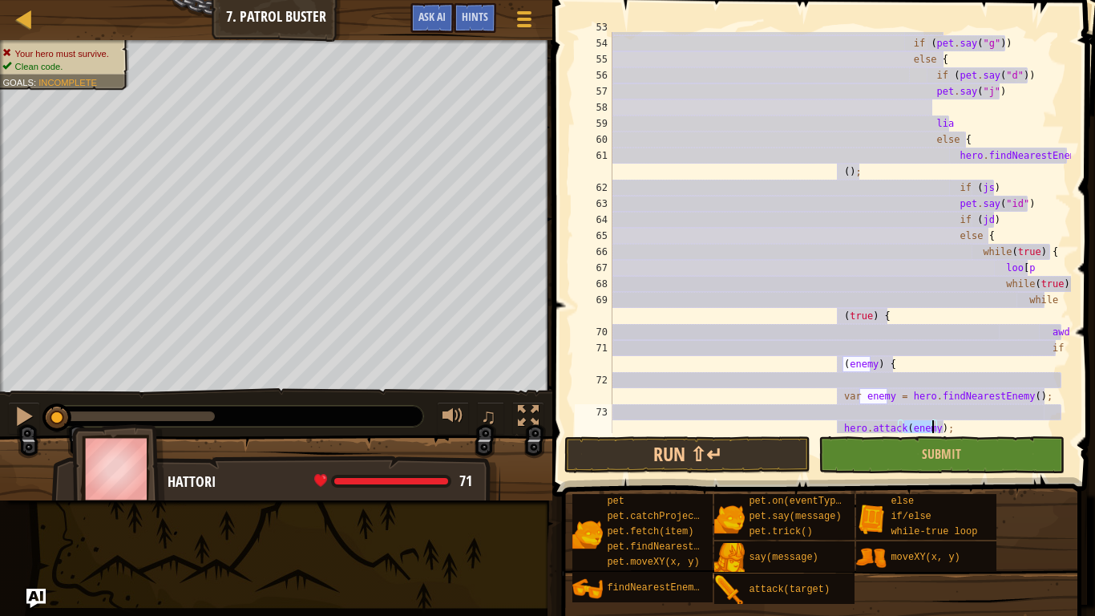
type textarea "hero.attack(hero.findNearestEnemy()f);"
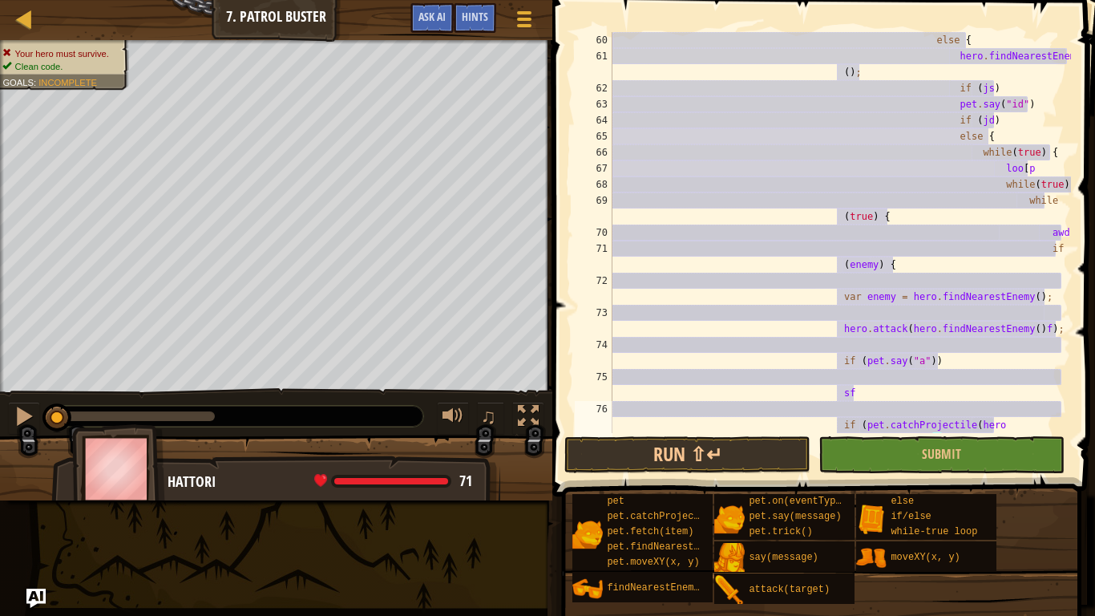
scroll to position [7, 65]
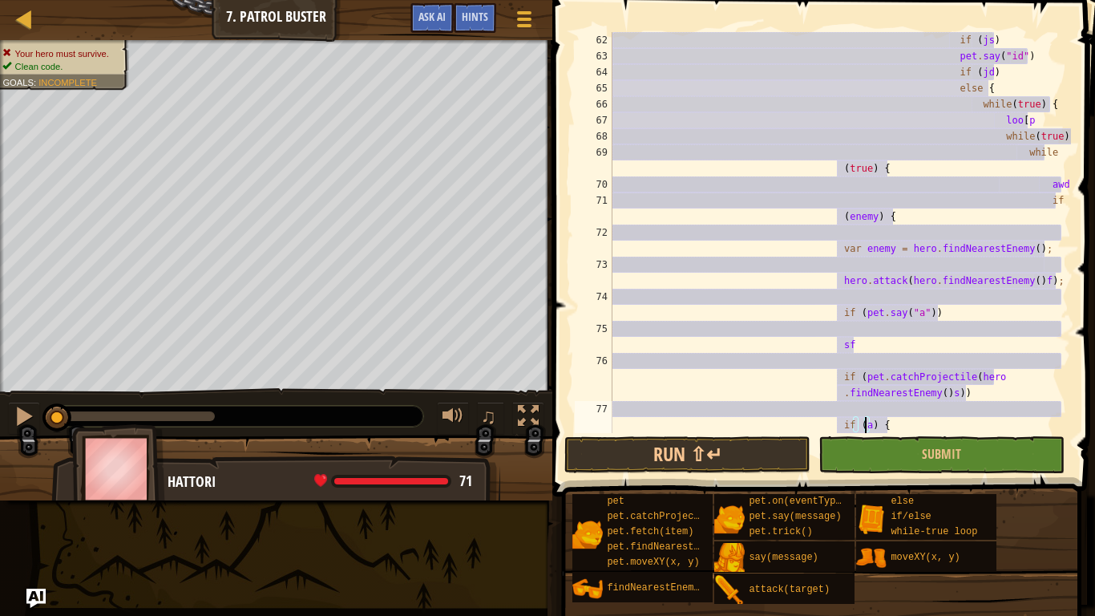
type textarea "if (hero.attack(s)) {"
type textarea "d"
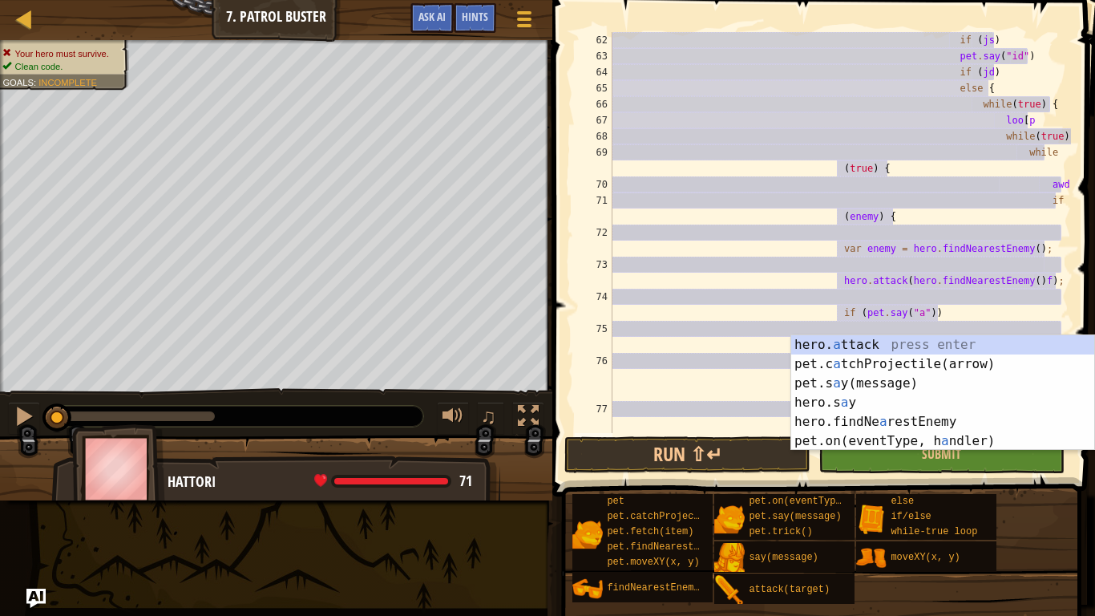
scroll to position [7, 67]
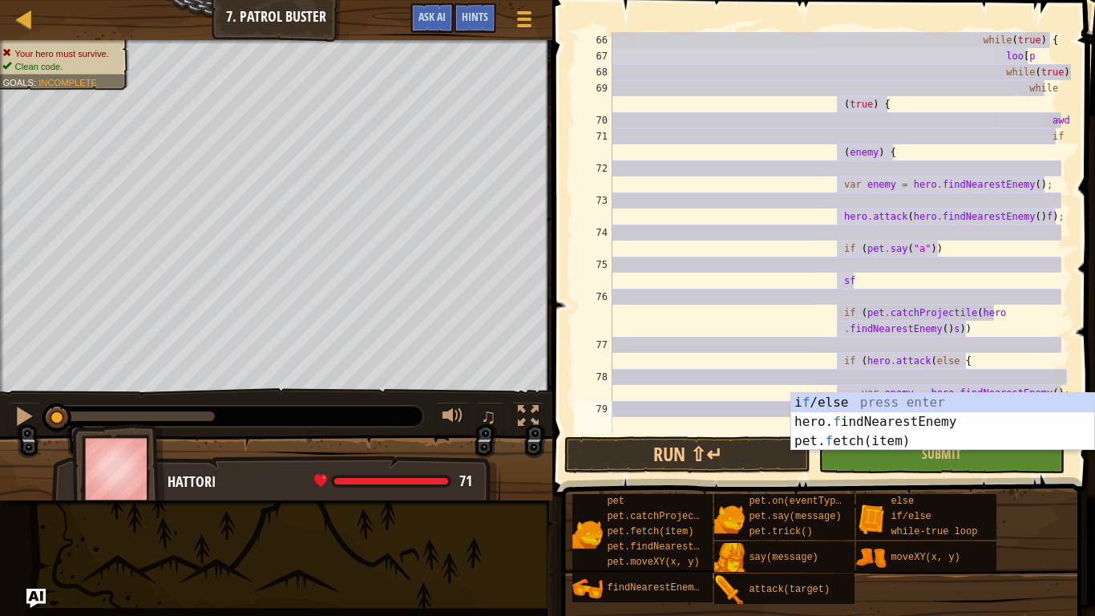
type textarea "if (s) {"
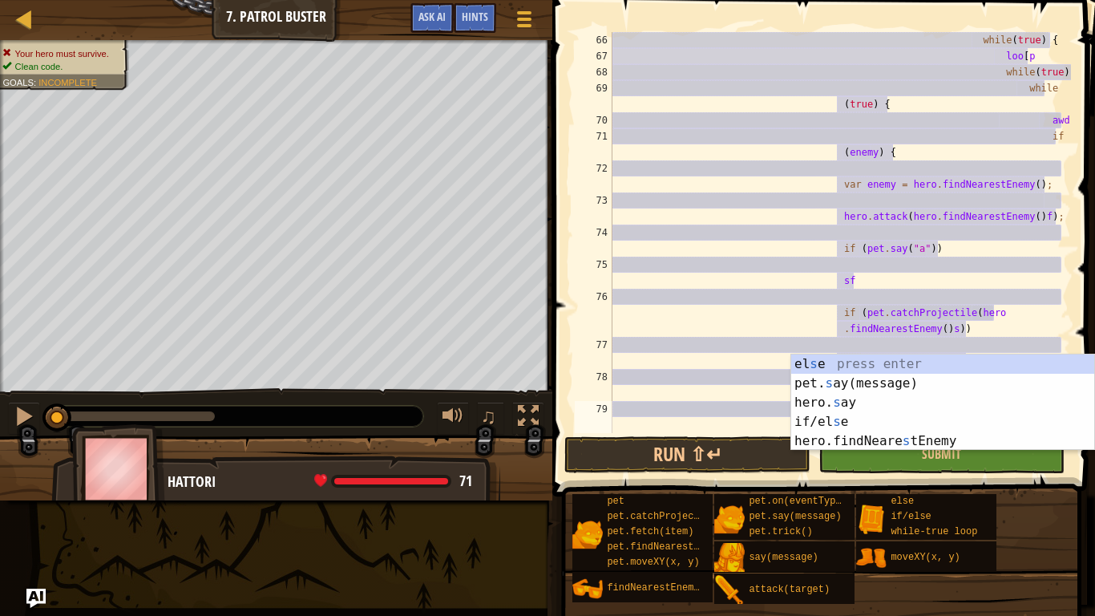
type textarea "asd"
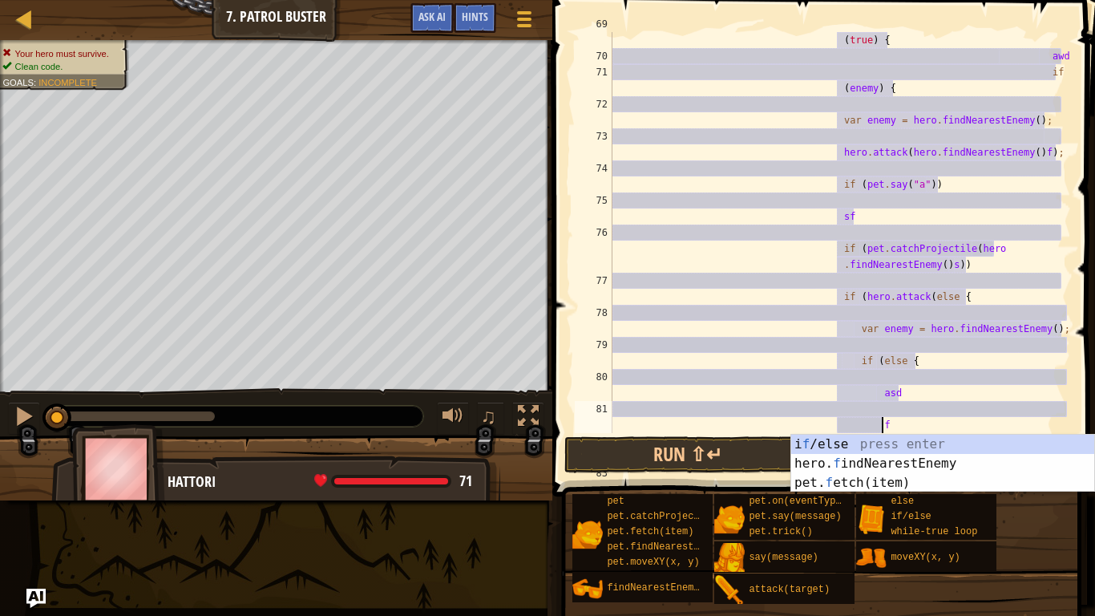
scroll to position [1123, 0]
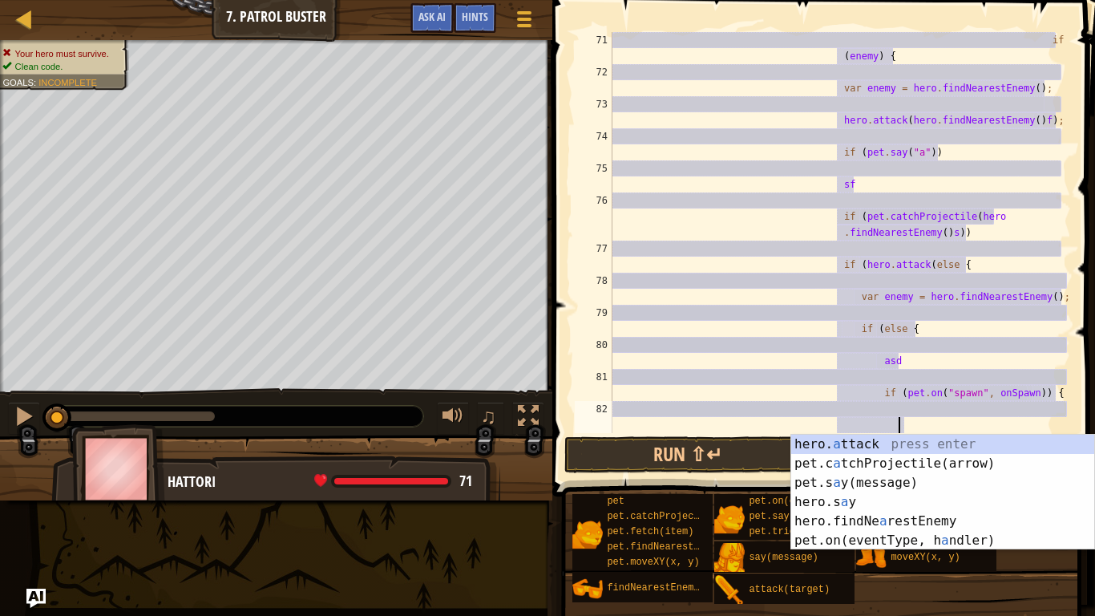
type textarea "if (pet.on("spawn", onSpawn)) {asf"
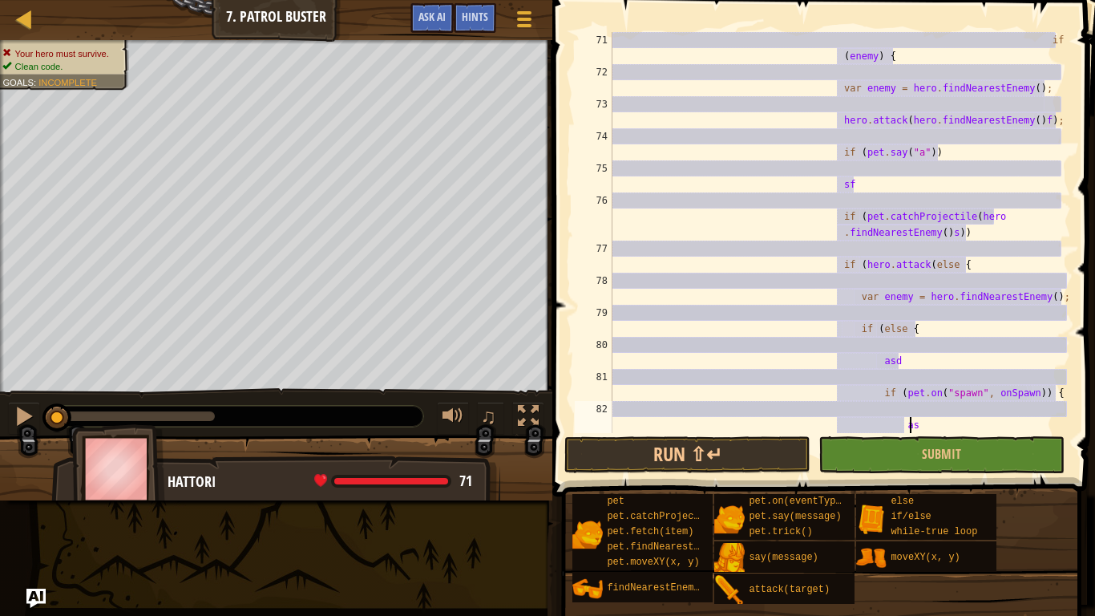
scroll to position [1187, 0]
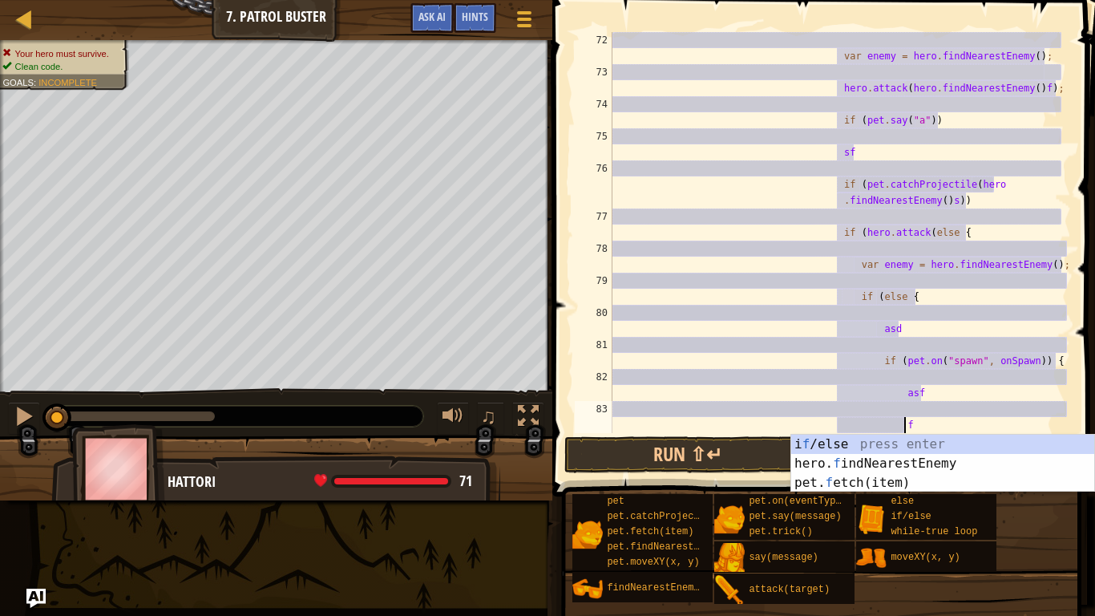
type textarea "if (hero.attack(enemy)) {"
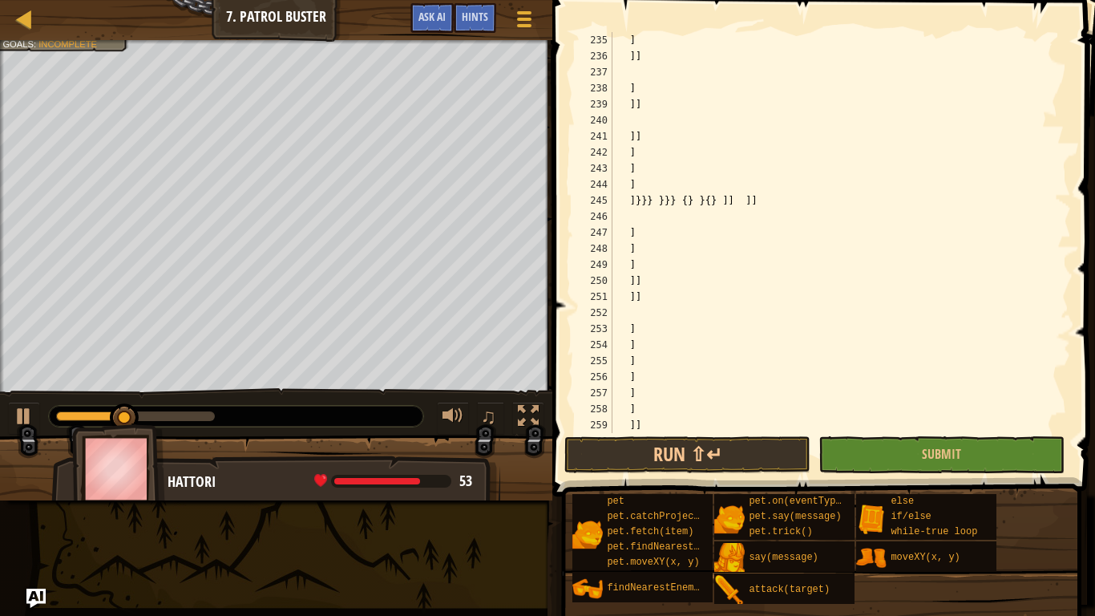
type textarea "]"
click at [791, 367] on div "] ]] ]] ] ] ] ]}}} }}} { } } { } ]] ]] ] ] ] ]] ]] ] ] ] ] ] ] ]] ]" at bounding box center [840, 248] width 462 height 433
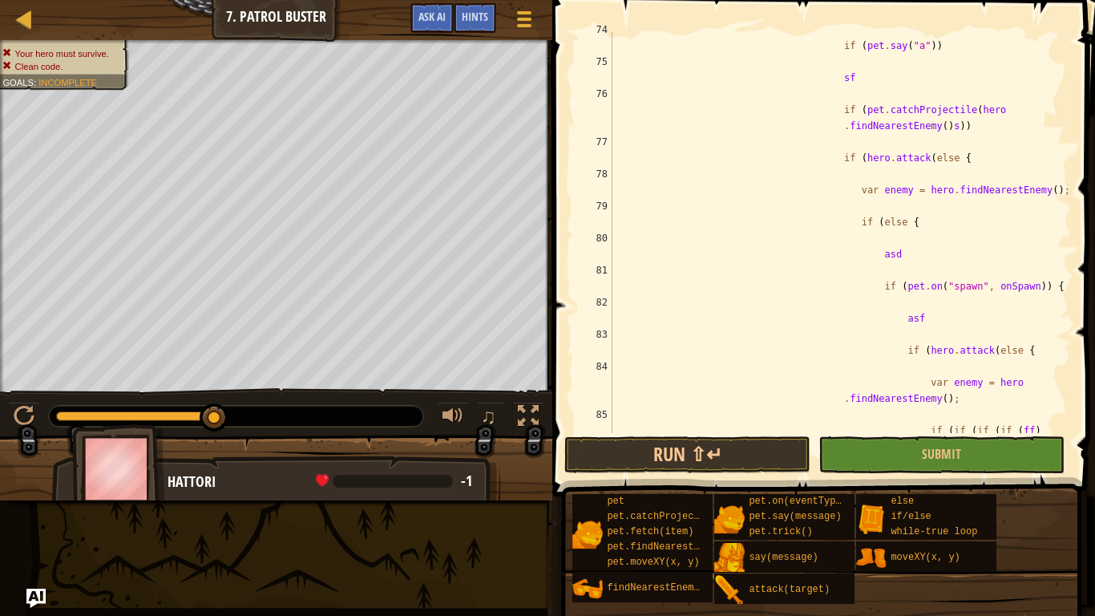
scroll to position [0, 0]
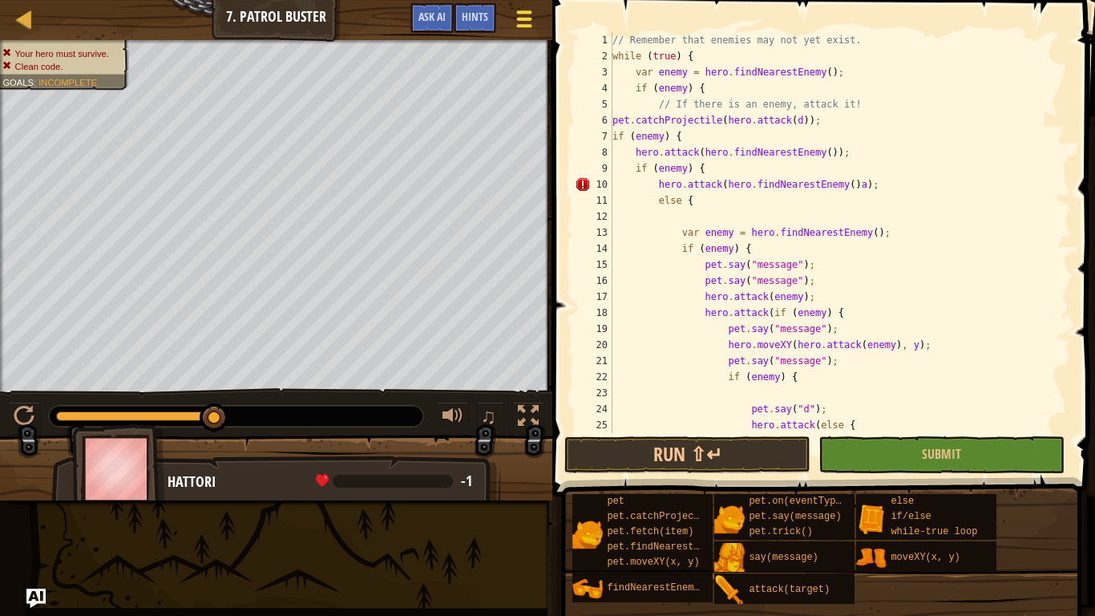
type textarea "]"
click at [521, 31] on button "Game Menu" at bounding box center [525, 21] width 42 height 39
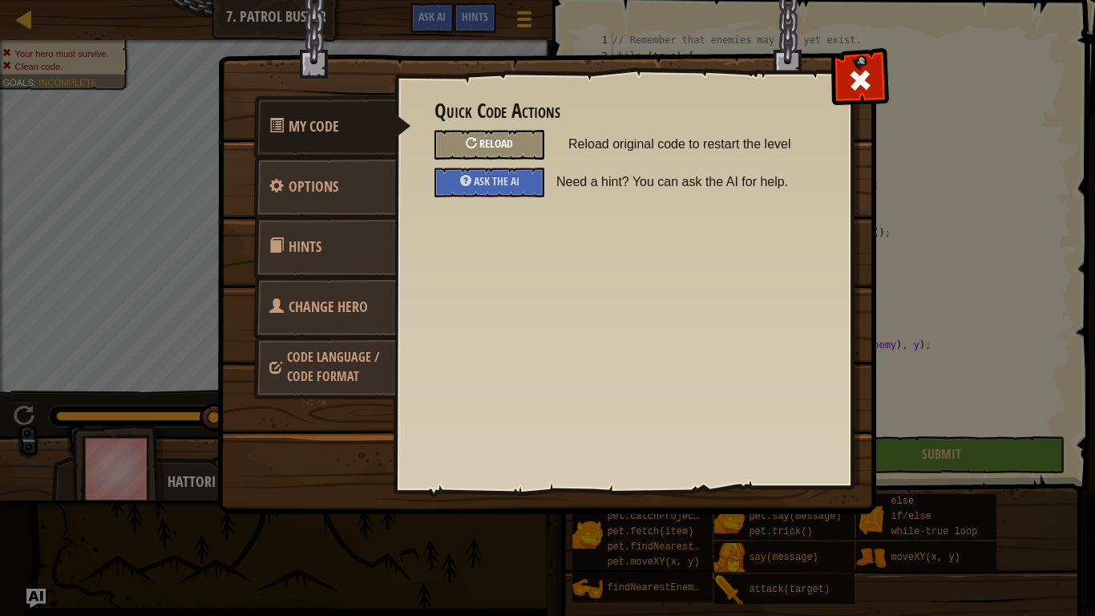
click at [496, 143] on span "Reload" at bounding box center [497, 143] width 34 height 15
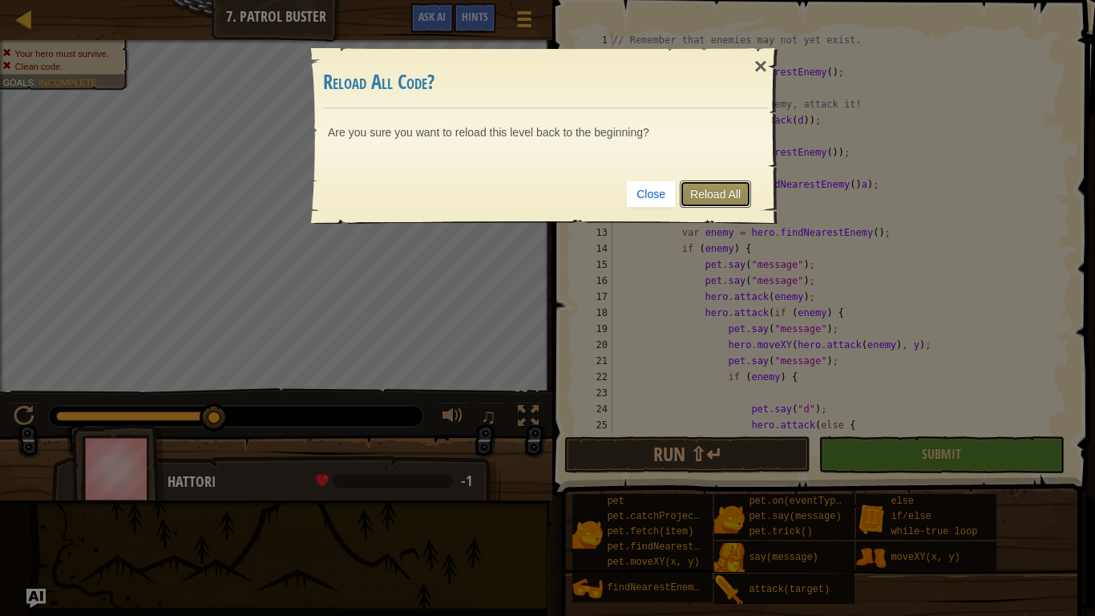
click at [698, 204] on link "Reload All" at bounding box center [715, 193] width 71 height 27
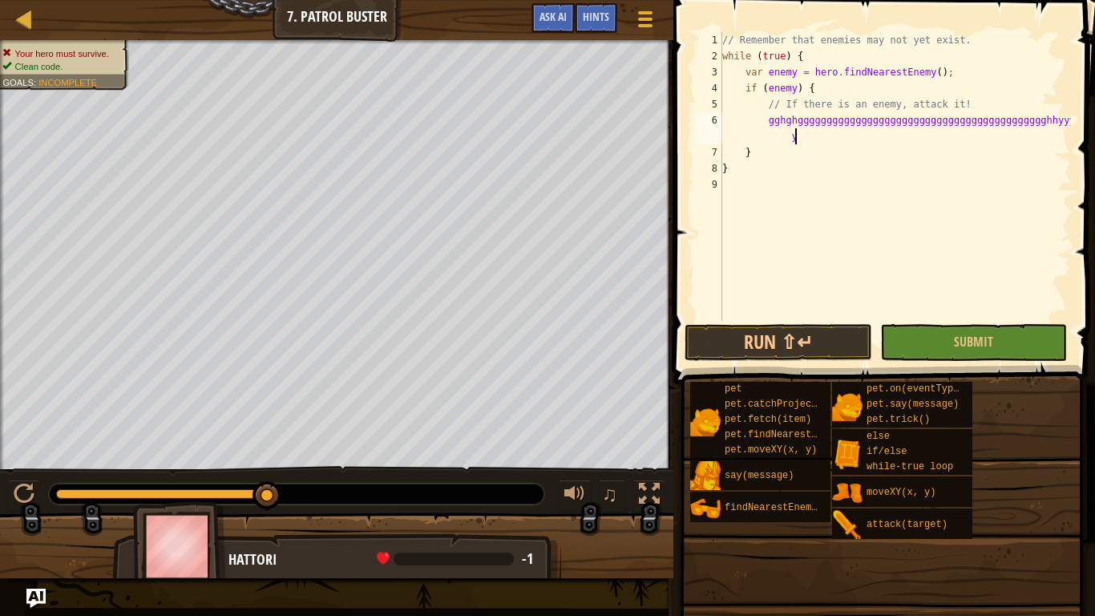
scroll to position [7, 50]
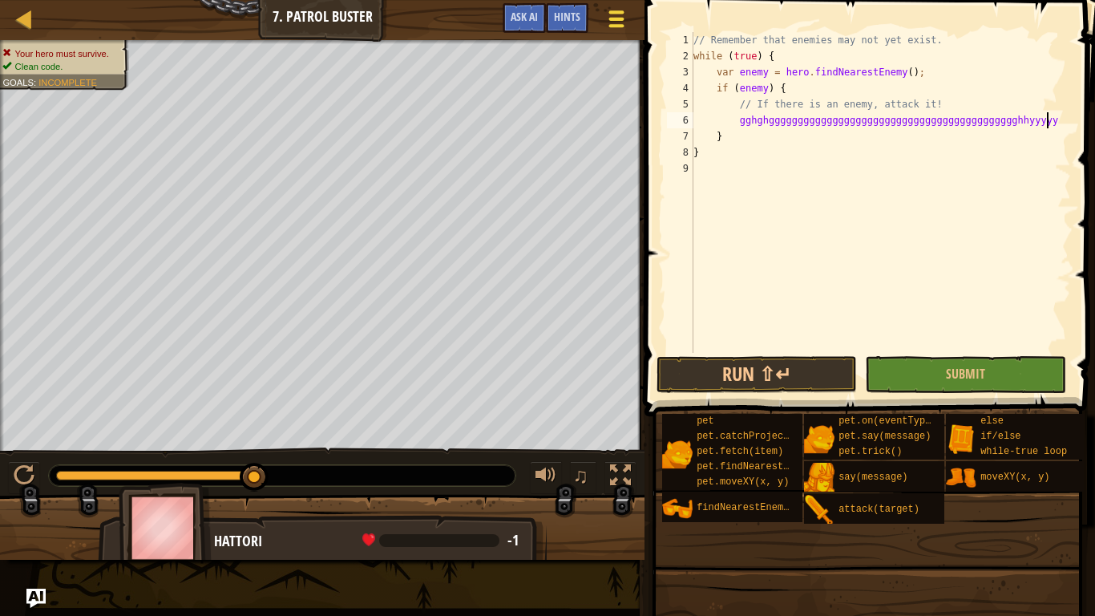
type textarea "gghghggggggggggggggggggggggggggggggggggggggggggghhyyyyy"
click at [616, 22] on div at bounding box center [616, 18] width 22 height 23
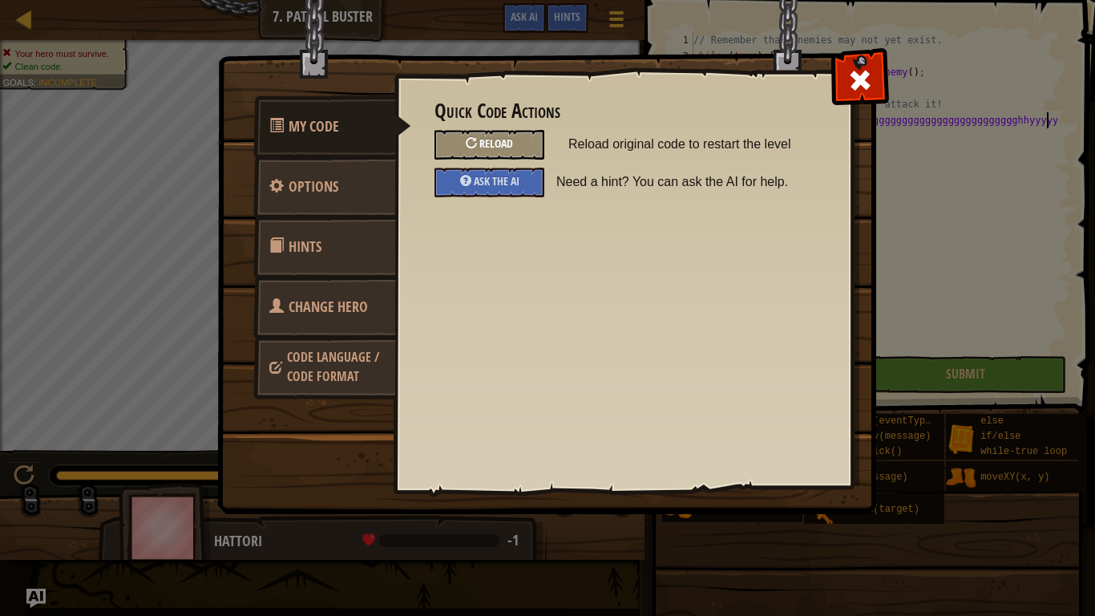
click at [493, 149] on span "Reload" at bounding box center [497, 143] width 34 height 15
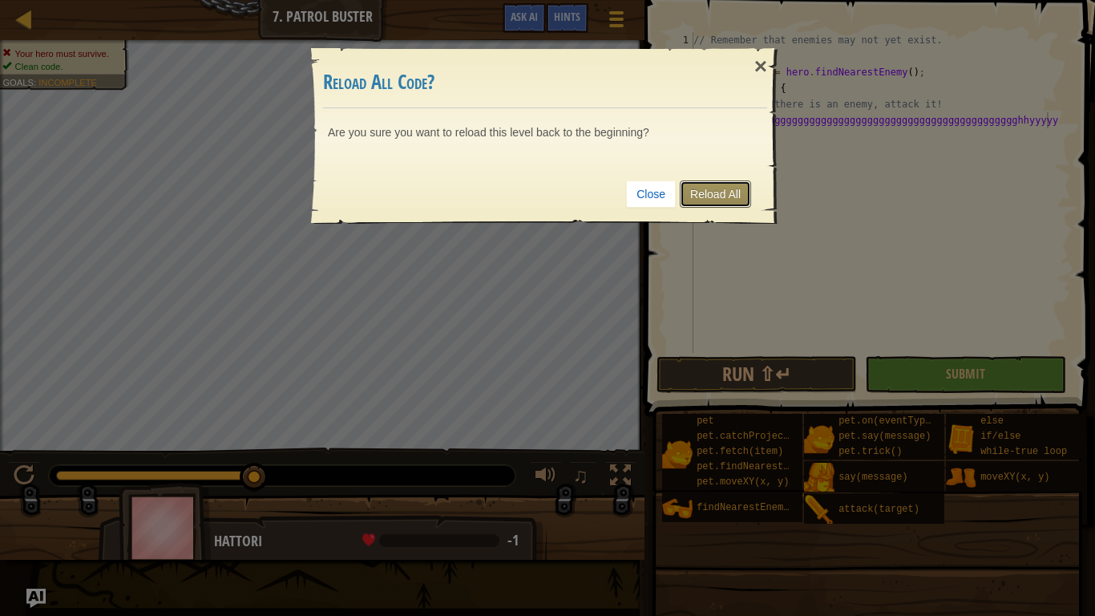
click at [735, 190] on link "Reload All" at bounding box center [715, 193] width 71 height 27
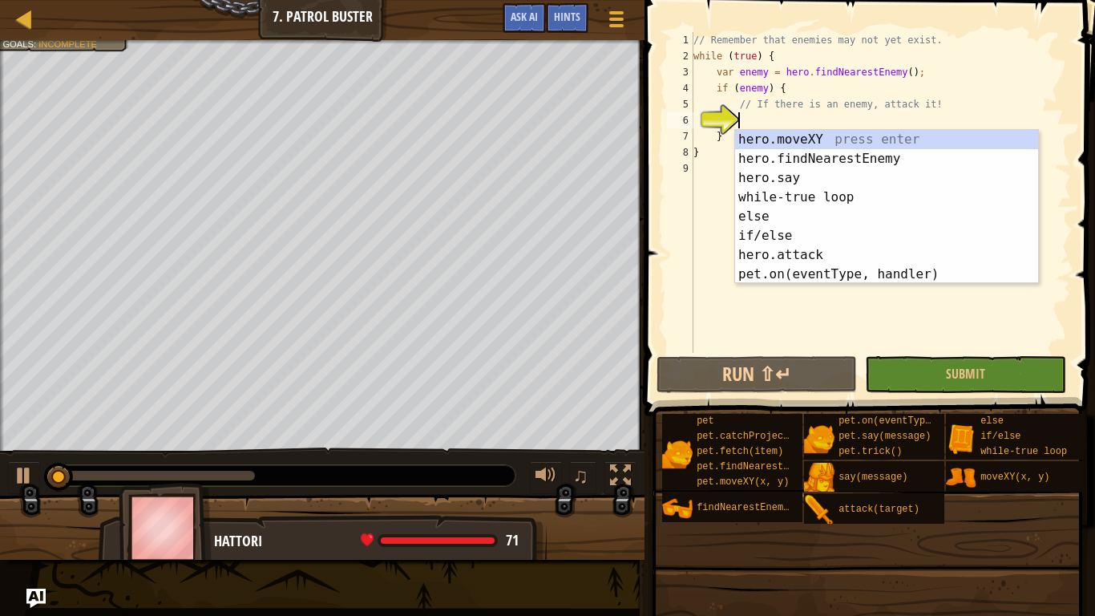
scroll to position [7, 6]
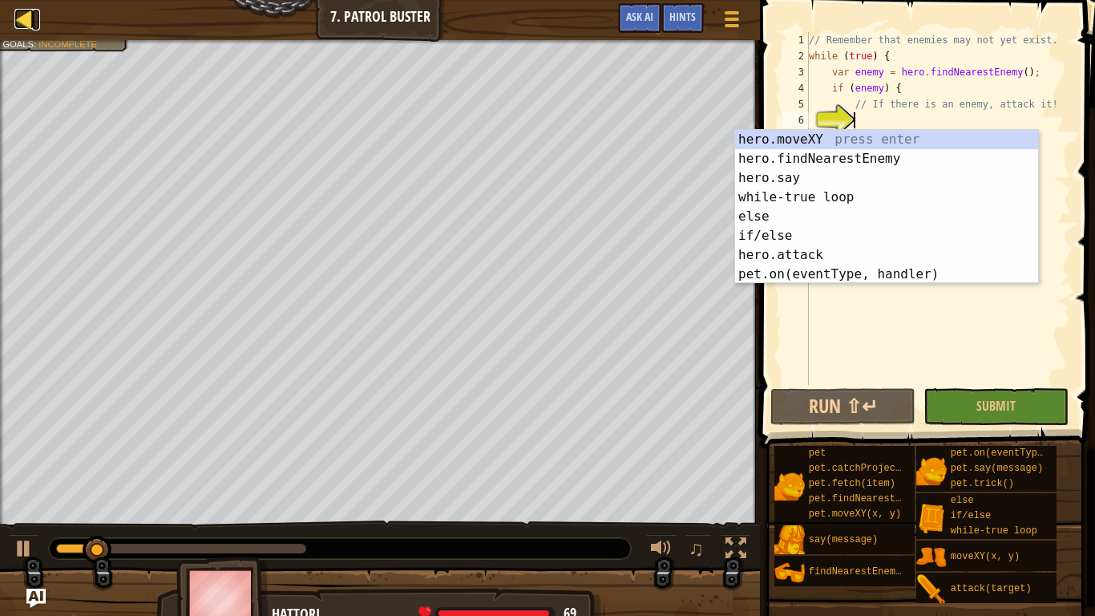
click at [33, 15] on div at bounding box center [24, 19] width 20 height 20
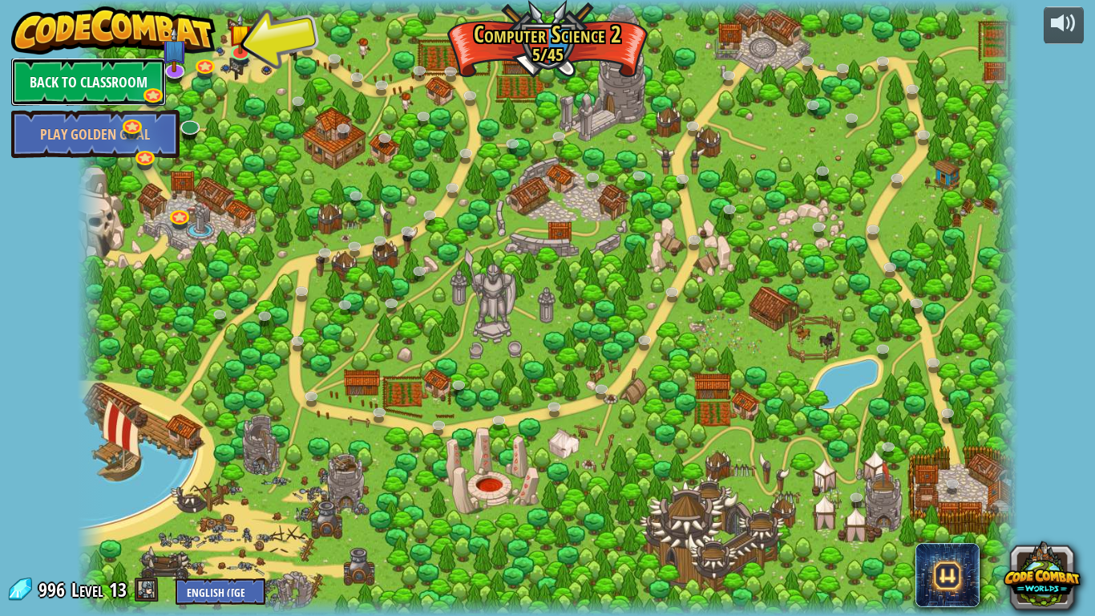
click at [106, 86] on link "Back to Classroom" at bounding box center [88, 82] width 155 height 48
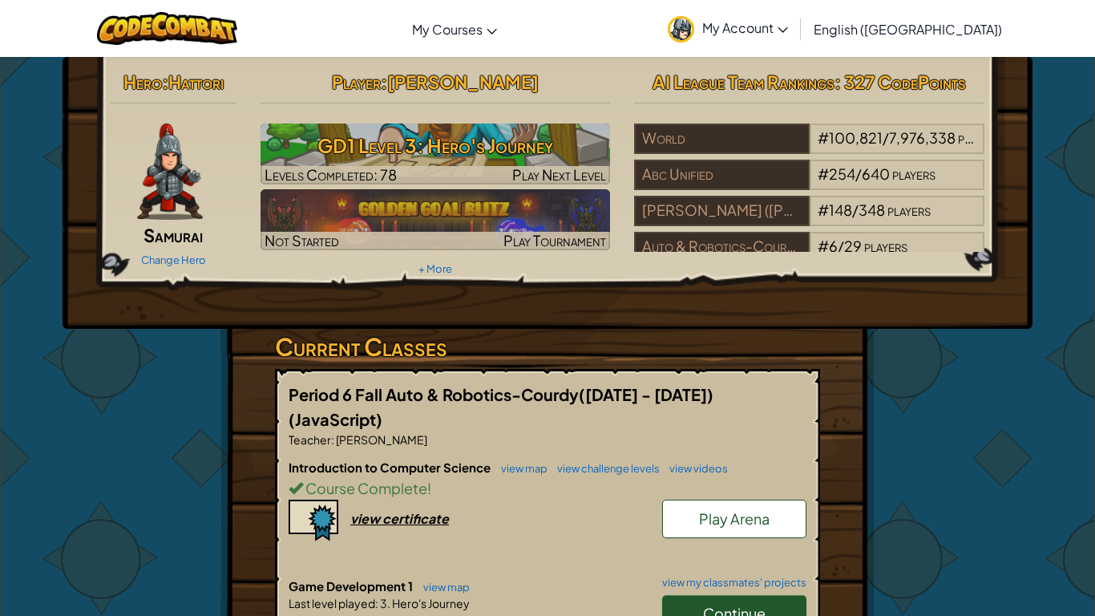
click at [106, 86] on div "Hero : Hattori Samurai Change Hero" at bounding box center [174, 168] width 150 height 207
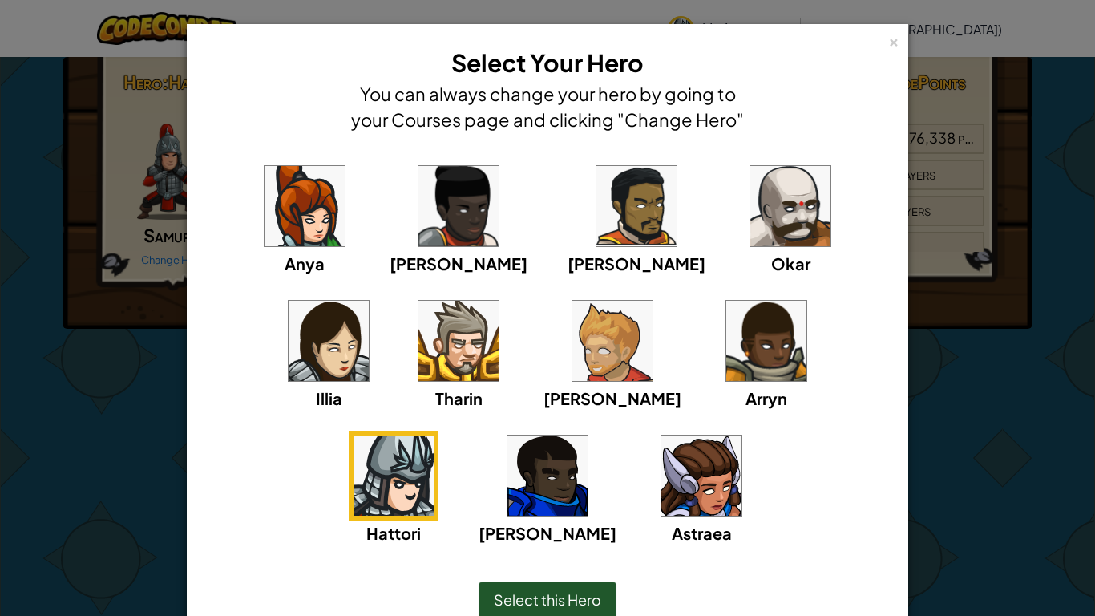
click at [901, 39] on div "× Select Your Hero You can always change your hero by going to your Courses pag…" at bounding box center [548, 345] width 722 height 643
click at [895, 40] on div "×" at bounding box center [893, 39] width 11 height 17
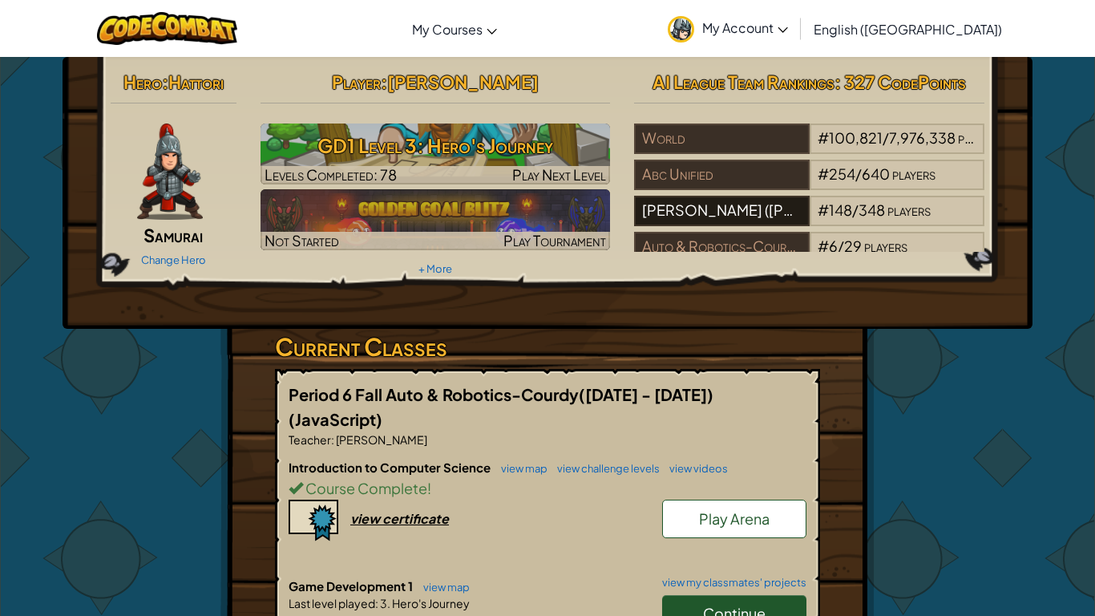
scroll to position [16, 0]
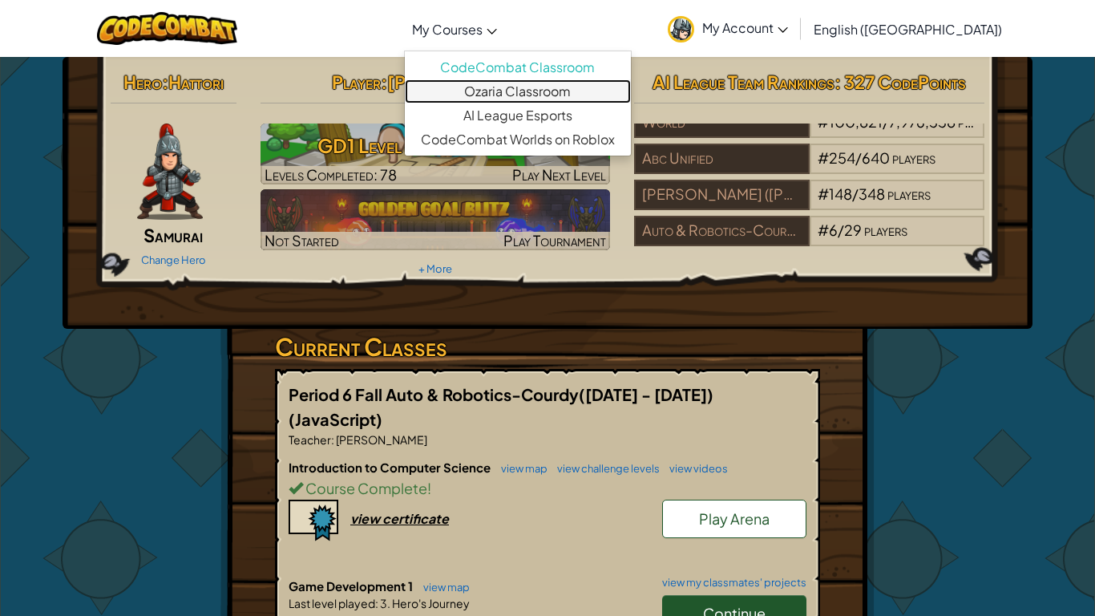
click at [505, 81] on link "Ozaria Classroom" at bounding box center [518, 91] width 226 height 24
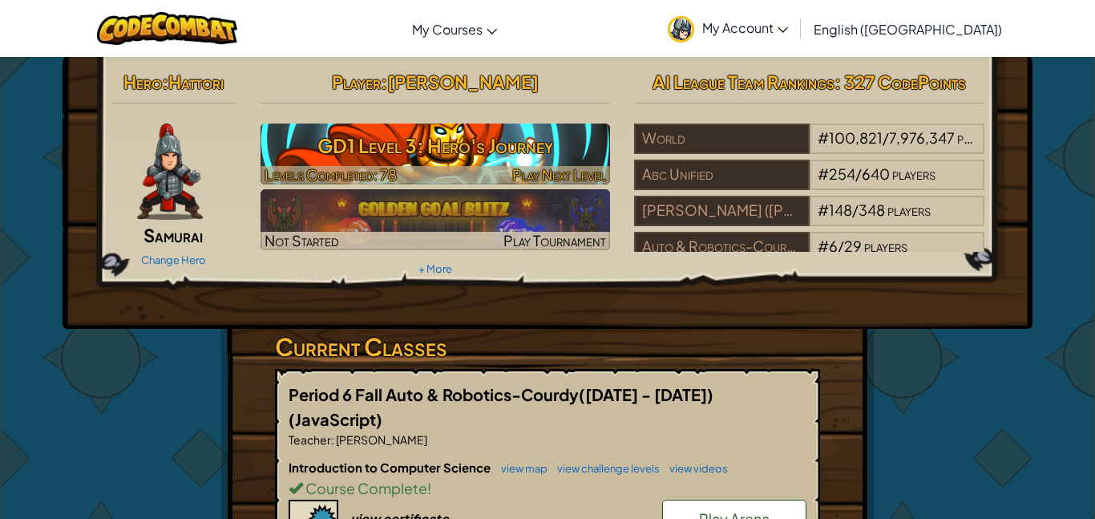
click at [506, 152] on h3 "GD1 Level 3: Hero's Journey" at bounding box center [436, 145] width 350 height 36
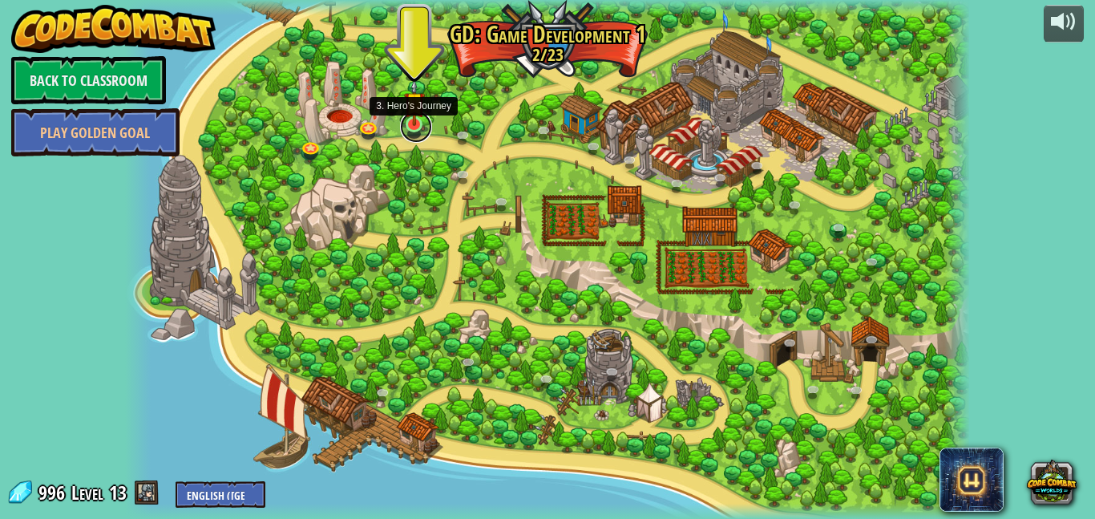
click at [409, 127] on link at bounding box center [416, 127] width 32 height 32
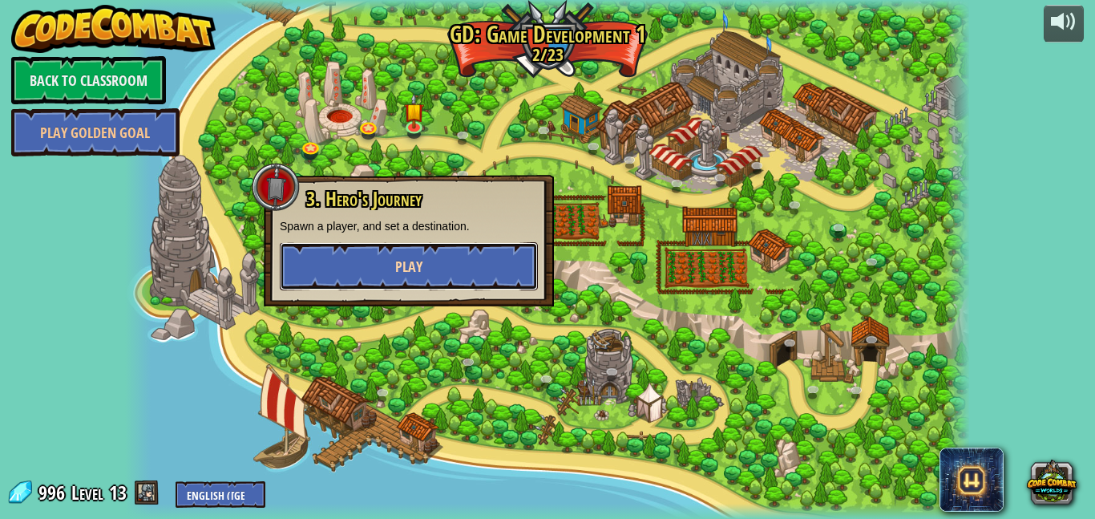
click at [415, 256] on button "Play" at bounding box center [409, 266] width 258 height 48
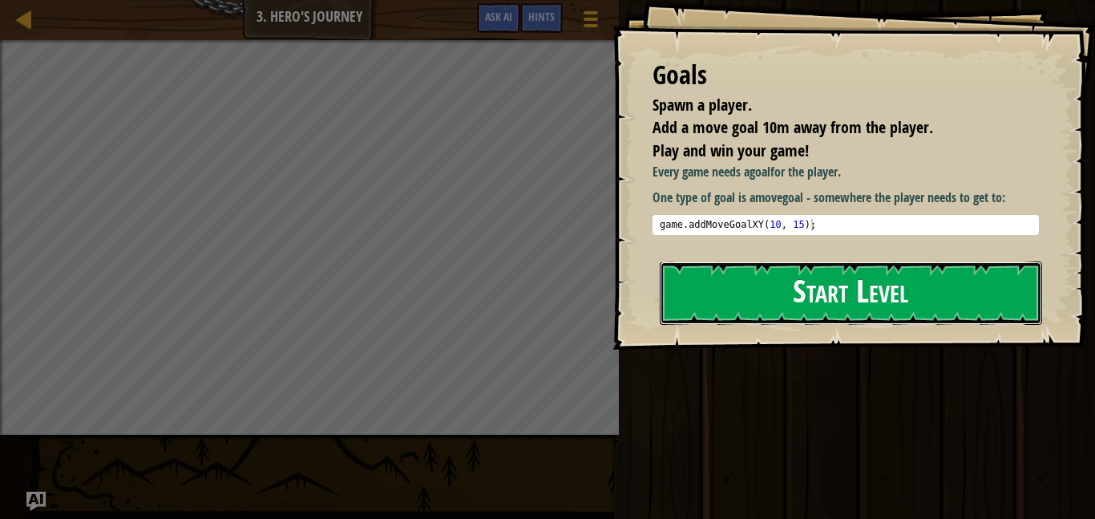
click at [798, 291] on button "Start Level" at bounding box center [851, 292] width 382 height 63
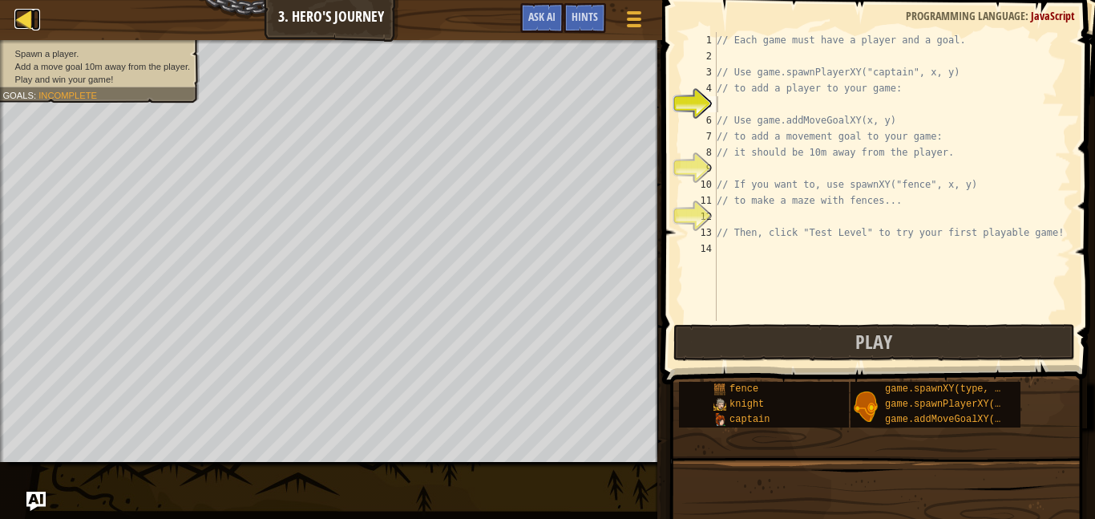
click at [18, 13] on div at bounding box center [24, 19] width 20 height 20
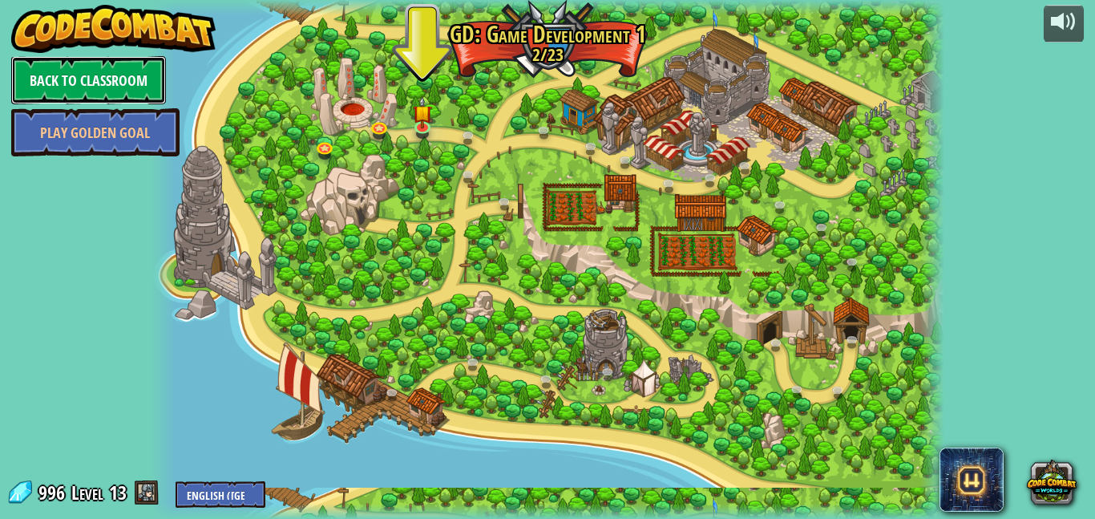
click at [100, 84] on link "Back to Classroom" at bounding box center [88, 80] width 155 height 48
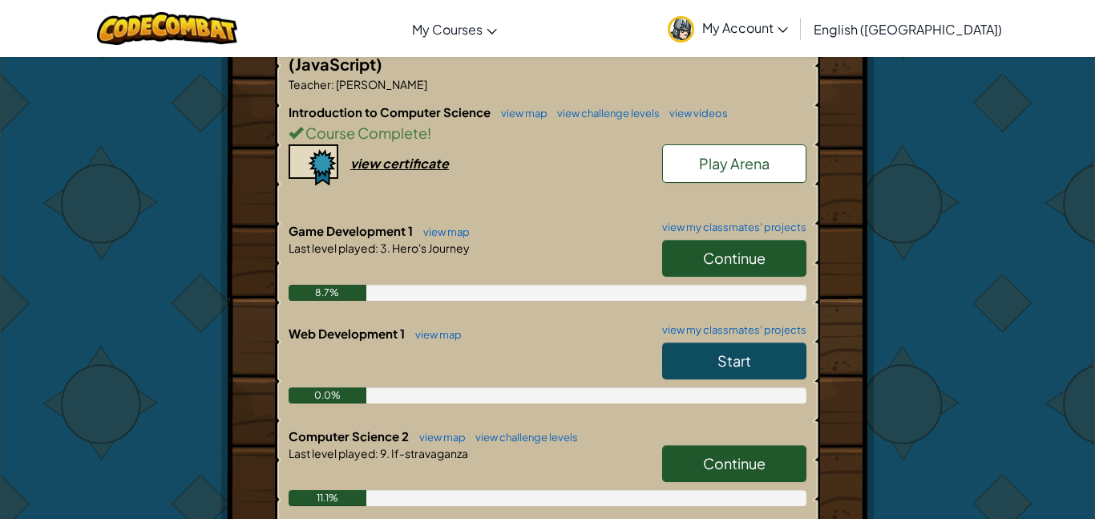
scroll to position [356, 0]
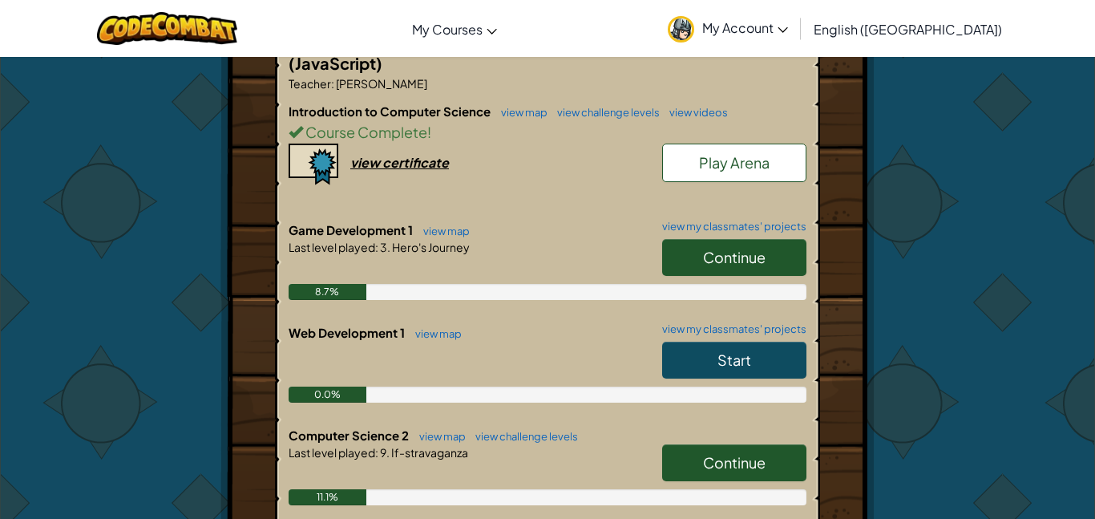
click at [431, 324] on h6 "Web Development 1 view map view my classmates' projects" at bounding box center [548, 333] width 518 height 18
click at [436, 327] on link "view map" at bounding box center [434, 333] width 55 height 13
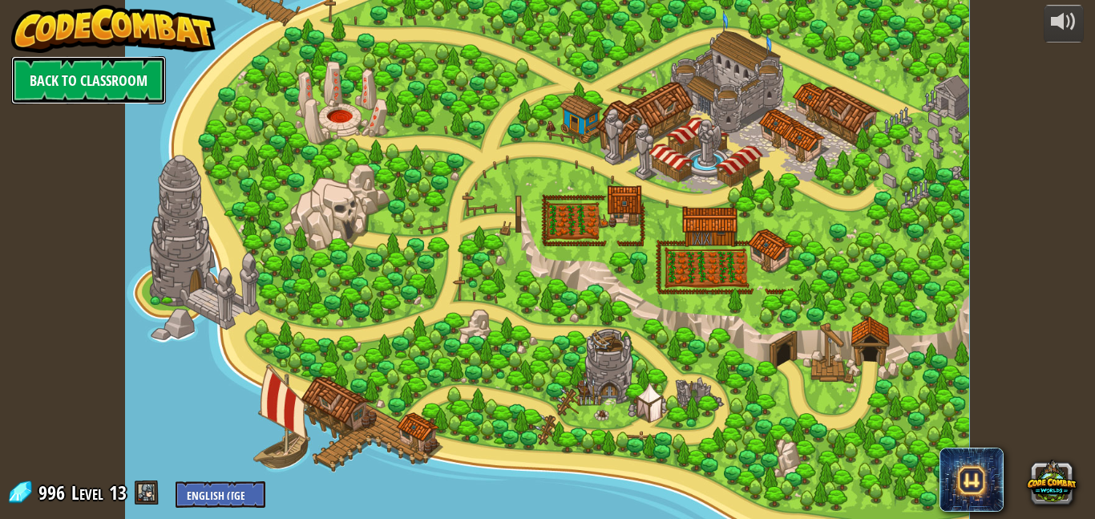
click at [127, 83] on link "Back to Classroom" at bounding box center [88, 80] width 155 height 48
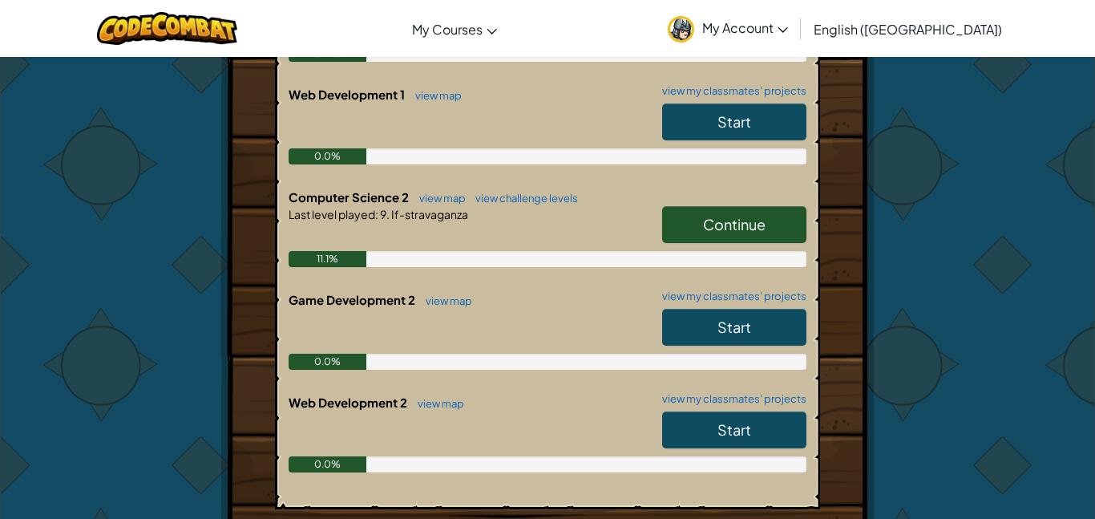
scroll to position [608, 0]
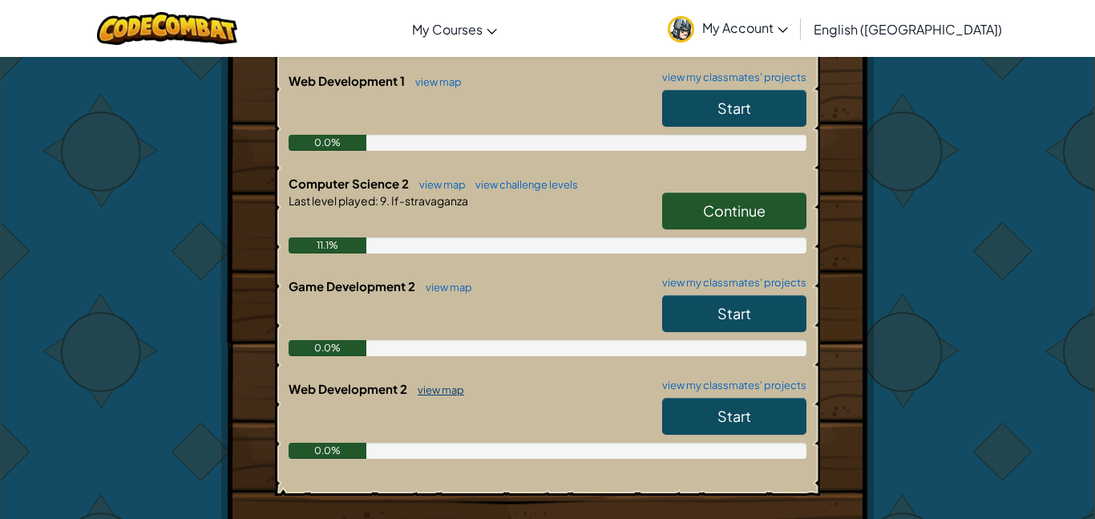
click at [443, 383] on link "view map" at bounding box center [437, 389] width 55 height 13
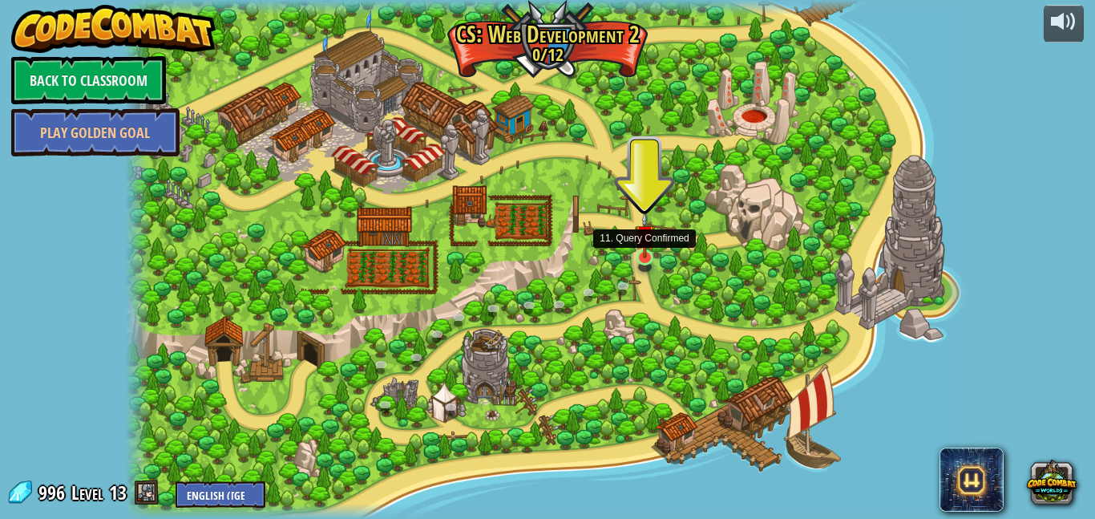
click at [640, 256] on img at bounding box center [645, 235] width 21 height 47
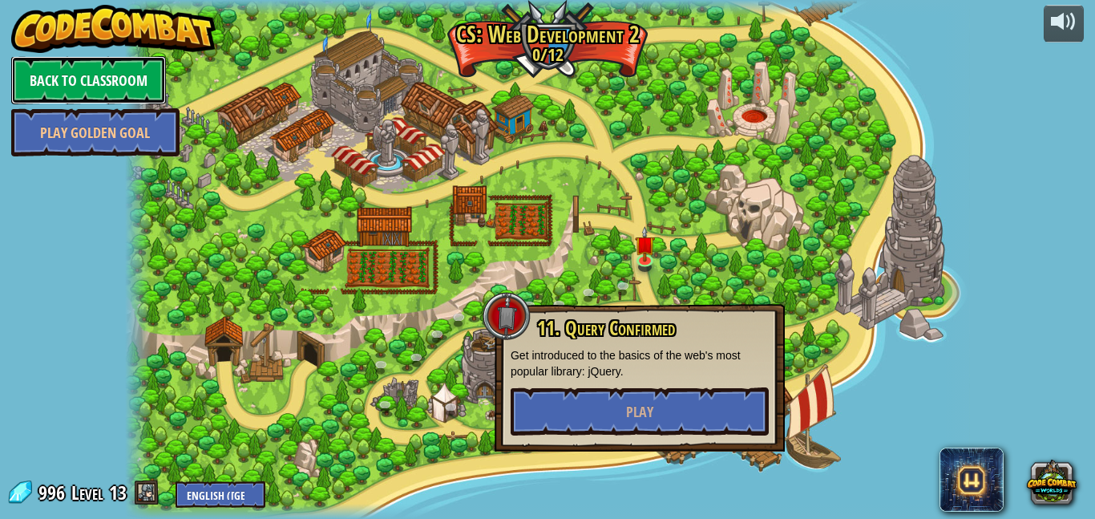
click at [111, 65] on link "Back to Classroom" at bounding box center [88, 80] width 155 height 48
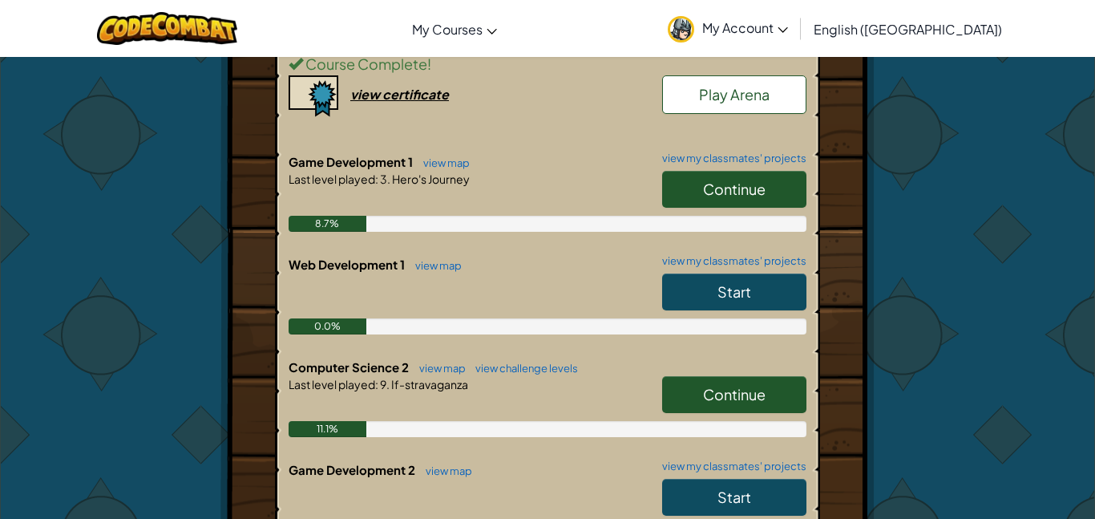
scroll to position [428, 0]
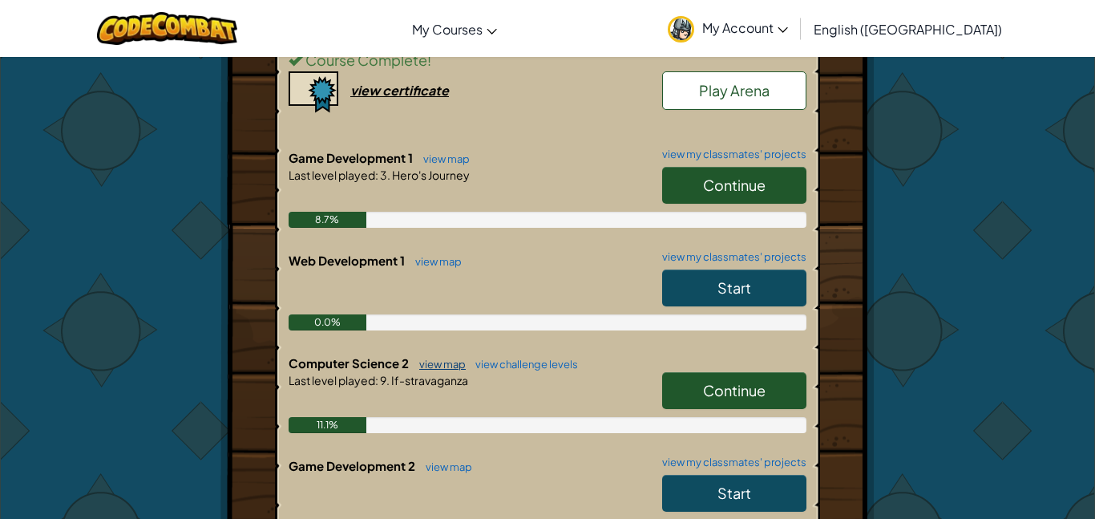
click at [445, 358] on link "view map" at bounding box center [438, 364] width 55 height 13
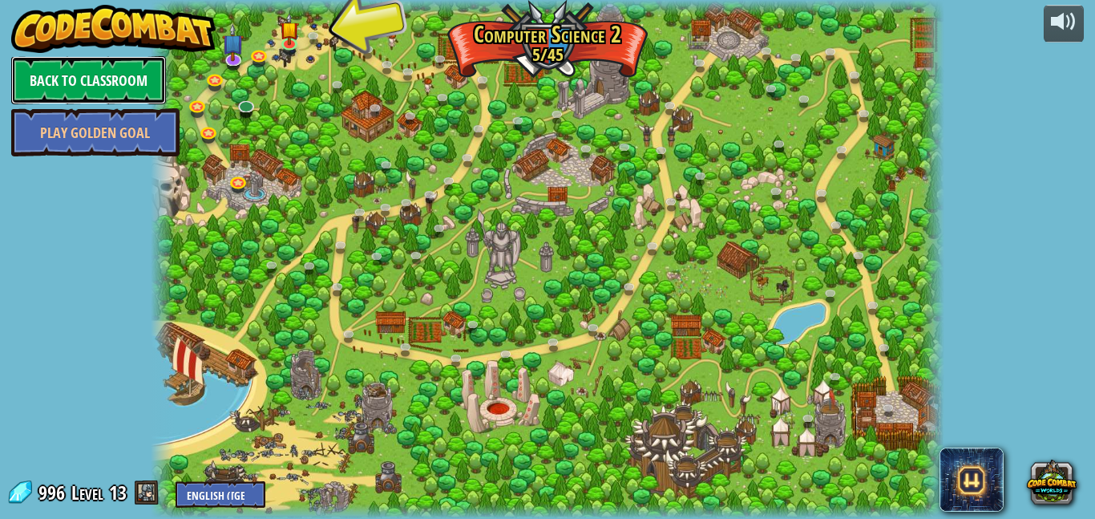
click at [143, 90] on link "Back to Classroom" at bounding box center [88, 80] width 155 height 48
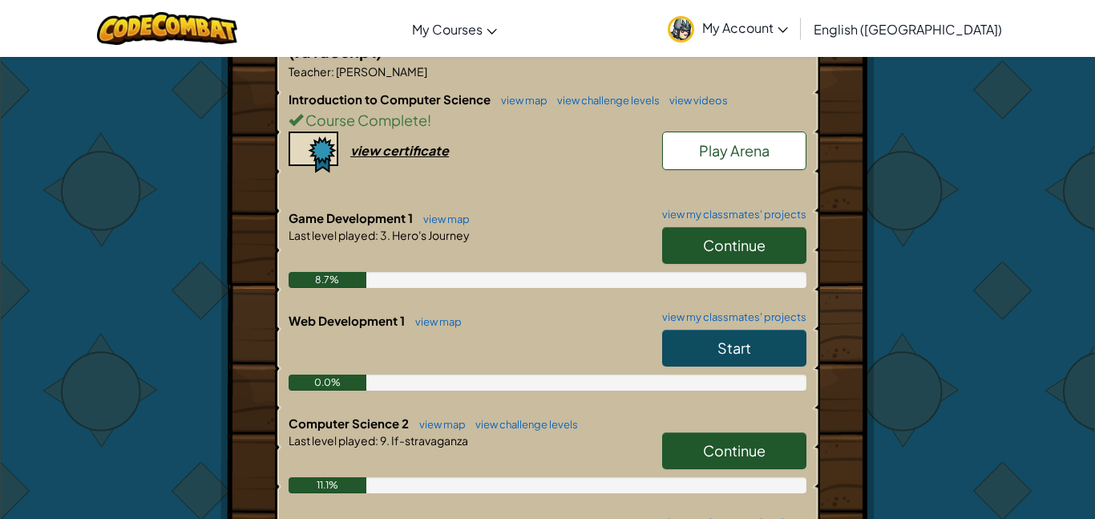
scroll to position [354, 0]
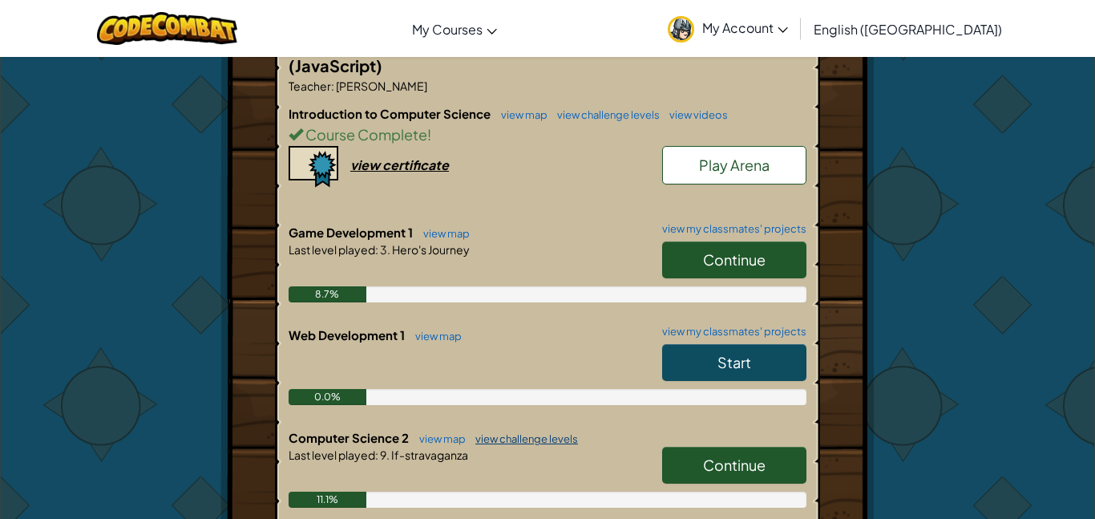
click at [502, 432] on link "view challenge levels" at bounding box center [522, 438] width 111 height 13
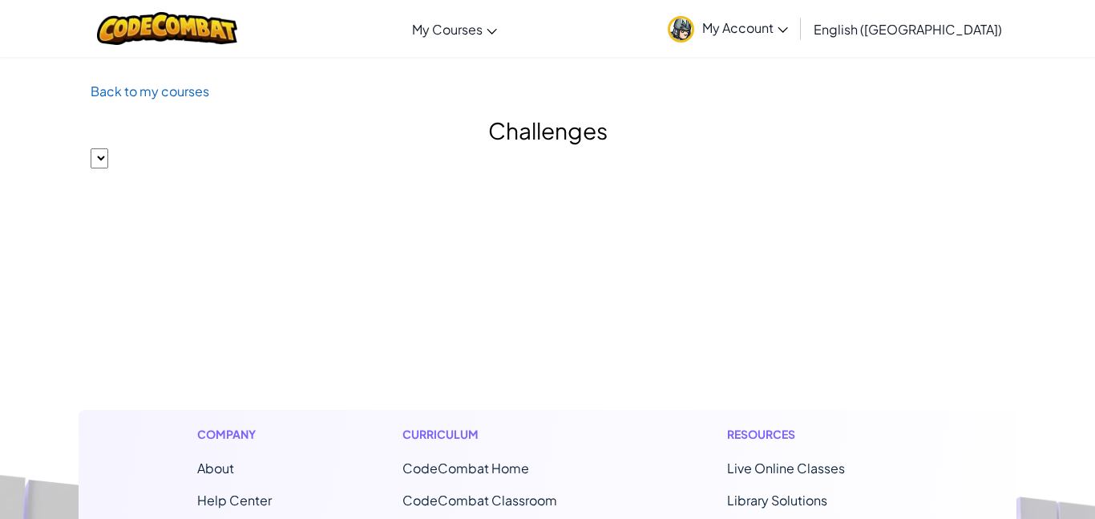
select select "5632661322961295f9428638"
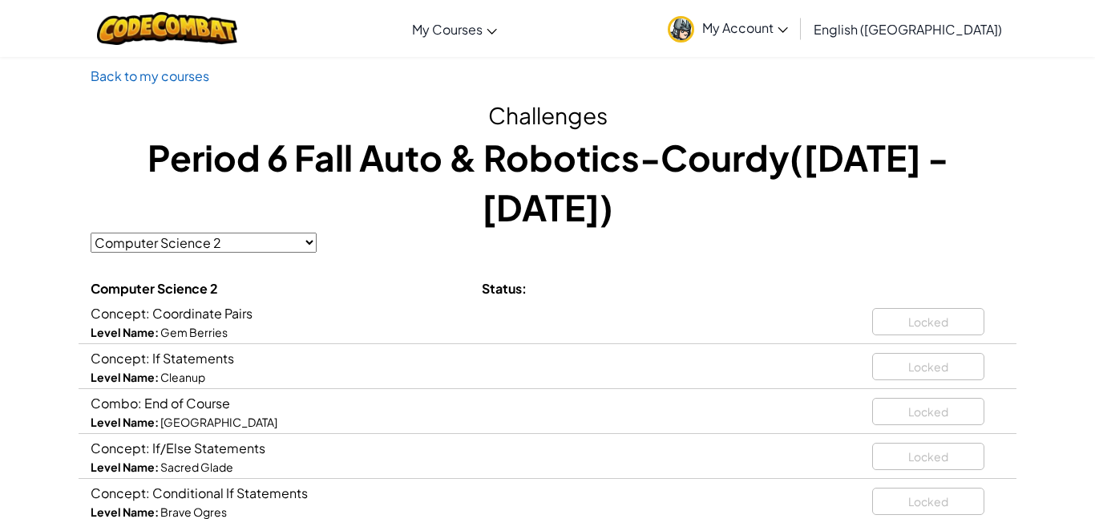
scroll to position [4, 0]
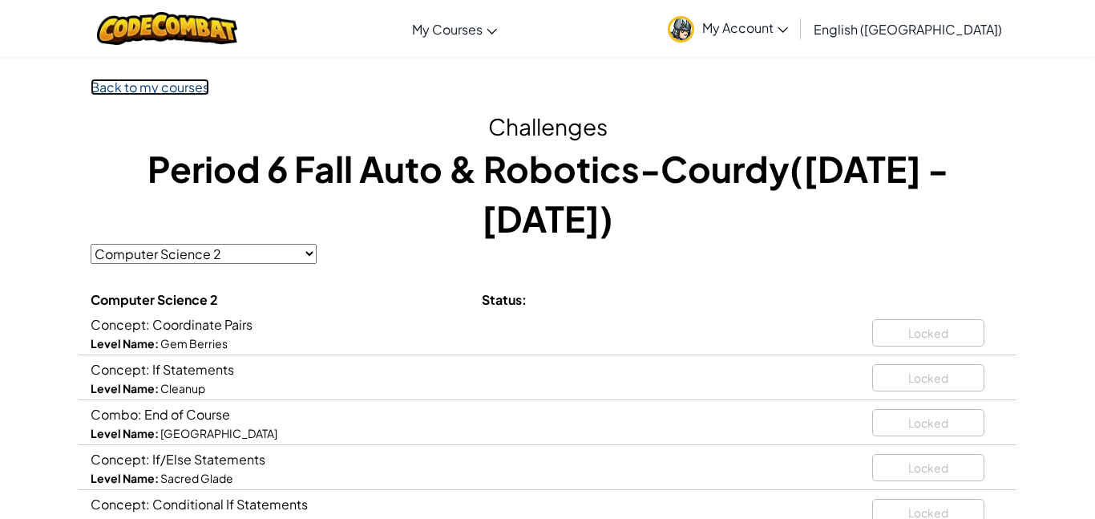
click at [148, 90] on link "Back to my courses" at bounding box center [150, 87] width 119 height 17
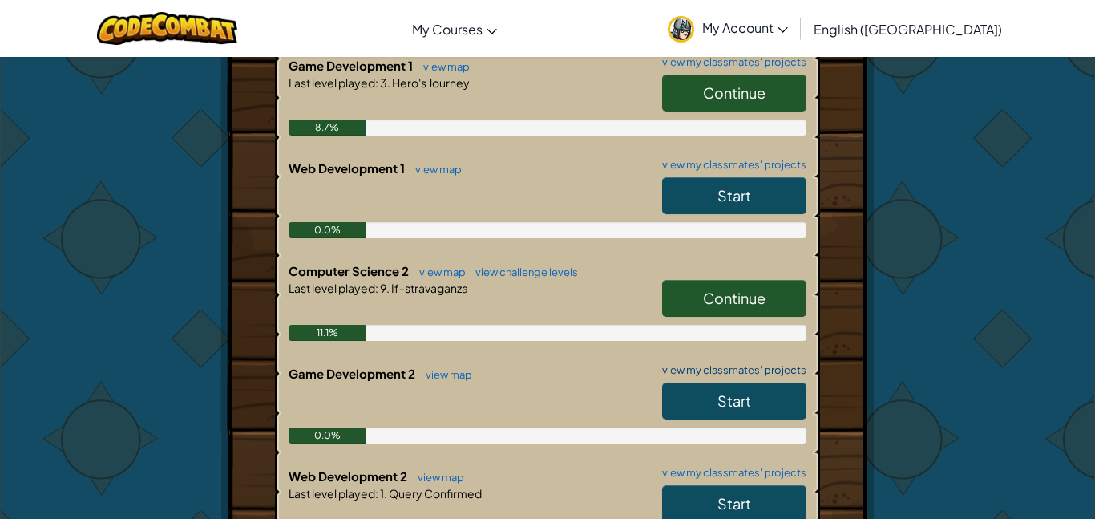
scroll to position [540, 0]
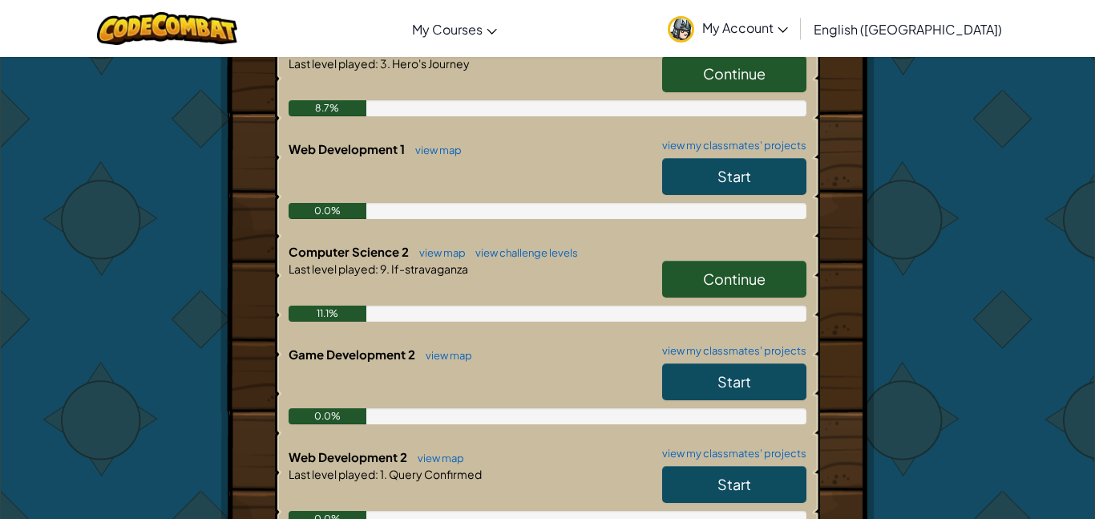
click at [716, 270] on link "Continue" at bounding box center [734, 279] width 144 height 37
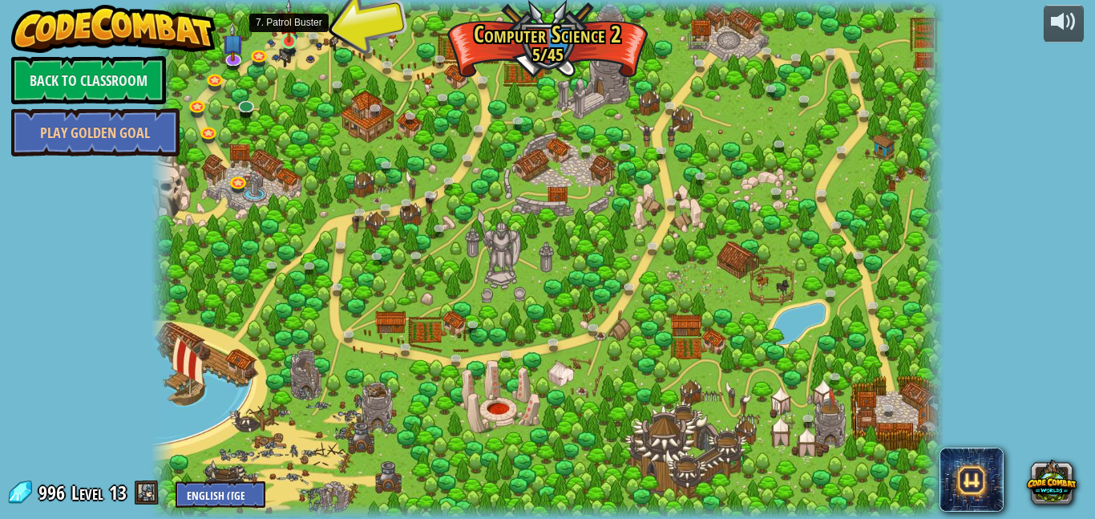
click at [293, 31] on img at bounding box center [289, 20] width 18 height 43
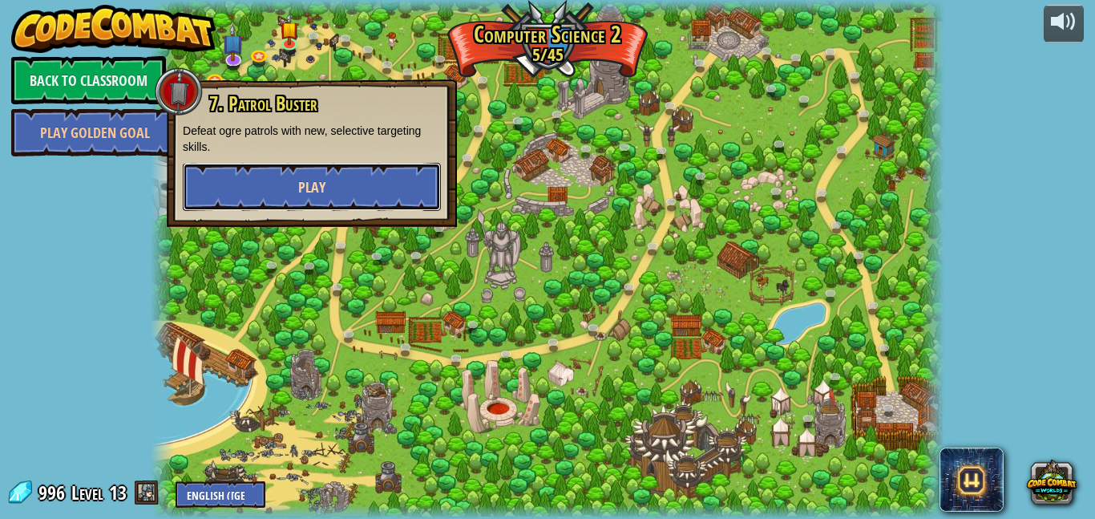
click at [323, 183] on span "Play" at bounding box center [311, 187] width 27 height 20
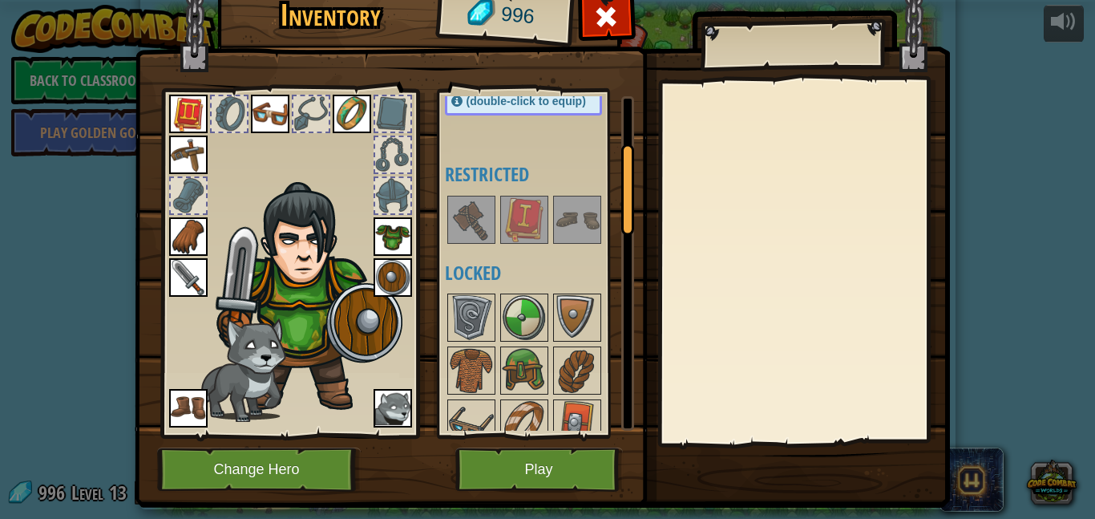
scroll to position [175, 0]
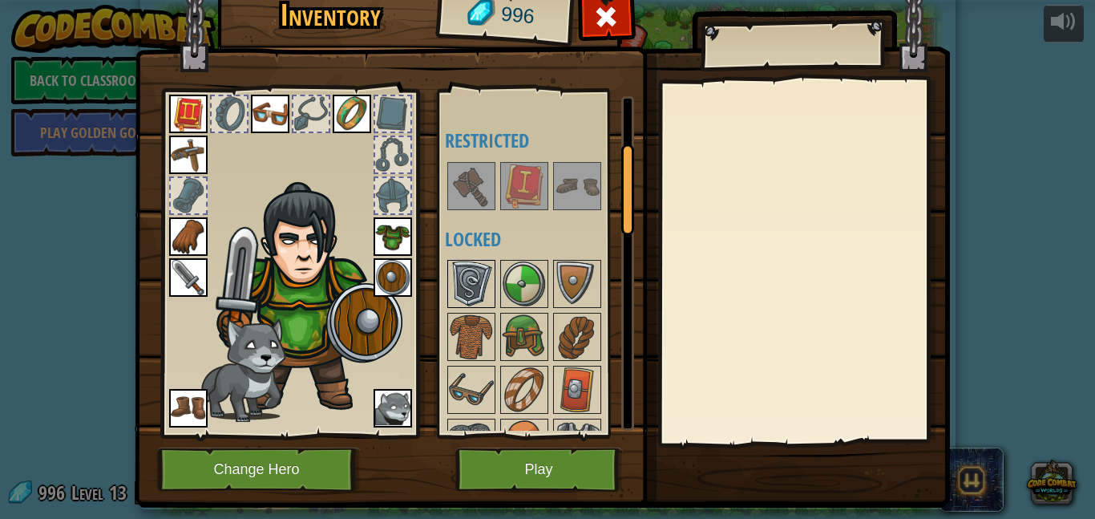
click at [487, 279] on img at bounding box center [471, 283] width 45 height 45
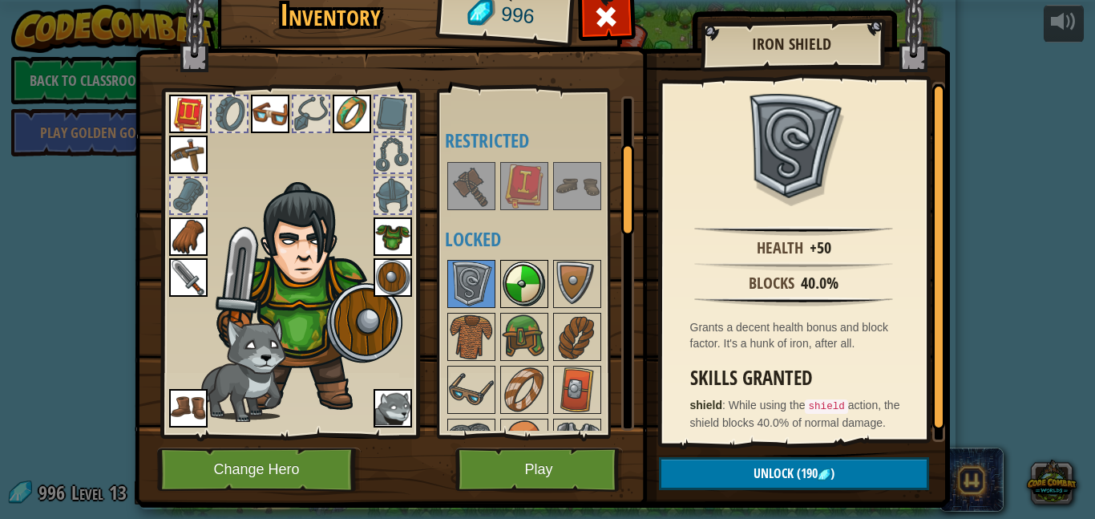
click at [534, 281] on img at bounding box center [524, 283] width 45 height 45
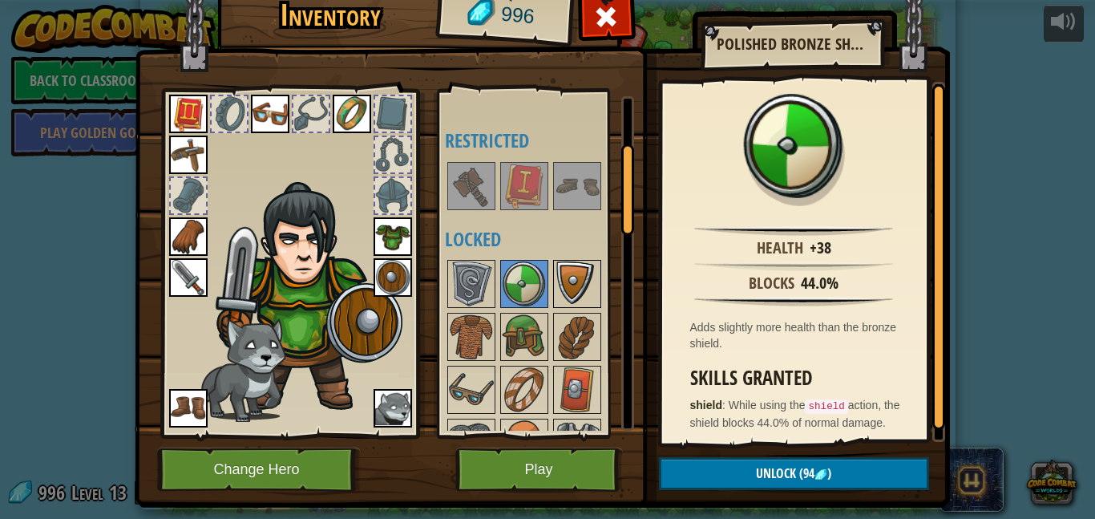
click at [589, 296] on img at bounding box center [577, 283] width 45 height 45
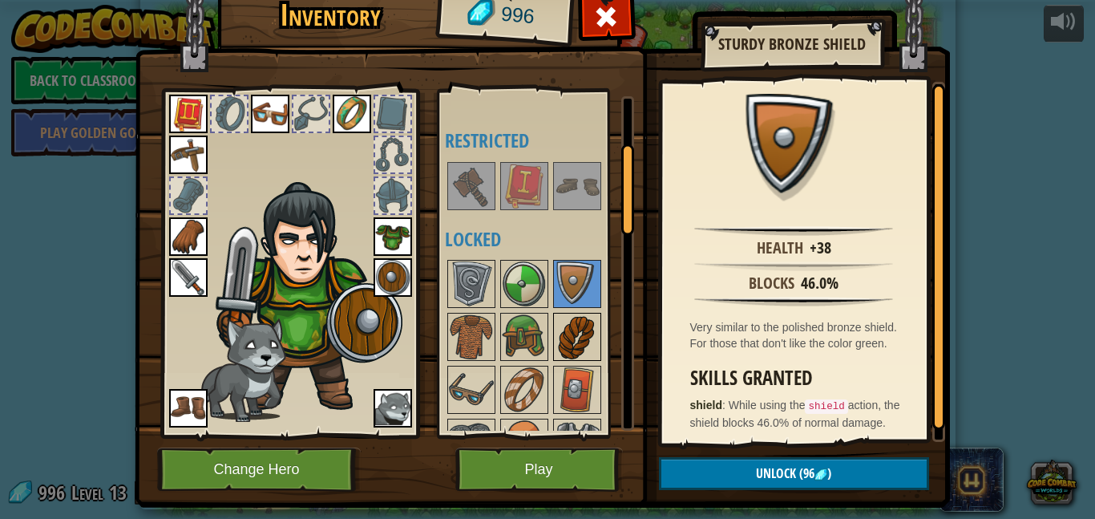
click at [557, 325] on img at bounding box center [577, 336] width 45 height 45
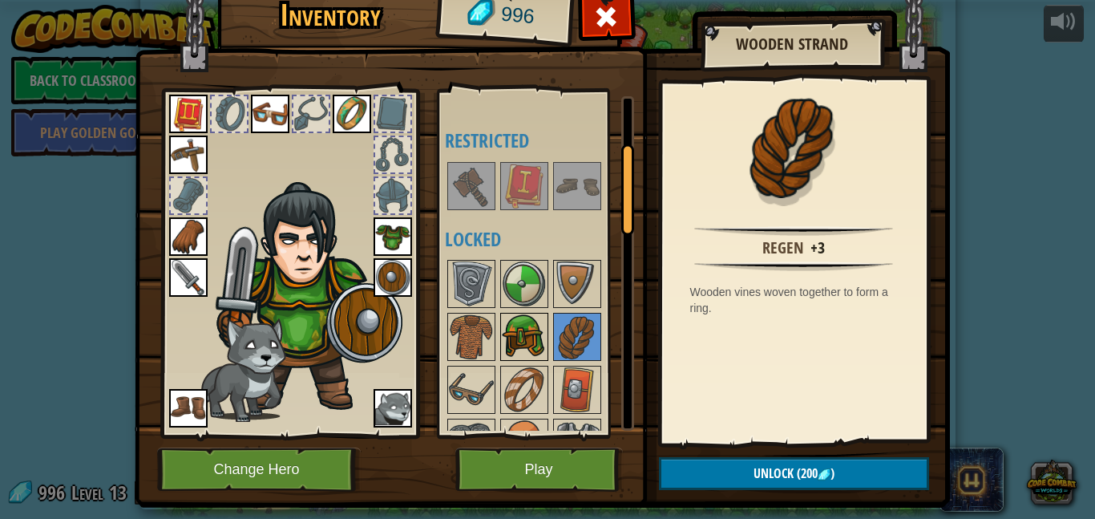
click at [541, 323] on img at bounding box center [524, 336] width 45 height 45
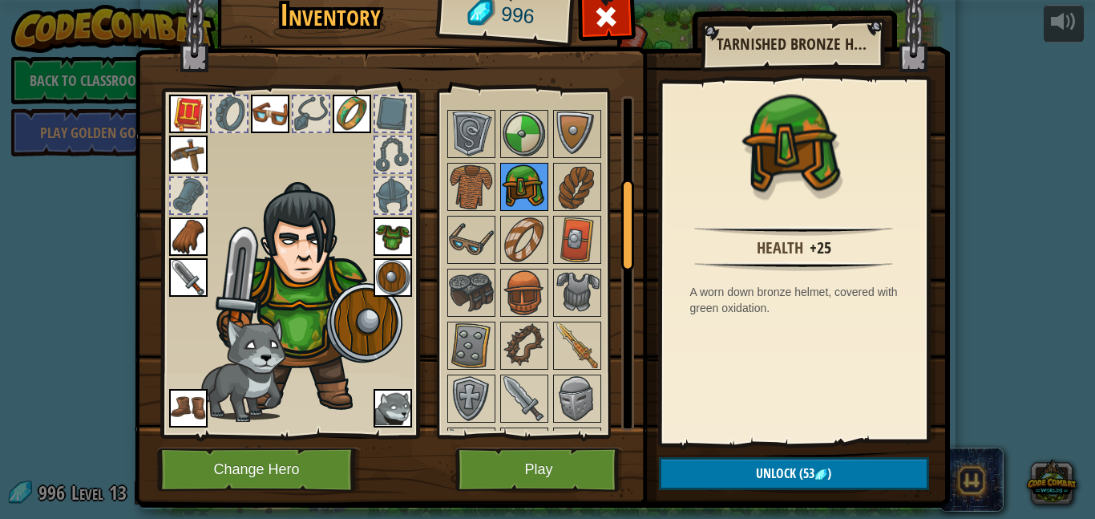
scroll to position [338, 0]
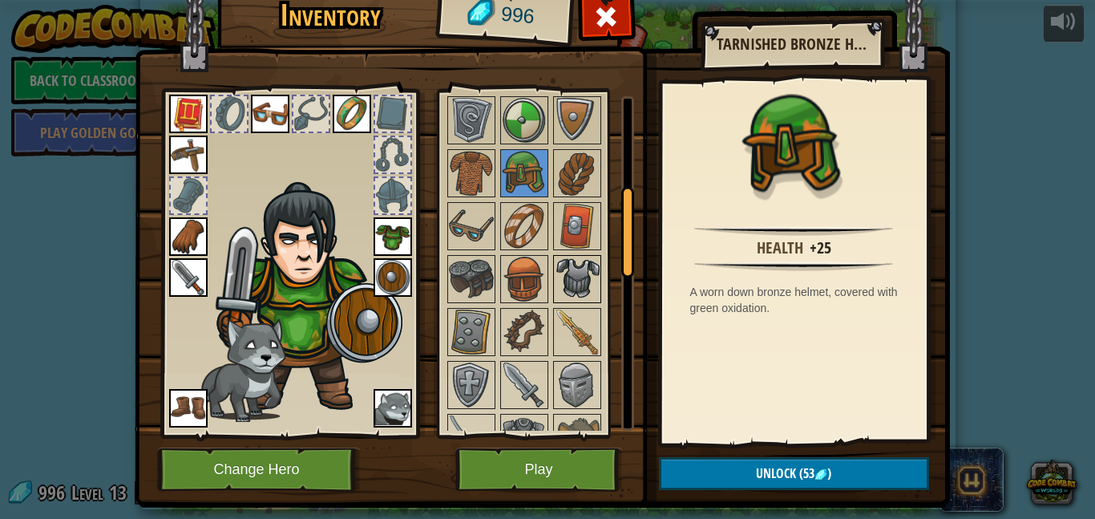
click at [562, 285] on img at bounding box center [577, 279] width 45 height 45
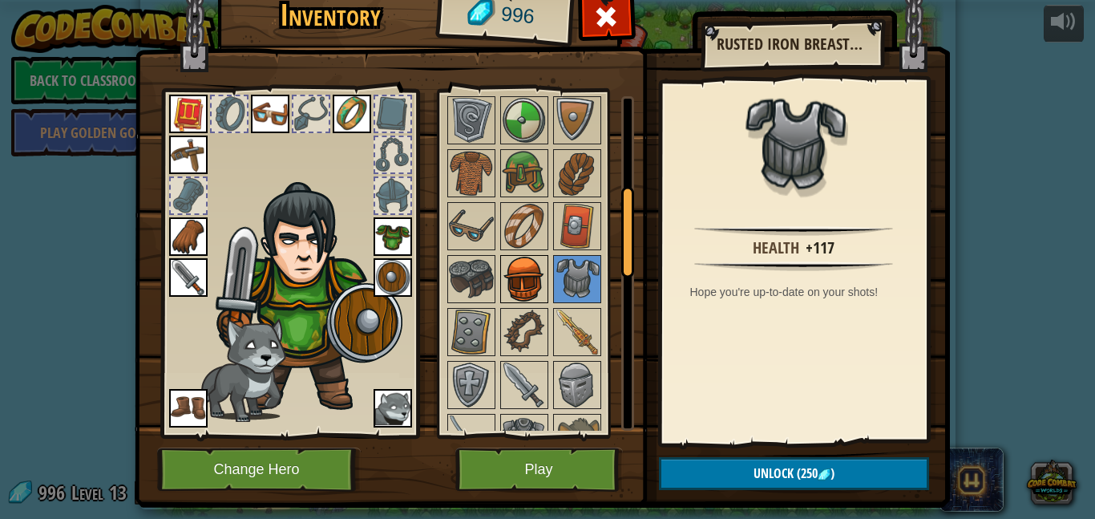
click at [524, 288] on img at bounding box center [524, 279] width 45 height 45
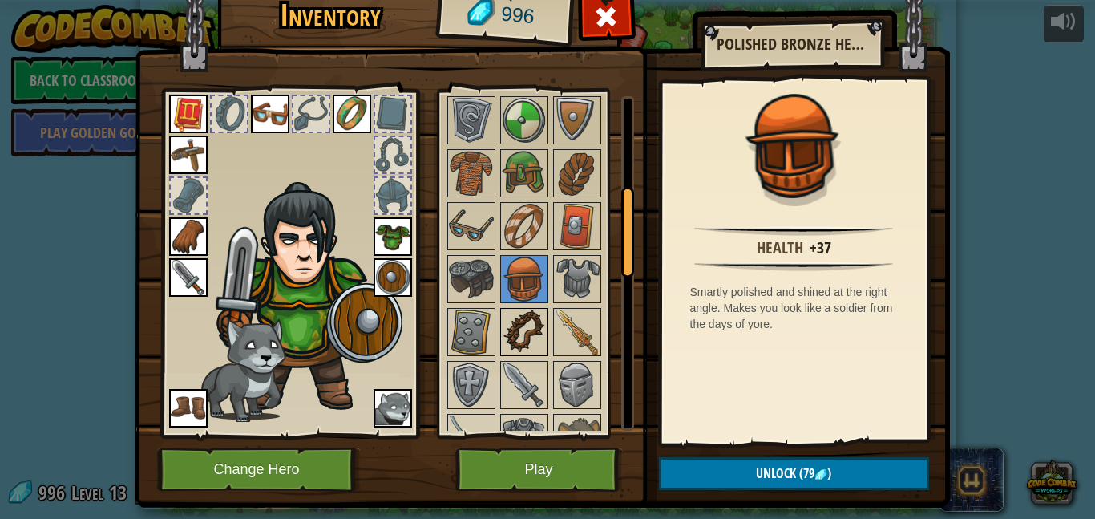
click at [533, 335] on img at bounding box center [524, 332] width 45 height 45
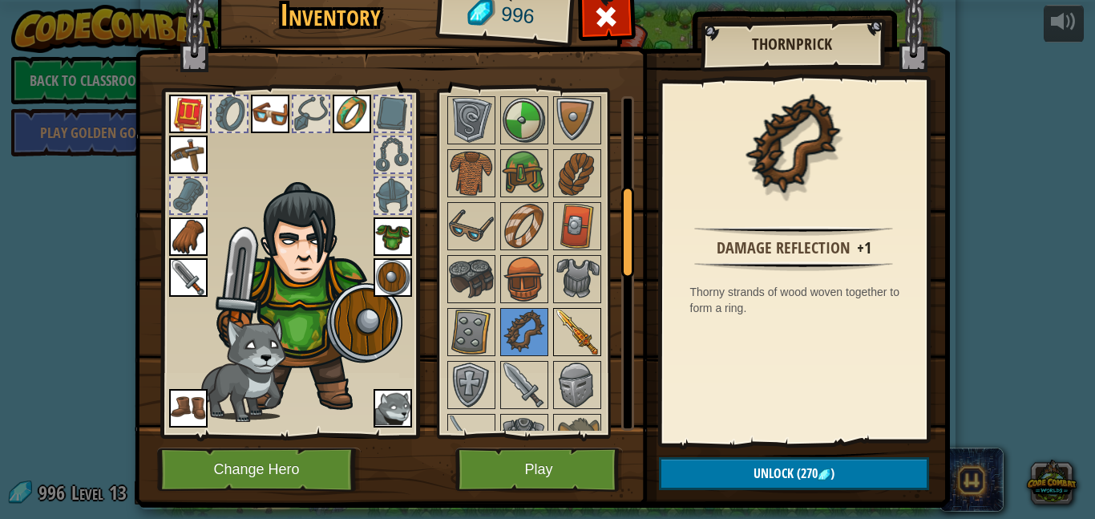
click at [582, 336] on img at bounding box center [577, 332] width 45 height 45
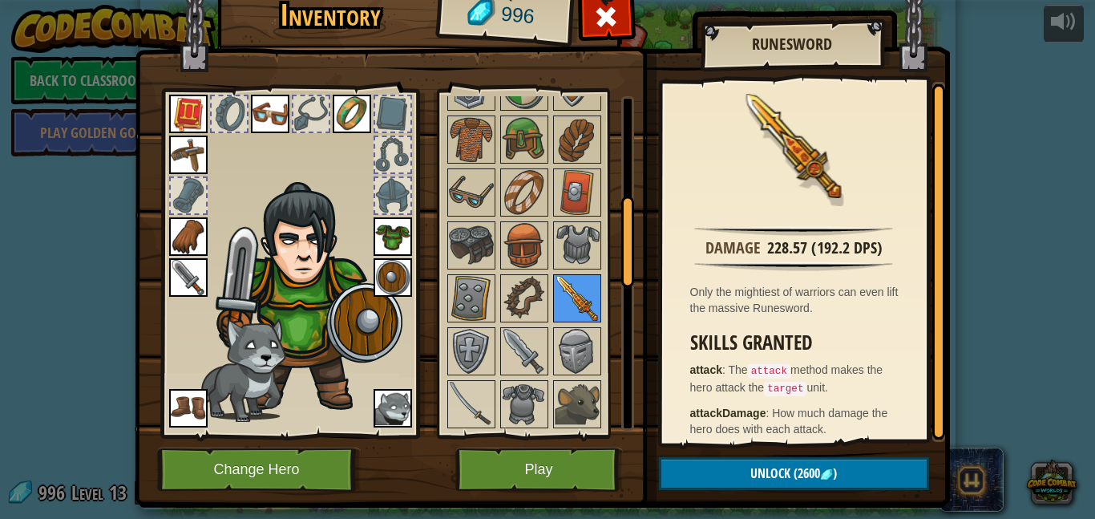
scroll to position [400, 0]
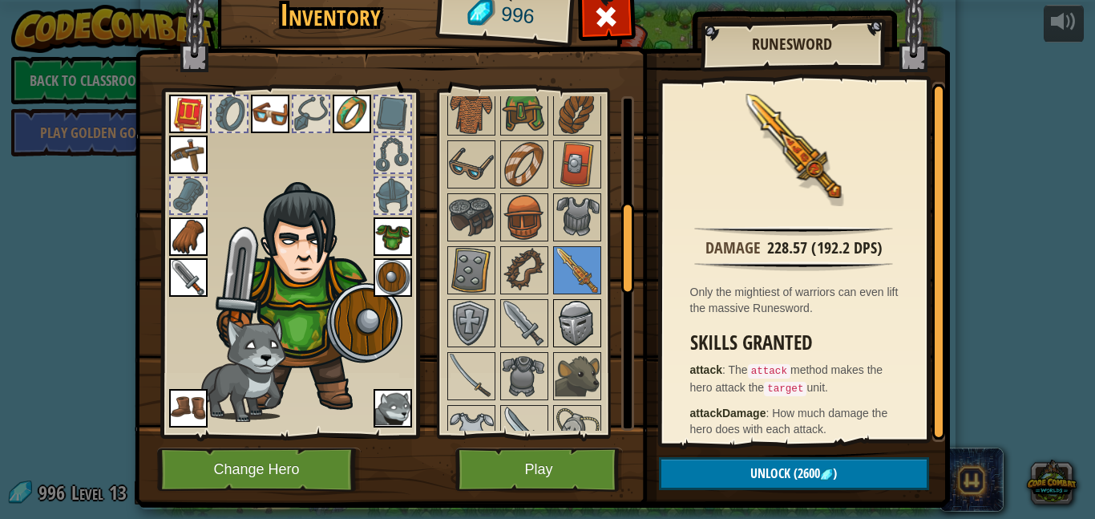
click at [565, 336] on img at bounding box center [577, 323] width 45 height 45
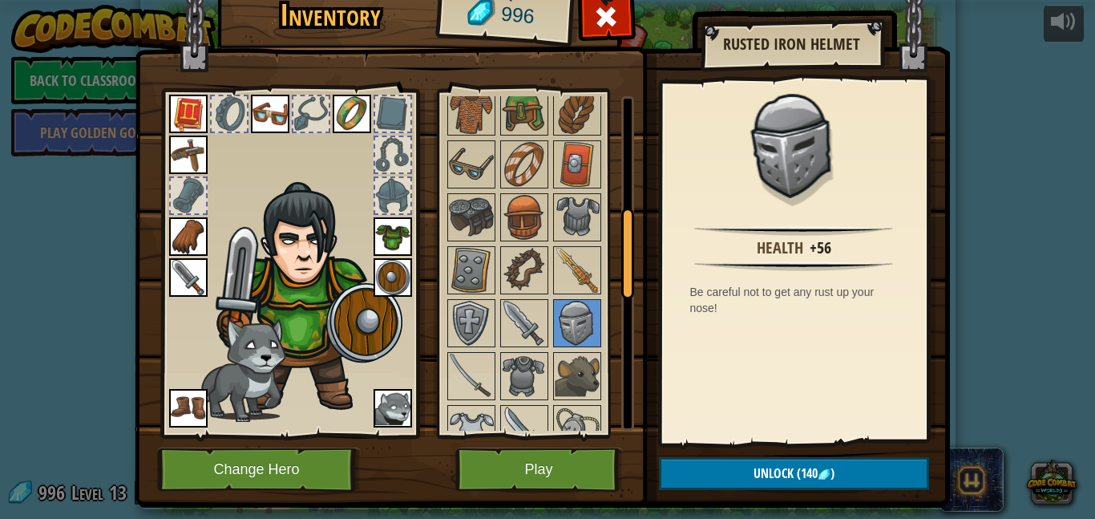
scroll to position [431, 0]
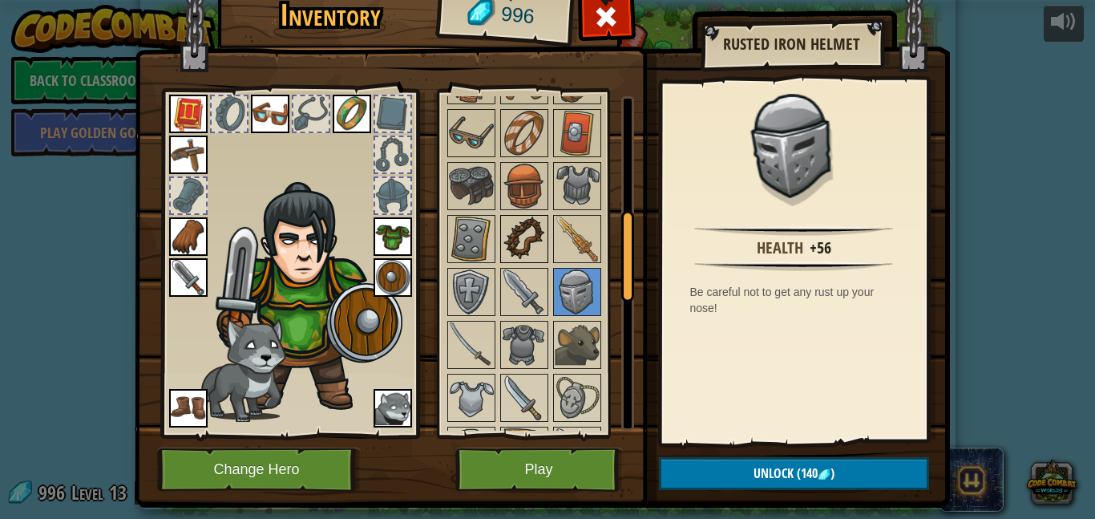
click at [508, 253] on img at bounding box center [524, 239] width 45 height 45
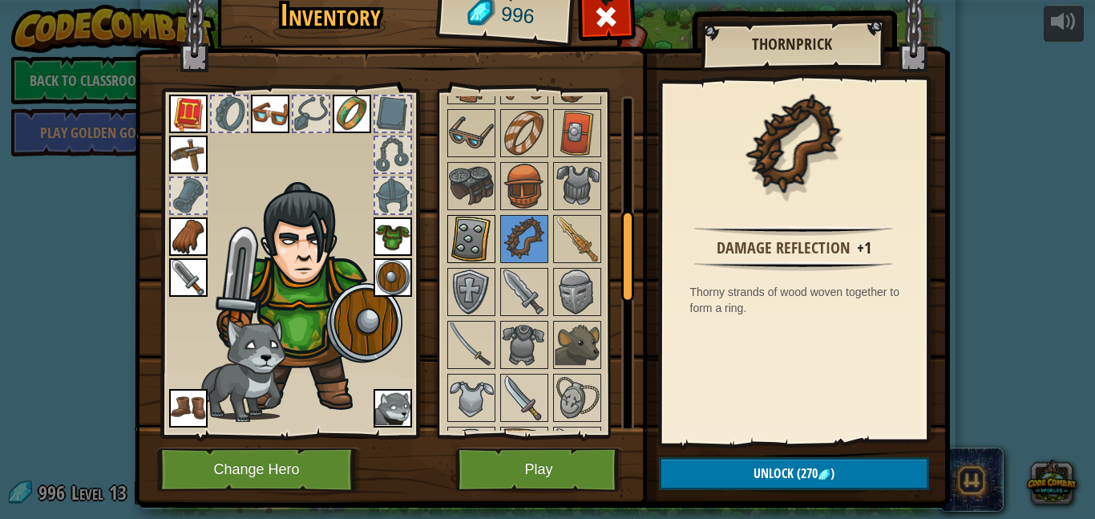
click at [492, 252] on img at bounding box center [471, 239] width 45 height 45
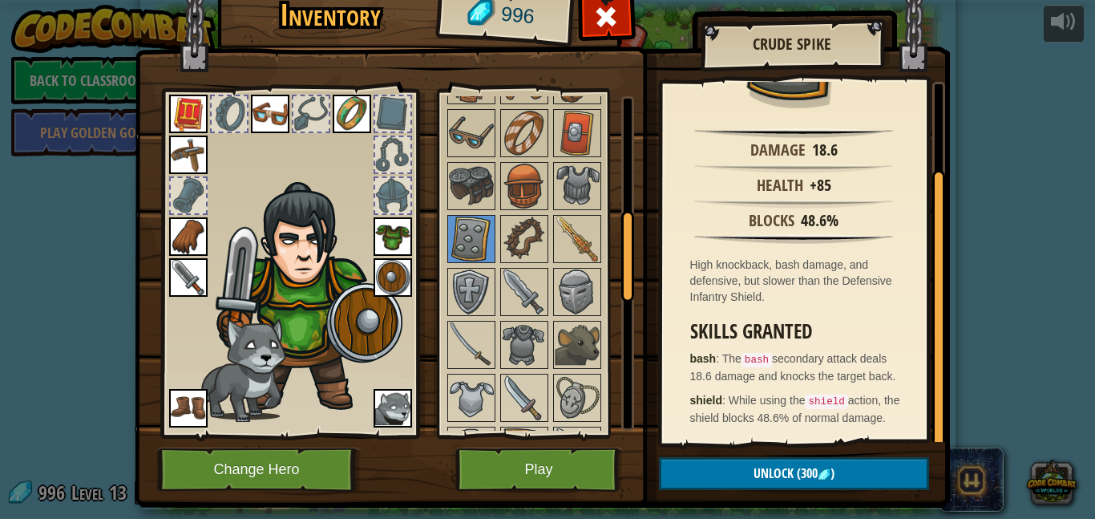
scroll to position [111, 0]
click at [573, 299] on img at bounding box center [577, 291] width 45 height 45
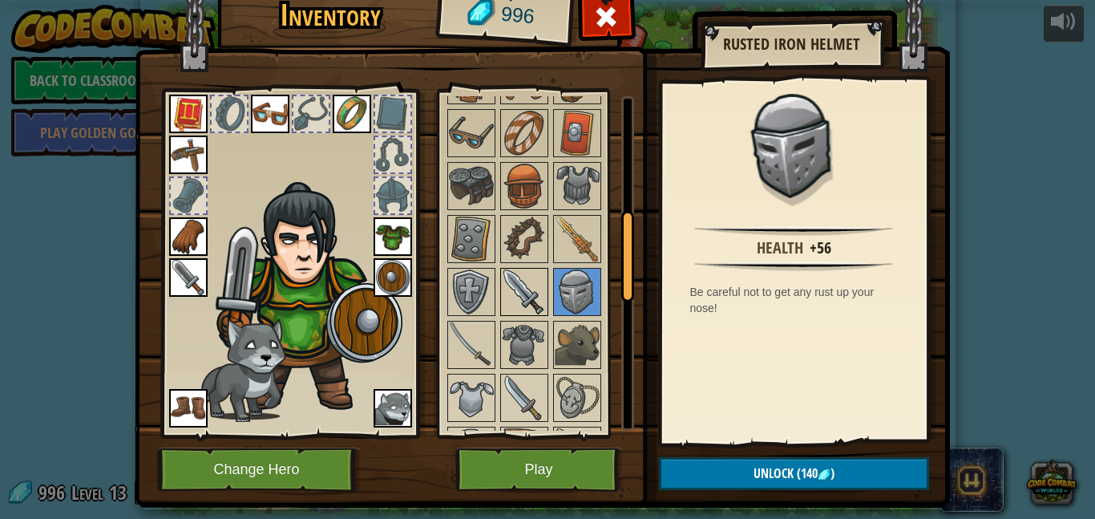
click at [537, 297] on img at bounding box center [524, 291] width 45 height 45
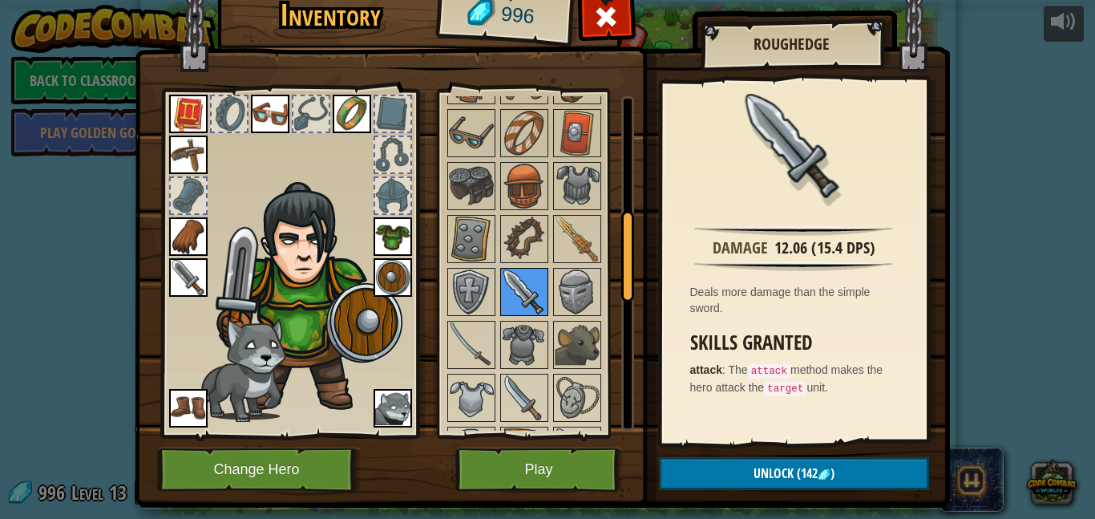
click at [504, 302] on img at bounding box center [524, 291] width 45 height 45
click at [481, 297] on img at bounding box center [471, 291] width 45 height 45
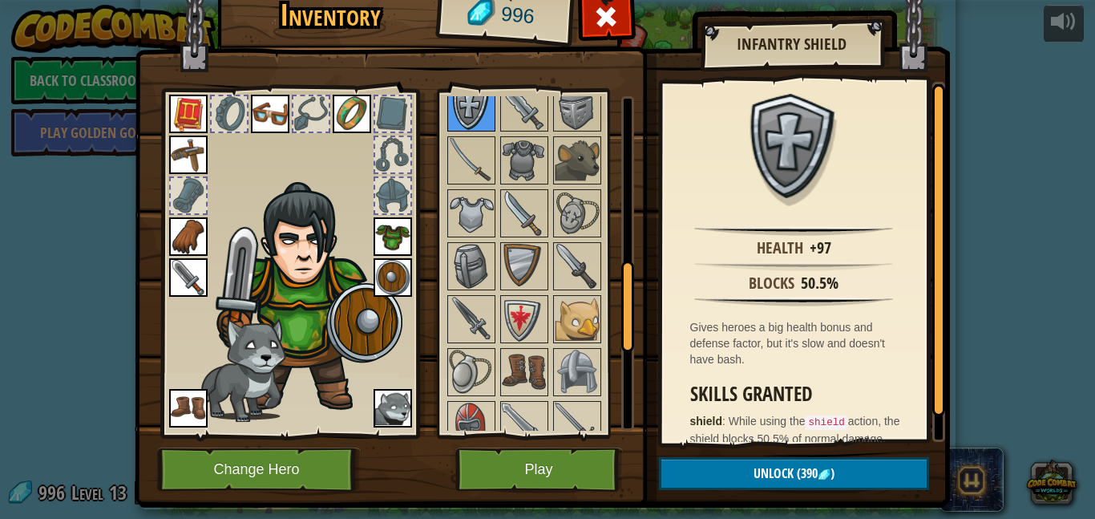
scroll to position [625, 0]
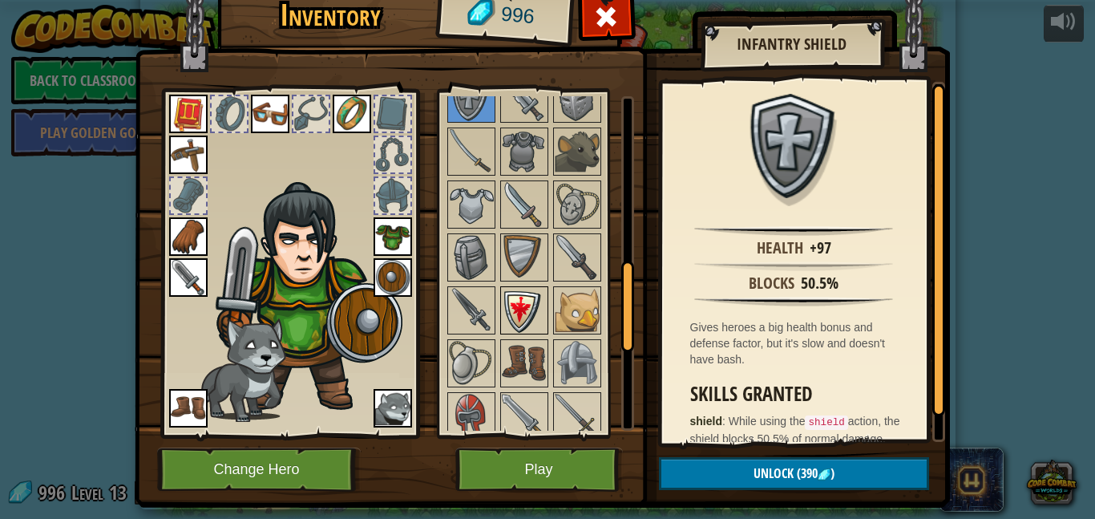
click at [500, 302] on div at bounding box center [524, 310] width 48 height 48
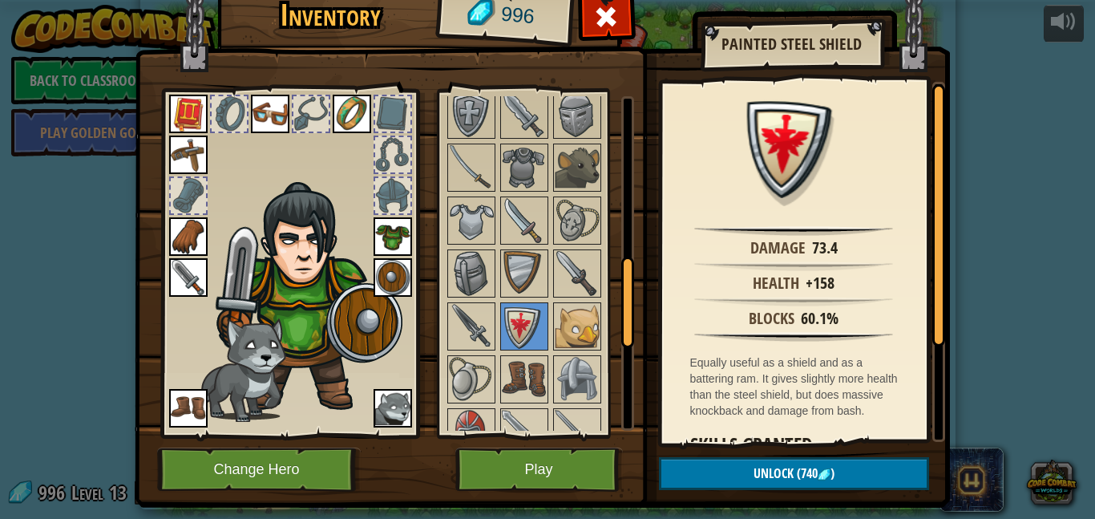
scroll to position [606, 0]
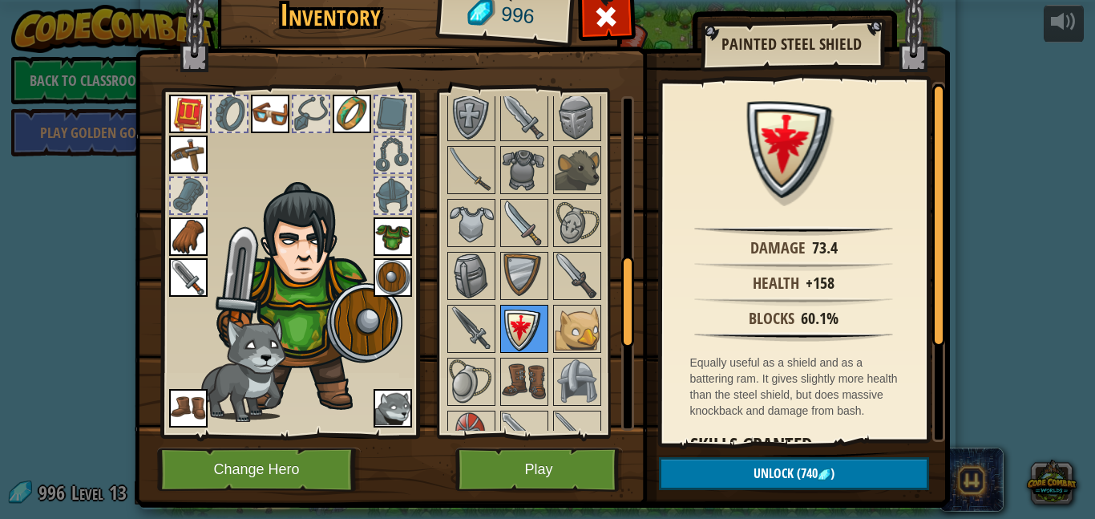
click at [532, 314] on img at bounding box center [524, 328] width 45 height 45
click at [463, 318] on img at bounding box center [471, 328] width 45 height 45
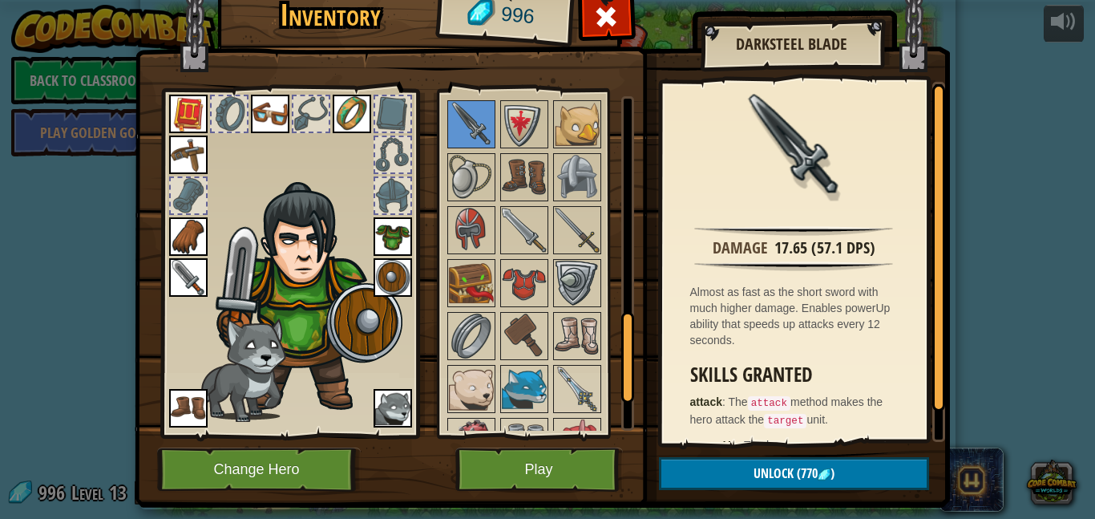
scroll to position [820, 0]
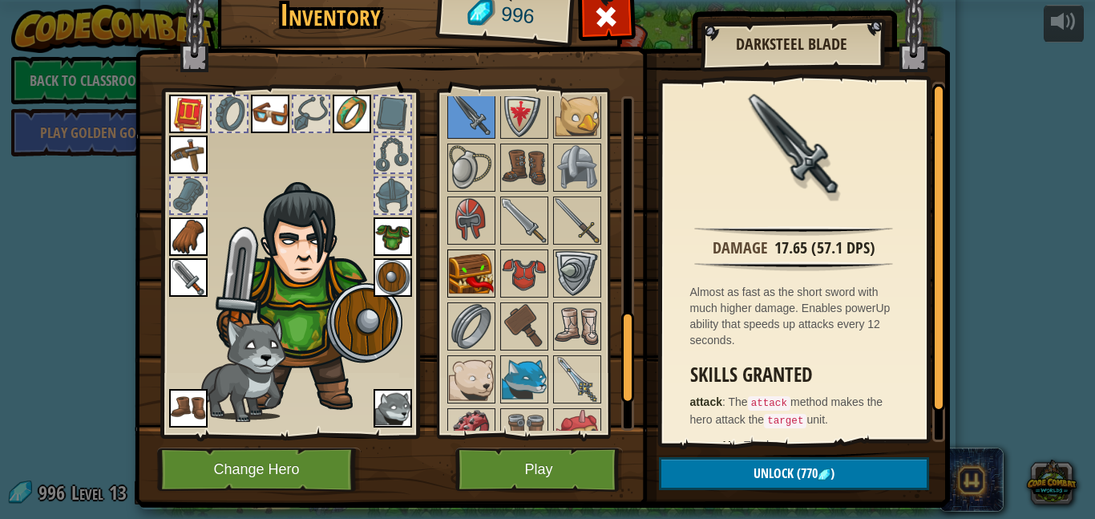
click at [484, 259] on img at bounding box center [471, 273] width 45 height 45
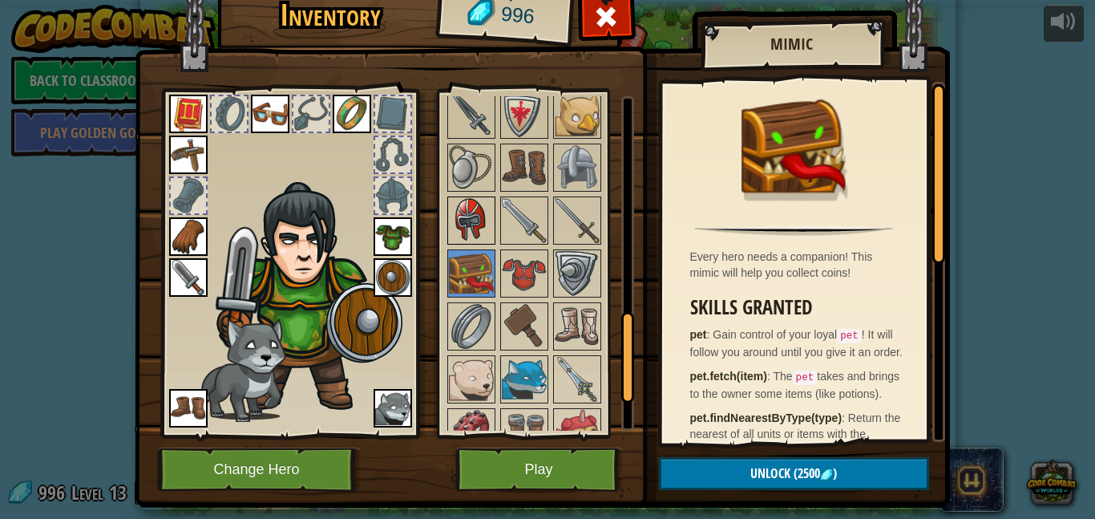
click at [470, 219] on img at bounding box center [471, 220] width 45 height 45
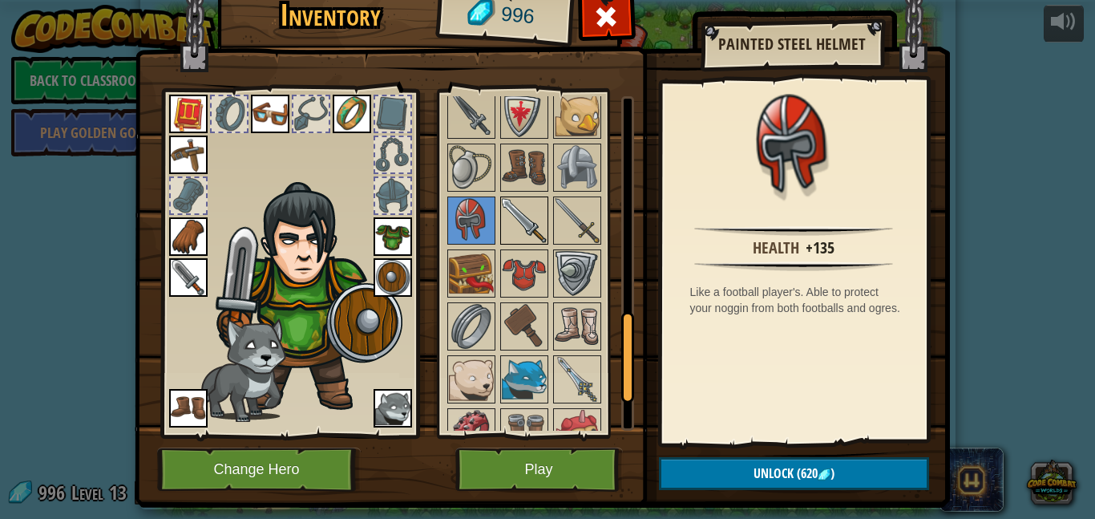
click at [516, 219] on img at bounding box center [524, 220] width 45 height 45
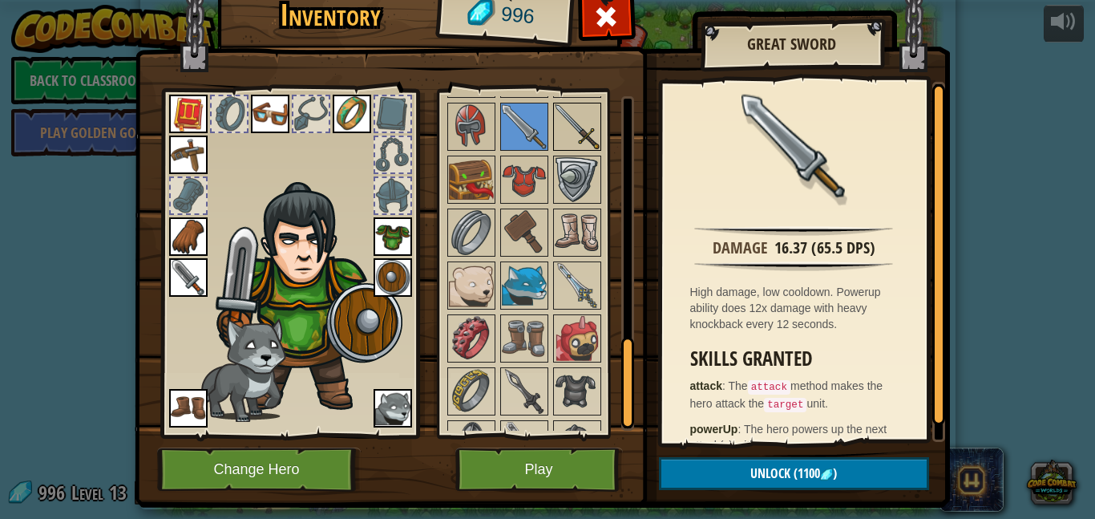
scroll to position [910, 0]
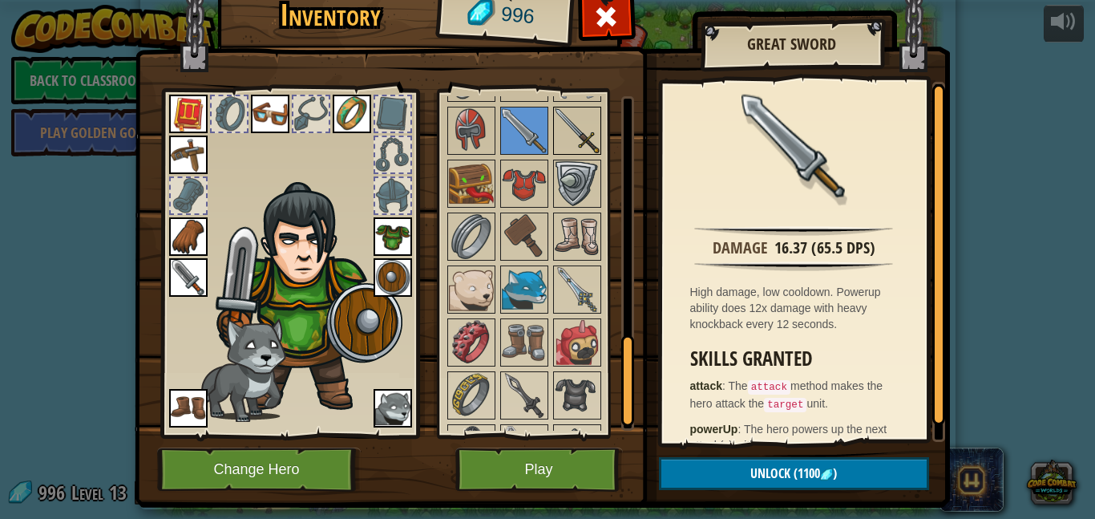
click at [577, 137] on img at bounding box center [577, 130] width 45 height 45
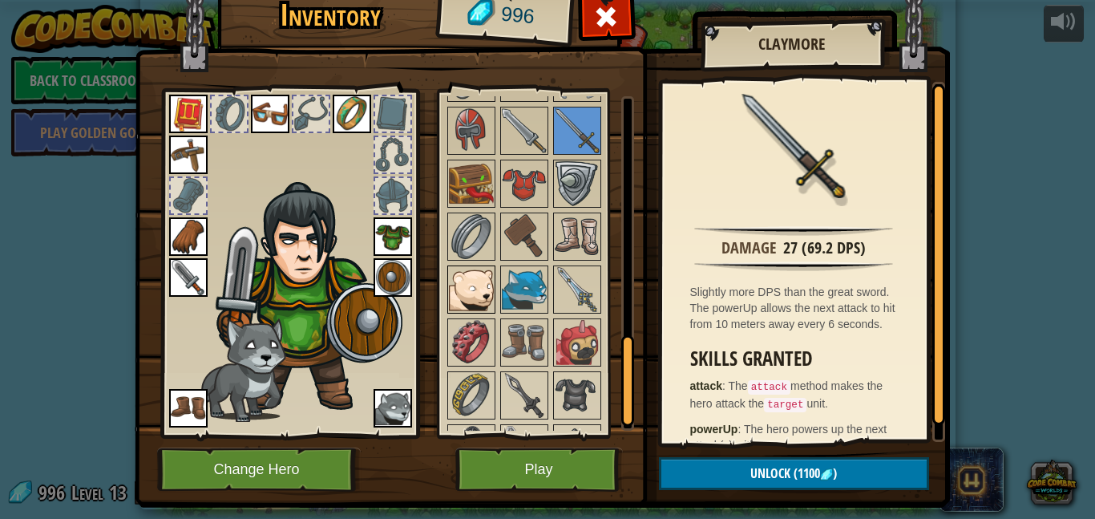
click at [480, 310] on img at bounding box center [471, 289] width 45 height 45
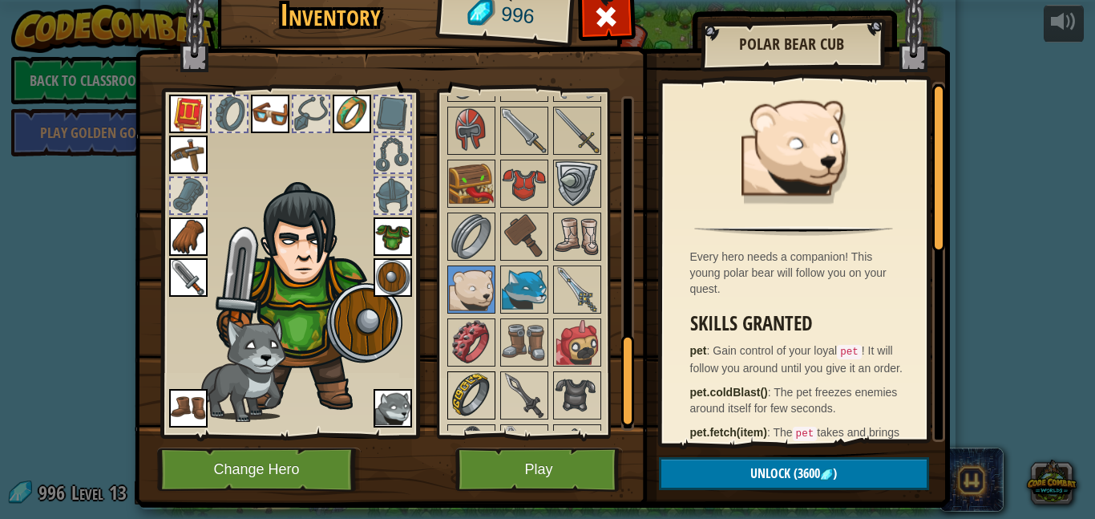
click at [466, 410] on img at bounding box center [471, 395] width 45 height 45
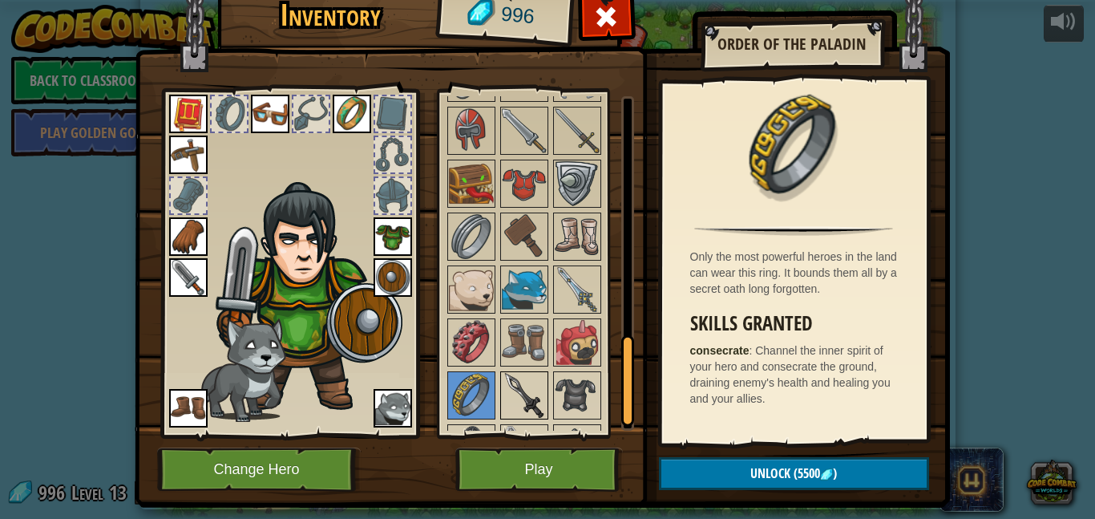
click at [500, 395] on div at bounding box center [524, 395] width 48 height 48
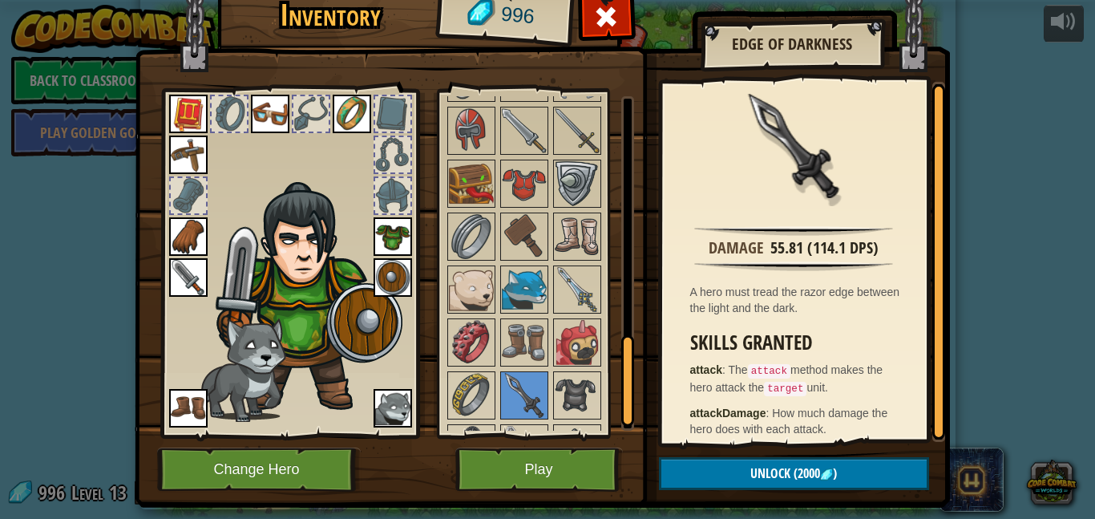
click at [24, 450] on div "Inventory 996 Available Equip Equip Equip Equip Equip Equip Equip Equip Equip E…" at bounding box center [547, 259] width 1095 height 519
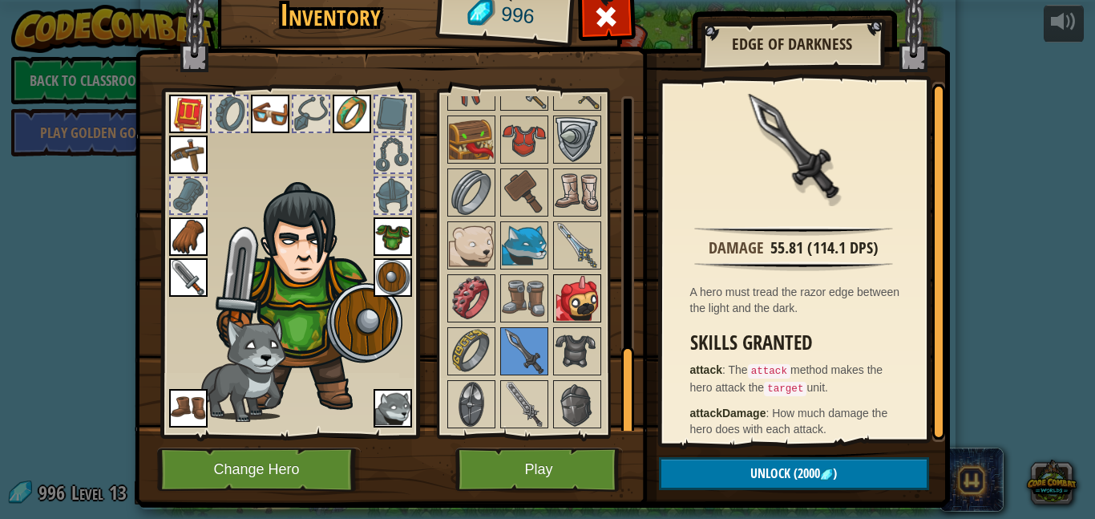
click at [580, 318] on img at bounding box center [577, 298] width 45 height 45
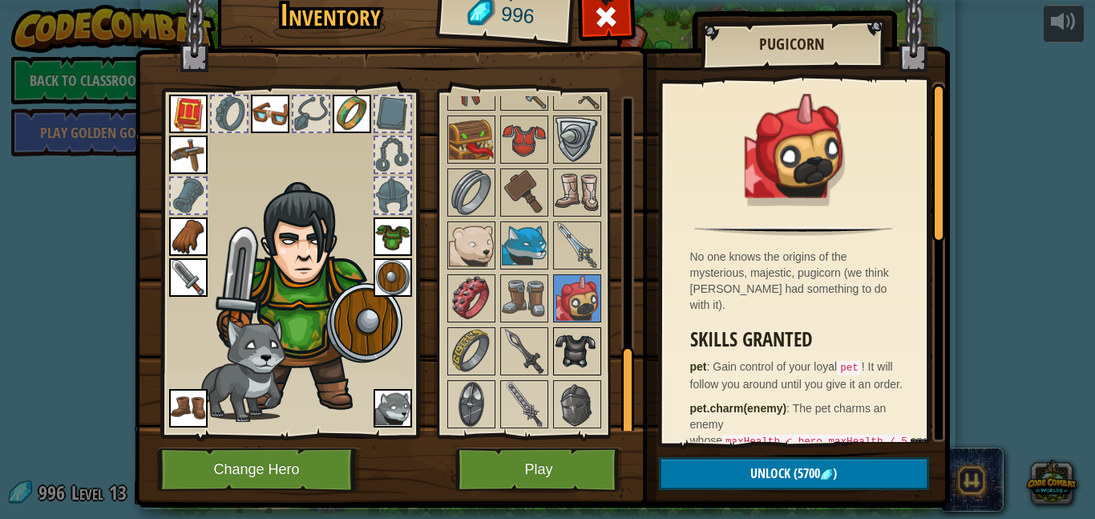
click at [578, 332] on img at bounding box center [577, 351] width 45 height 45
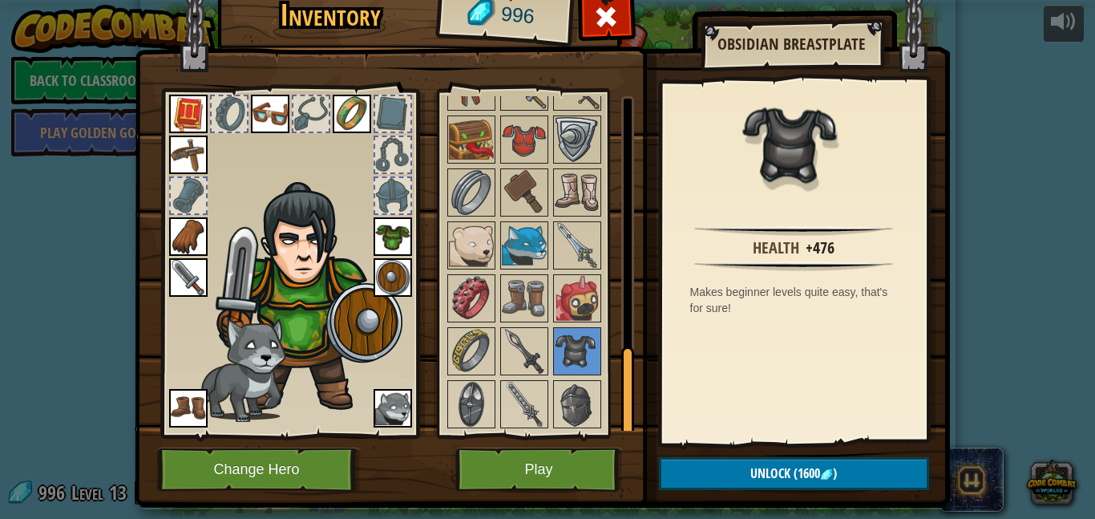
scroll to position [34, 0]
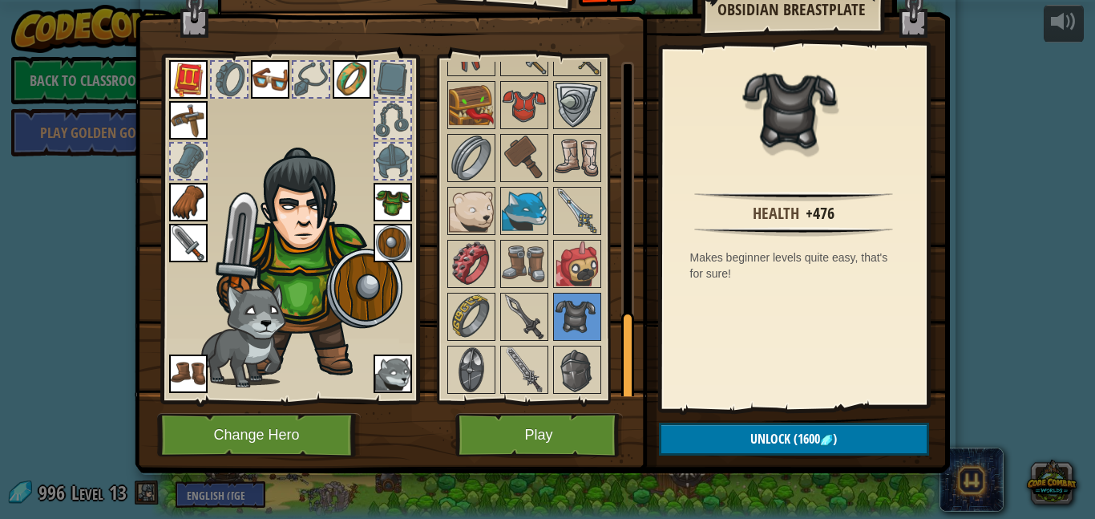
click at [547, 378] on div at bounding box center [524, 370] width 48 height 48
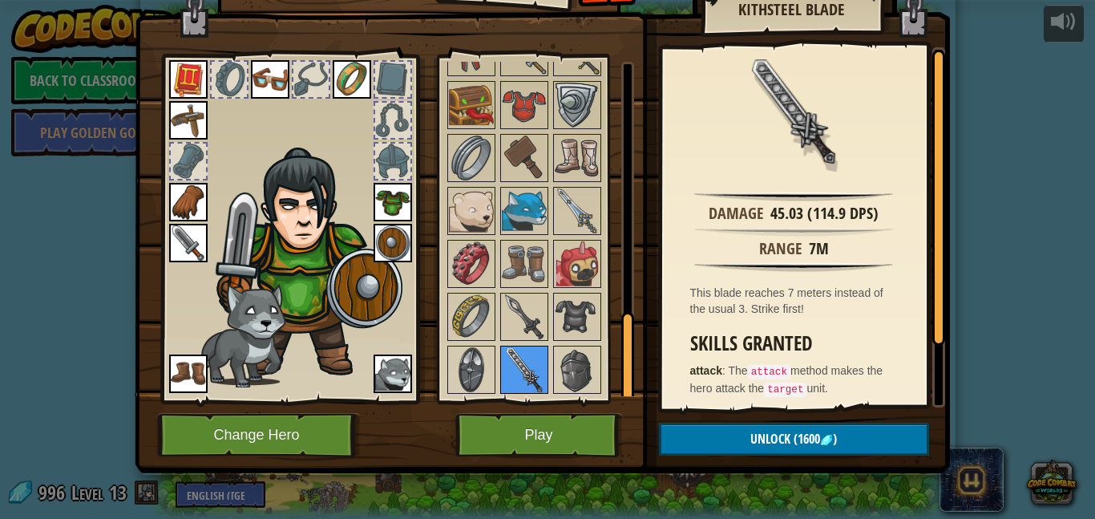
click at [508, 363] on img at bounding box center [524, 369] width 45 height 45
click at [526, 374] on img at bounding box center [524, 369] width 45 height 45
click at [467, 362] on img at bounding box center [471, 369] width 45 height 45
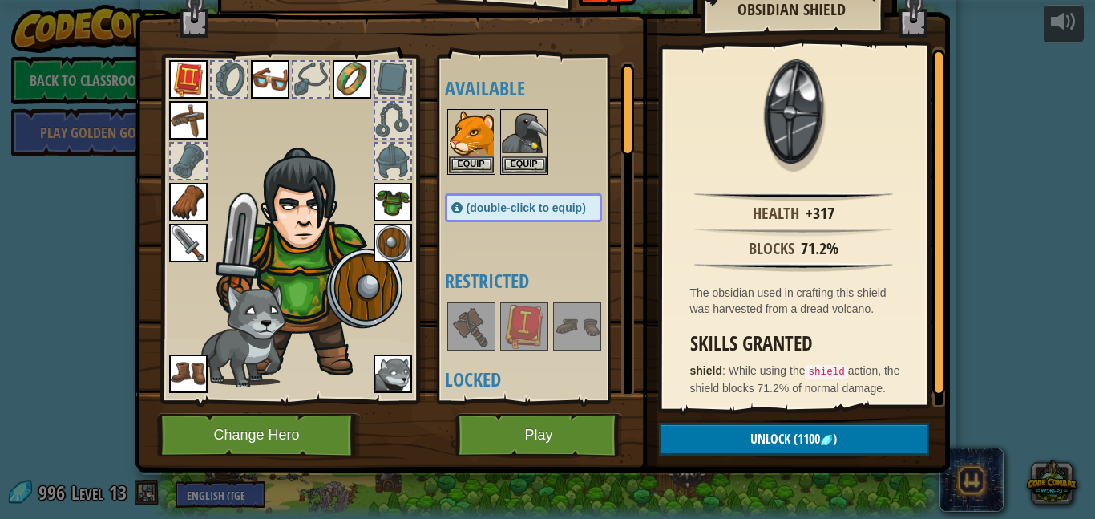
scroll to position [15, 0]
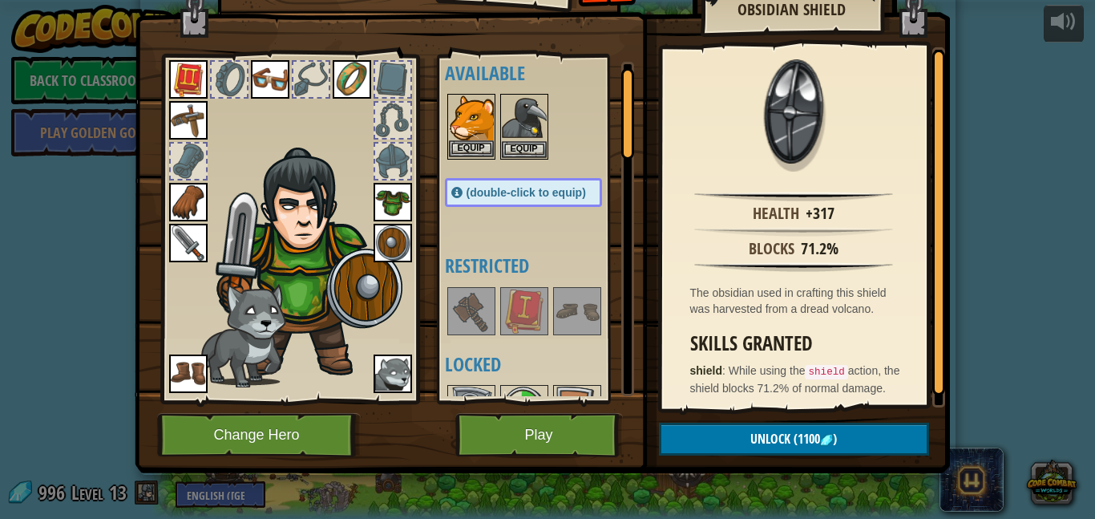
click at [480, 103] on img at bounding box center [471, 117] width 45 height 45
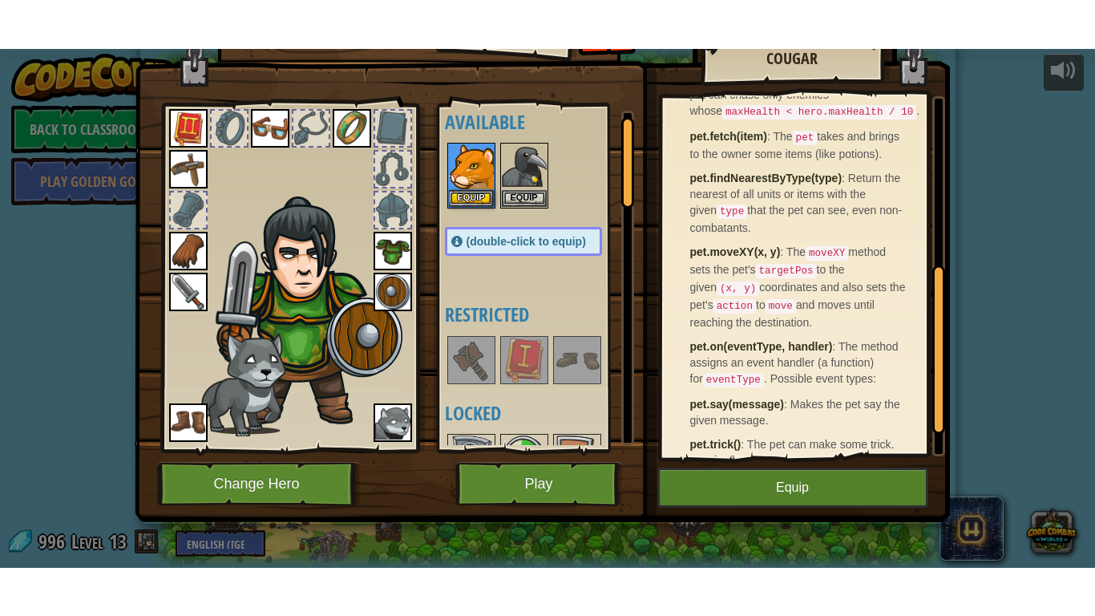
scroll to position [366, 0]
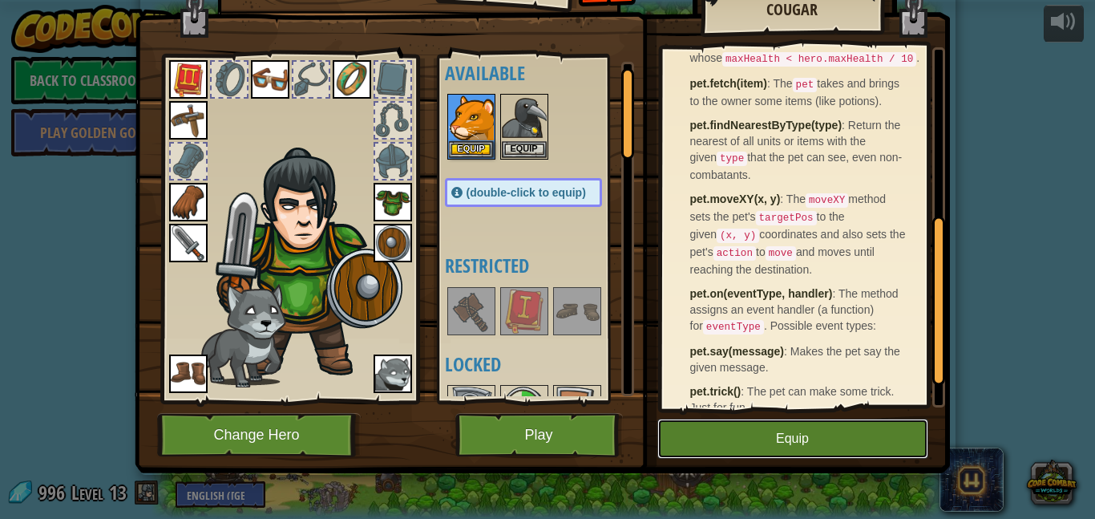
click at [723, 442] on button "Equip" at bounding box center [793, 439] width 271 height 40
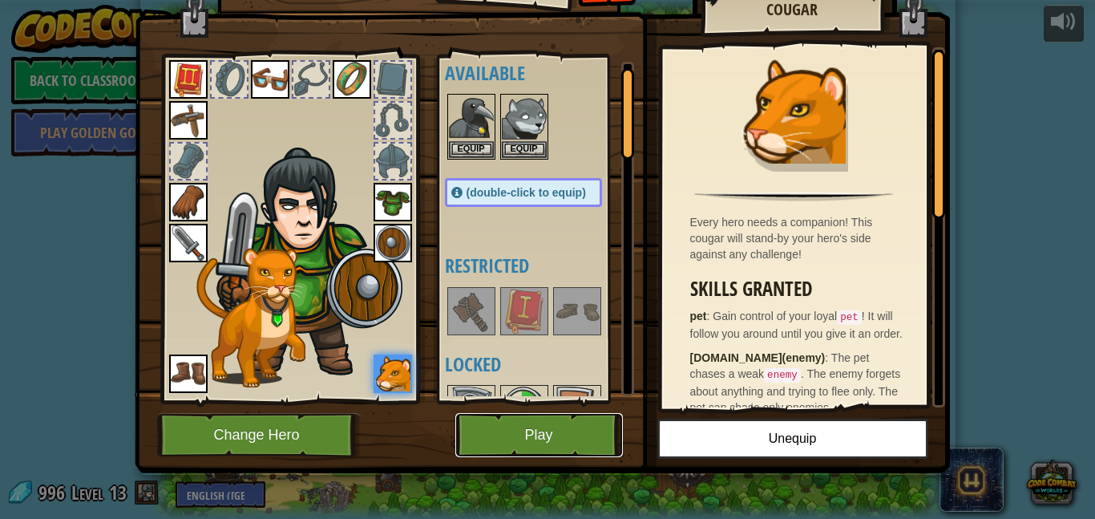
click at [585, 439] on button "Play" at bounding box center [539, 435] width 168 height 44
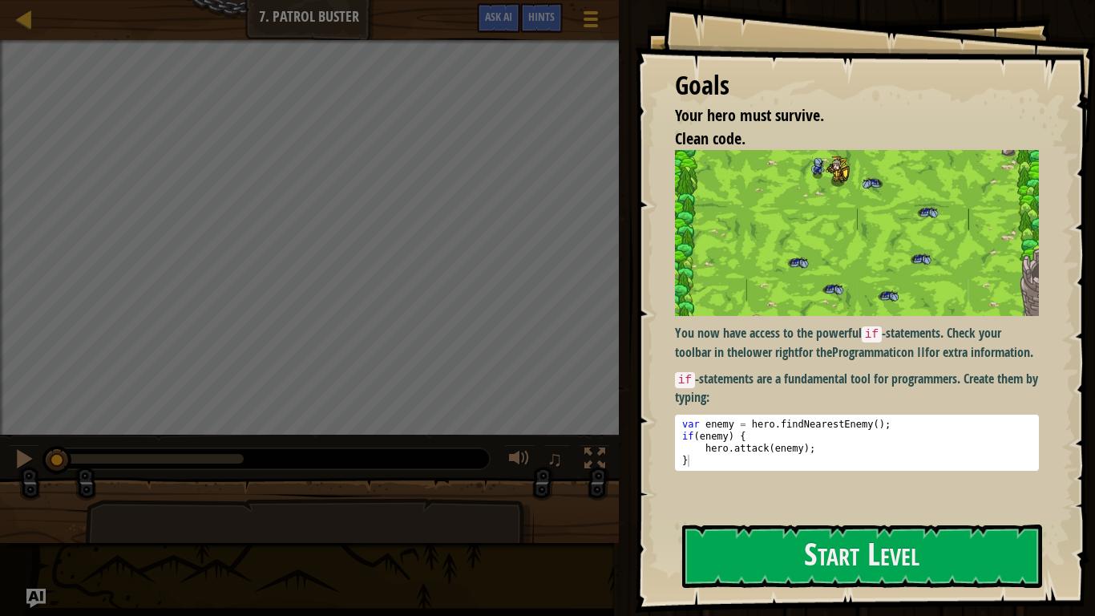
click at [836, 271] on img at bounding box center [857, 233] width 364 height 166
click at [803, 518] on button "Start Level" at bounding box center [862, 555] width 360 height 63
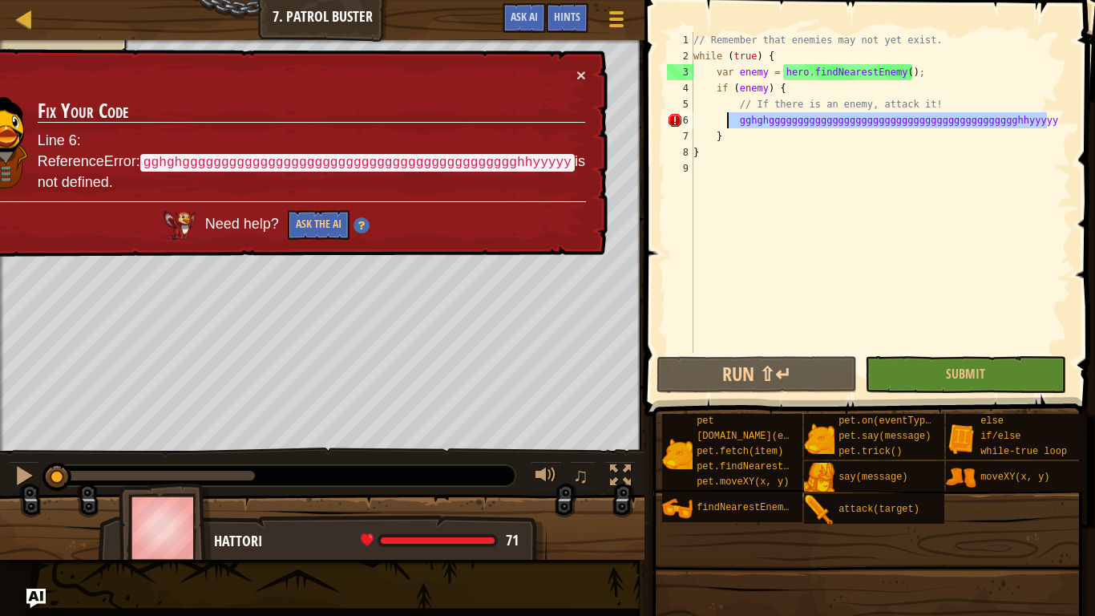
drag, startPoint x: 1046, startPoint y: 118, endPoint x: 730, endPoint y: 125, distance: 316.0
click at [730, 125] on div "// Remember that enemies may not yet exist. while ( true ) { var enemy = hero .…" at bounding box center [880, 208] width 381 height 353
type textarea "gghghggggggggggggggggggggggggggggggggggggggggggghhyyyyy"
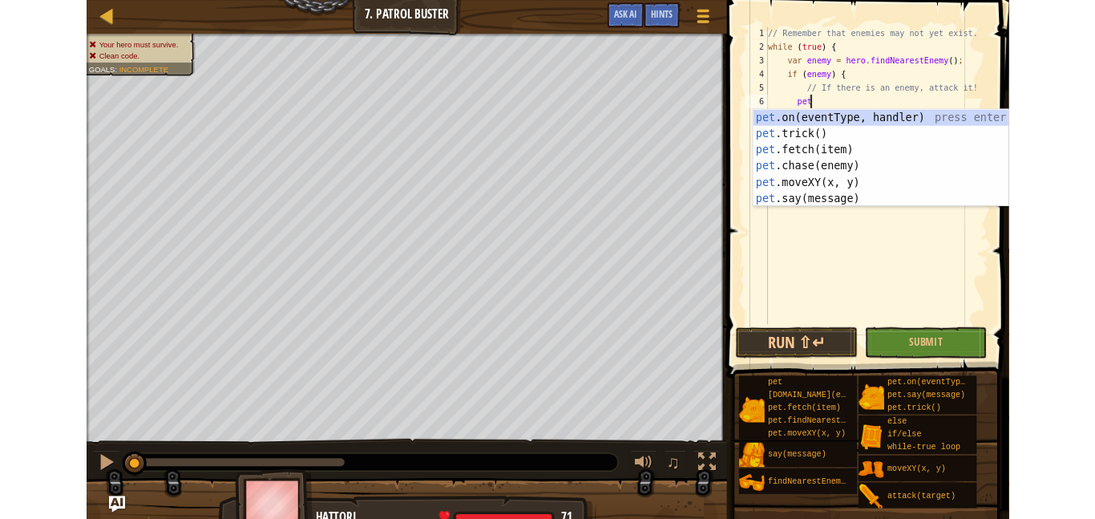
scroll to position [7, 7]
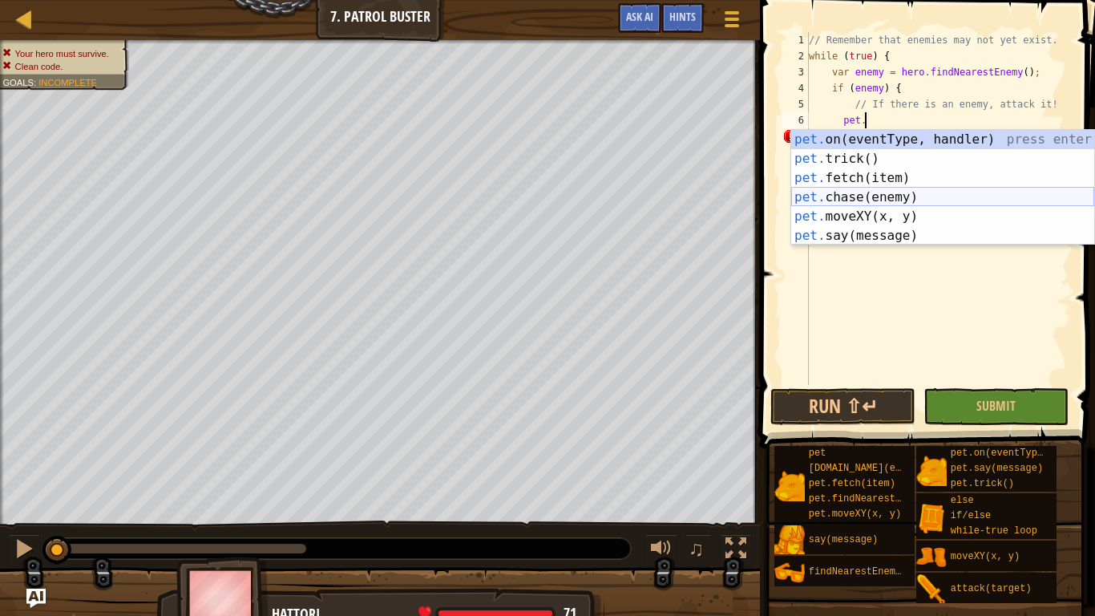
click at [928, 199] on div "pet. on(eventType, handler) press enter pet. trick() press enter pet. fetch(ite…" at bounding box center [942, 207] width 303 height 154
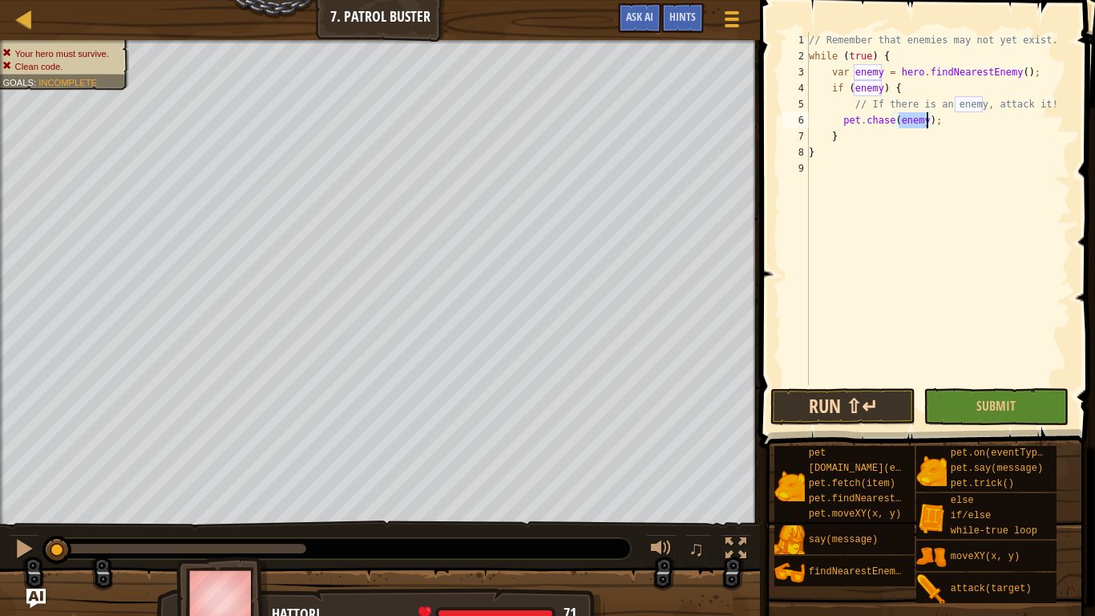
type textarea "pet.chase(enemy);"
click at [867, 391] on button "Run ⇧↵" at bounding box center [843, 406] width 145 height 37
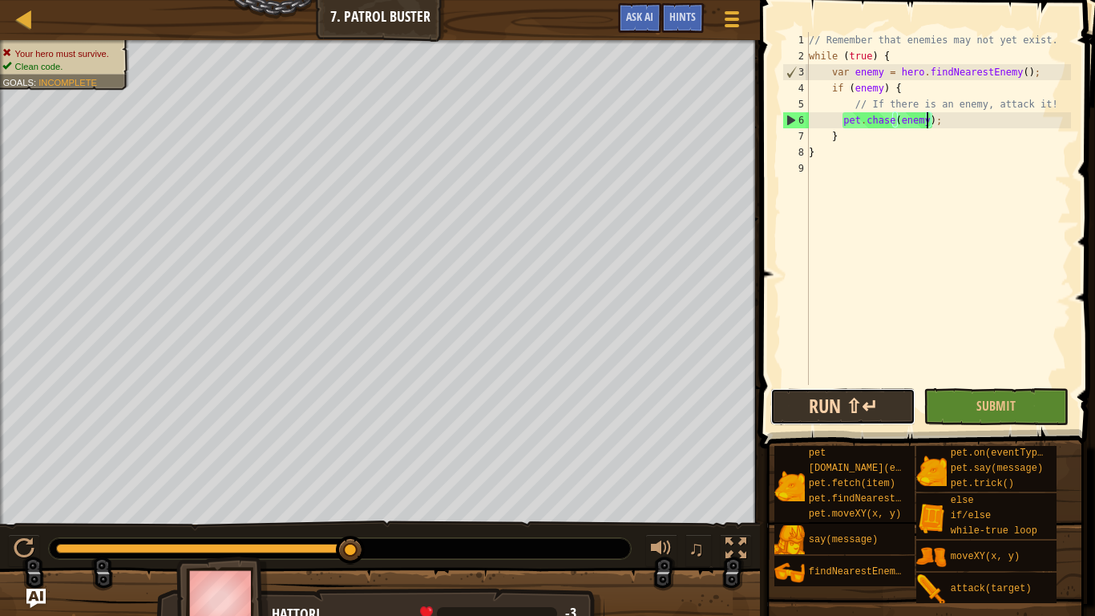
click at [824, 402] on button "Run ⇧↵" at bounding box center [843, 406] width 145 height 37
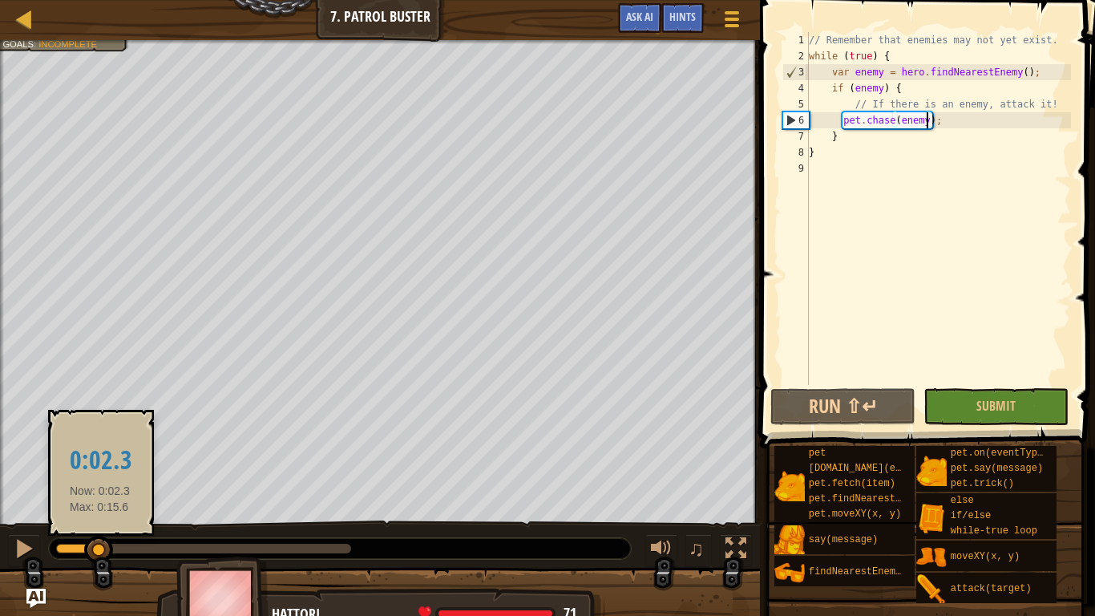
drag, startPoint x: 192, startPoint y: 546, endPoint x: 50, endPoint y: 553, distance: 142.9
click at [84, 518] on div at bounding box center [98, 550] width 29 height 29
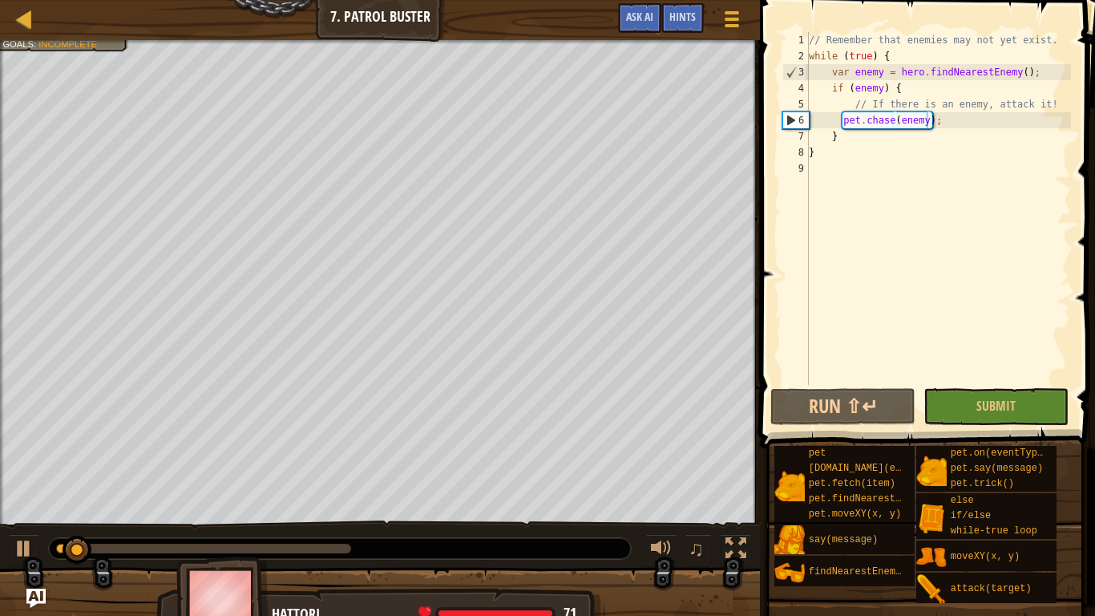
click at [90, 518] on div at bounding box center [340, 548] width 582 height 21
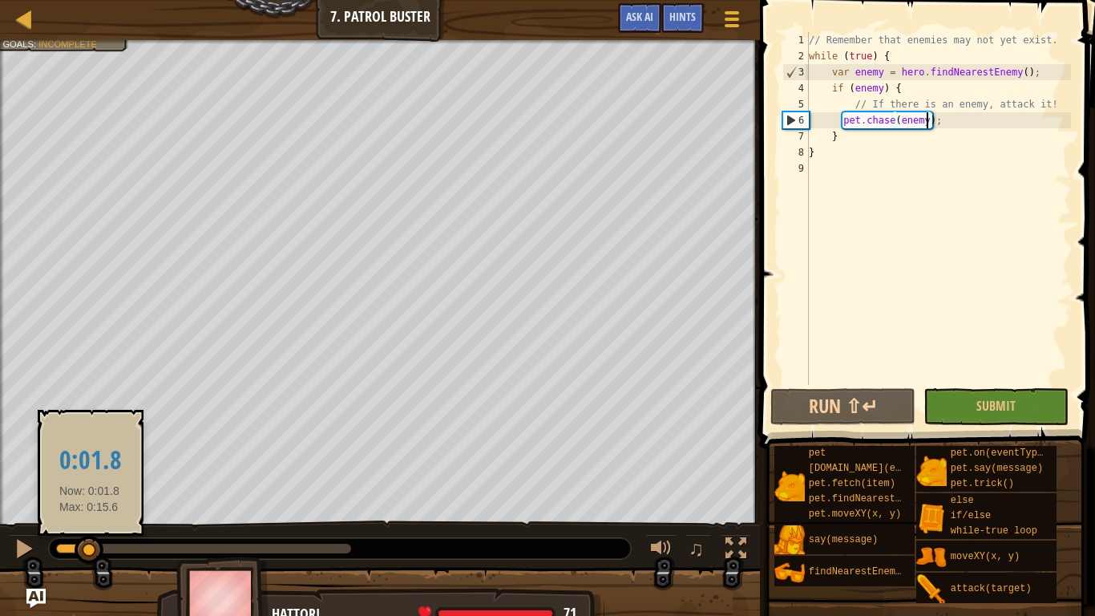
drag, startPoint x: 90, startPoint y: 555, endPoint x: 63, endPoint y: 552, distance: 27.5
click at [75, 518] on div at bounding box center [89, 550] width 29 height 29
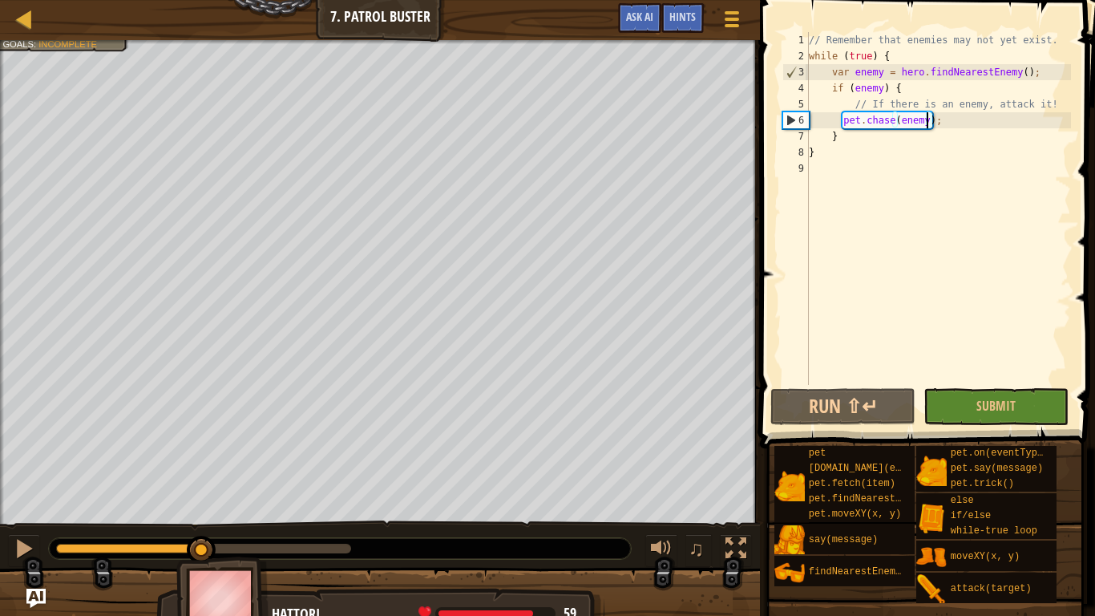
drag, startPoint x: 63, startPoint y: 552, endPoint x: 201, endPoint y: 559, distance: 138.9
click at [201, 518] on div "Your hero must survive. Clean code. Goals : Incomplete ♫ Hattori 59 x: 36 y: 29…" at bounding box center [547, 336] width 1095 height 593
